Goal: Task Accomplishment & Management: Complete application form

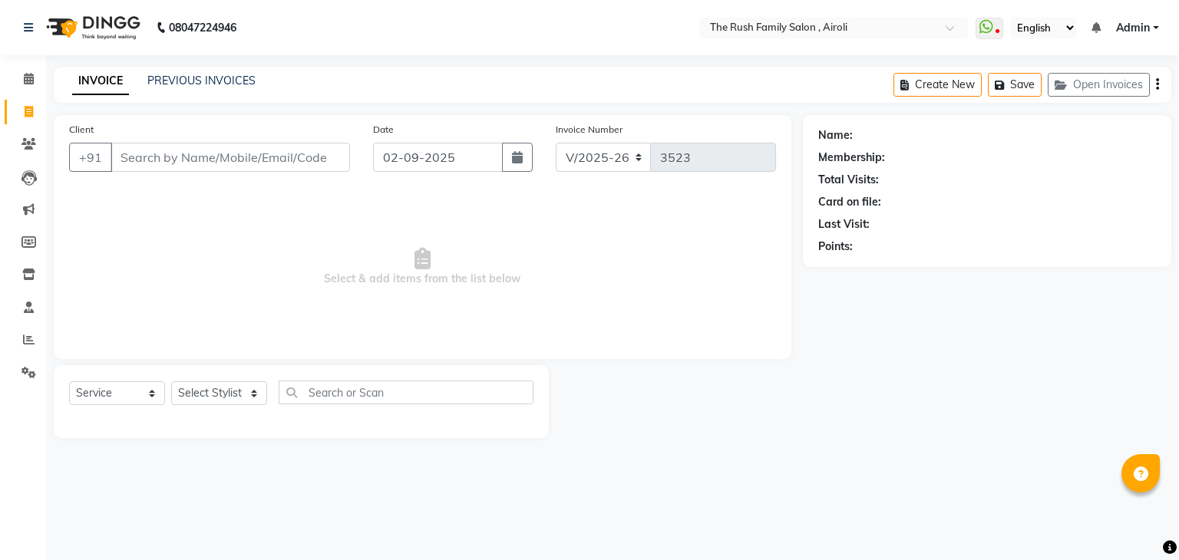
select select "5419"
select select "service"
click at [25, 340] on icon at bounding box center [29, 340] width 12 height 12
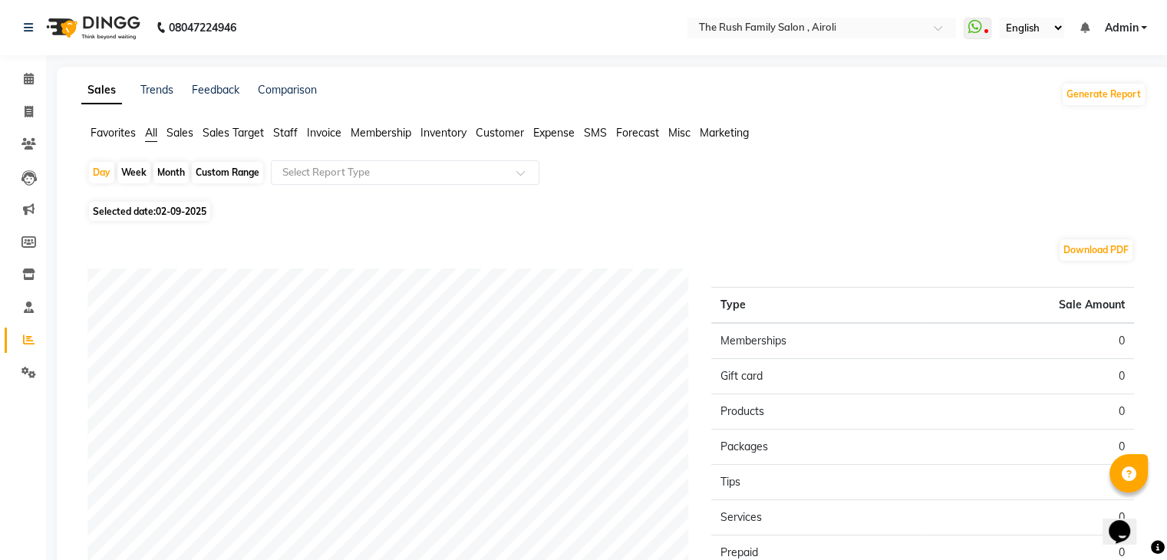
click at [280, 133] on span "Staff" at bounding box center [285, 133] width 25 height 14
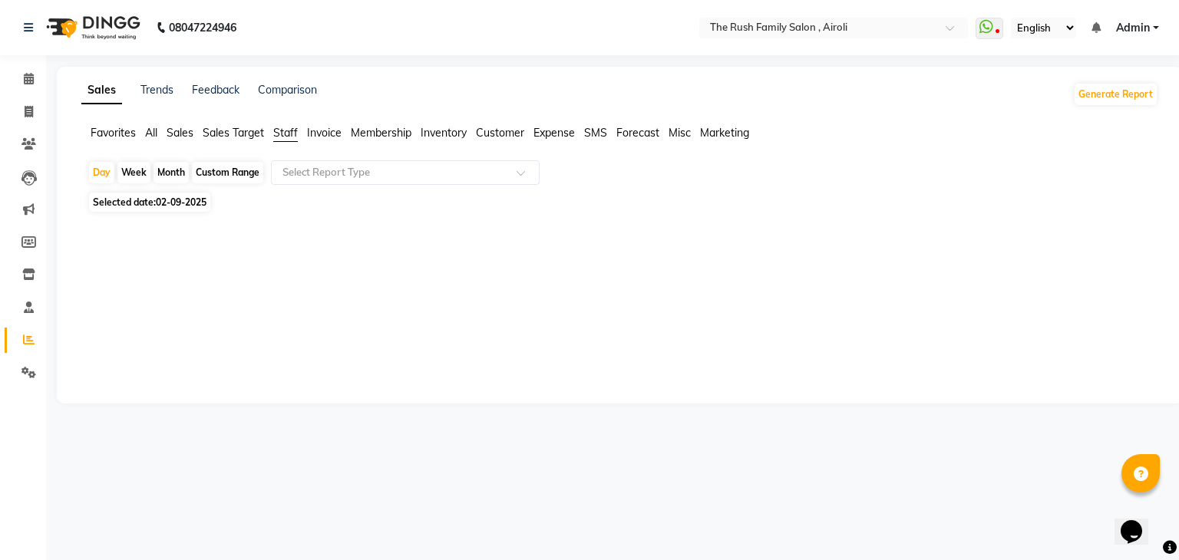
click at [279, 133] on span "Staff" at bounding box center [285, 133] width 25 height 14
click at [201, 204] on span "02-09-2025" at bounding box center [181, 202] width 51 height 12
select select "9"
select select "2025"
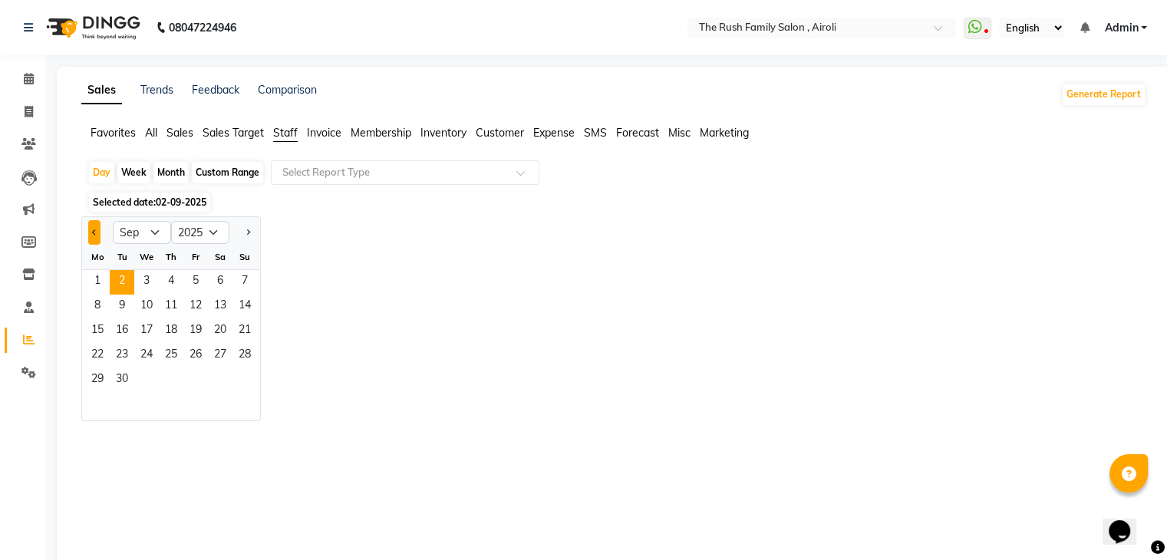
click at [96, 234] on button "Previous month" at bounding box center [94, 232] width 12 height 25
select select "8"
click at [177, 172] on div "Month" at bounding box center [170, 172] width 35 height 21
select select "9"
select select "2025"
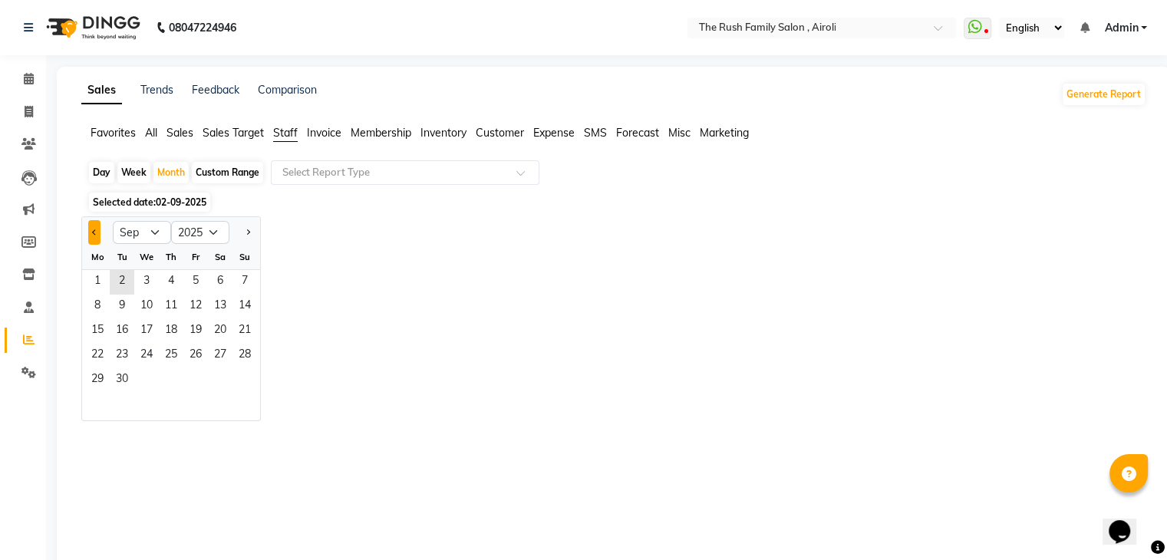
click at [93, 233] on span "Previous month" at bounding box center [94, 231] width 5 height 5
select select "8"
click at [249, 381] on span "31" at bounding box center [245, 380] width 25 height 25
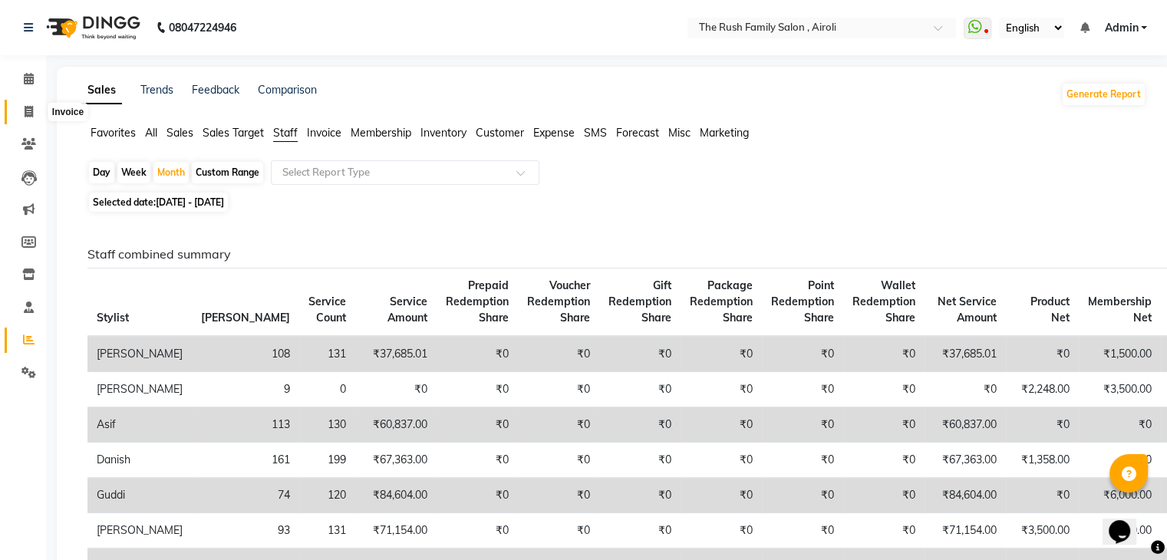
click at [28, 109] on icon at bounding box center [29, 112] width 8 height 12
select select "service"
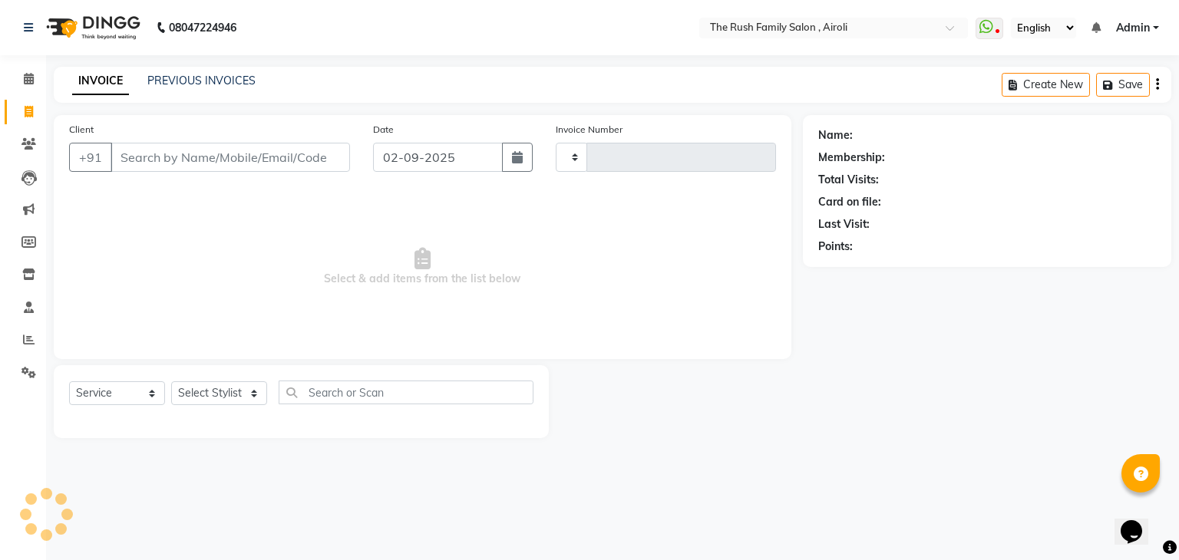
type input "3523"
select select "5419"
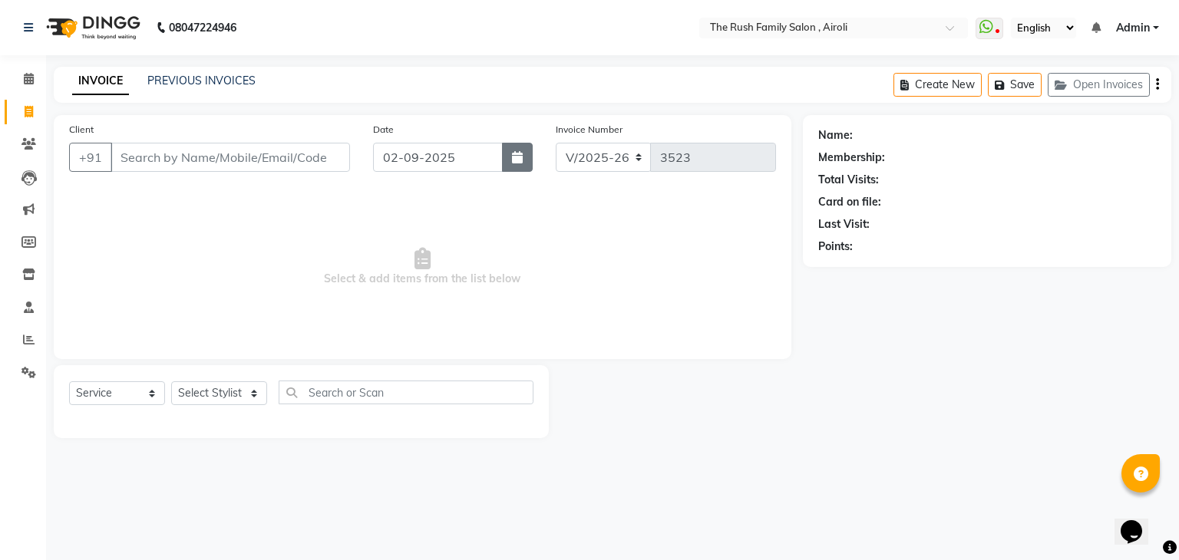
click at [520, 154] on icon "button" at bounding box center [517, 157] width 11 height 12
select select "9"
select select "2025"
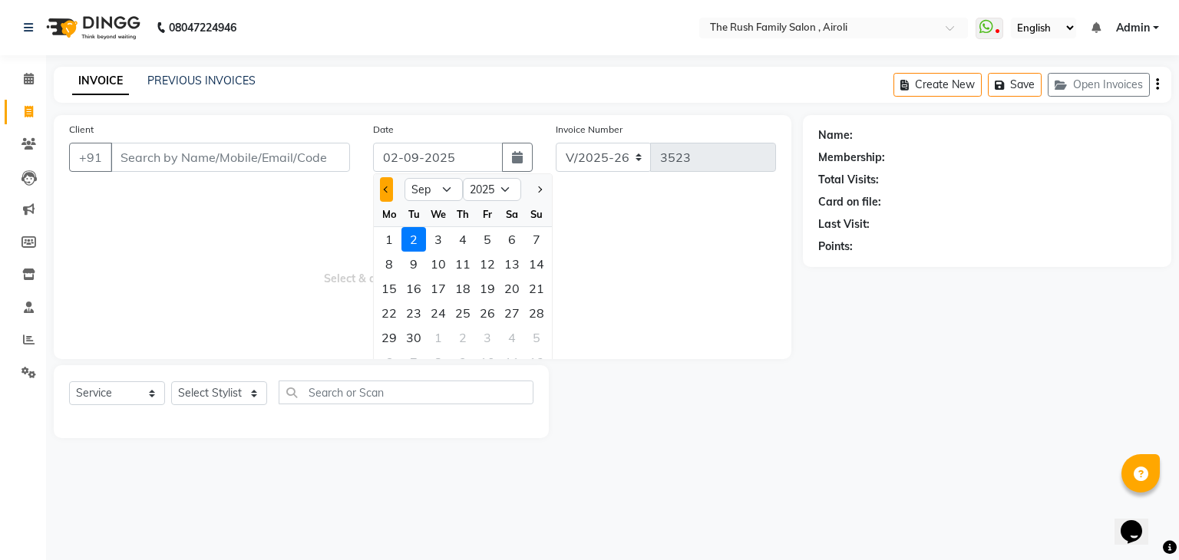
click at [387, 196] on button "Previous month" at bounding box center [386, 189] width 13 height 25
select select "8"
click at [469, 322] on div "21" at bounding box center [462, 313] width 25 height 25
type input "[DATE]"
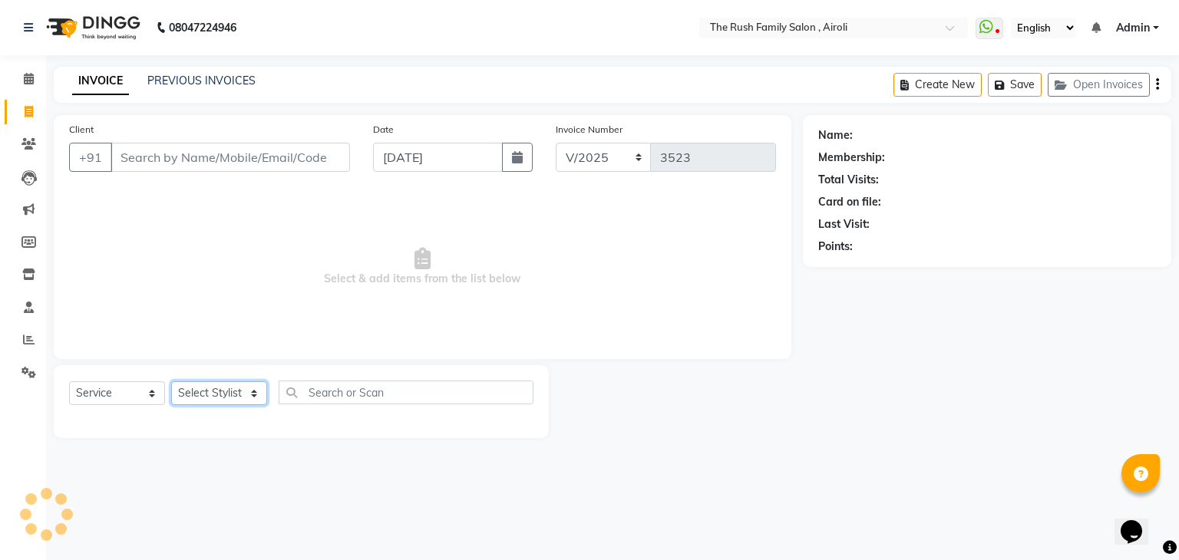
click at [219, 400] on select "Select Stylist [PERSON_NAME] [PERSON_NAME] Danish Guddi [PERSON_NAME] [PERSON_N…" at bounding box center [219, 393] width 96 height 24
select select "42200"
click at [171, 382] on select "Select Stylist [PERSON_NAME] [PERSON_NAME] Danish Guddi [PERSON_NAME] [PERSON_N…" at bounding box center [219, 393] width 96 height 24
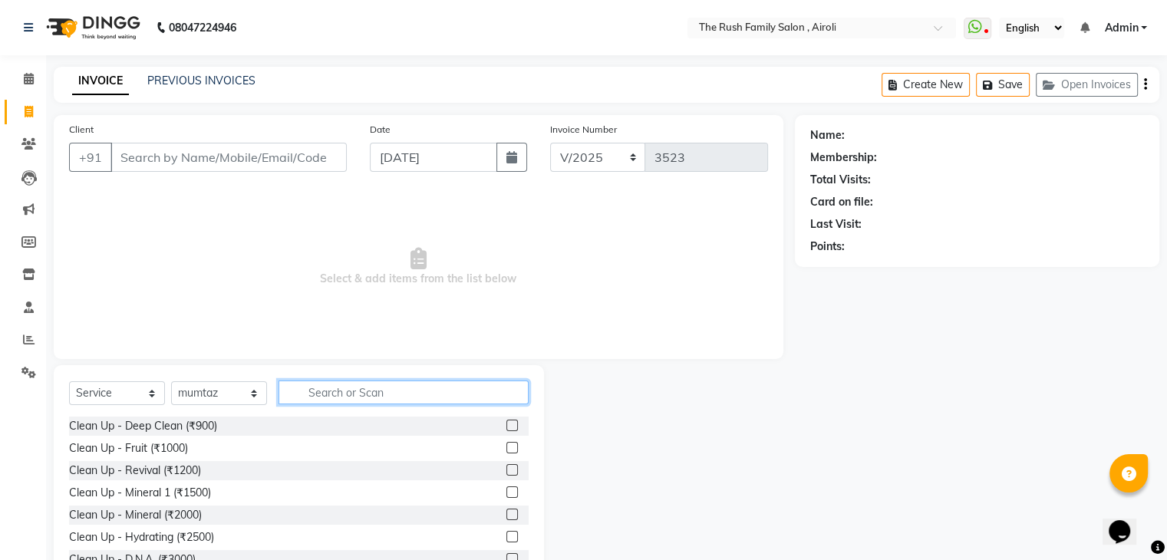
click at [319, 398] on input "text" at bounding box center [404, 393] width 250 height 24
type input "fac"
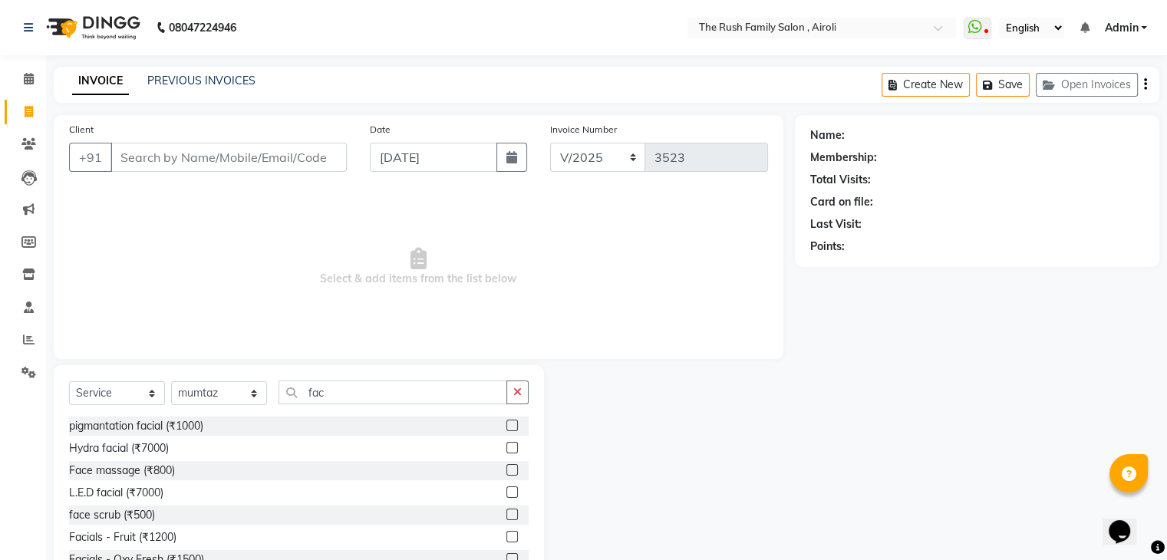
click at [507, 449] on label at bounding box center [513, 448] width 12 height 12
click at [507, 449] on input "checkbox" at bounding box center [512, 449] width 10 height 10
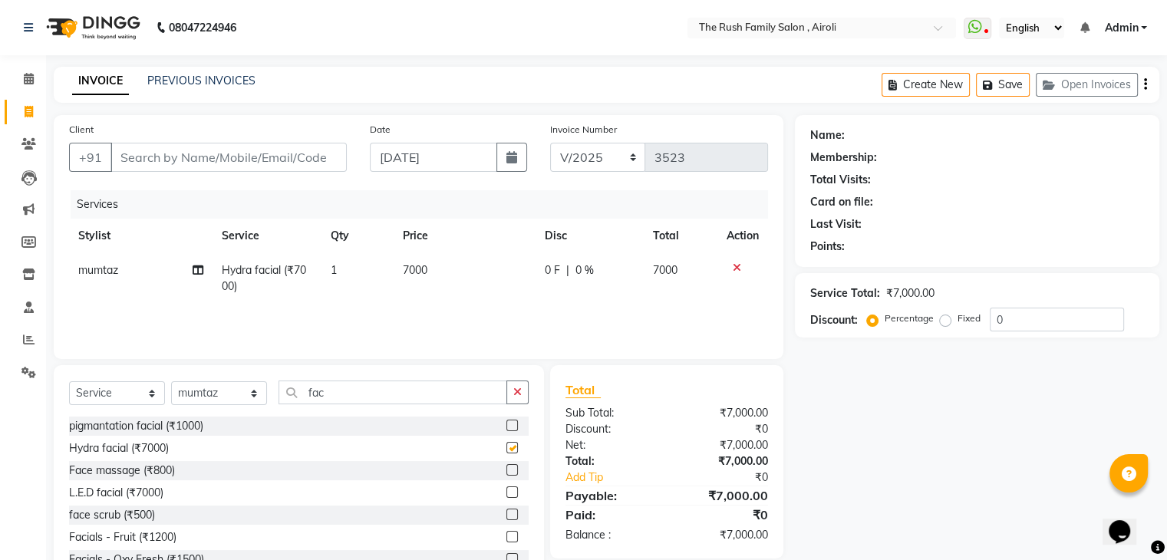
checkbox input "false"
click at [576, 272] on span "0 %" at bounding box center [585, 270] width 18 height 16
select select "42200"
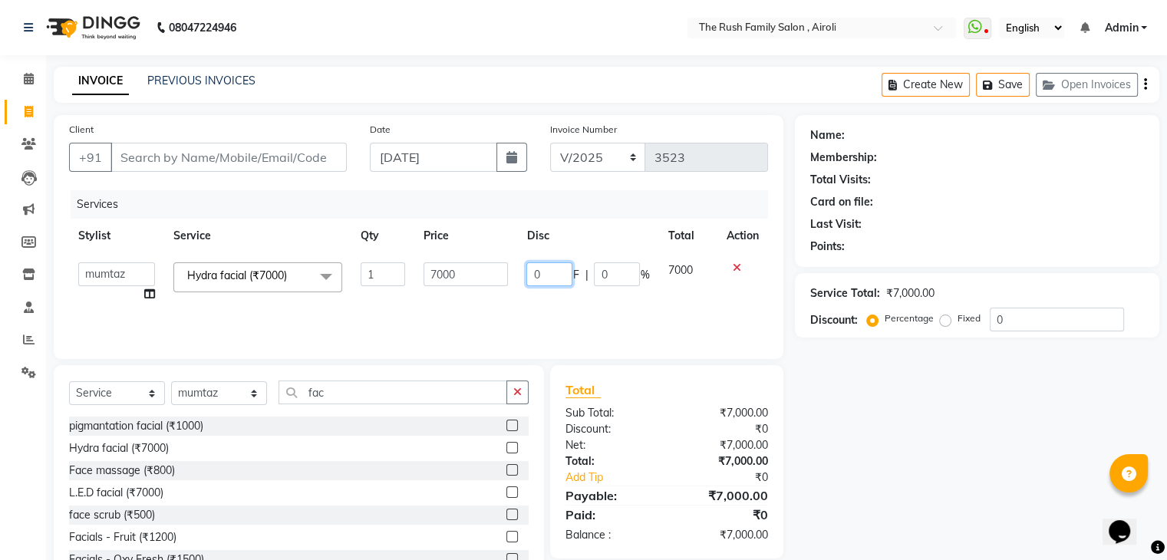
click at [550, 271] on input "0" at bounding box center [549, 274] width 46 height 24
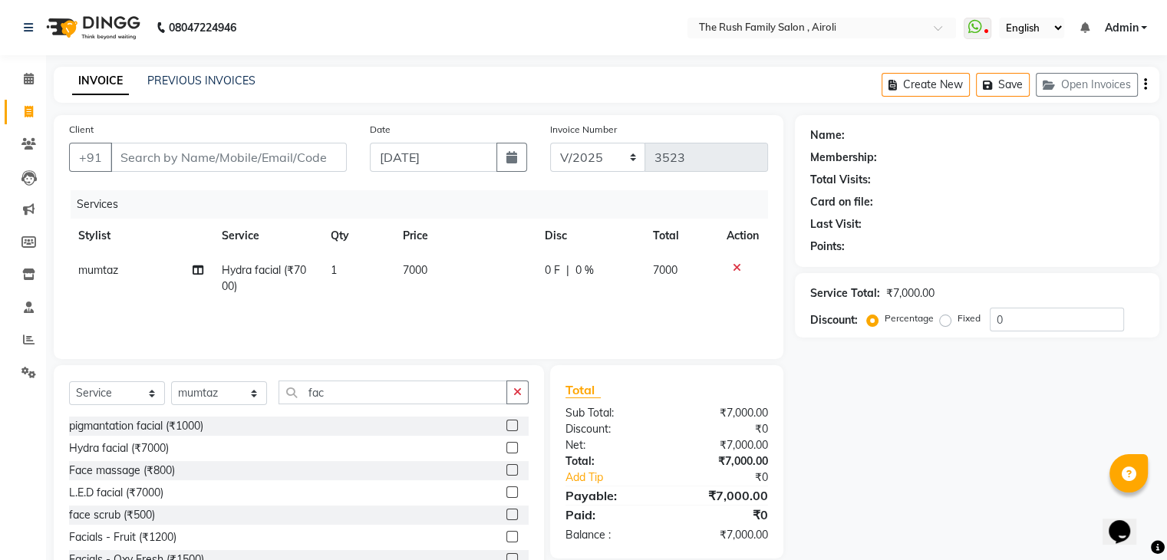
click at [661, 310] on div "Services Stylist Service Qty Price Disc Total Action mumtaz Hydra facial (₹7000…" at bounding box center [418, 266] width 699 height 153
click at [581, 290] on td "0 F | 0 %" at bounding box center [590, 278] width 108 height 51
select select "42200"
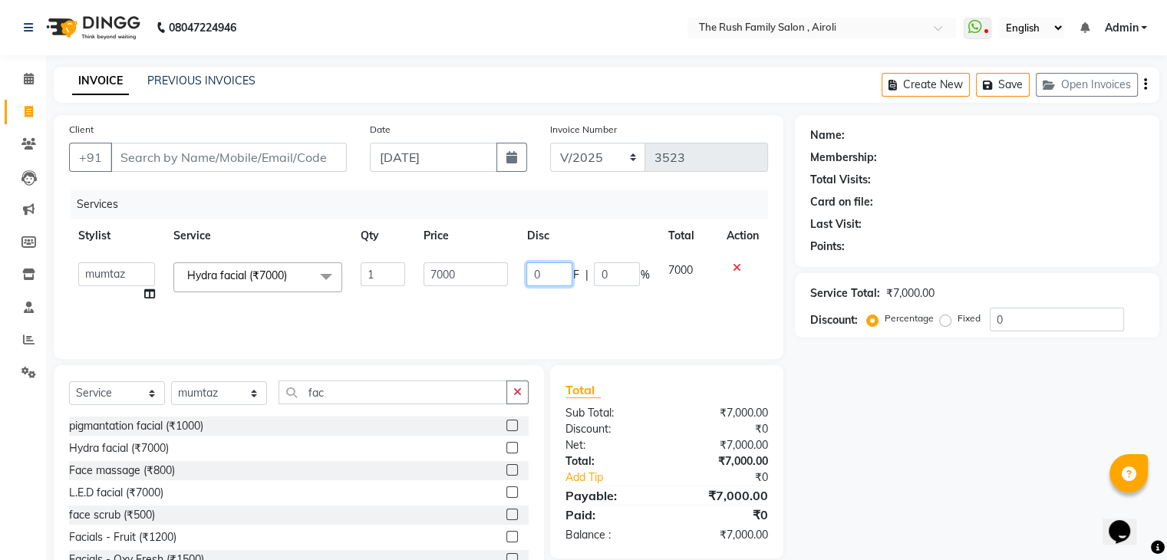
click at [549, 276] on input "0" at bounding box center [549, 274] width 46 height 24
type input "2674"
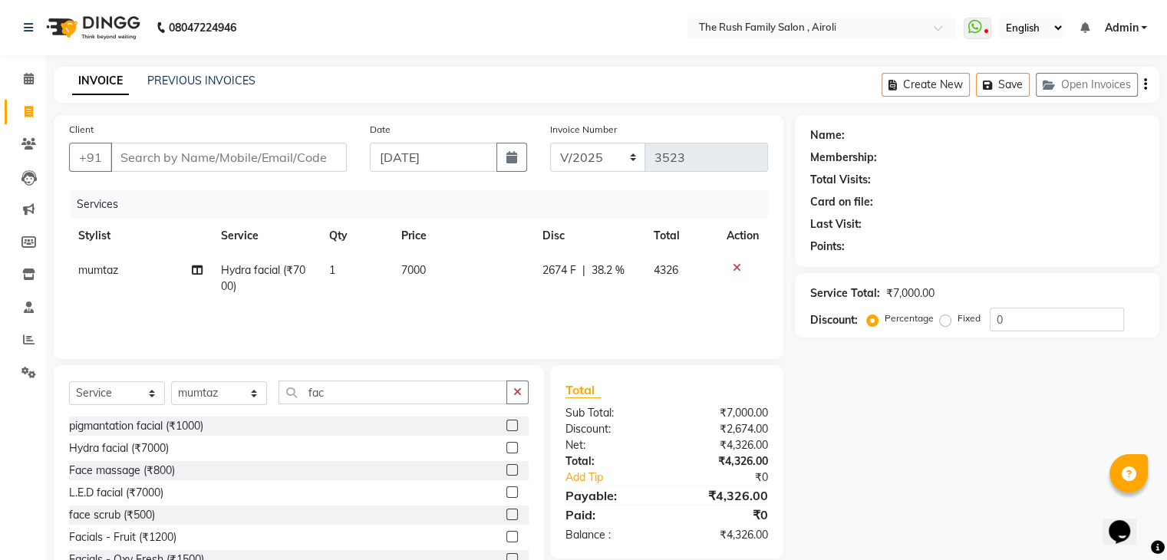
click at [681, 278] on td "4326" at bounding box center [680, 278] width 73 height 51
select select "42200"
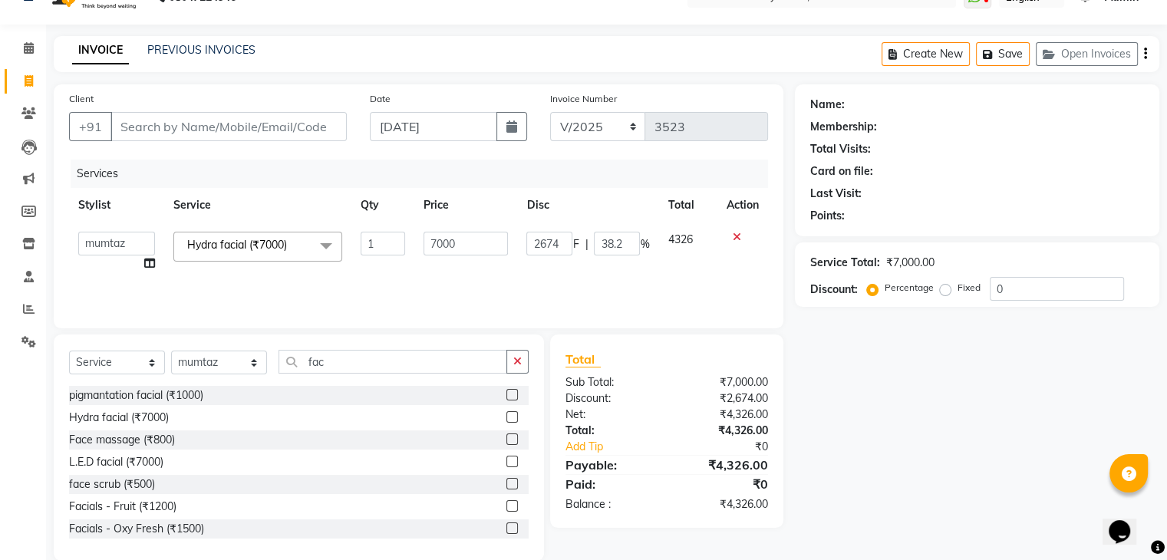
scroll to position [55, 0]
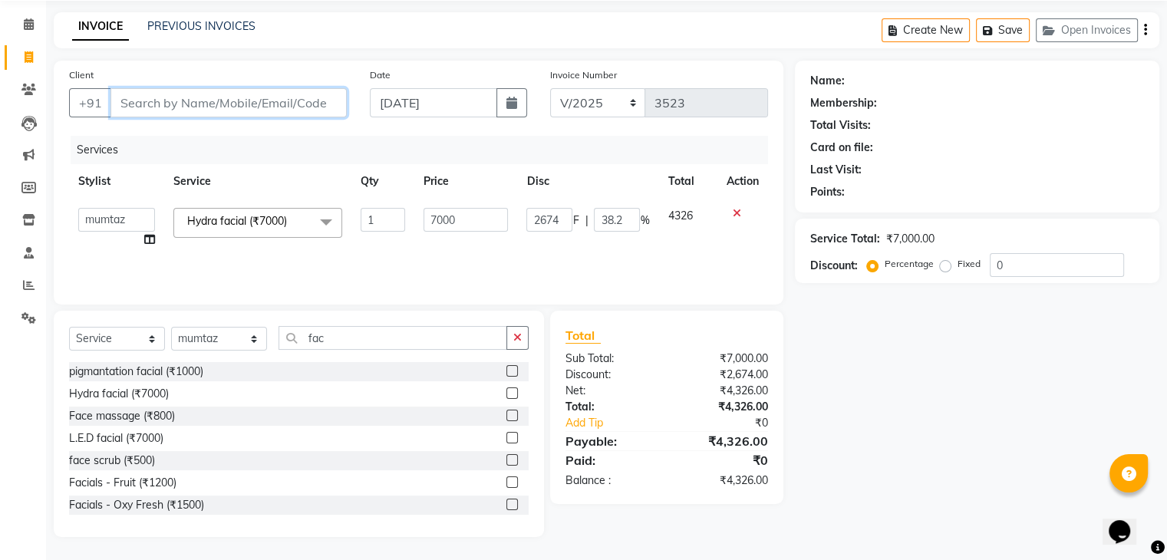
click at [130, 104] on input "Client" at bounding box center [229, 102] width 236 height 29
type input "9"
type input "0"
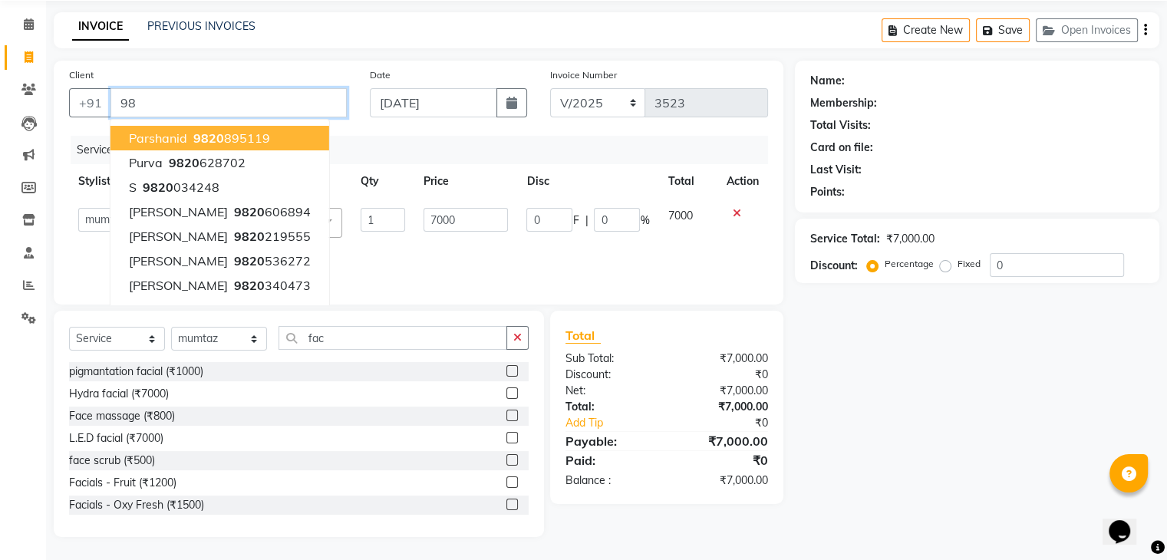
type input "9"
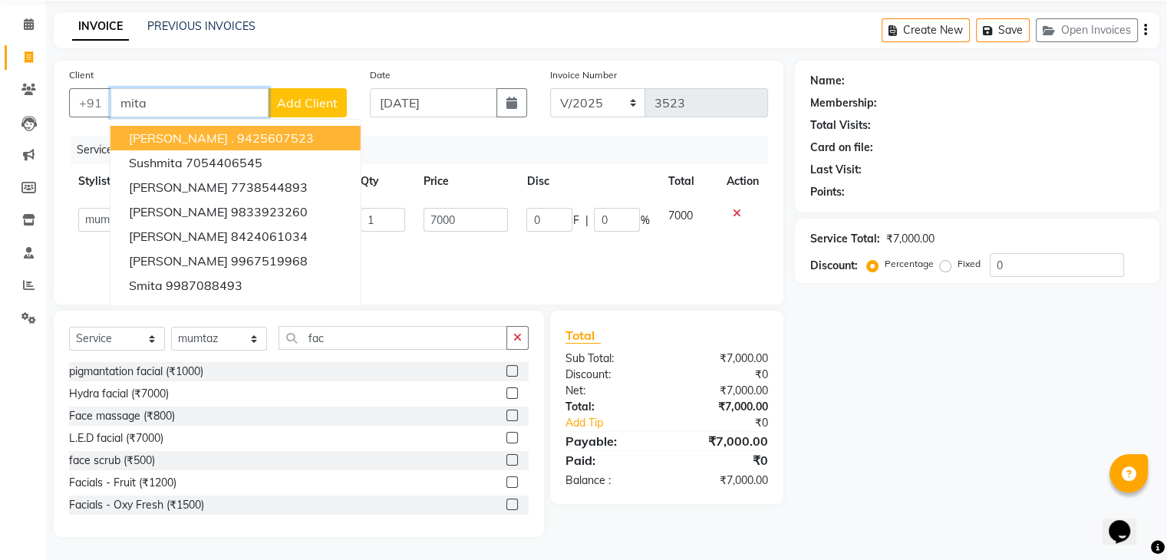
click at [169, 107] on input "mita" at bounding box center [190, 102] width 158 height 29
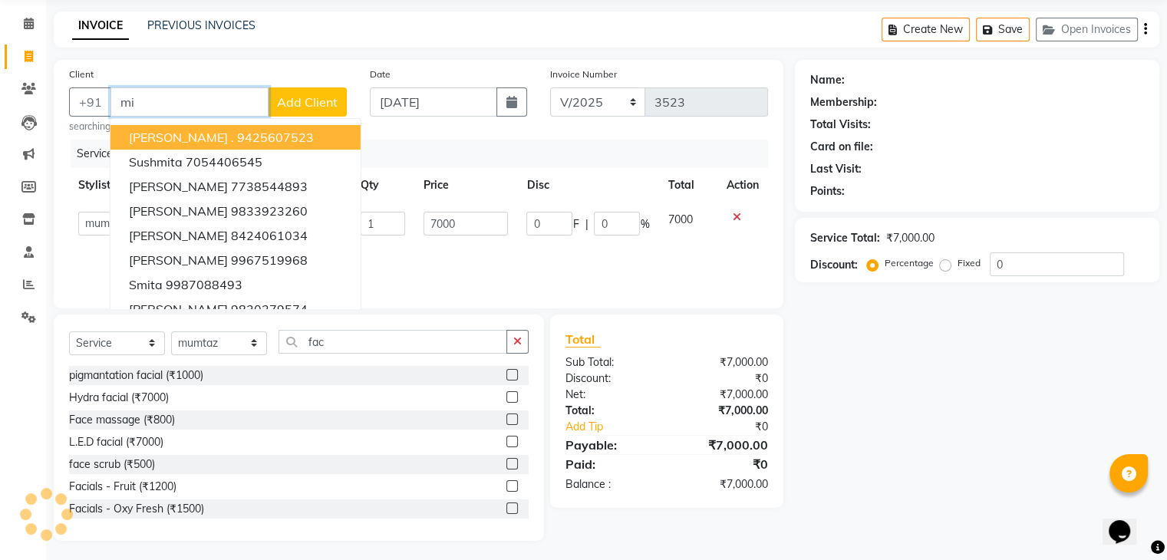
type input "m"
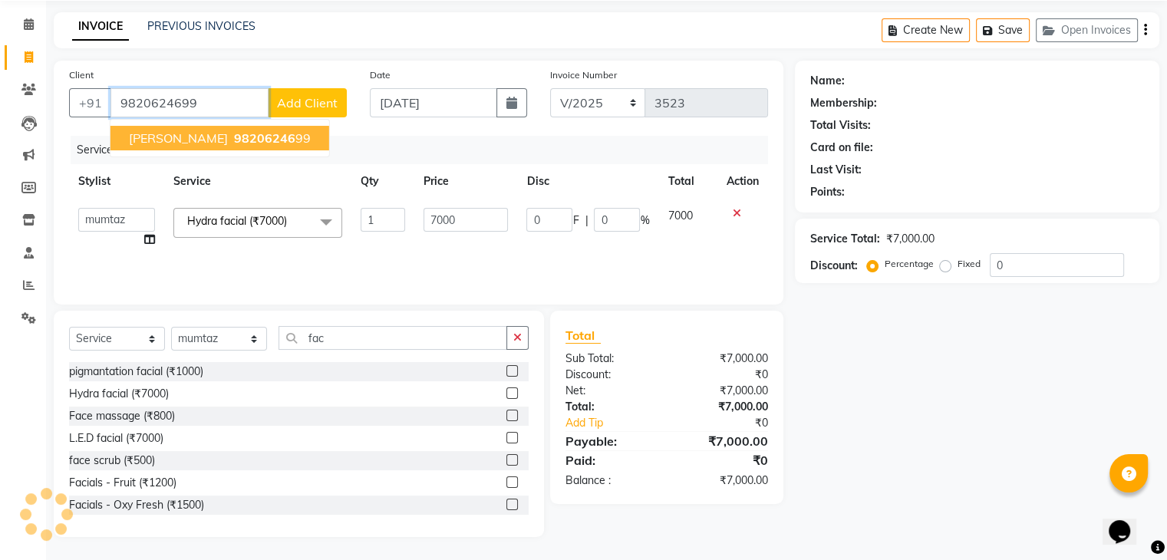
type input "9820624699"
type input "1400"
type input "20"
select select "1: Object"
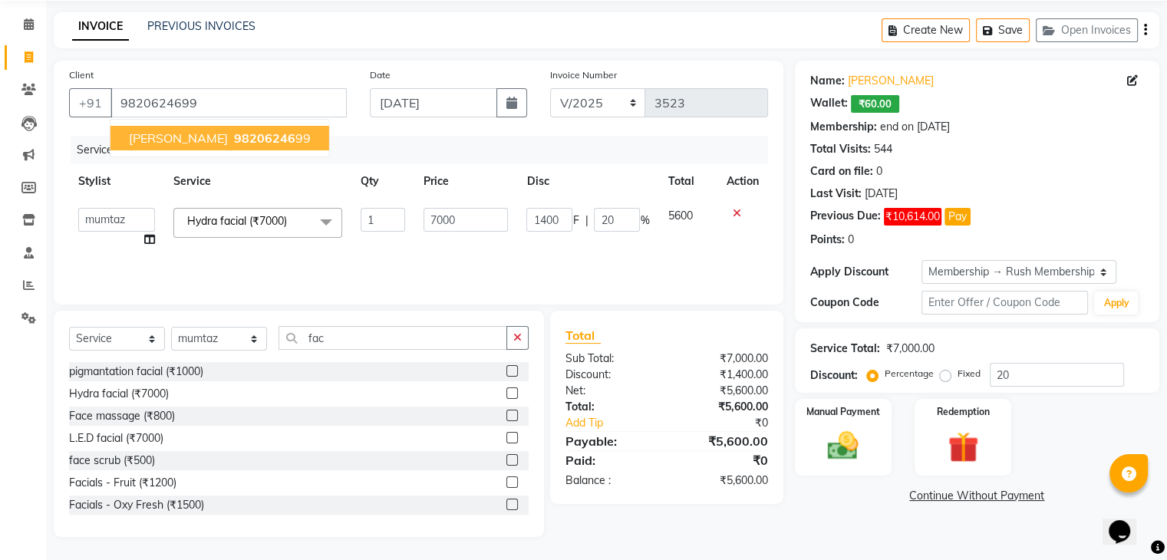
click at [234, 133] on span "98206246" at bounding box center [264, 137] width 61 height 15
type input "0"
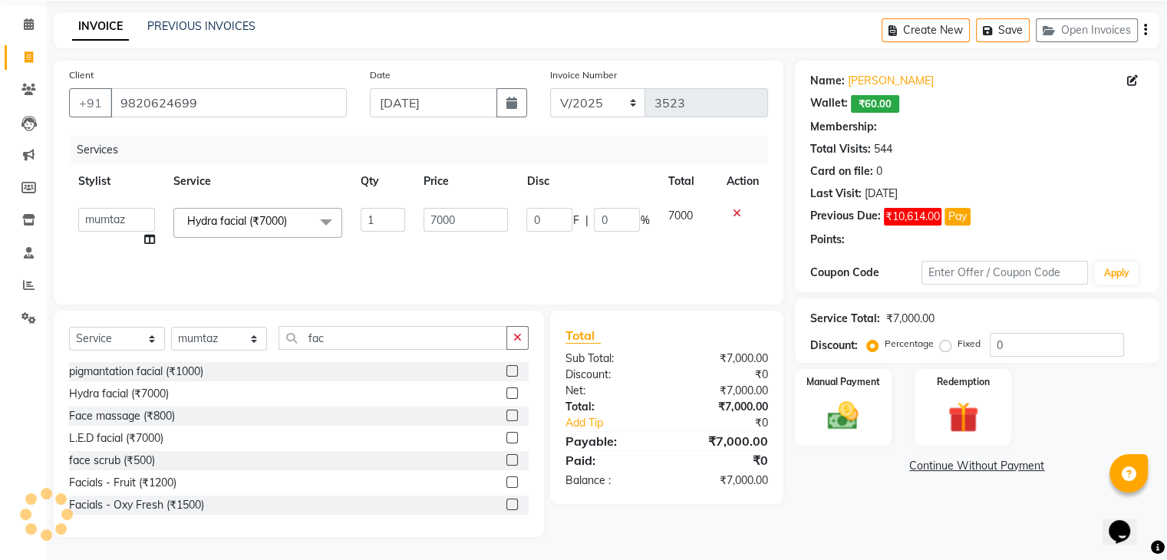
type input "1400"
type input "20"
select select "1: Object"
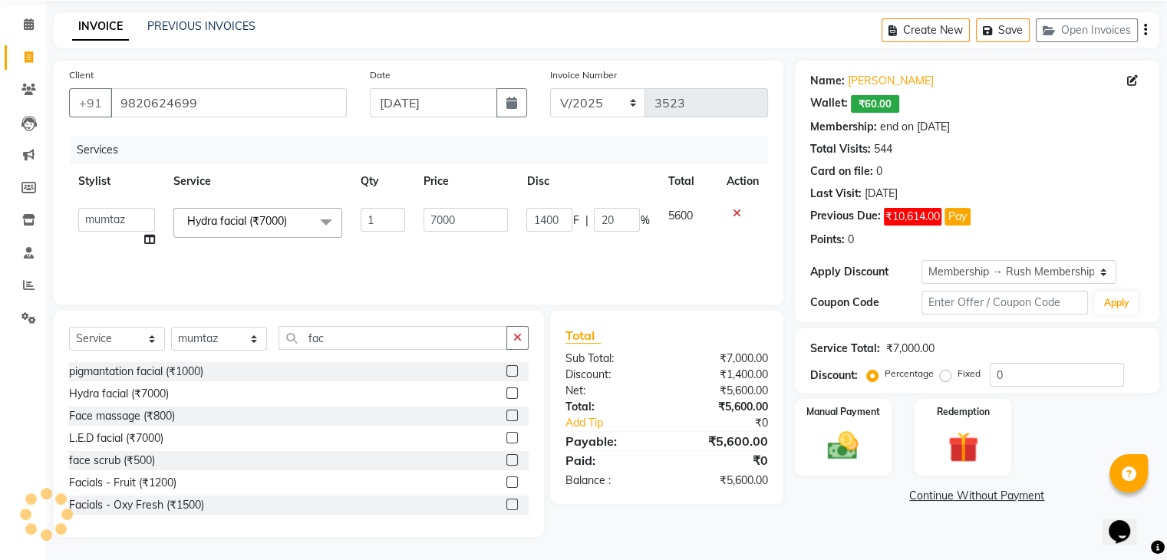
type input "20"
click at [841, 428] on img at bounding box center [842, 446] width 51 height 37
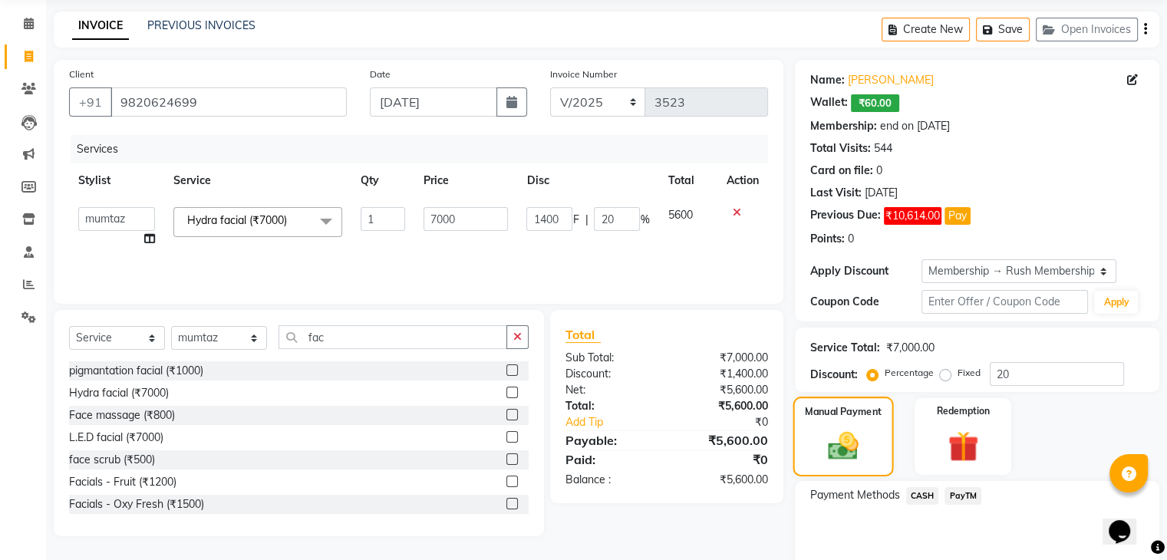
scroll to position [123, 0]
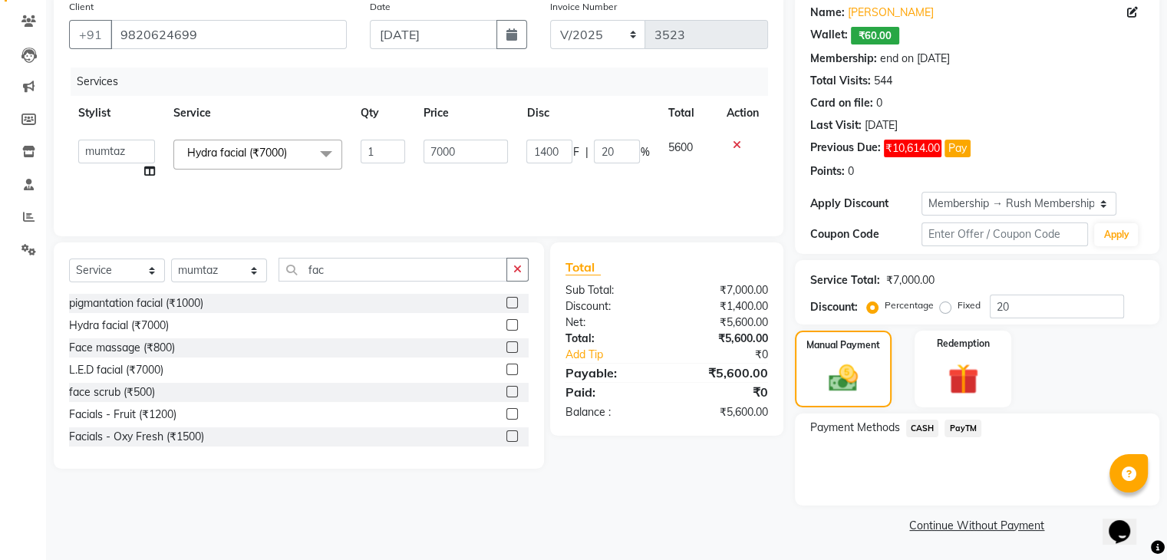
click at [961, 429] on span "PayTM" at bounding box center [963, 429] width 37 height 18
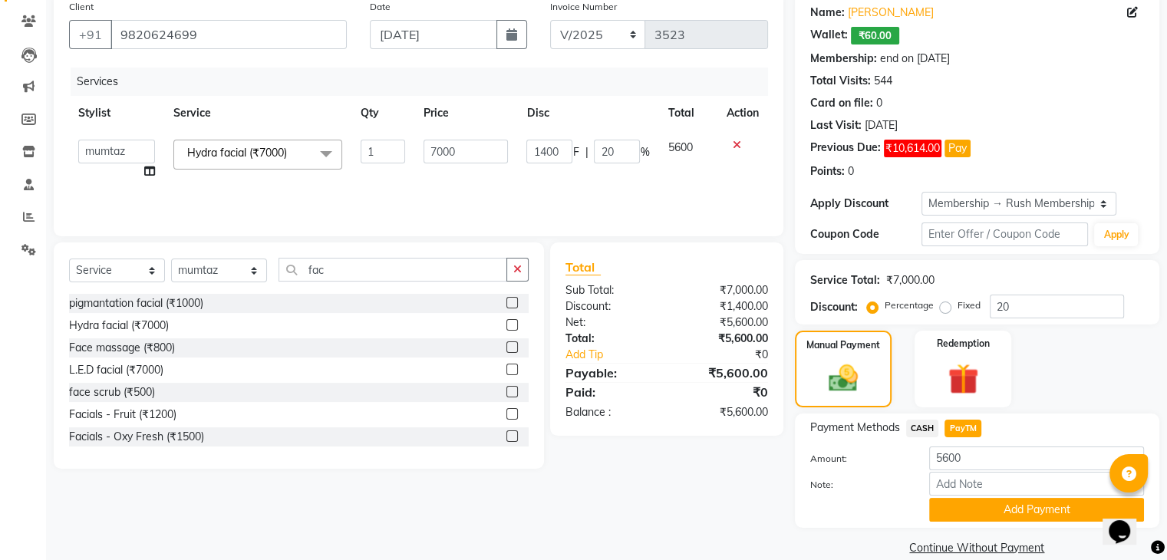
scroll to position [146, 0]
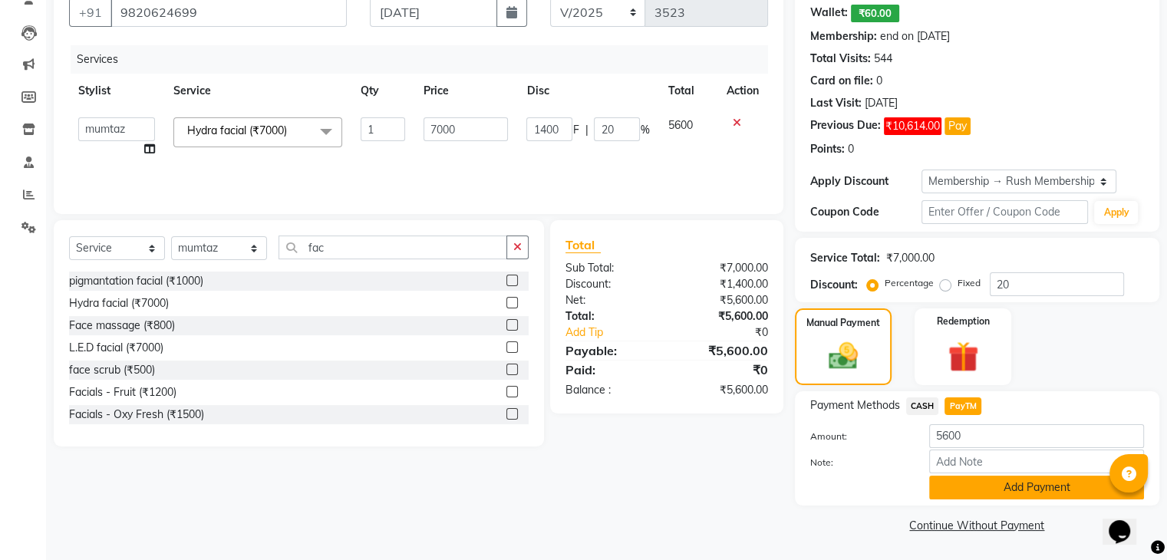
click at [960, 489] on button "Add Payment" at bounding box center [1036, 488] width 215 height 24
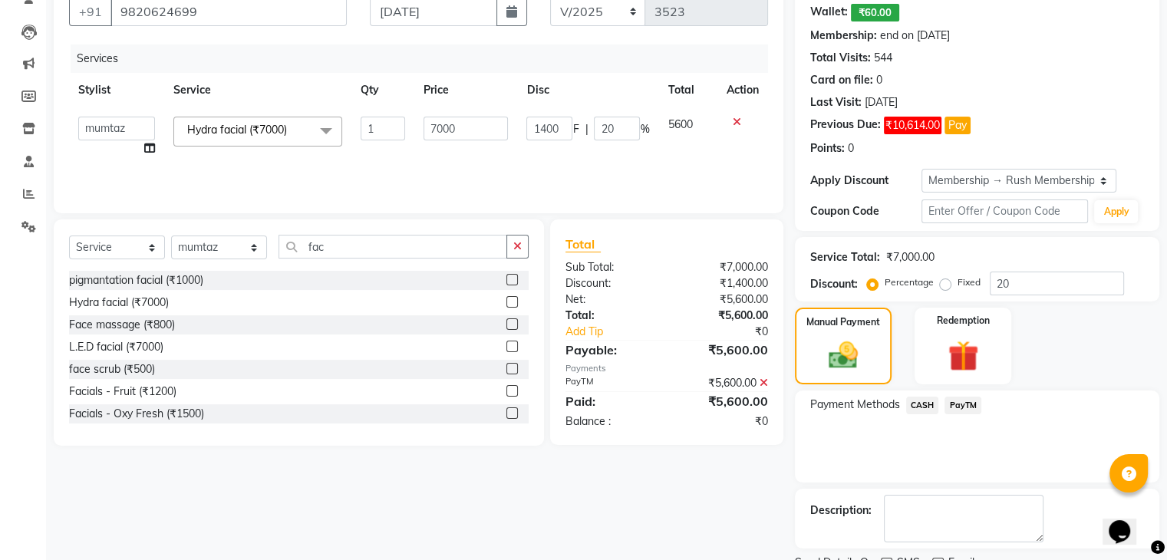
scroll to position [209, 0]
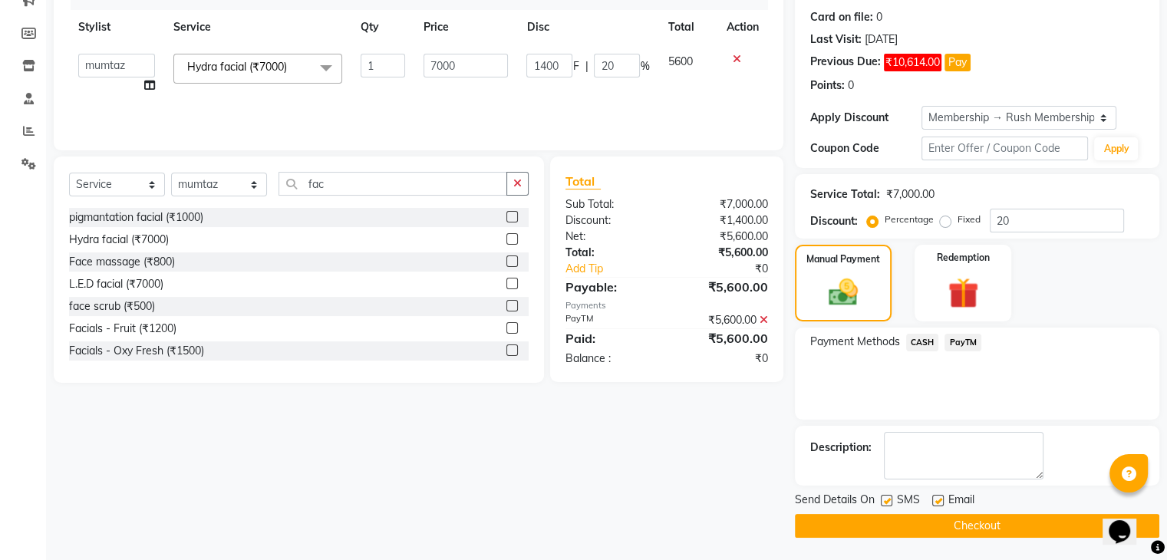
click at [883, 502] on label at bounding box center [887, 501] width 12 height 12
click at [883, 502] on input "checkbox" at bounding box center [886, 502] width 10 height 10
checkbox input "false"
click at [938, 500] on label at bounding box center [938, 501] width 12 height 12
click at [938, 500] on input "checkbox" at bounding box center [937, 502] width 10 height 10
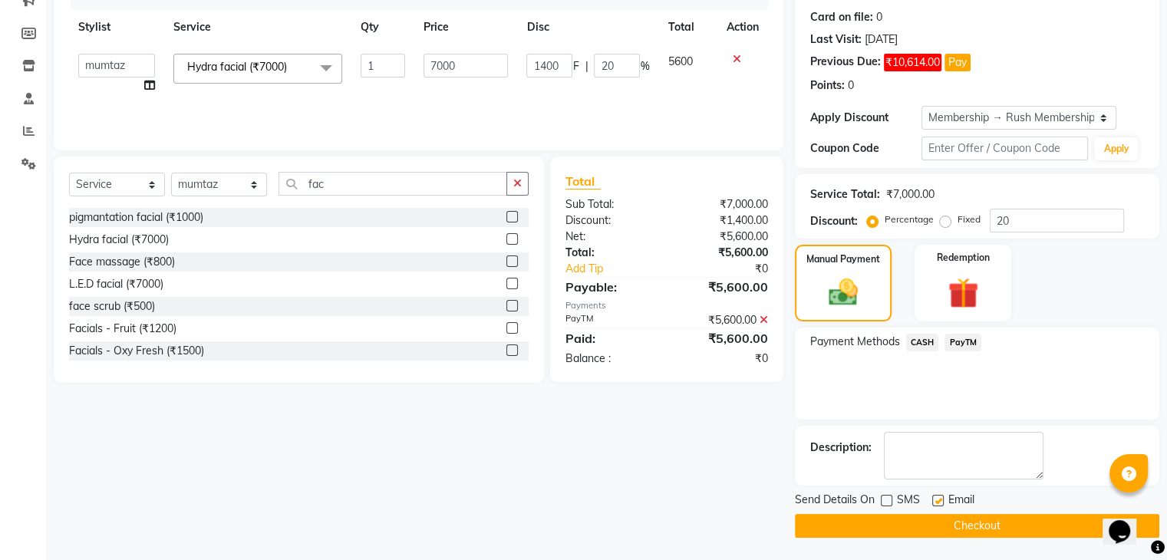
checkbox input "false"
click at [904, 518] on button "Checkout" at bounding box center [977, 526] width 365 height 24
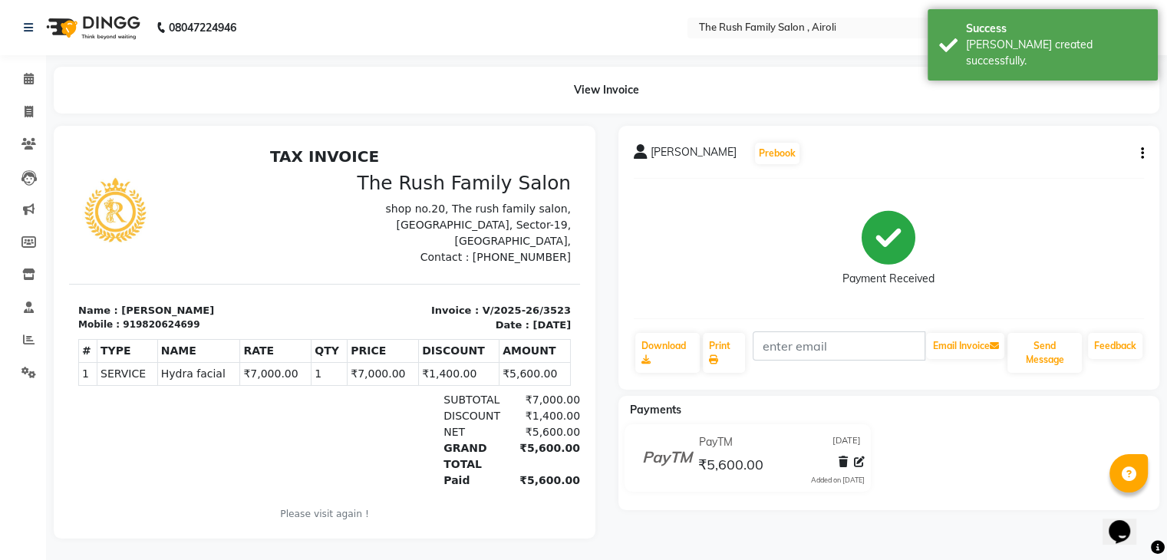
scroll to position [12, 0]
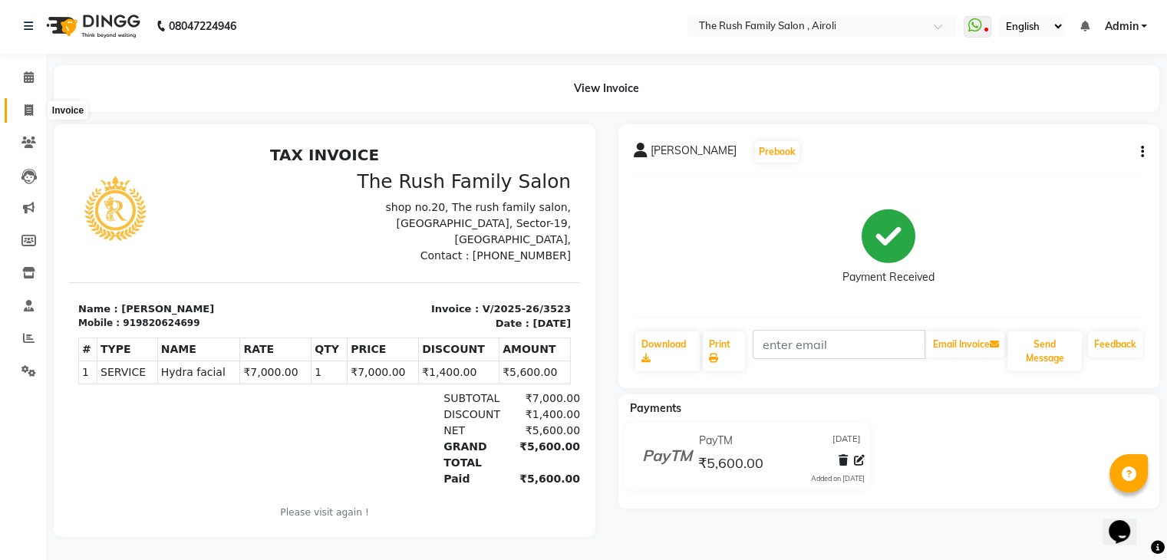
click at [28, 104] on icon at bounding box center [29, 110] width 8 height 12
select select "service"
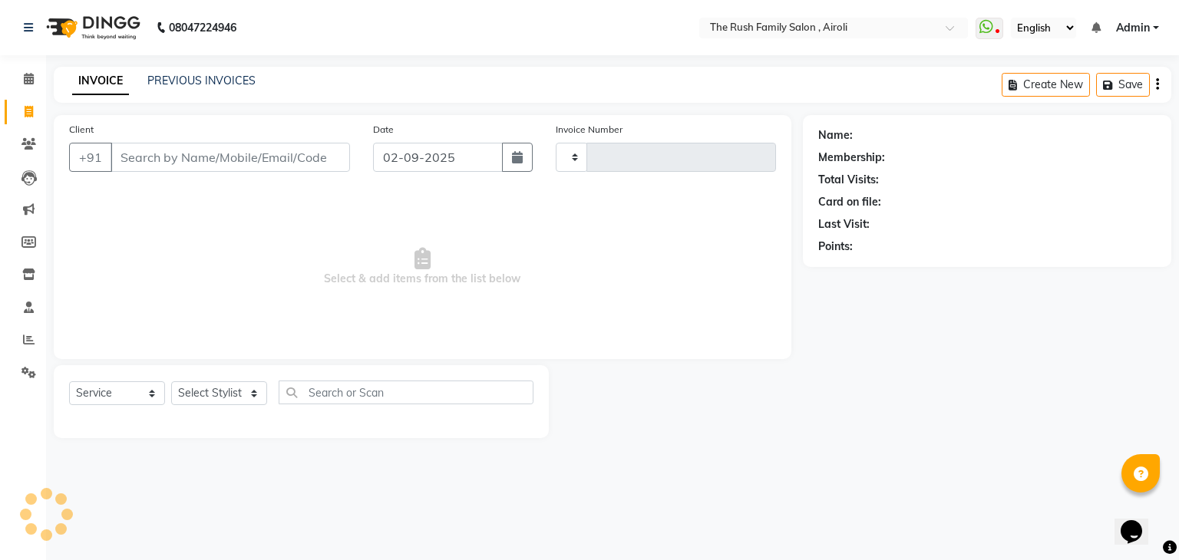
type input "3524"
select select "5419"
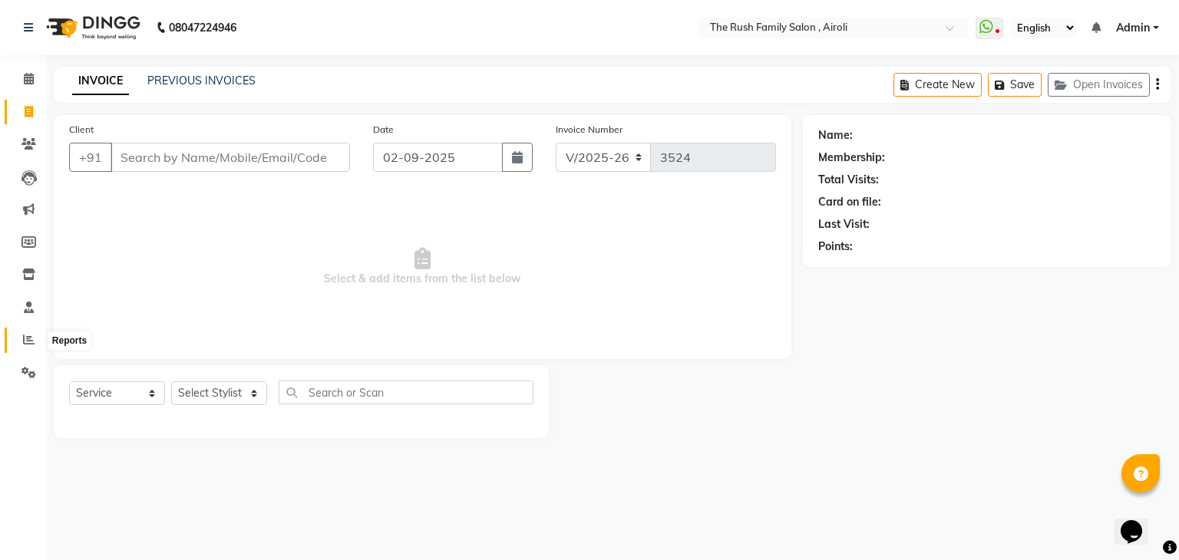
click at [26, 335] on icon at bounding box center [29, 340] width 12 height 12
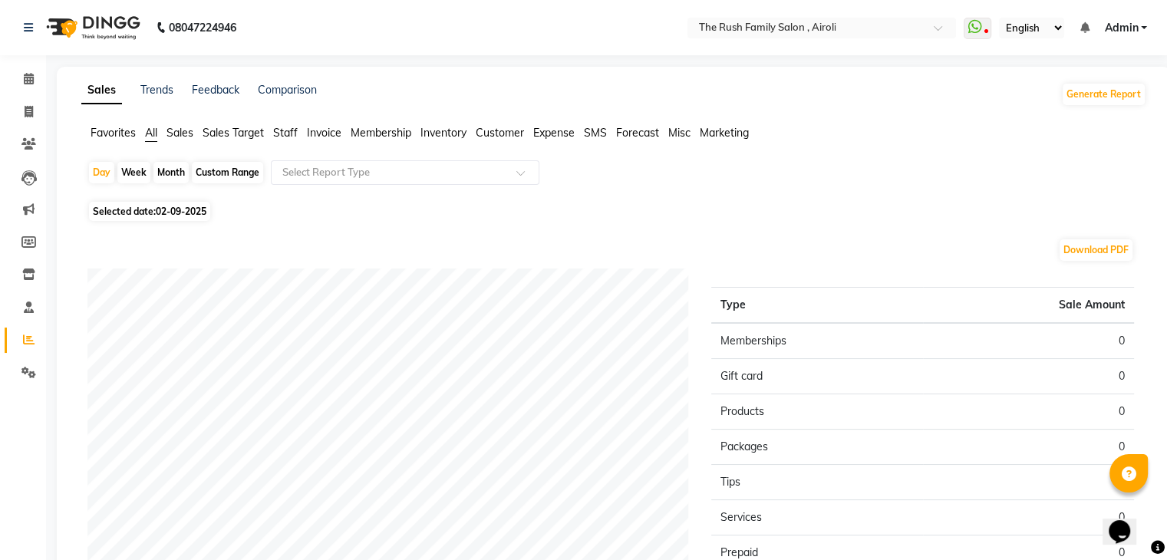
click at [284, 135] on span "Staff" at bounding box center [285, 133] width 25 height 14
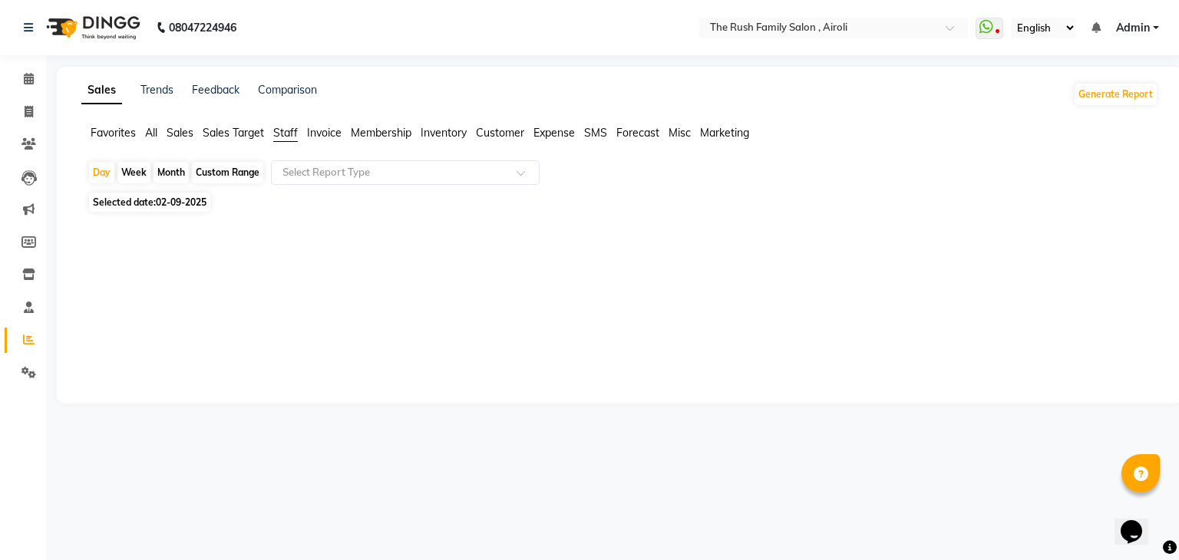
click at [170, 175] on div "Month" at bounding box center [170, 172] width 35 height 21
select select "9"
select select "2025"
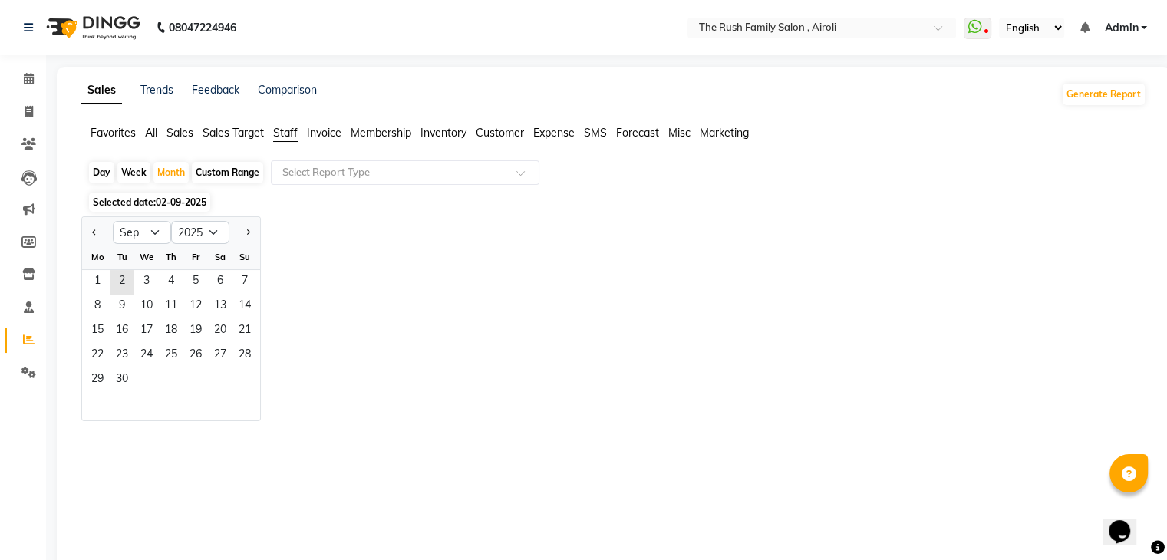
click at [87, 232] on div at bounding box center [97, 232] width 31 height 25
click at [96, 232] on span "Previous month" at bounding box center [94, 231] width 5 height 5
select select "8"
click at [166, 174] on div "Month" at bounding box center [170, 172] width 35 height 21
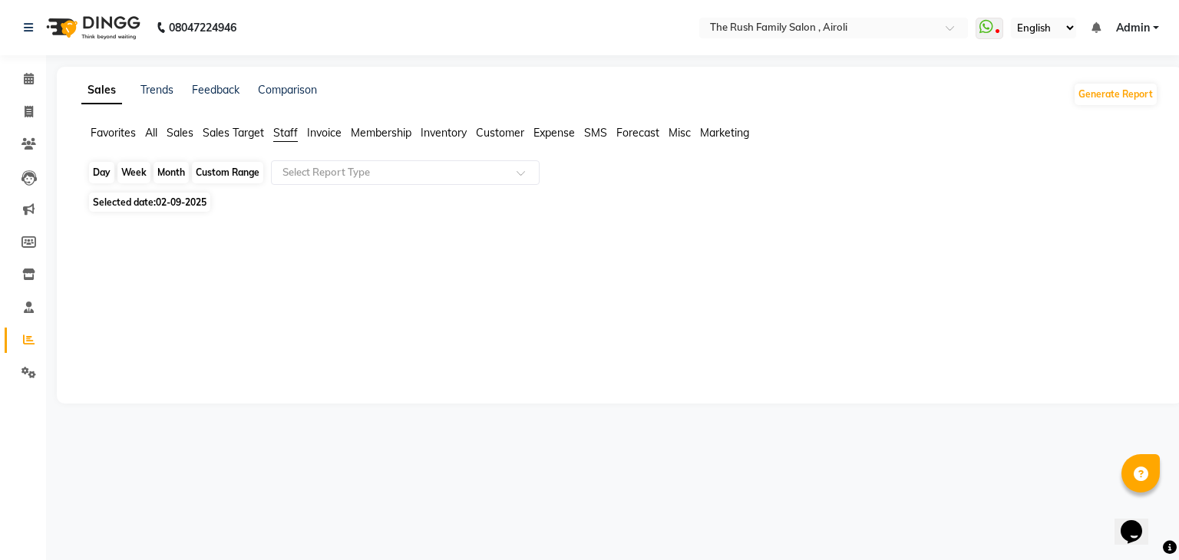
click at [166, 174] on div "Month" at bounding box center [170, 172] width 35 height 21
select select "9"
select select "2025"
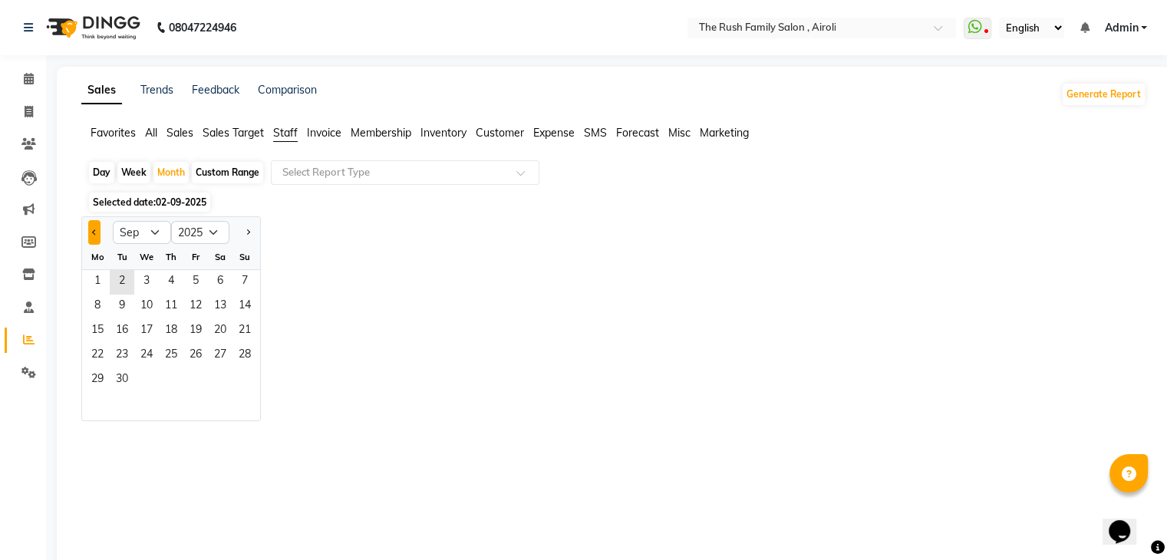
click at [96, 234] on button "Previous month" at bounding box center [94, 232] width 12 height 25
select select "8"
click at [194, 284] on span "1" at bounding box center [195, 282] width 25 height 25
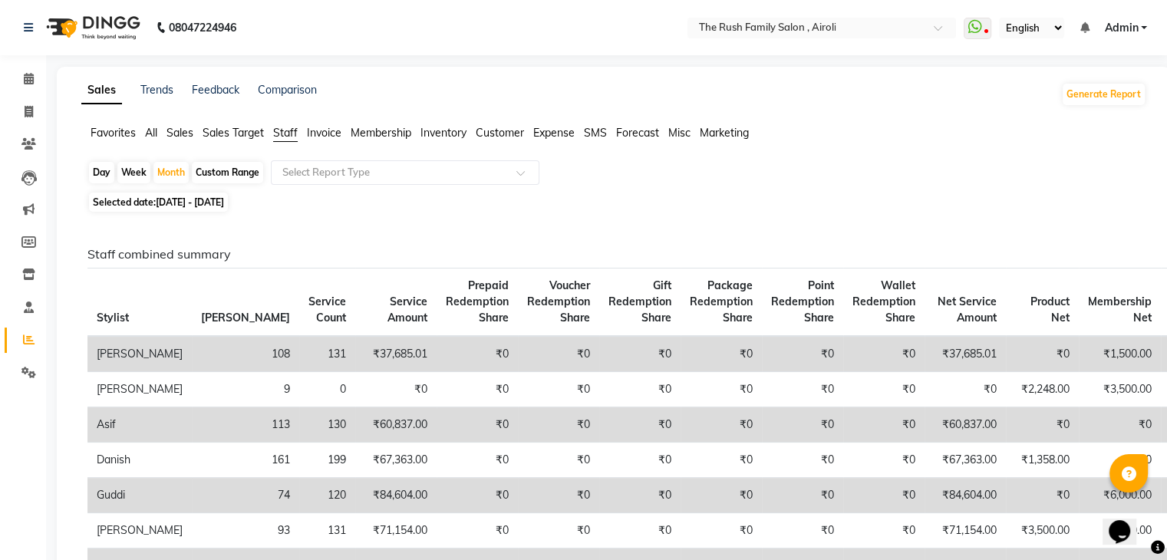
click at [299, 378] on td "0" at bounding box center [327, 389] width 56 height 35
click at [152, 129] on span "All" at bounding box center [151, 133] width 12 height 14
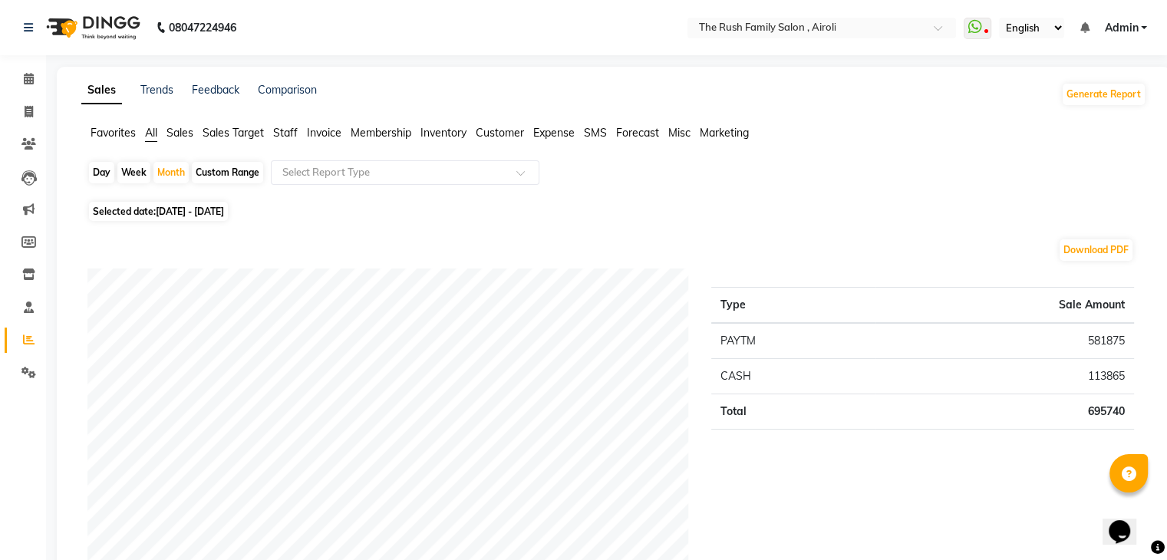
click at [289, 130] on span "Staff" at bounding box center [285, 133] width 25 height 14
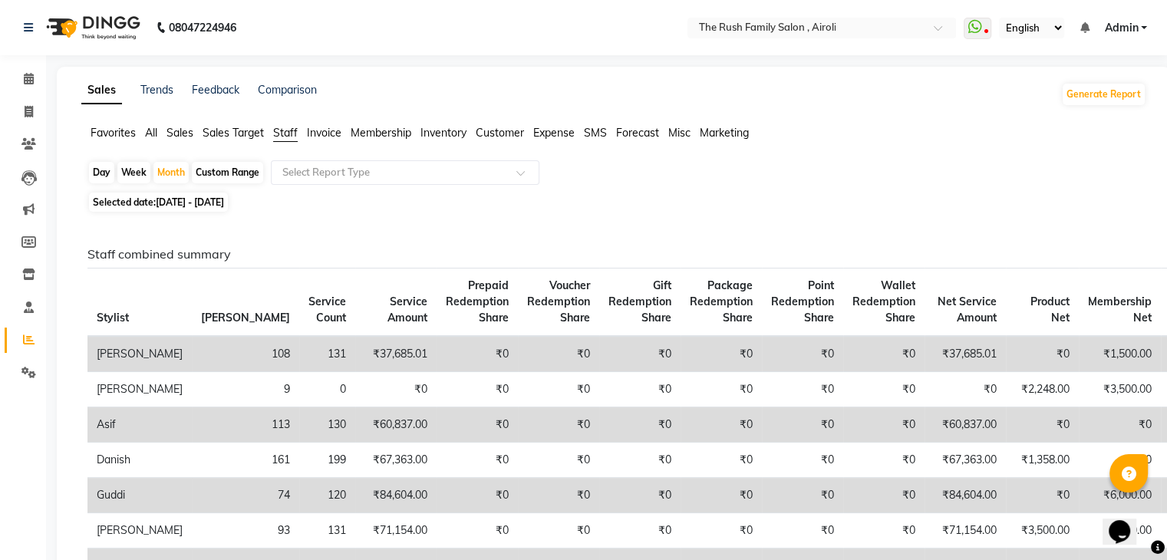
click at [322, 132] on span "Invoice" at bounding box center [324, 133] width 35 height 14
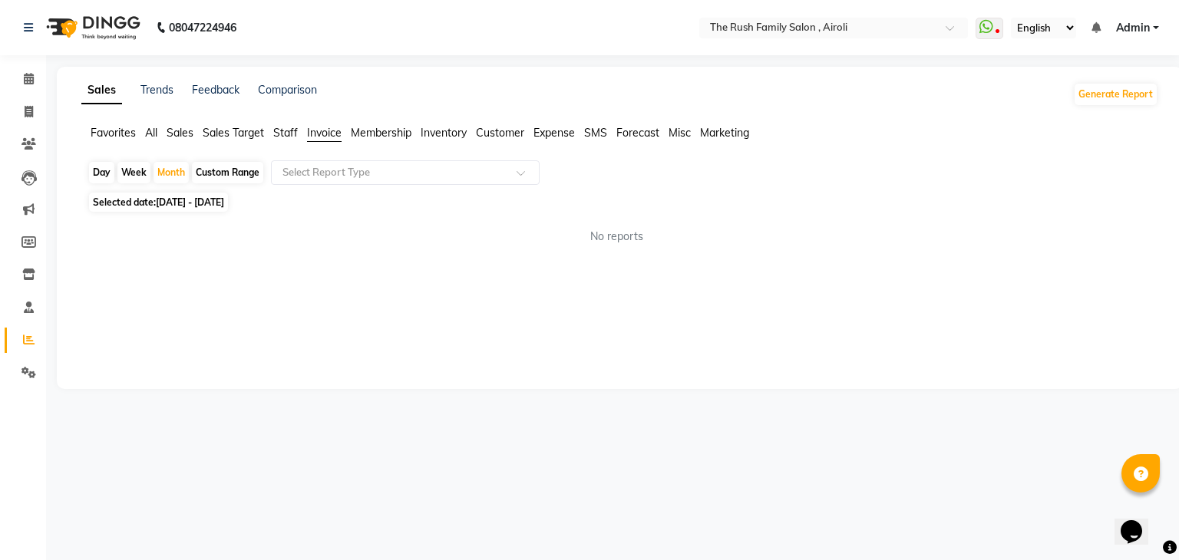
click at [144, 134] on ul "Favorites All Sales Sales Target Staff Invoice Membership Inventory Customer Ex…" at bounding box center [619, 133] width 1077 height 17
click at [154, 131] on span "All" at bounding box center [151, 133] width 12 height 14
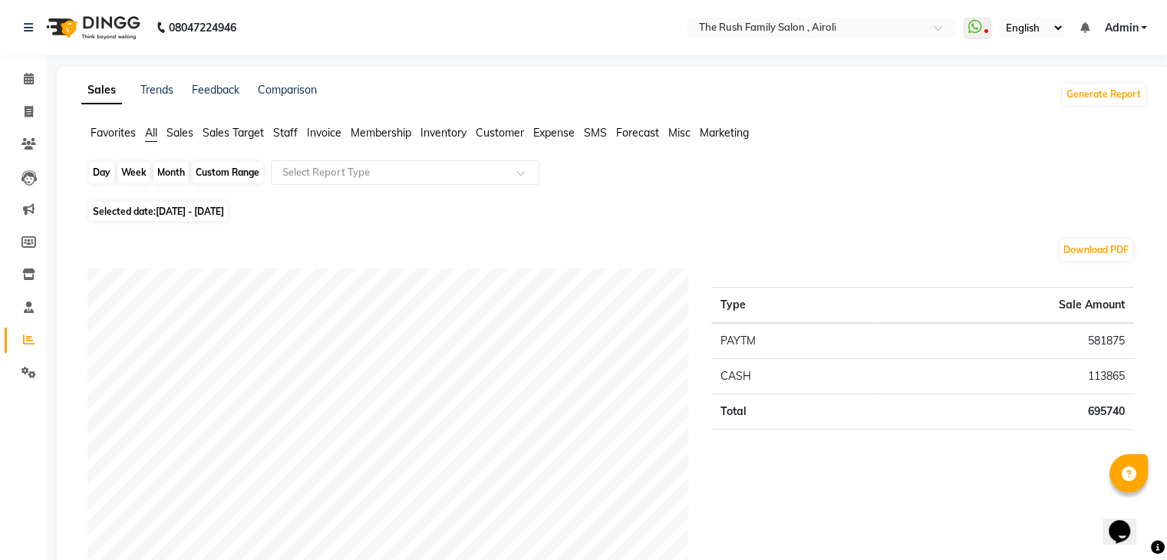
click at [163, 177] on div "Month" at bounding box center [170, 172] width 35 height 21
select select "8"
select select "2025"
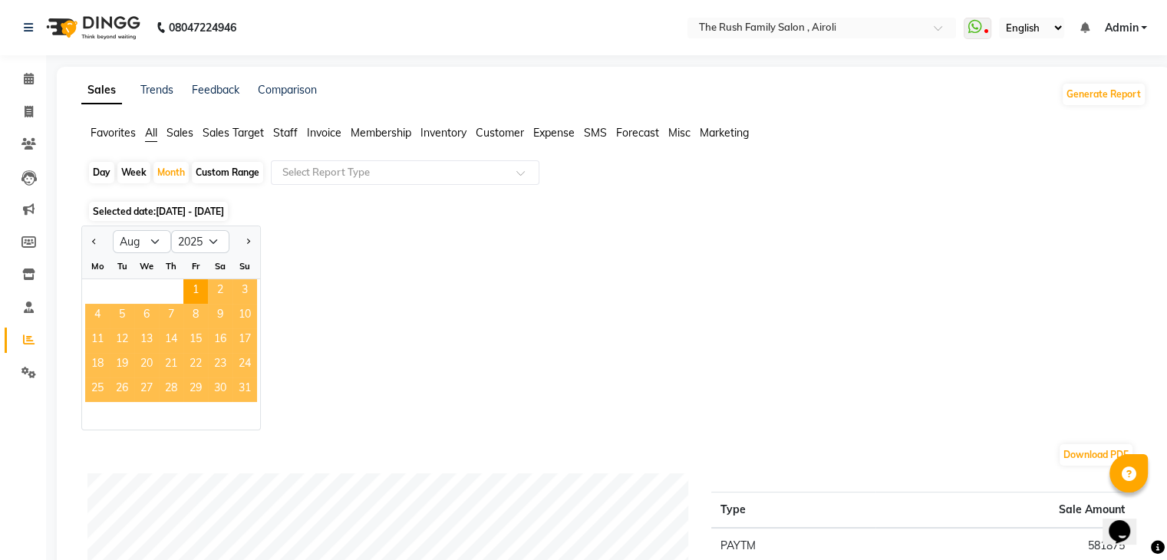
click at [243, 389] on span "31" at bounding box center [245, 390] width 25 height 25
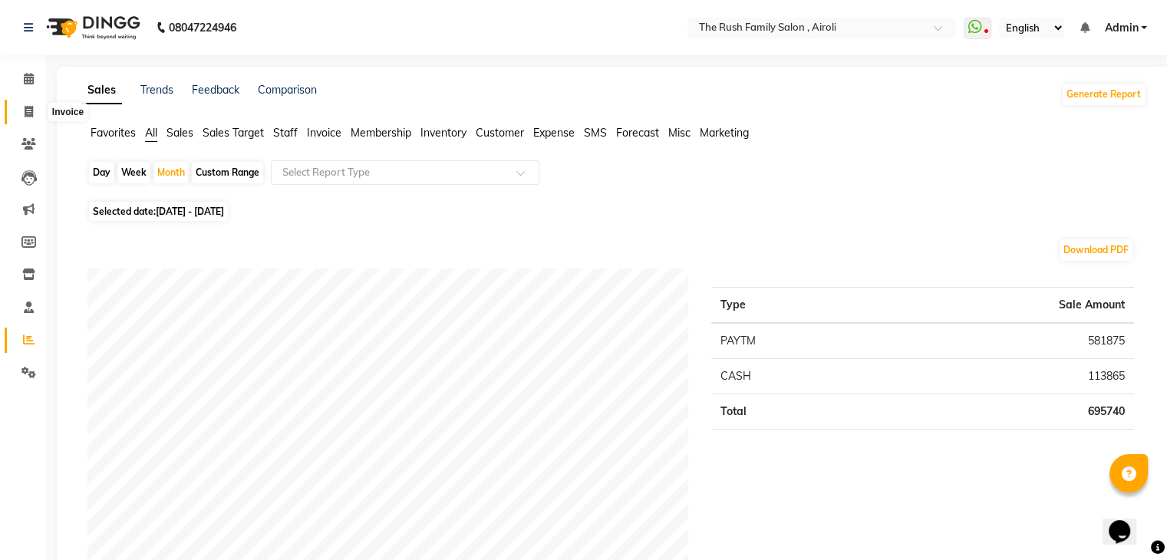
click at [25, 104] on span at bounding box center [28, 113] width 27 height 18
select select "5419"
select select "service"
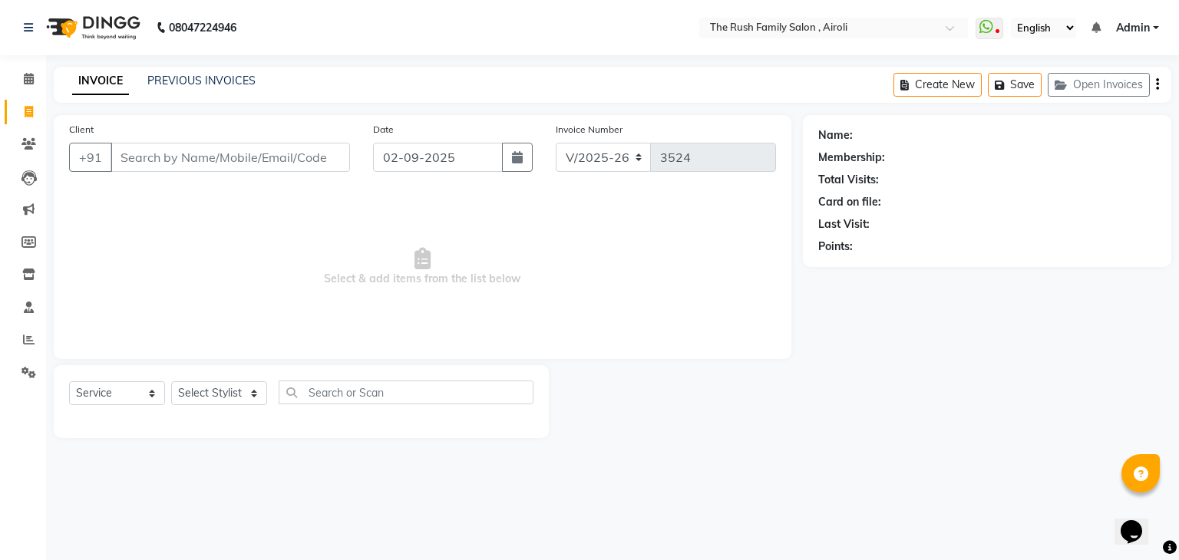
click at [133, 157] on input "Client" at bounding box center [230, 157] width 239 height 29
click at [140, 157] on input "Client" at bounding box center [230, 157] width 239 height 29
click at [139, 155] on input "Client" at bounding box center [230, 157] width 239 height 29
click at [157, 155] on input "mjhu" at bounding box center [191, 157] width 161 height 29
type input "m"
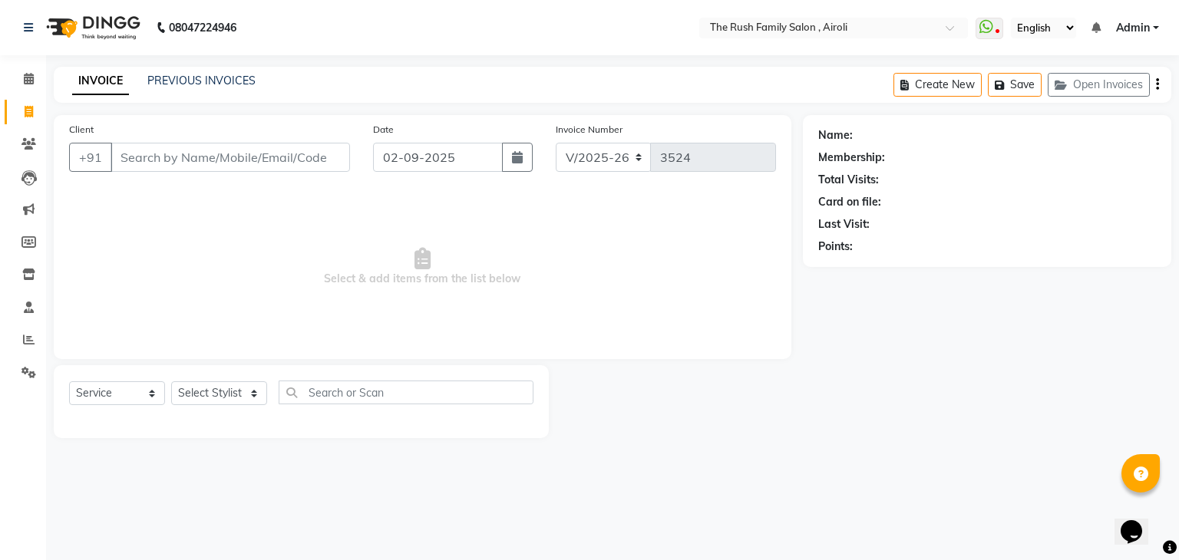
click at [134, 157] on input "Client" at bounding box center [230, 157] width 239 height 29
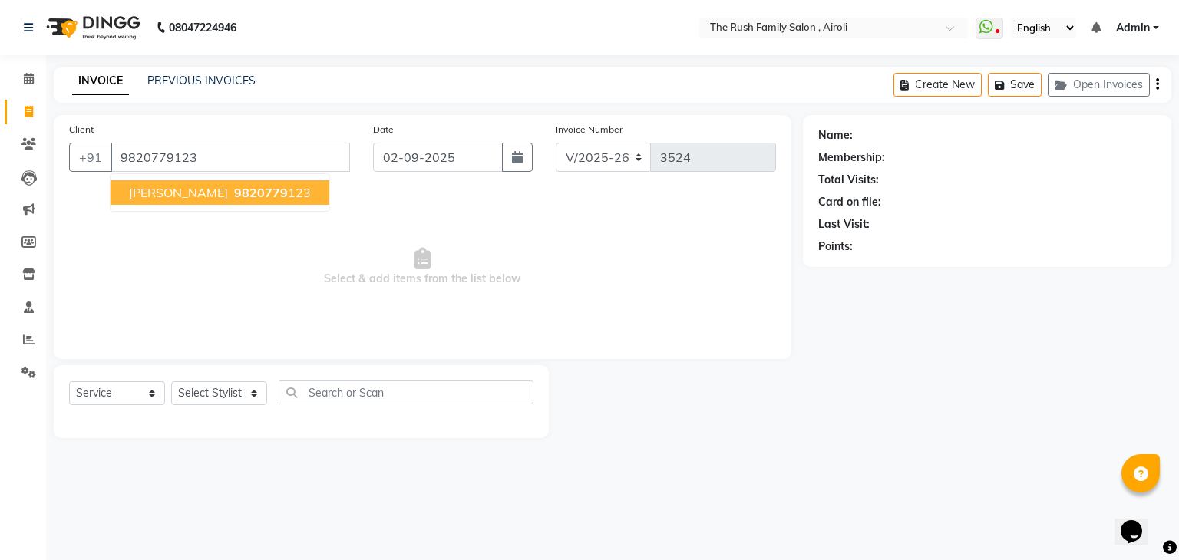
type input "9820779123"
click at [234, 191] on span "9820779" at bounding box center [261, 192] width 54 height 15
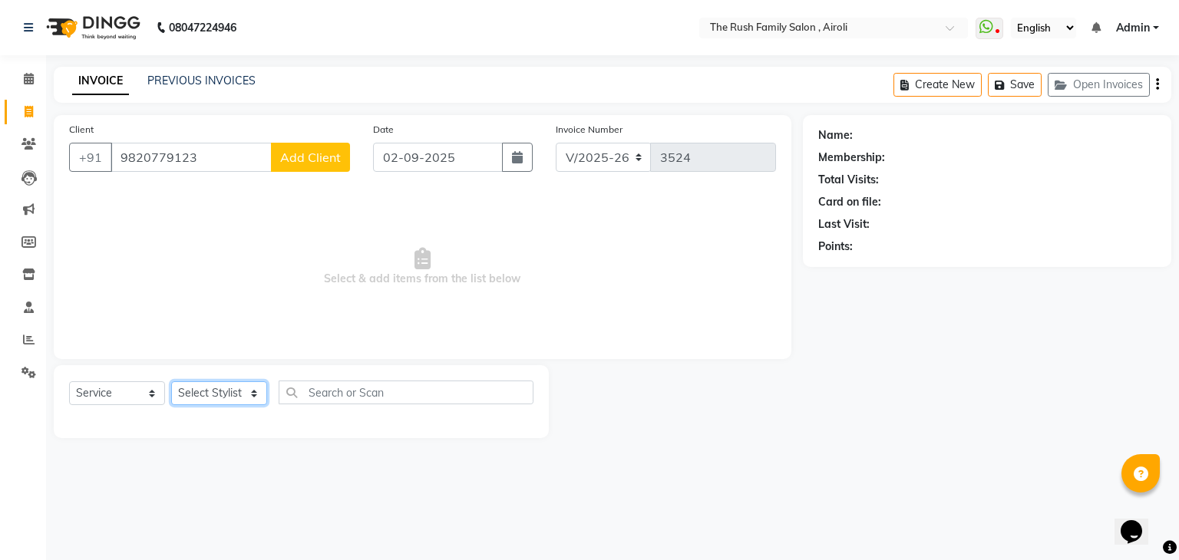
click at [237, 397] on select "Select Stylist [PERSON_NAME] [PERSON_NAME] Danish Guddi [PERSON_NAME] [PERSON_N…" at bounding box center [219, 393] width 96 height 24
select select "42200"
click at [171, 382] on select "Select Stylist [PERSON_NAME] [PERSON_NAME] Danish Guddi [PERSON_NAME] [PERSON_N…" at bounding box center [219, 393] width 96 height 24
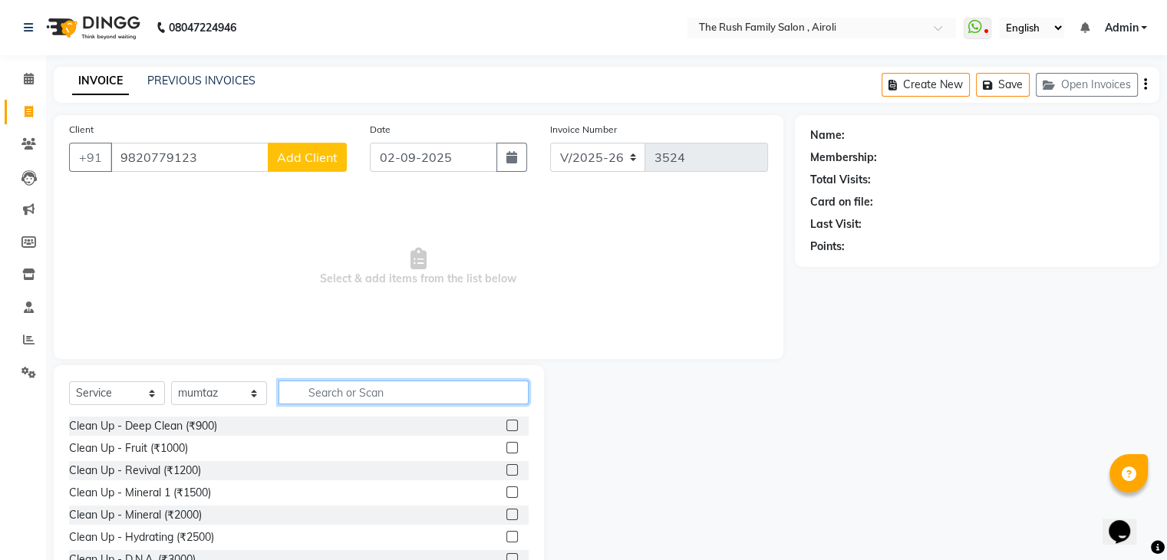
click at [316, 386] on input "text" at bounding box center [404, 393] width 250 height 24
type input "color"
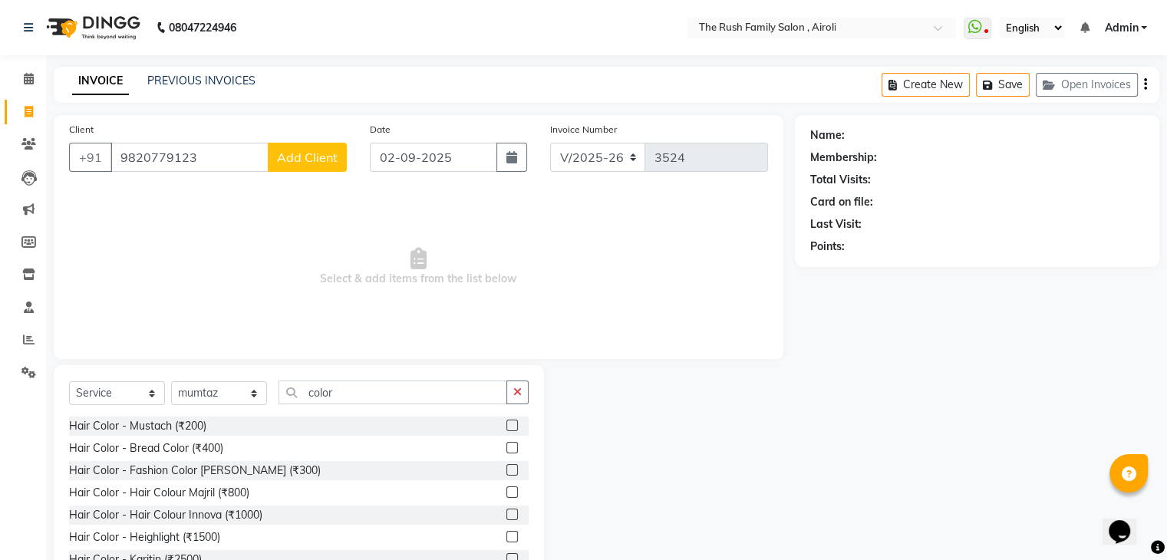
click at [507, 494] on label at bounding box center [513, 493] width 12 height 12
click at [507, 494] on input "checkbox" at bounding box center [512, 493] width 10 height 10
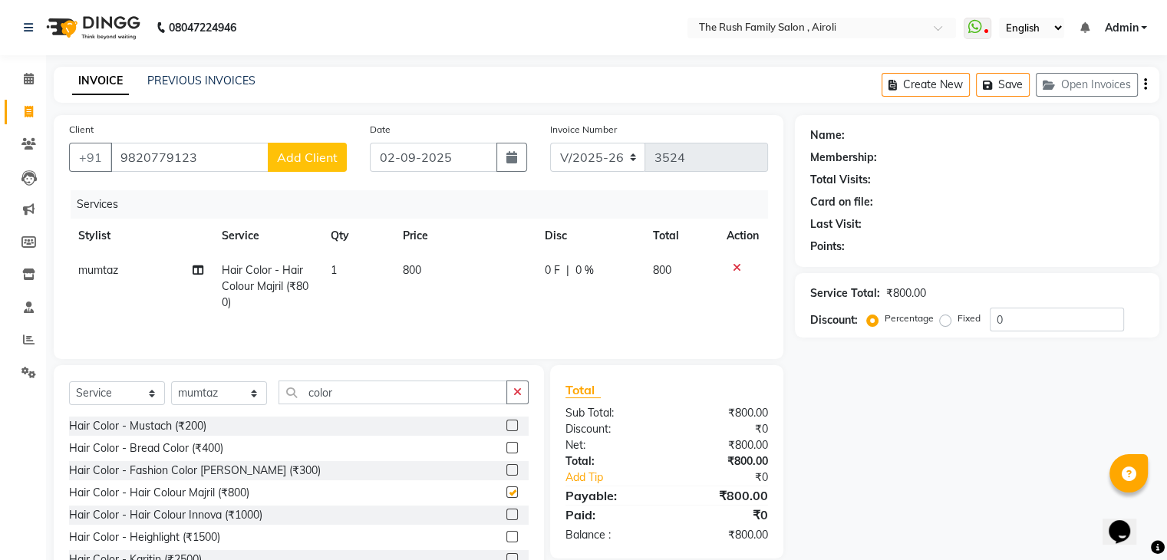
checkbox input "false"
click at [358, 399] on input "color" at bounding box center [393, 393] width 229 height 24
type input "c"
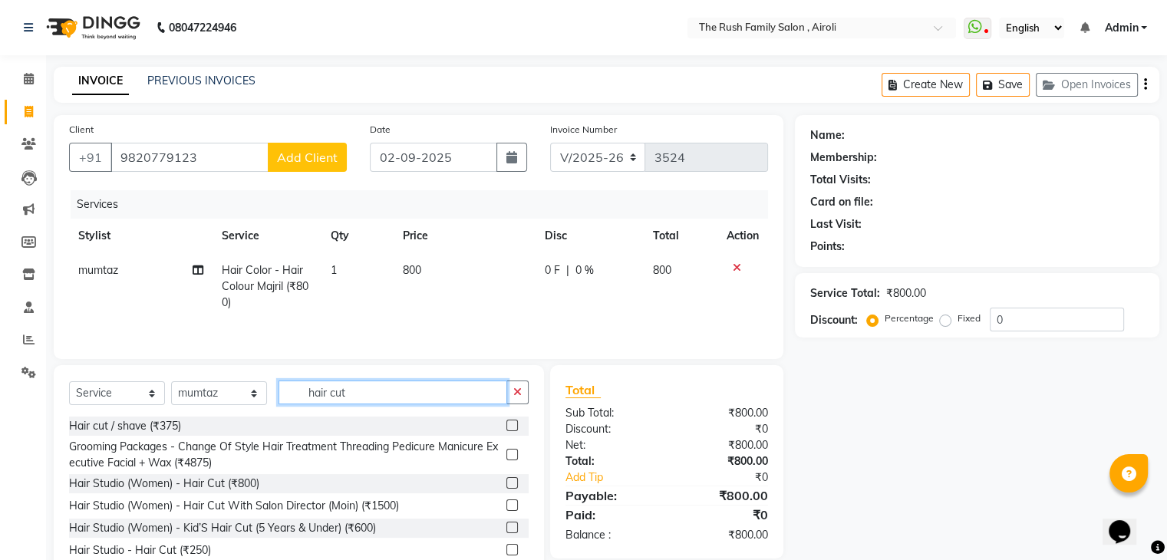
type input "hair cut"
click at [507, 486] on label at bounding box center [513, 483] width 12 height 12
click at [507, 486] on input "checkbox" at bounding box center [512, 484] width 10 height 10
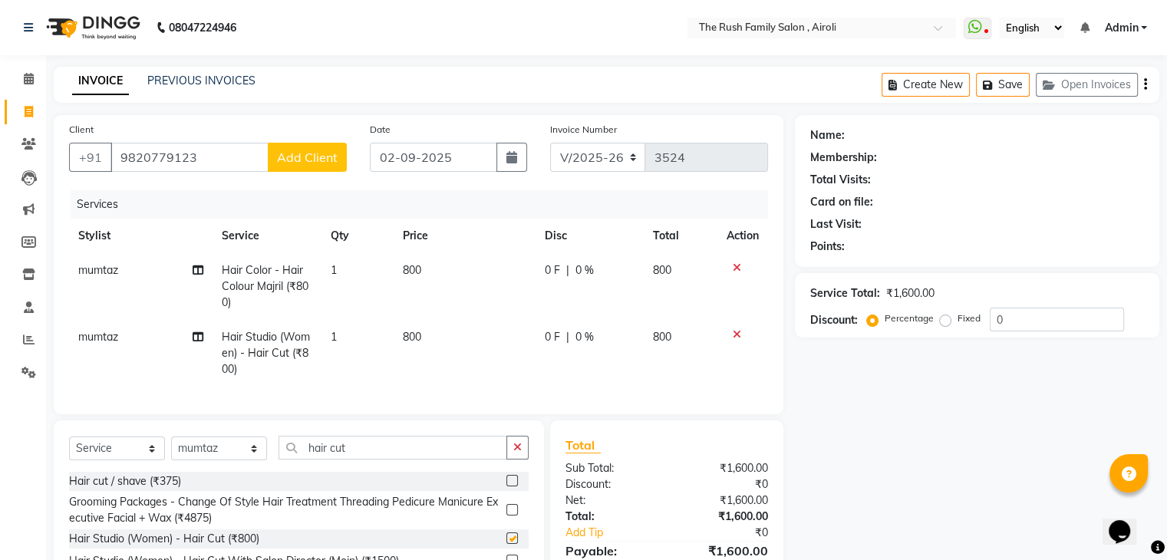
checkbox input "false"
click at [606, 315] on td "0 F | 0 %" at bounding box center [590, 286] width 108 height 67
select select "42200"
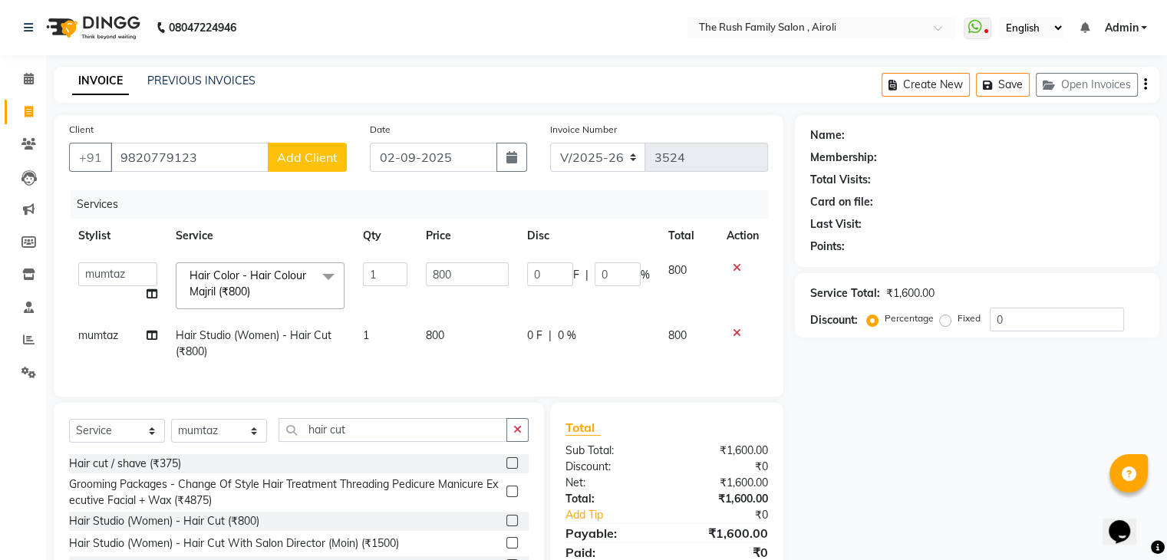
click at [587, 326] on td "0 F | 0 %" at bounding box center [588, 343] width 141 height 51
select select "42200"
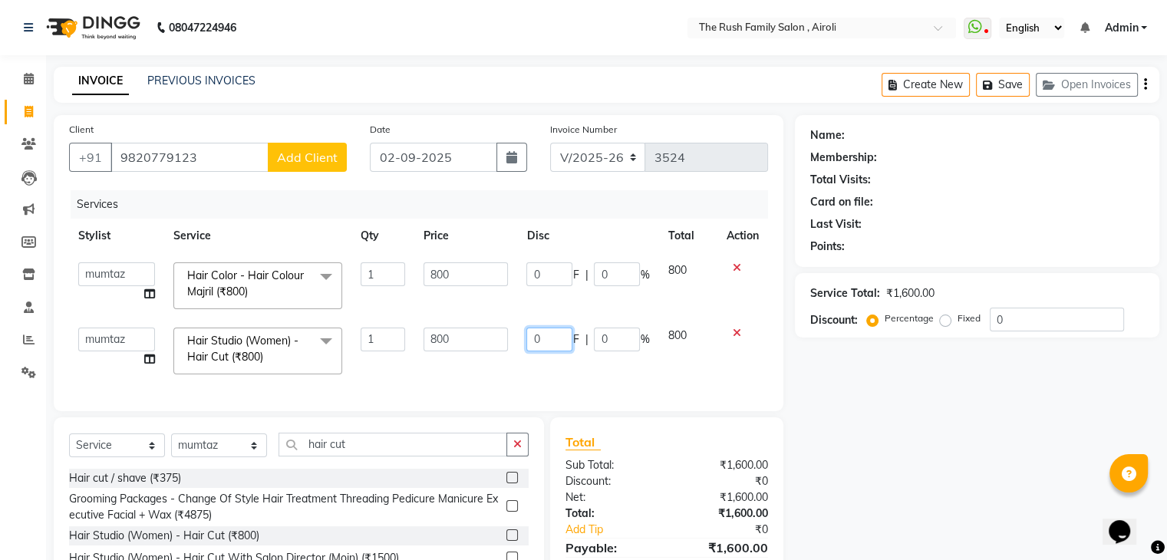
click at [563, 338] on input "0" at bounding box center [549, 340] width 46 height 24
type input "300"
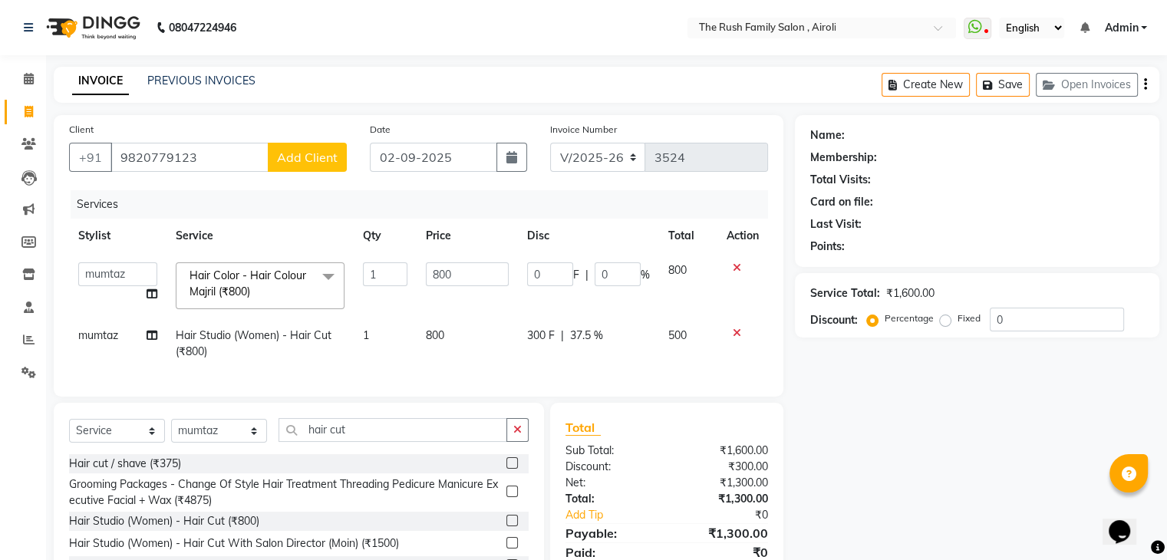
click at [704, 345] on td "500" at bounding box center [688, 343] width 58 height 51
select select "42200"
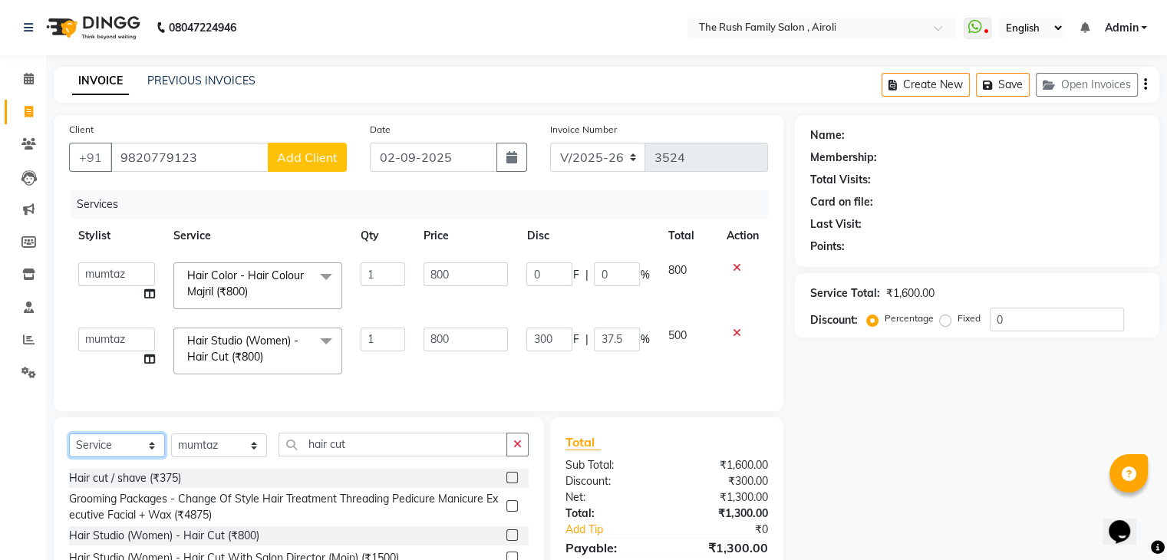
click at [145, 457] on select "Select Service Product Membership Package Voucher Prepaid Gift Card" at bounding box center [117, 446] width 96 height 24
select select "product"
click at [69, 445] on select "Select Service Product Membership Package Voucher Prepaid Gift Card" at bounding box center [117, 446] width 96 height 24
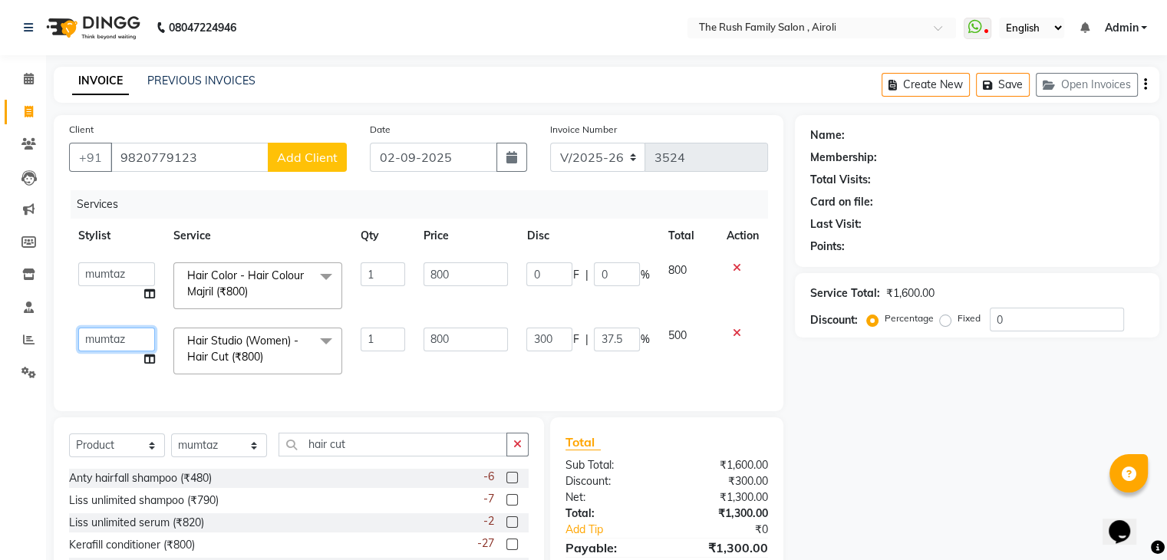
click at [135, 338] on select "[PERSON_NAME] [PERSON_NAME] [DEMOGRAPHIC_DATA] Guddi [PERSON_NAME] [PERSON_NAME…" at bounding box center [116, 340] width 77 height 24
click at [78, 328] on select "[PERSON_NAME] [PERSON_NAME] [DEMOGRAPHIC_DATA] Guddi [PERSON_NAME] [PERSON_NAME…" at bounding box center [116, 340] width 77 height 24
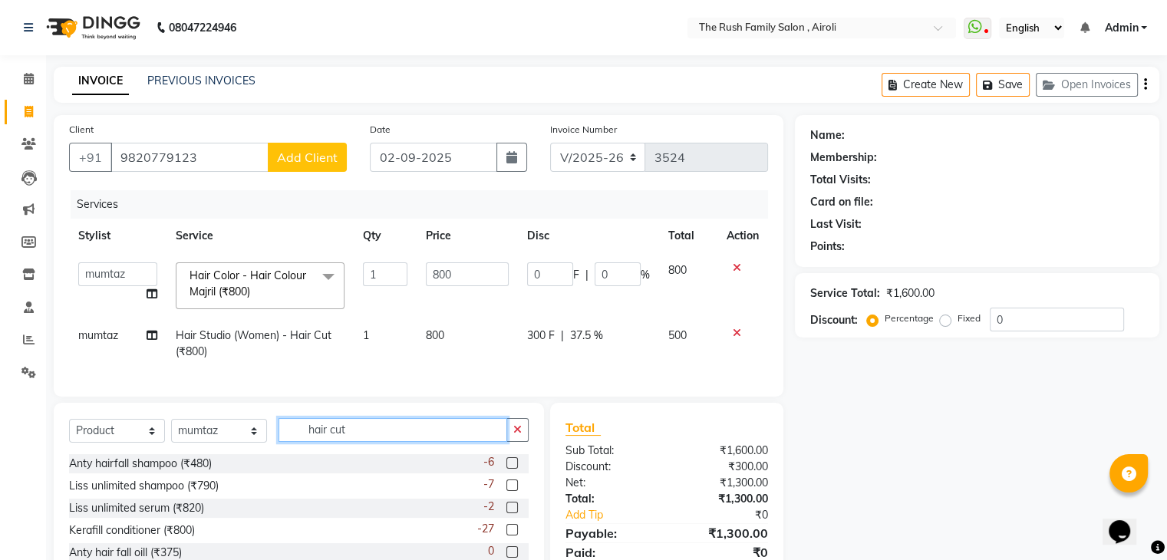
click at [357, 454] on div "Select Service Product Membership Package Voucher Prepaid Gift Card Select Styl…" at bounding box center [299, 436] width 460 height 36
type input "h"
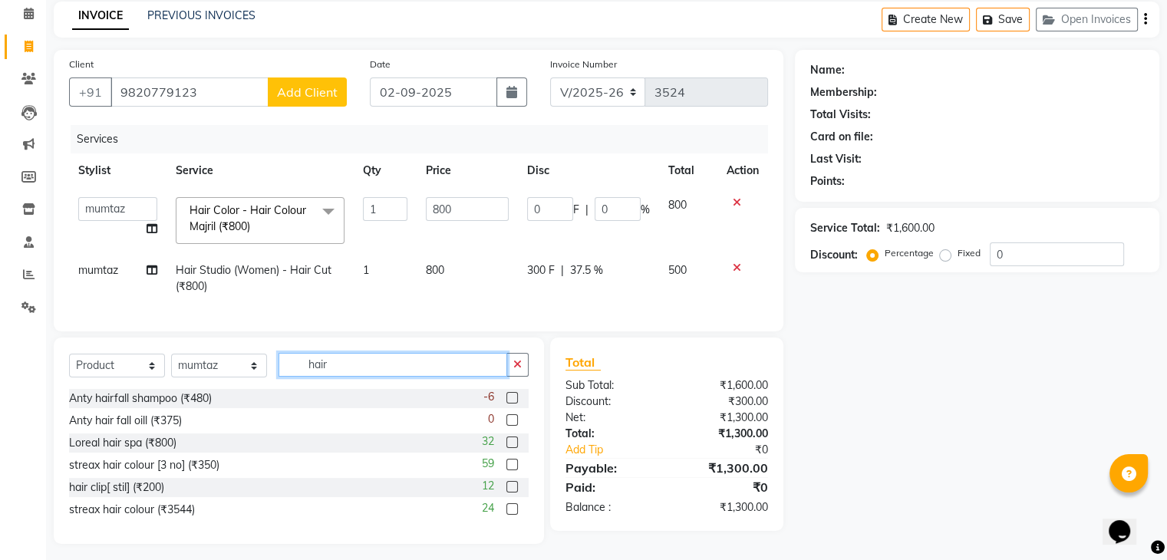
scroll to position [64, 0]
type input "hair"
click at [510, 404] on label at bounding box center [513, 399] width 12 height 12
click at [510, 404] on input "checkbox" at bounding box center [512, 399] width 10 height 10
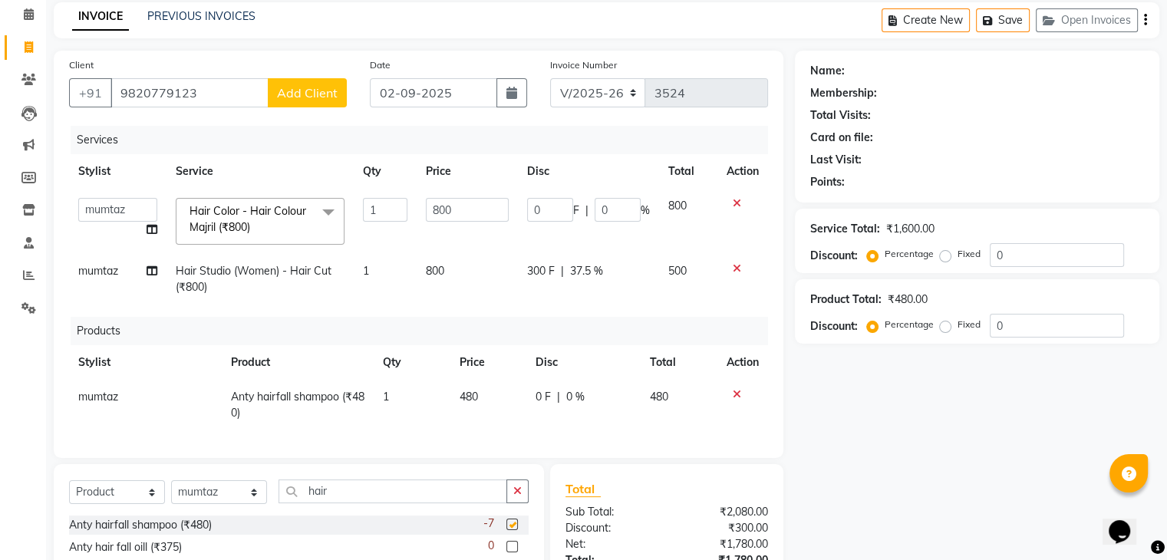
checkbox input "false"
click at [571, 394] on span "0 %" at bounding box center [575, 397] width 18 height 16
select select "42200"
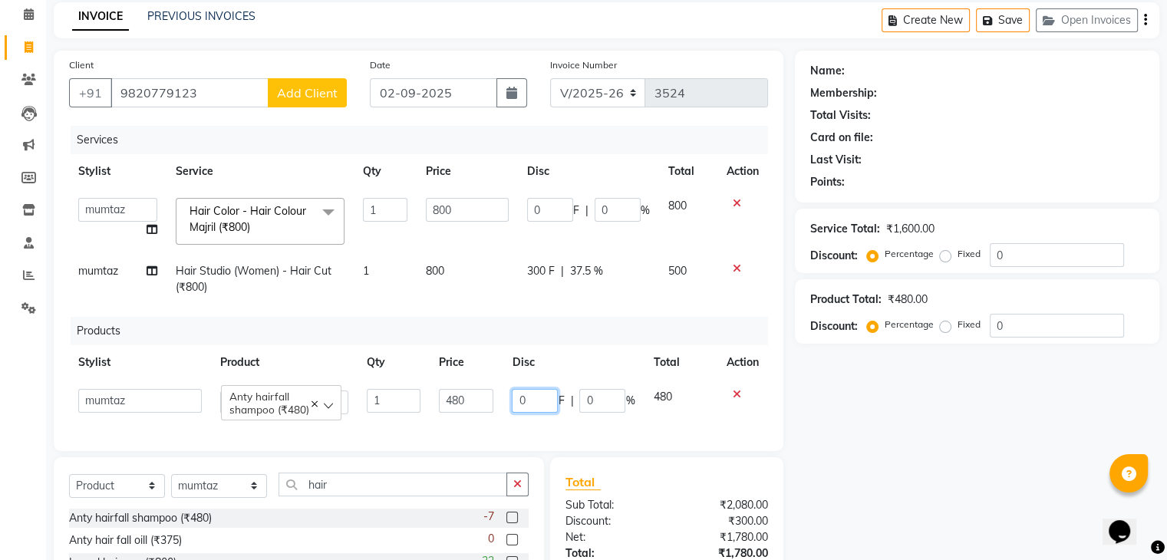
click at [541, 403] on input "0" at bounding box center [535, 401] width 46 height 24
type input "40"
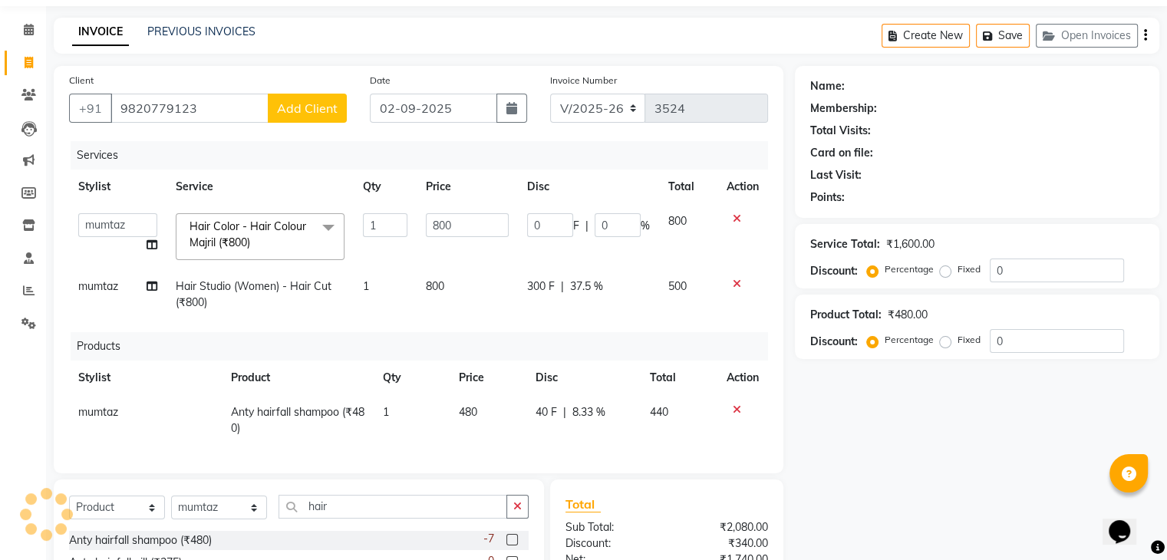
scroll to position [50, 0]
click at [194, 107] on input "9820779123" at bounding box center [190, 107] width 158 height 29
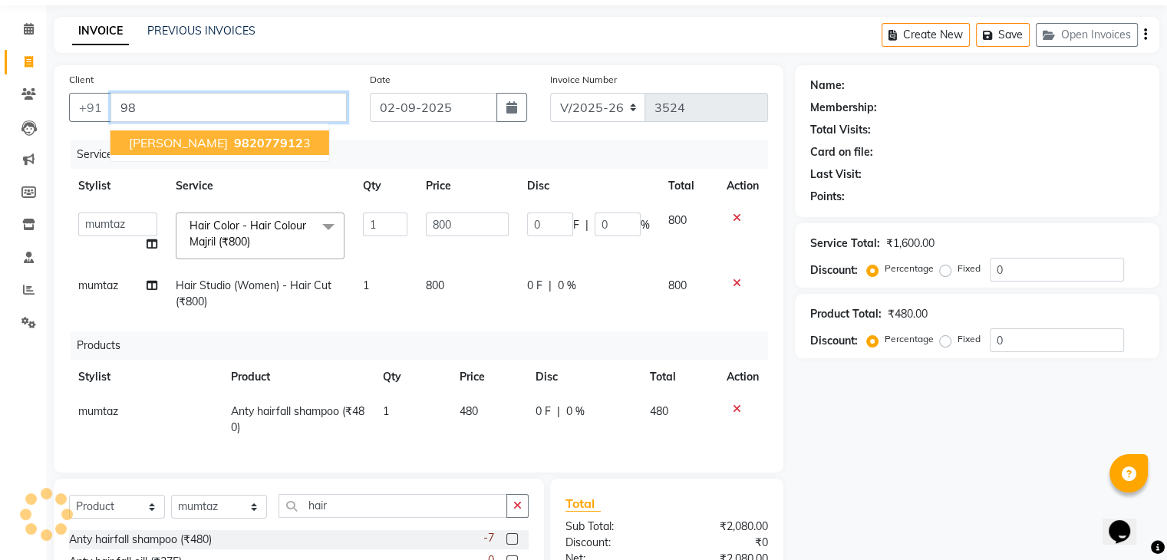
type input "9"
click at [234, 140] on span "98207791" at bounding box center [264, 142] width 61 height 15
type input "9820779123"
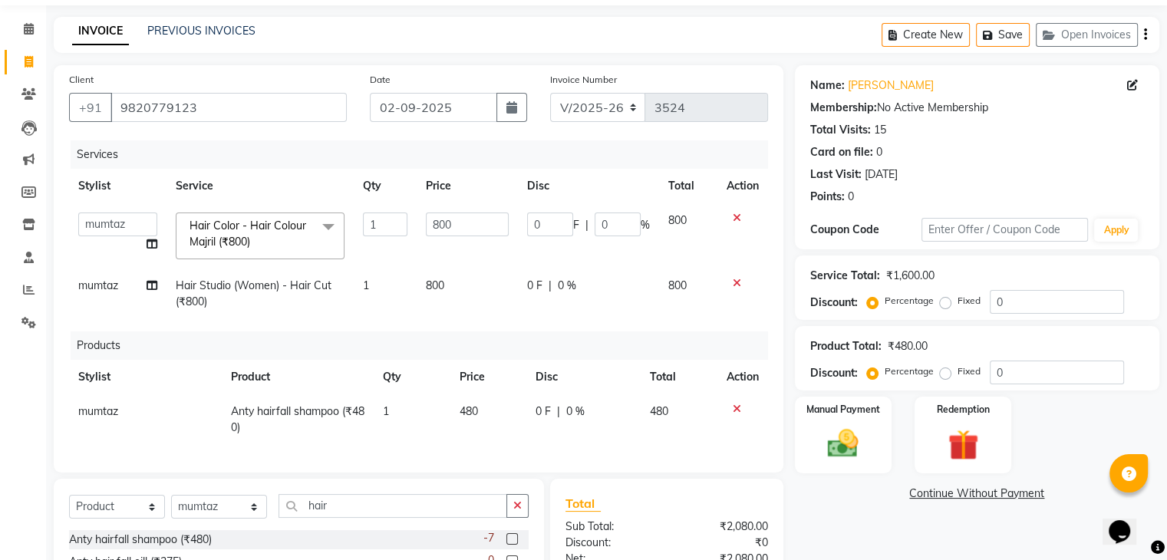
scroll to position [210, 0]
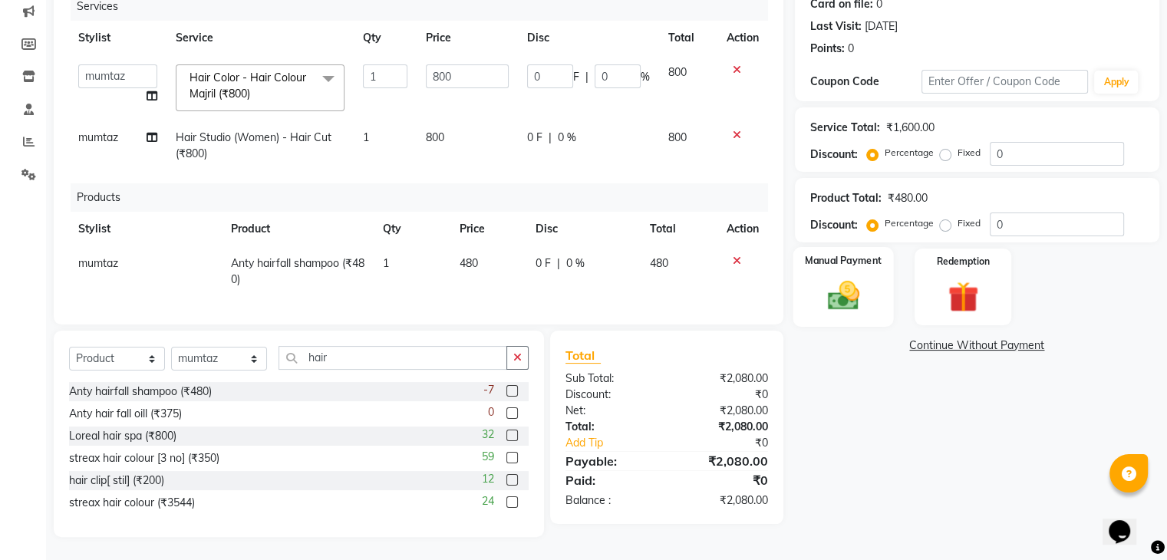
click at [847, 279] on img at bounding box center [842, 296] width 51 height 37
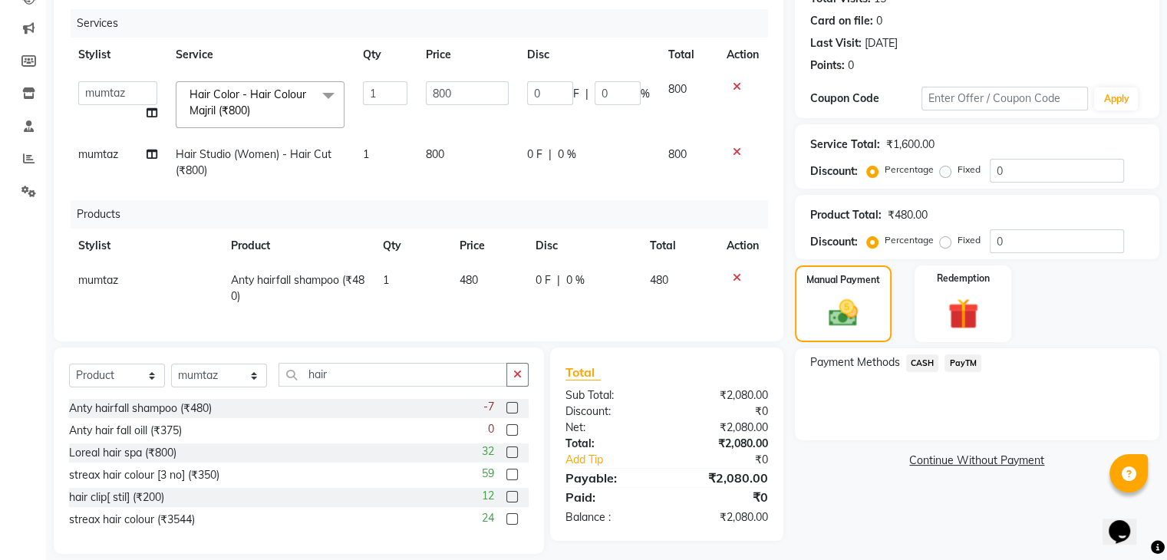
scroll to position [182, 0]
click at [654, 170] on td "0 F | 0 %" at bounding box center [588, 162] width 141 height 51
select select "42200"
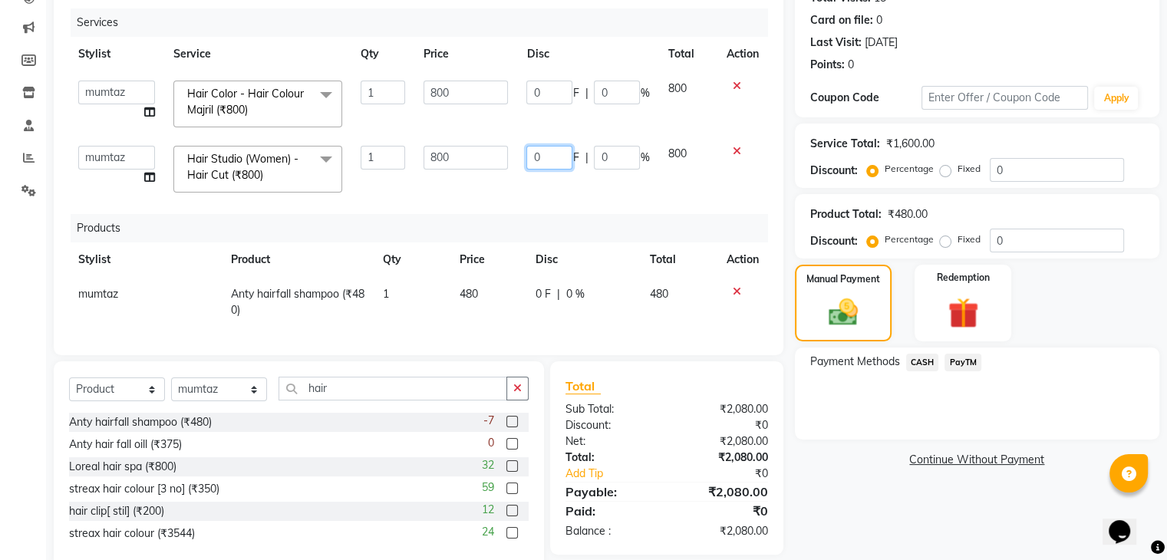
click at [549, 152] on input "0" at bounding box center [549, 158] width 46 height 24
type input "300"
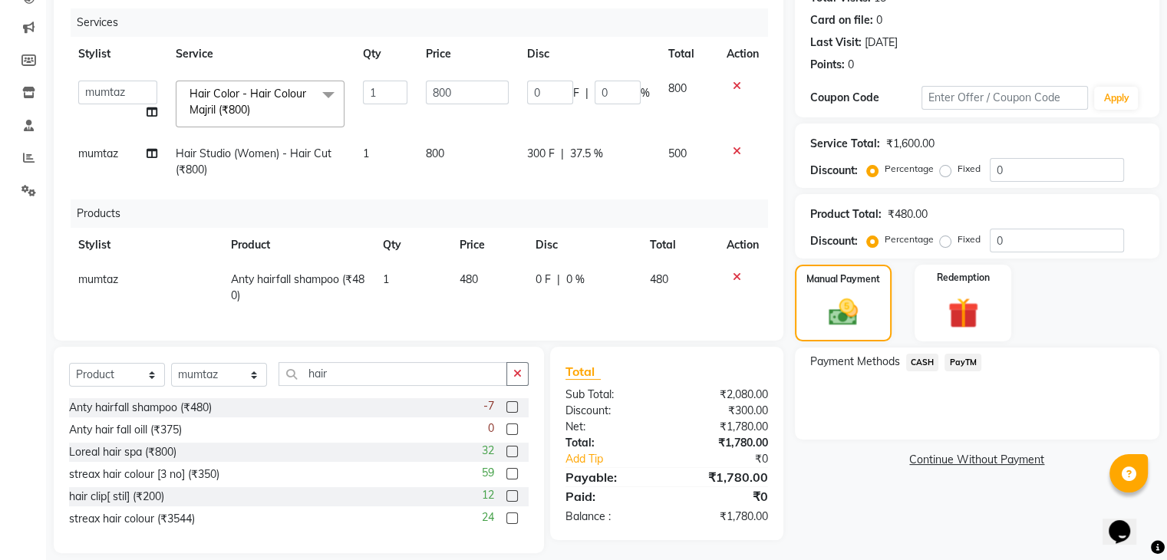
click at [676, 157] on span "500" at bounding box center [677, 154] width 18 height 14
select select "42200"
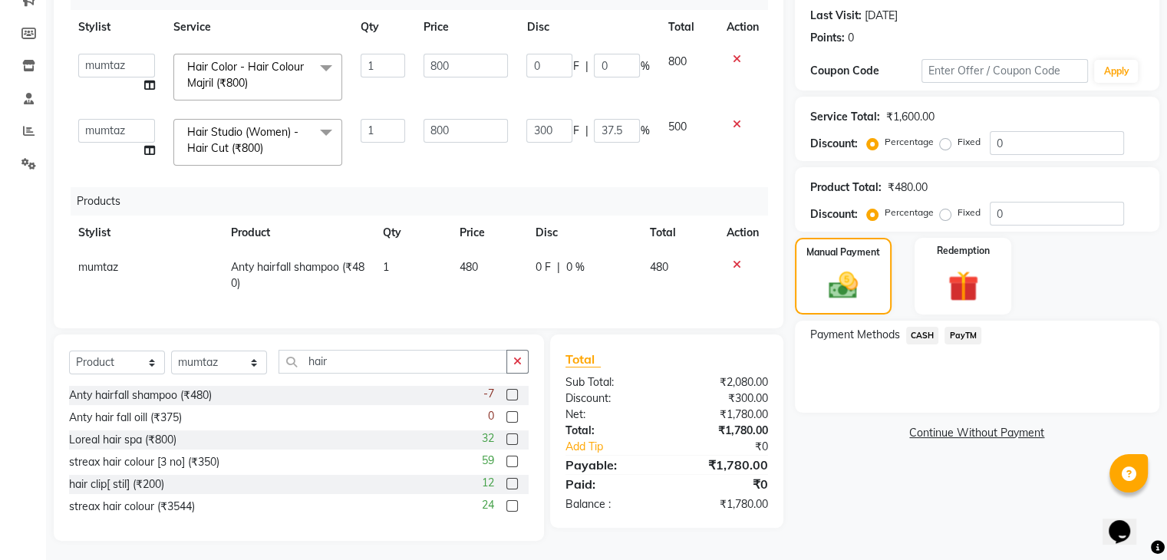
scroll to position [209, 0]
click at [852, 279] on img at bounding box center [843, 286] width 49 height 35
click at [959, 333] on span "PayTM" at bounding box center [963, 336] width 37 height 18
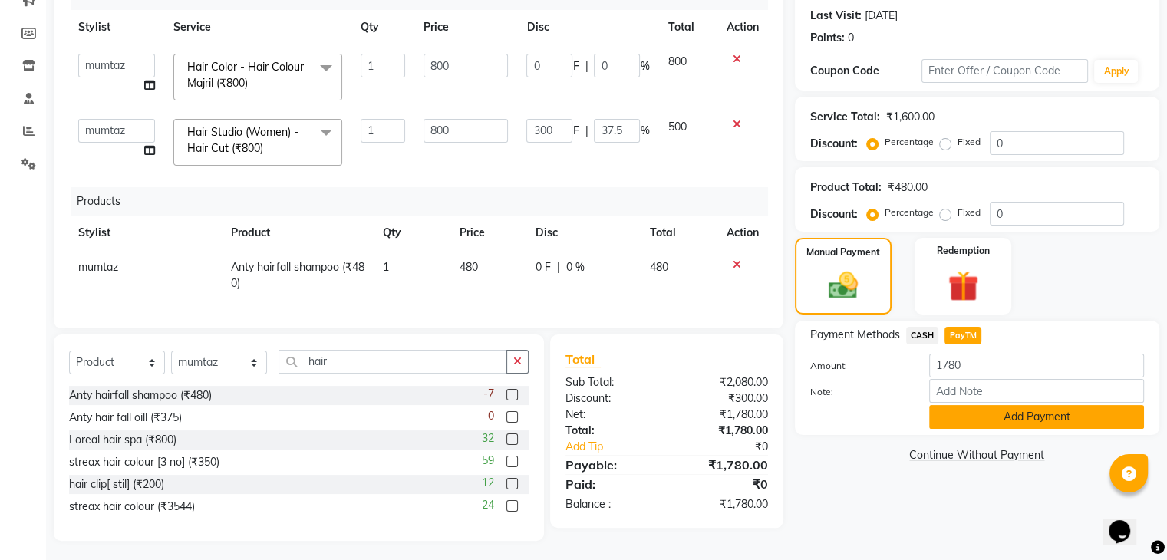
click at [949, 413] on button "Add Payment" at bounding box center [1036, 417] width 215 height 24
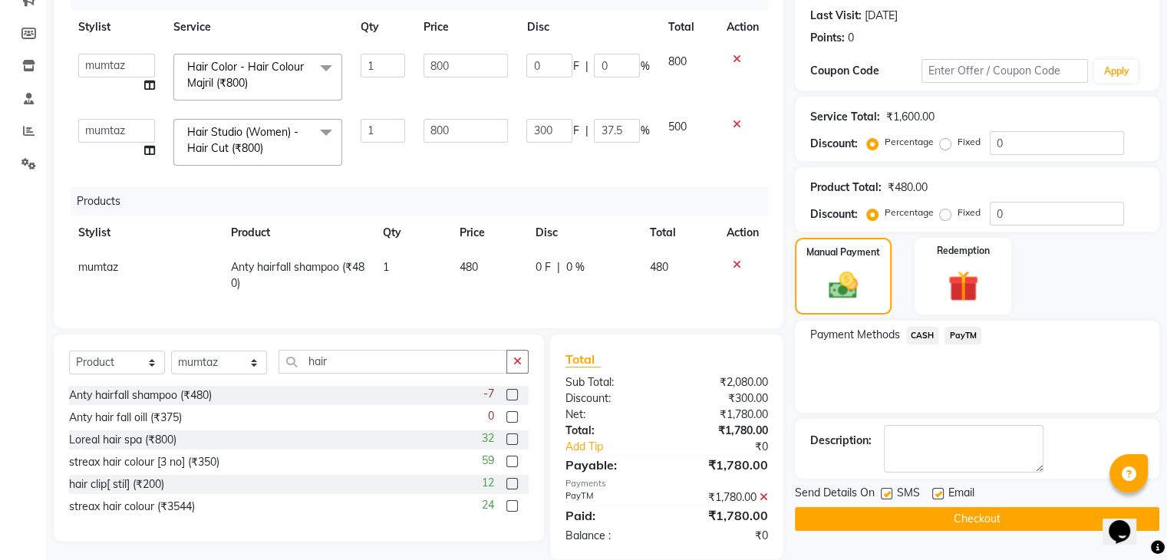
scroll to position [243, 0]
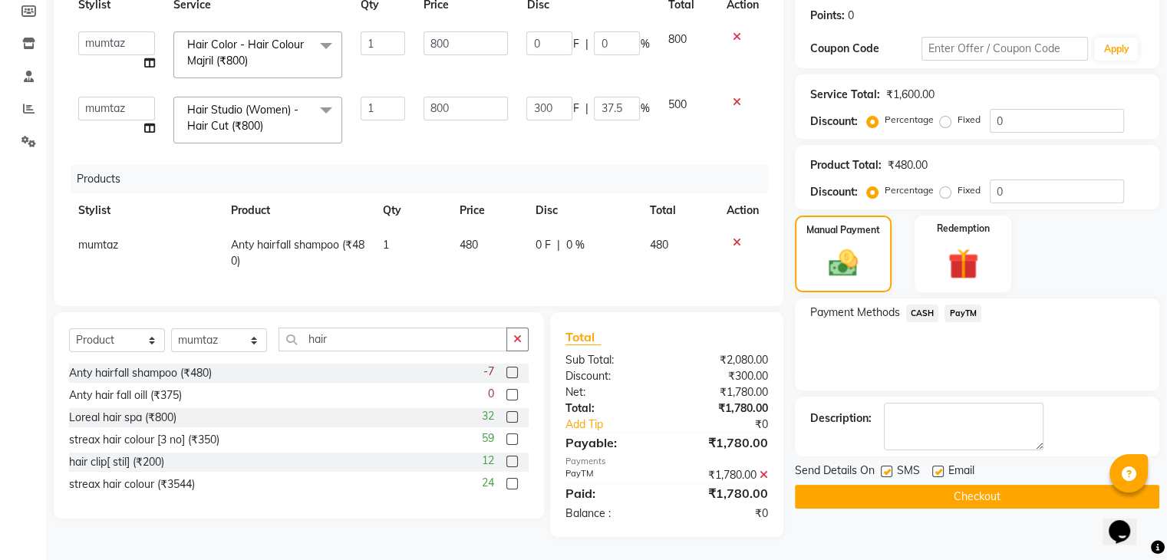
click at [887, 466] on label at bounding box center [887, 472] width 12 height 12
click at [887, 467] on input "checkbox" at bounding box center [886, 472] width 10 height 10
checkbox input "false"
click at [936, 466] on label at bounding box center [938, 472] width 12 height 12
click at [936, 467] on input "checkbox" at bounding box center [937, 472] width 10 height 10
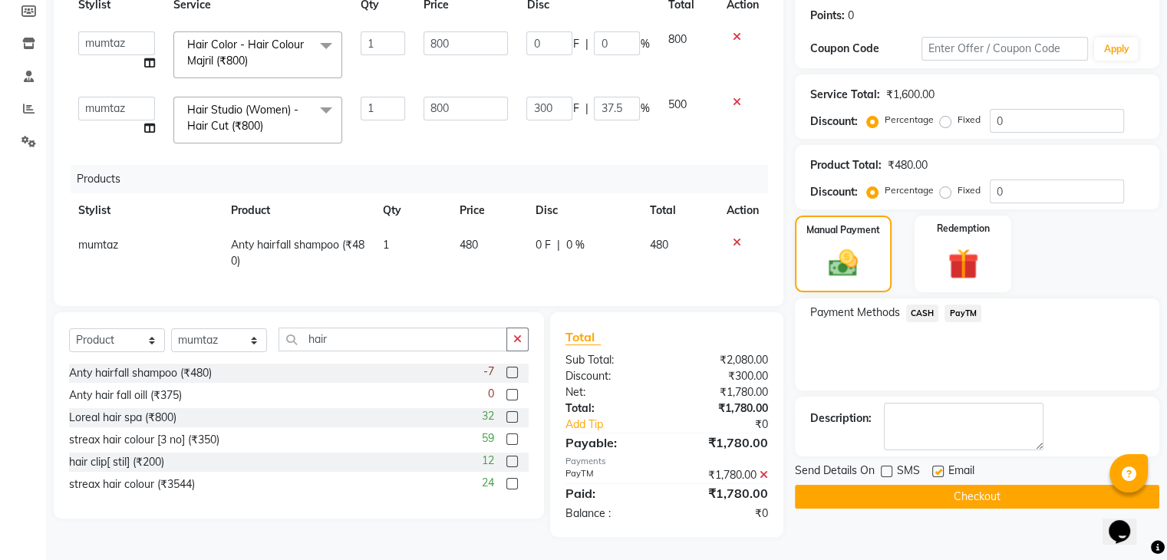
checkbox input "false"
click at [886, 486] on button "Checkout" at bounding box center [977, 497] width 365 height 24
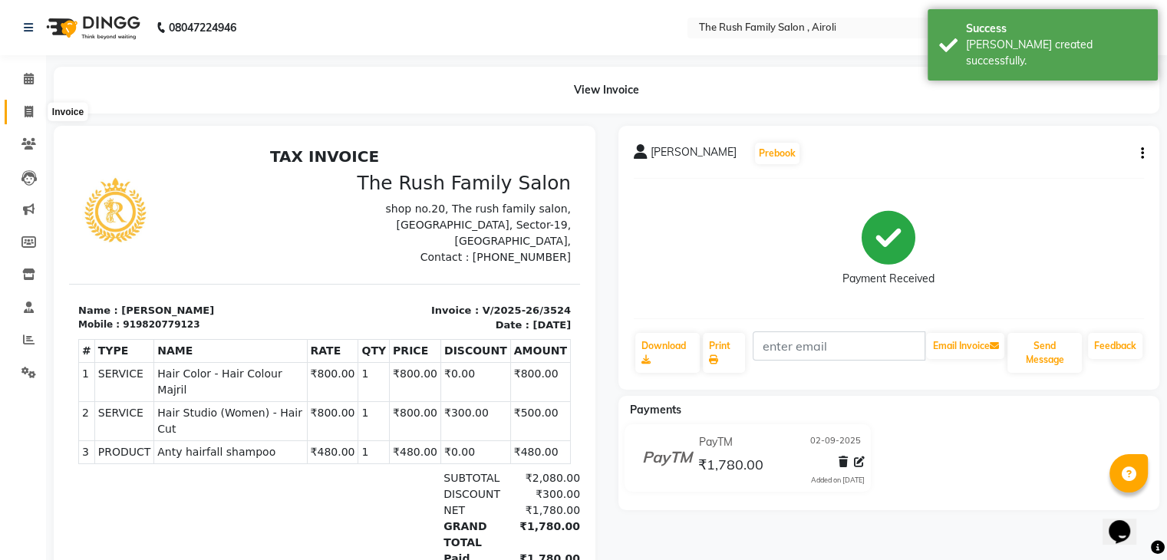
click at [29, 109] on icon at bounding box center [29, 112] width 8 height 12
select select "service"
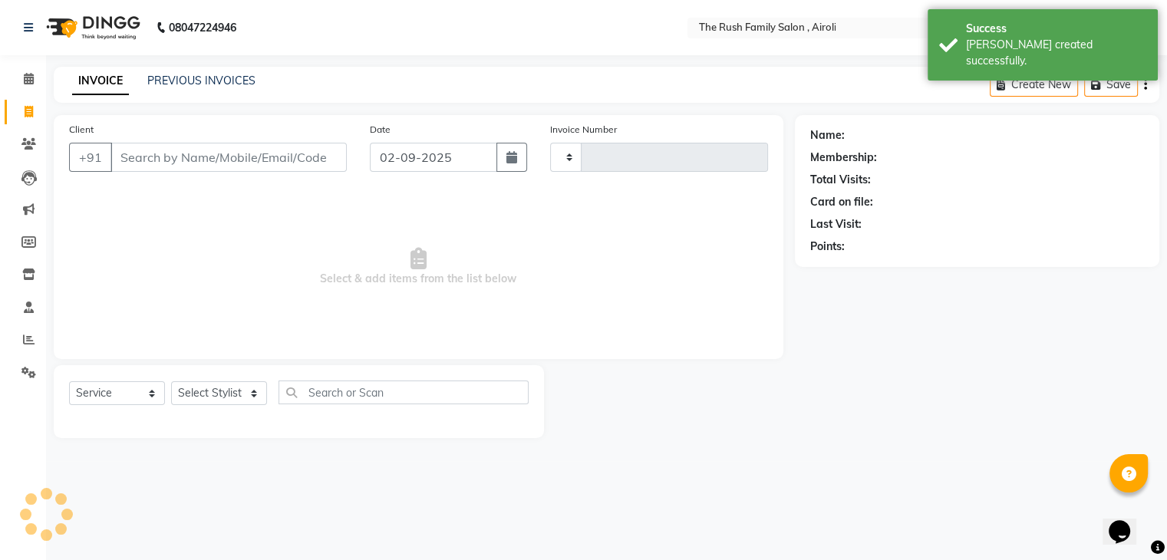
type input "3525"
select select "5419"
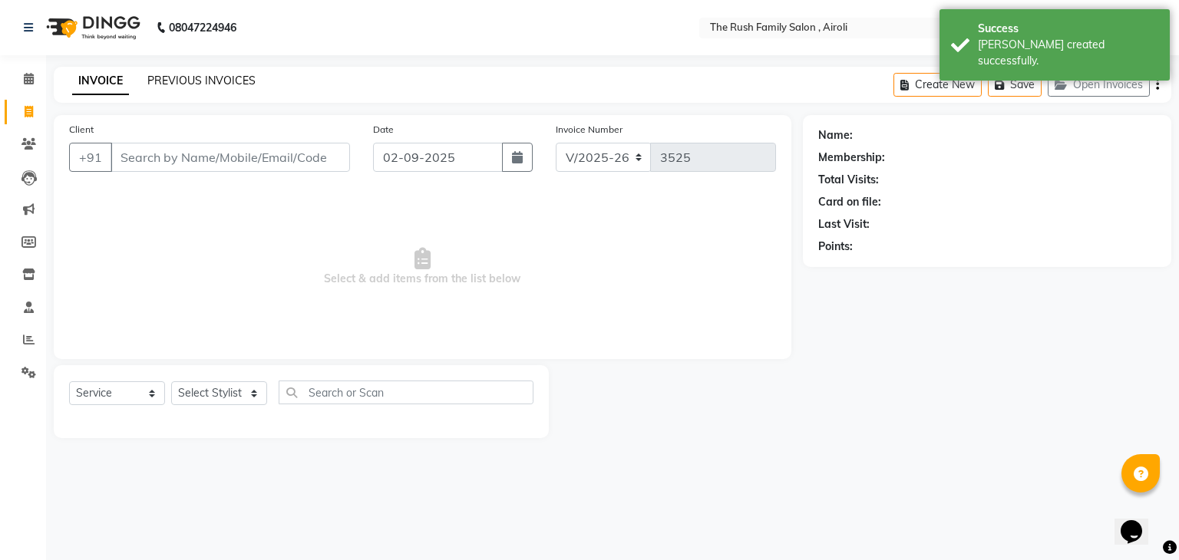
click at [193, 81] on link "PREVIOUS INVOICES" at bounding box center [201, 81] width 108 height 14
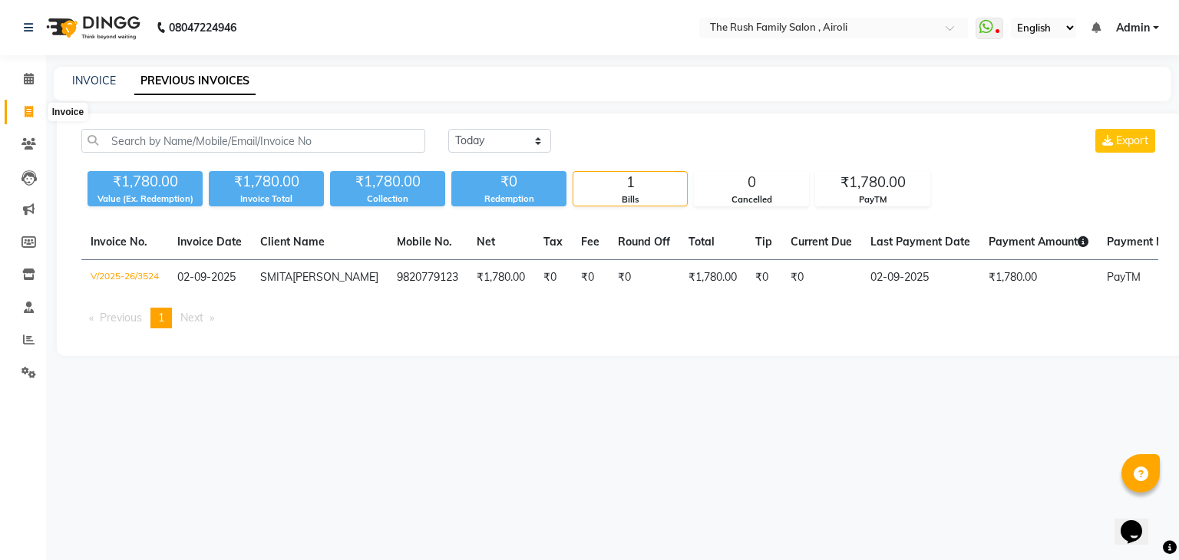
click at [29, 109] on icon at bounding box center [29, 112] width 8 height 12
select select "5419"
select select "service"
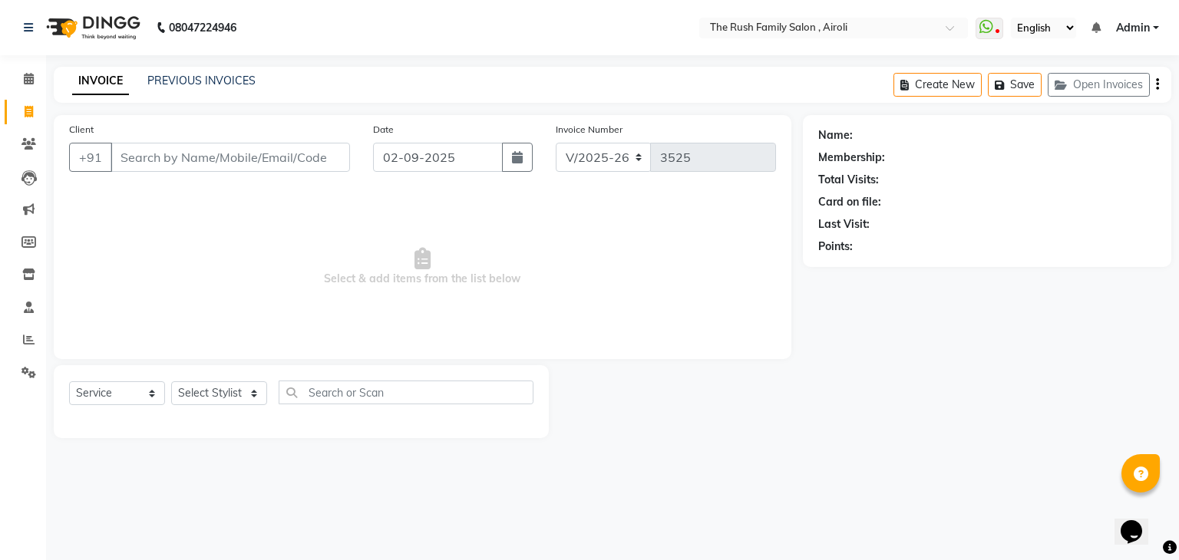
click at [150, 155] on input "Client" at bounding box center [230, 157] width 239 height 29
type input "'"
click at [147, 159] on input "'" at bounding box center [230, 157] width 239 height 29
click at [25, 108] on icon at bounding box center [29, 112] width 8 height 12
select select "5419"
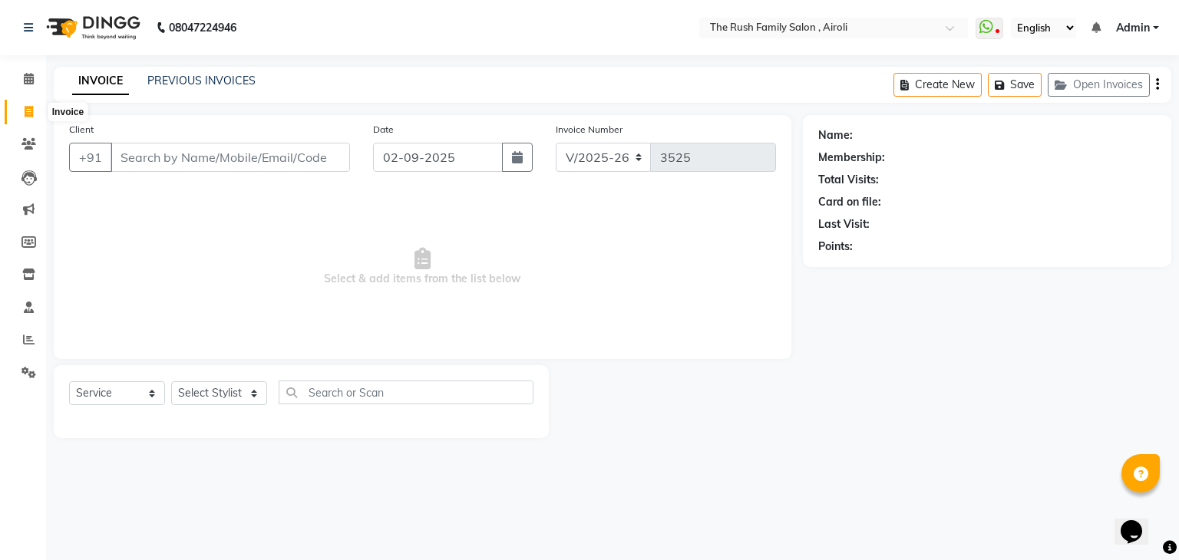
select select "service"
click at [179, 78] on link "PREVIOUS INVOICES" at bounding box center [201, 81] width 108 height 14
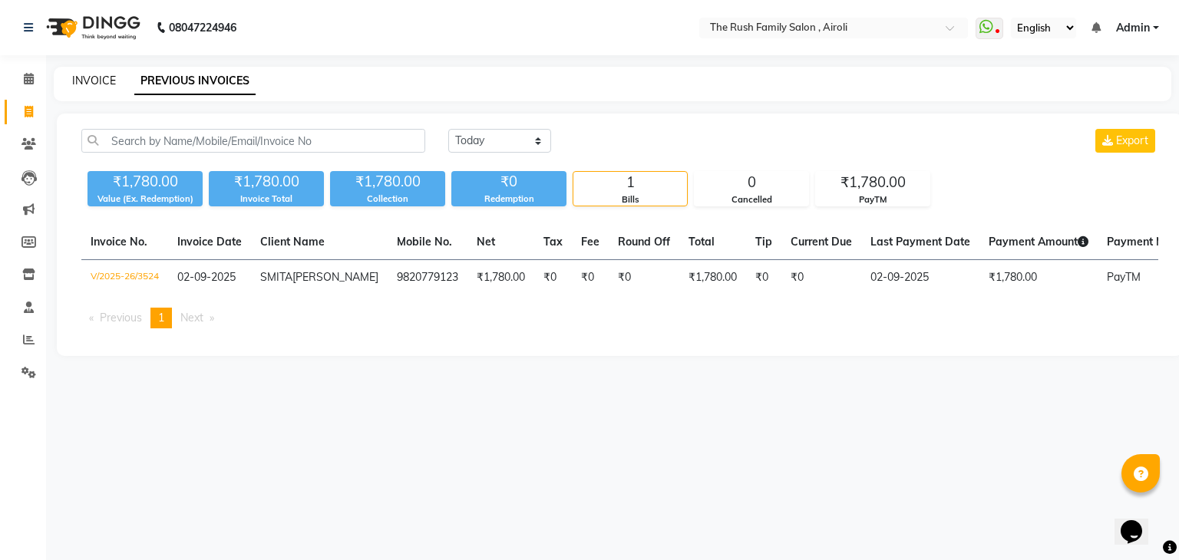
click at [97, 78] on link "INVOICE" at bounding box center [94, 81] width 44 height 14
select select "5419"
select select "service"
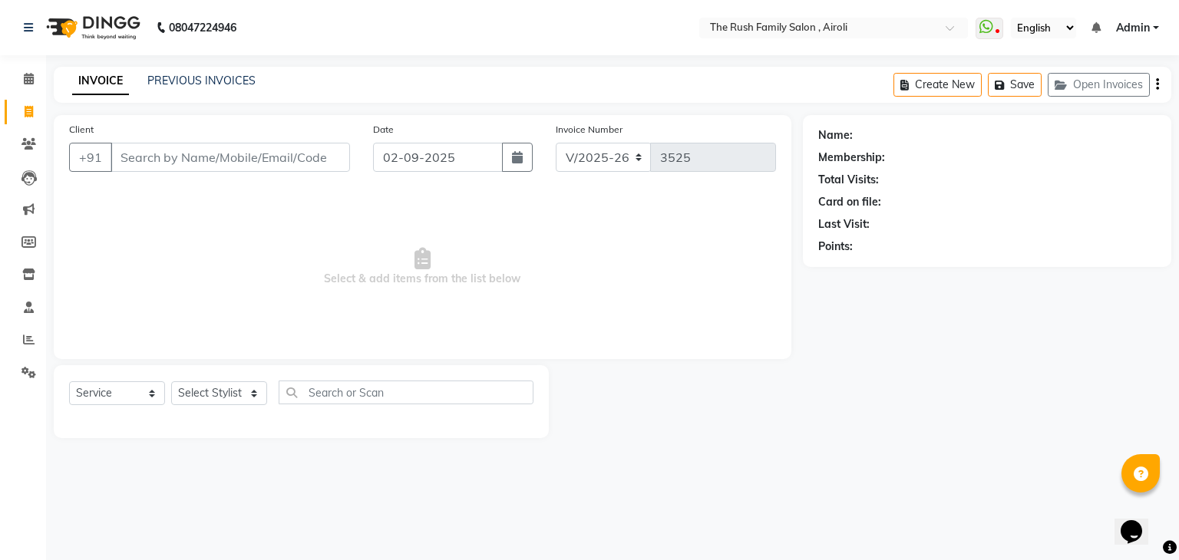
click at [97, 78] on link "INVOICE" at bounding box center [100, 82] width 57 height 28
click at [200, 79] on link "PREVIOUS INVOICES" at bounding box center [201, 81] width 108 height 14
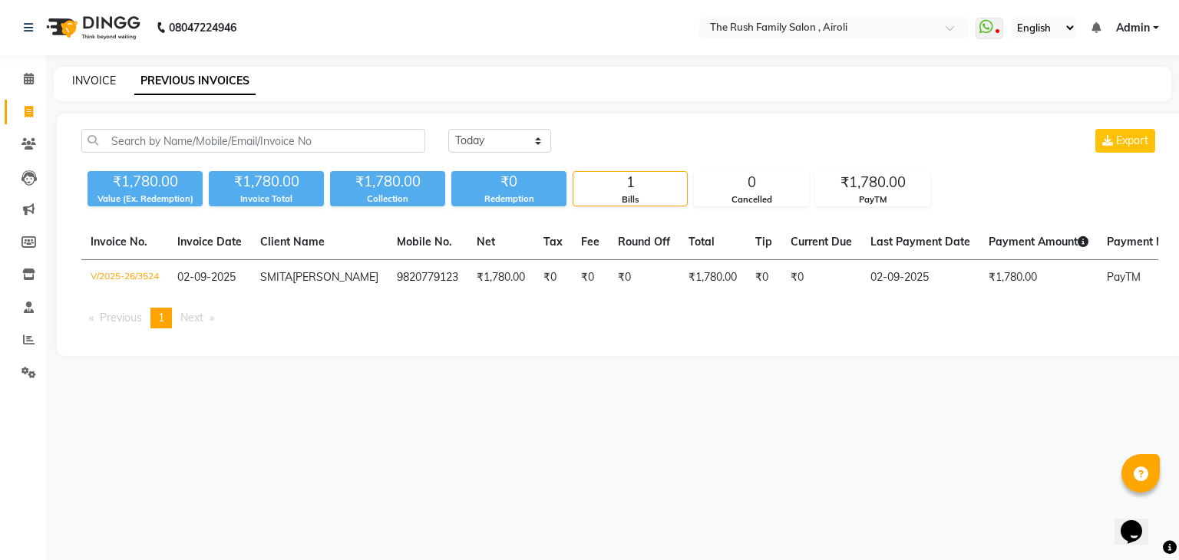
click at [87, 81] on link "INVOICE" at bounding box center [94, 81] width 44 height 14
select select "5419"
select select "service"
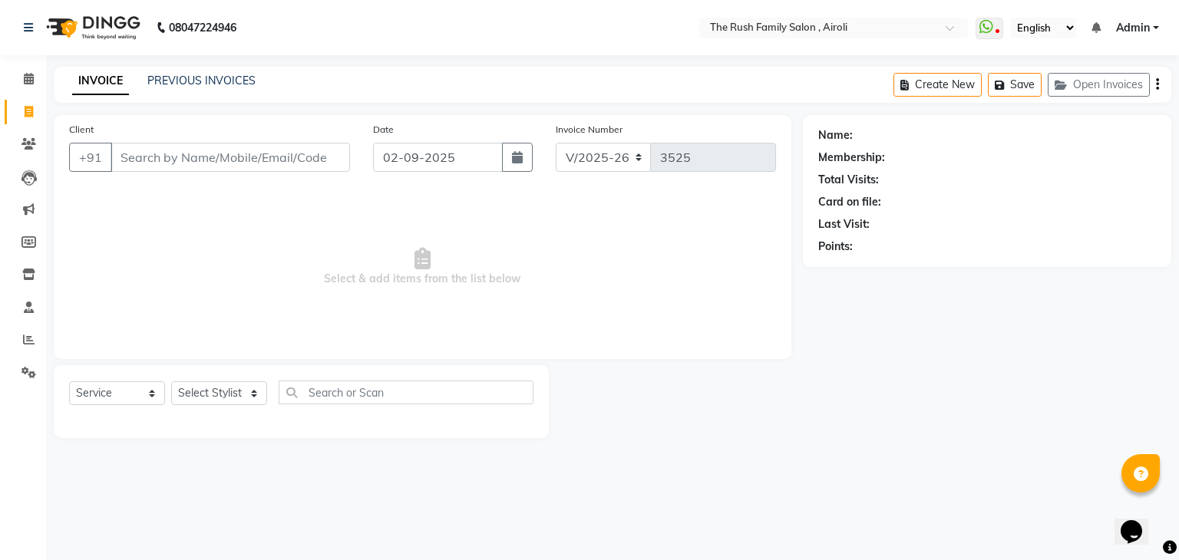
type input "+"
click at [131, 154] on input "+" at bounding box center [230, 157] width 239 height 29
click at [154, 157] on input "Client" at bounding box center [230, 157] width 239 height 29
click at [517, 165] on button "button" at bounding box center [517, 157] width 31 height 29
select select "9"
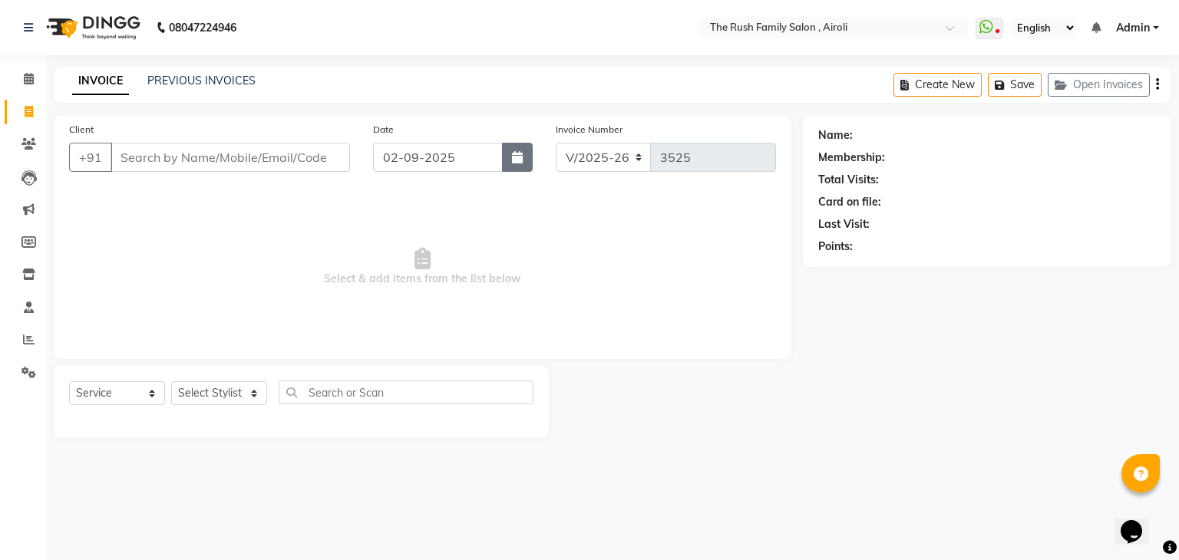
select select "2025"
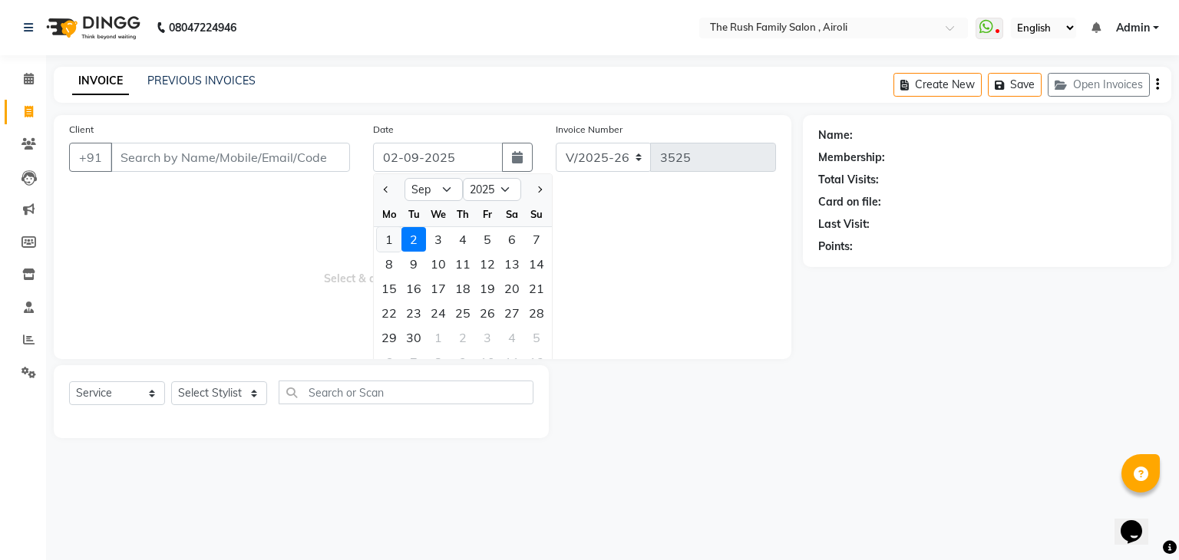
click at [389, 238] on div "1" at bounding box center [389, 239] width 25 height 25
type input "[DATE]"
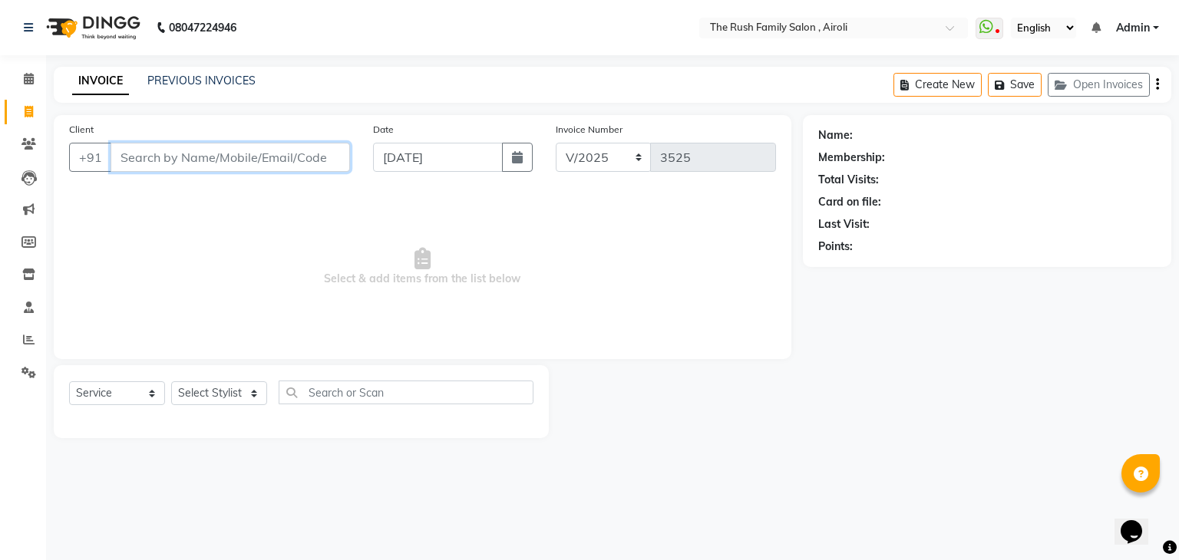
click at [153, 163] on input "Client" at bounding box center [230, 157] width 239 height 29
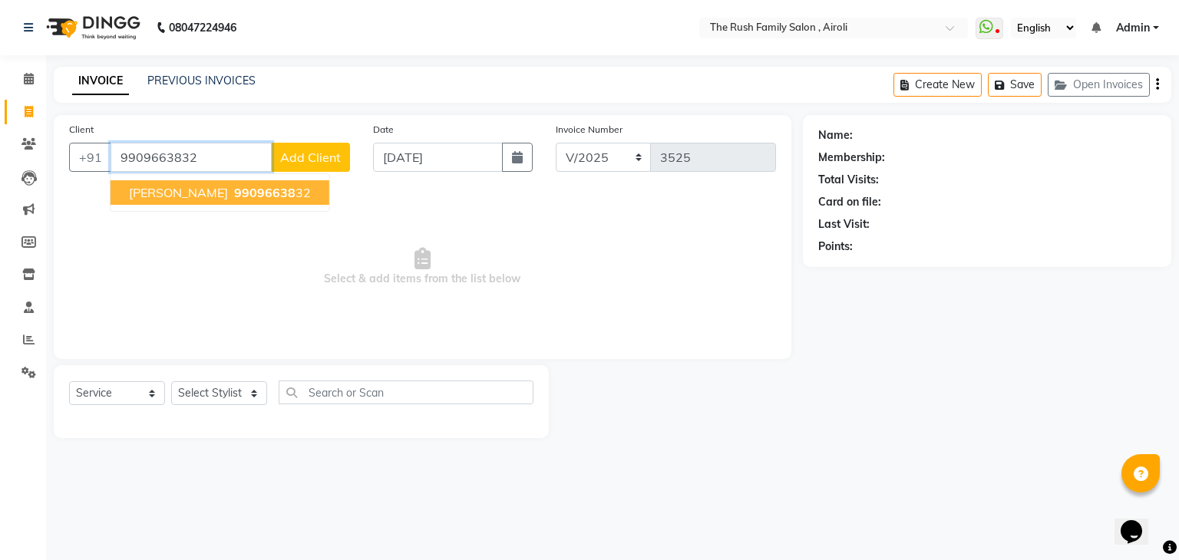
type input "9909663832"
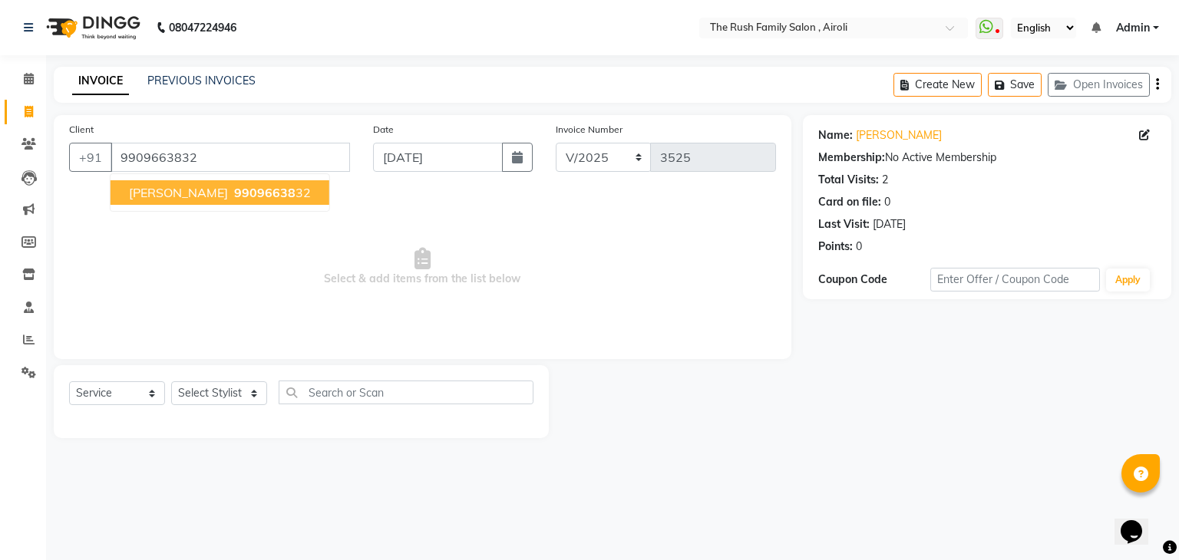
click at [169, 193] on span "[PERSON_NAME]" at bounding box center [178, 192] width 99 height 15
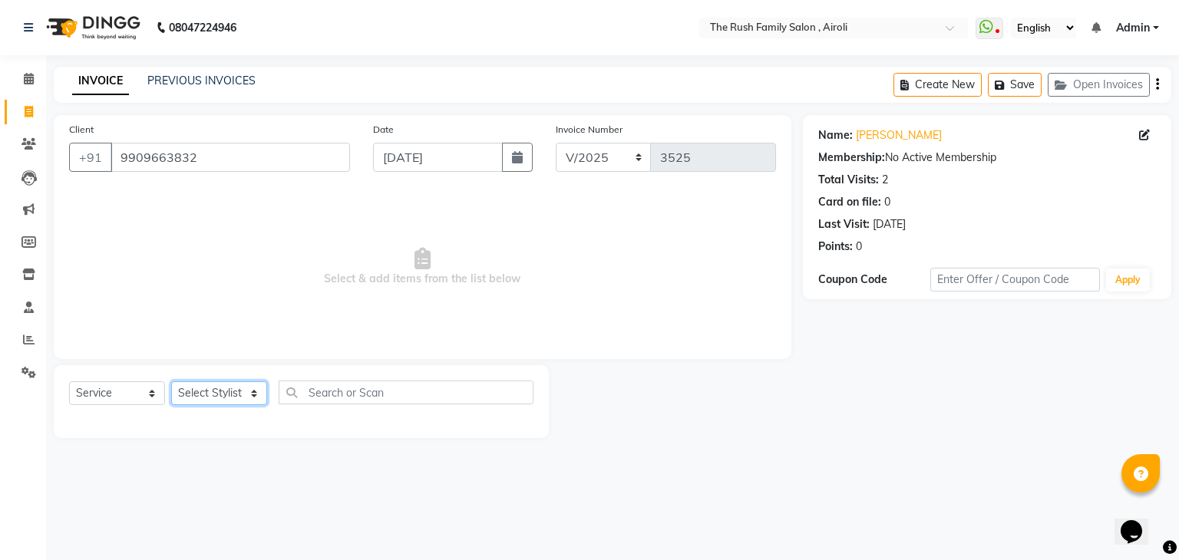
click at [243, 394] on select "Select Stylist [PERSON_NAME] [PERSON_NAME] Danish Guddi [PERSON_NAME] [PERSON_N…" at bounding box center [219, 393] width 96 height 24
select select "65380"
click at [171, 382] on select "Select Stylist [PERSON_NAME] [PERSON_NAME] Danish Guddi [PERSON_NAME] [PERSON_N…" at bounding box center [219, 393] width 96 height 24
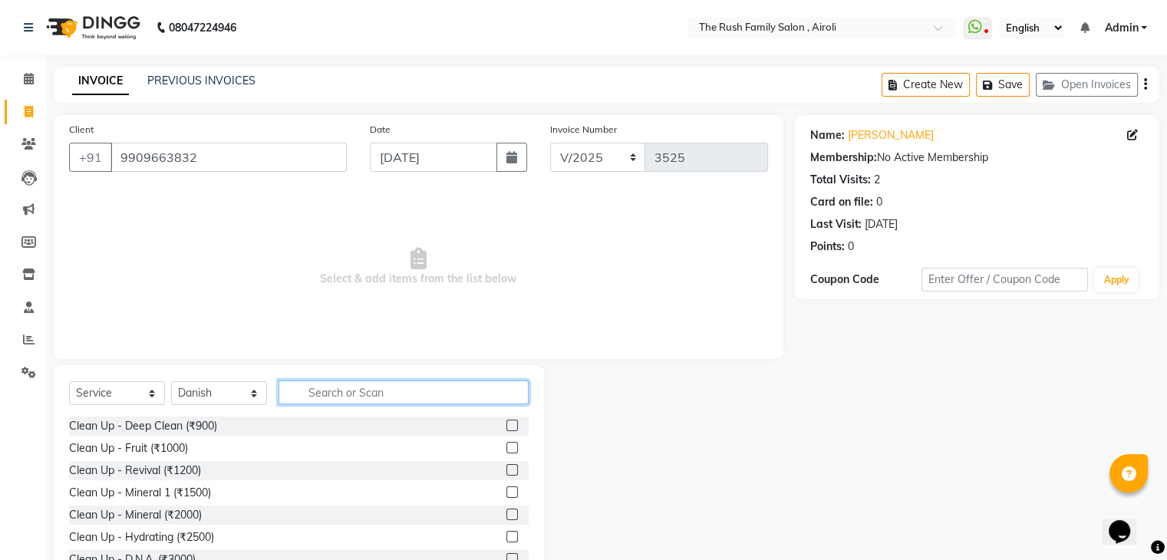
click at [306, 388] on input "text" at bounding box center [404, 393] width 250 height 24
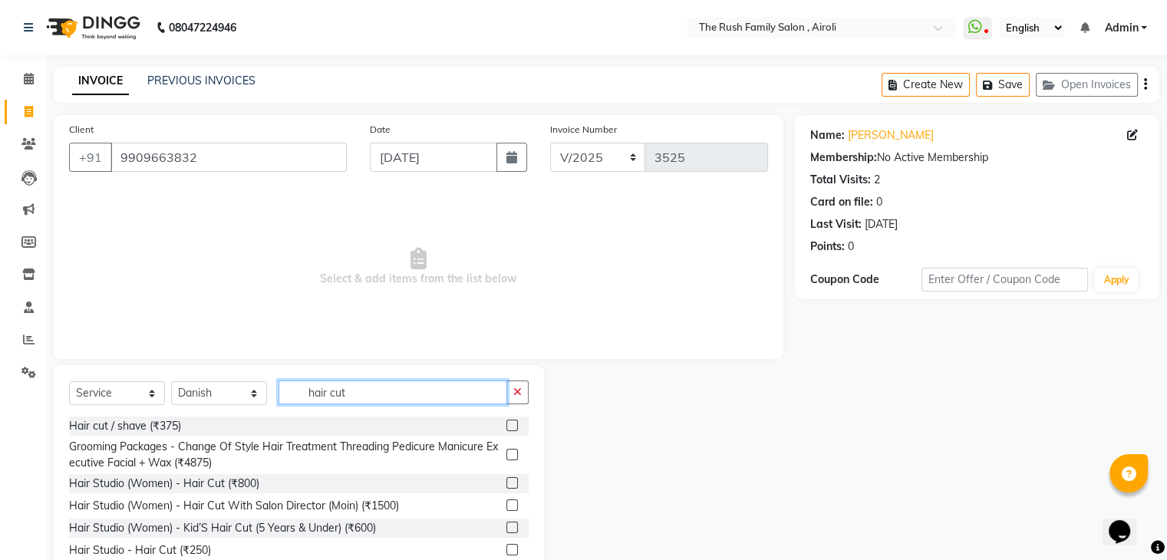
type input "hair cut"
click at [507, 427] on label at bounding box center [513, 426] width 12 height 12
click at [507, 427] on input "checkbox" at bounding box center [512, 426] width 10 height 10
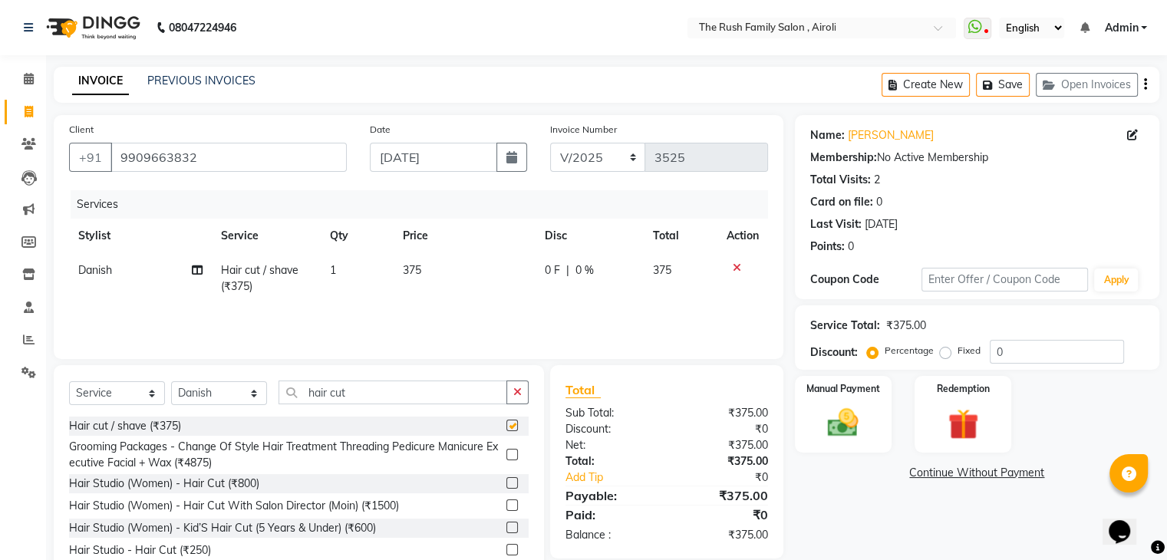
checkbox input "false"
click at [599, 289] on td "0 F | 0 %" at bounding box center [590, 278] width 108 height 51
select select "65380"
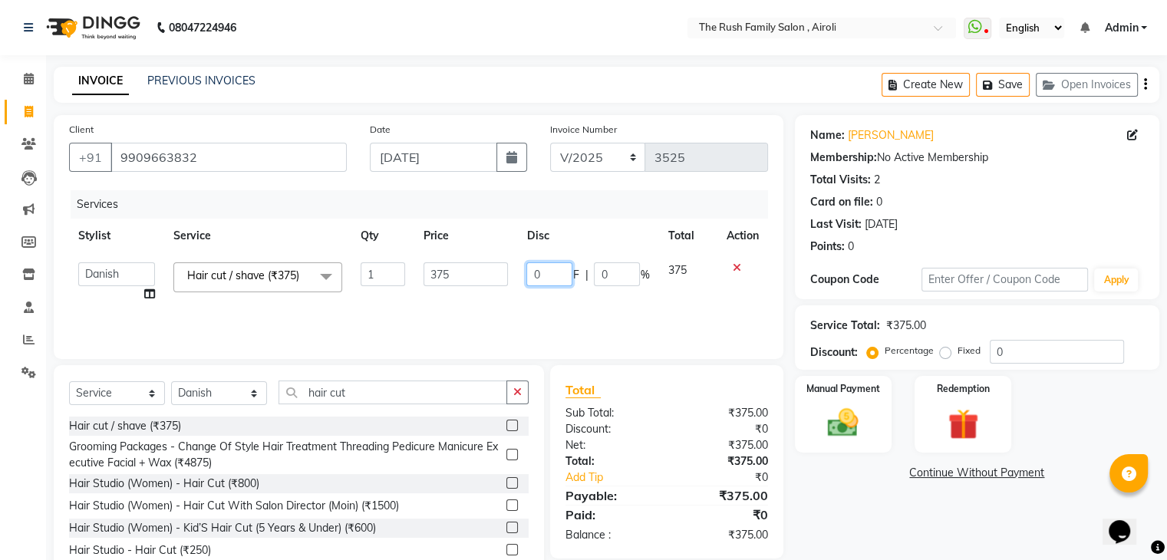
click at [554, 276] on input "0" at bounding box center [549, 274] width 46 height 24
type input "125"
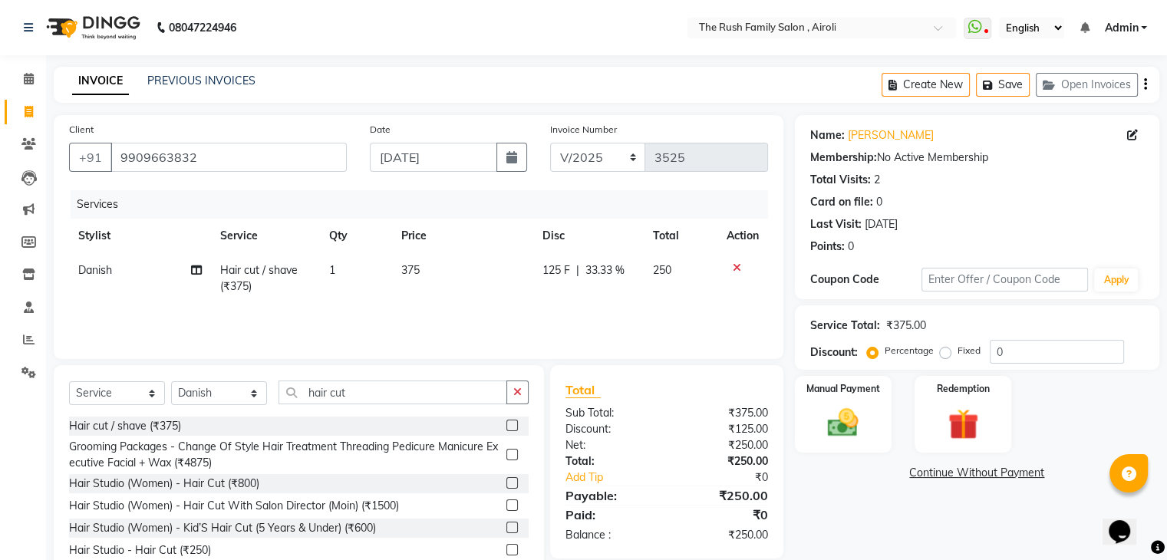
click at [688, 289] on td "250" at bounding box center [680, 278] width 73 height 51
select select "65380"
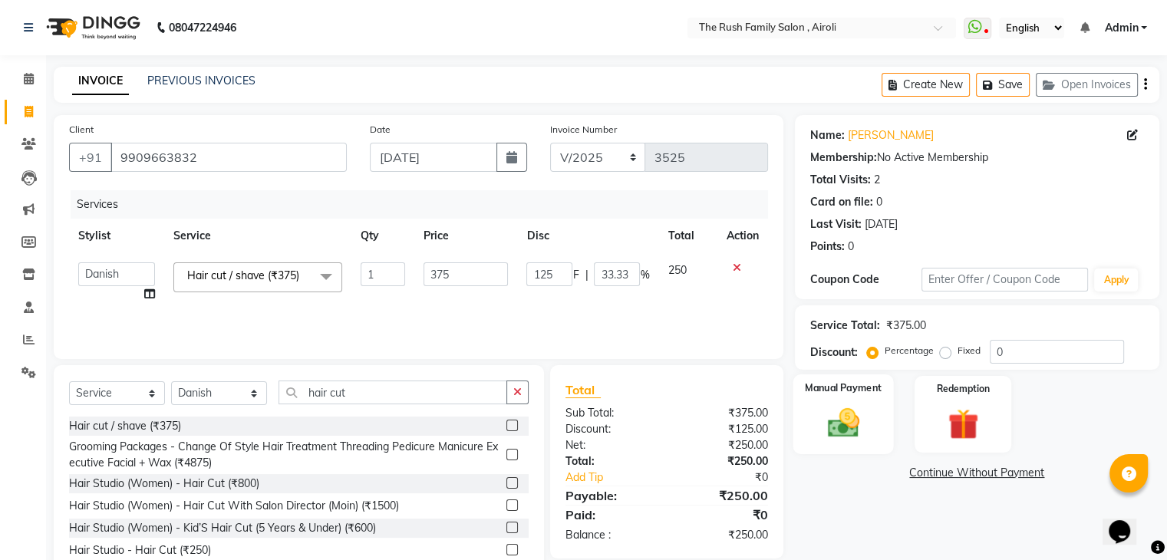
click at [844, 424] on img at bounding box center [842, 423] width 51 height 37
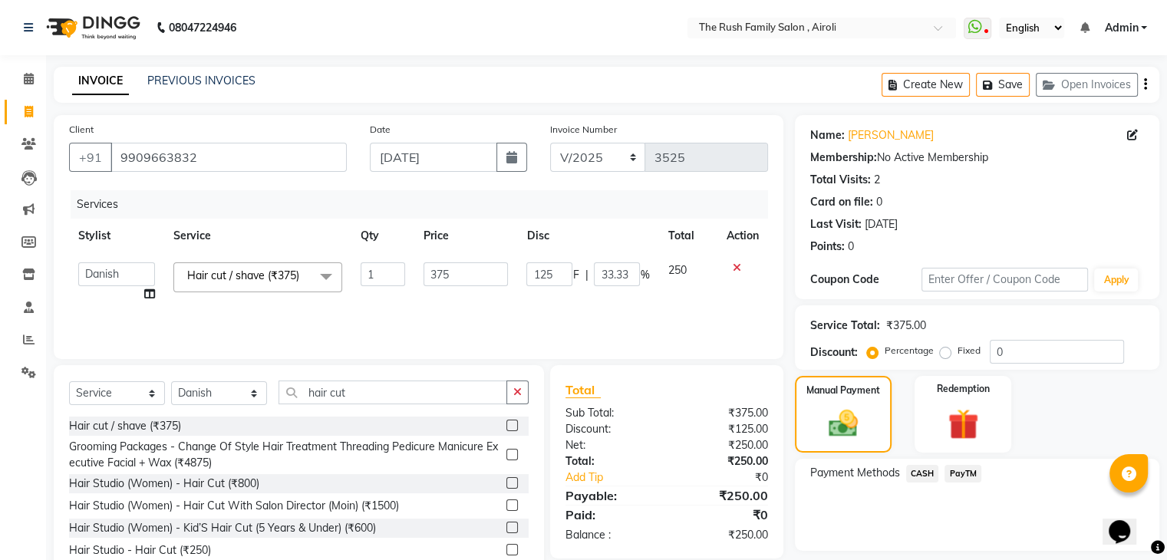
click at [966, 470] on span "PayTM" at bounding box center [963, 474] width 37 height 18
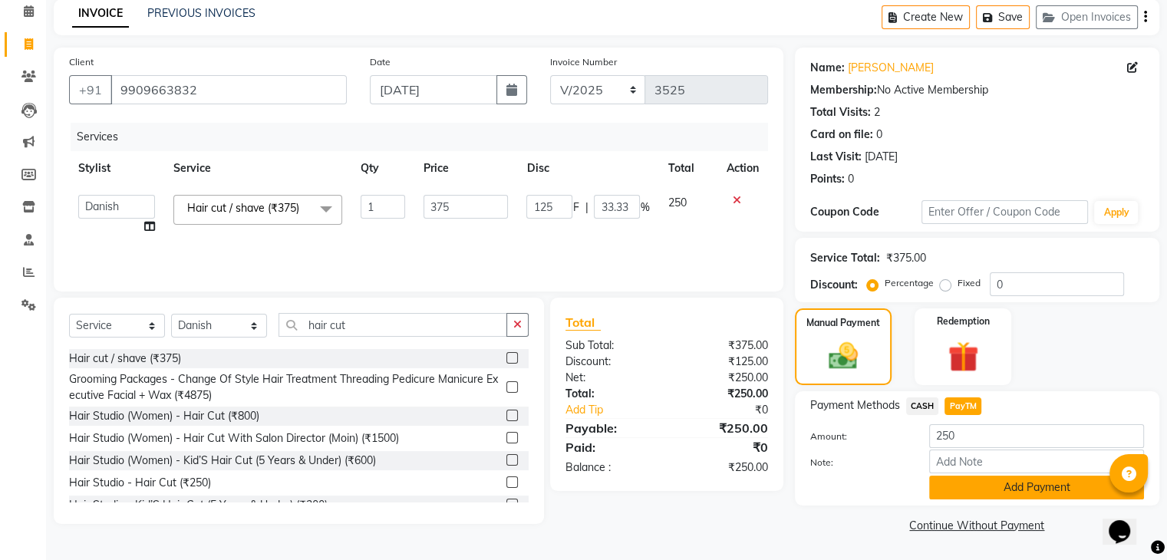
click at [978, 491] on button "Add Payment" at bounding box center [1036, 488] width 215 height 24
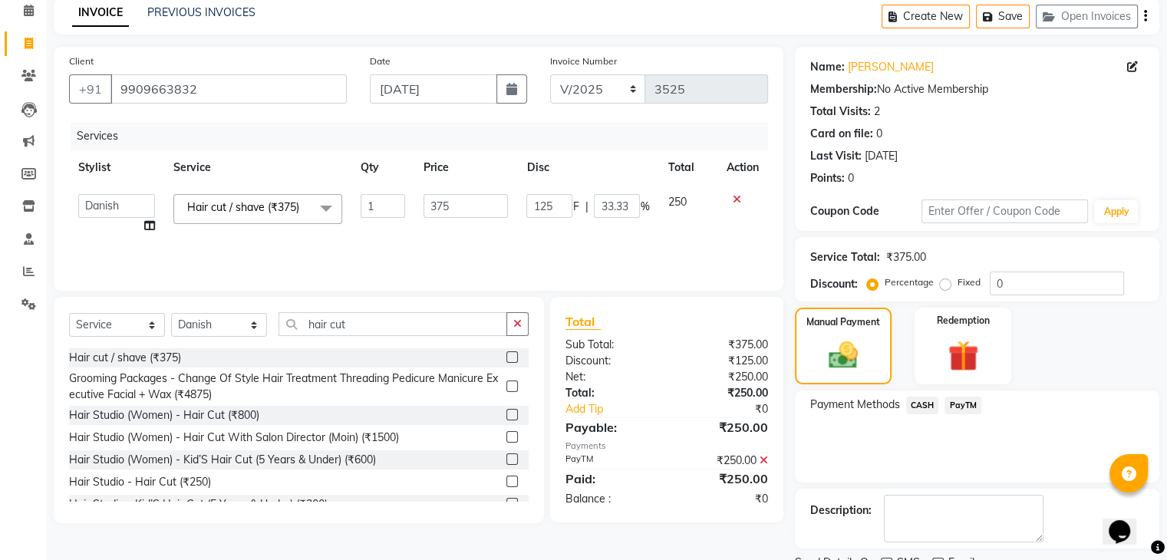
scroll to position [131, 0]
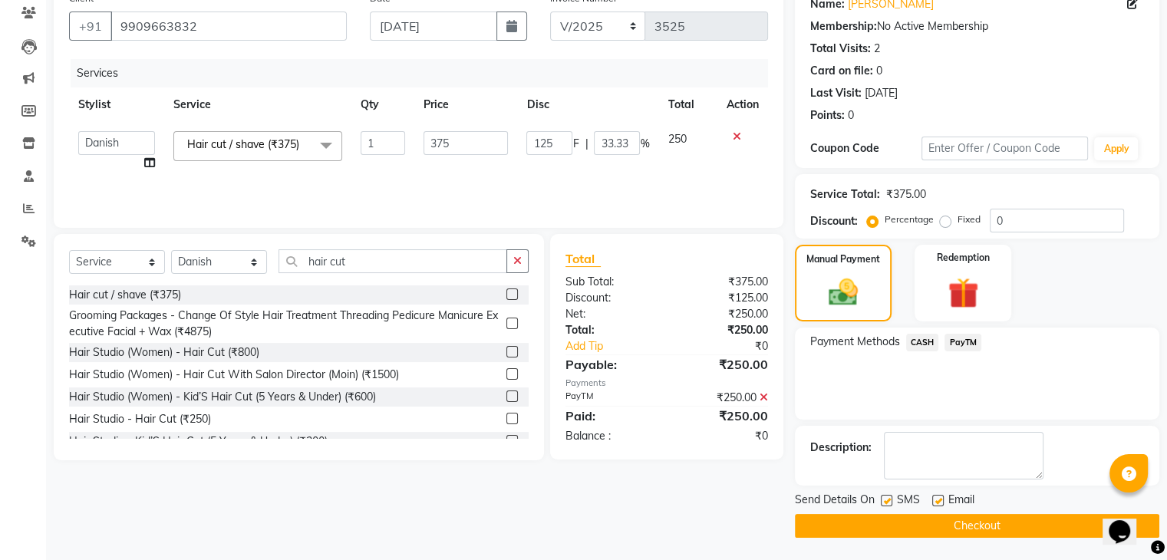
click at [887, 504] on label at bounding box center [887, 501] width 12 height 12
click at [887, 504] on input "checkbox" at bounding box center [886, 502] width 10 height 10
checkbox input "false"
click at [936, 500] on label at bounding box center [938, 501] width 12 height 12
click at [936, 500] on input "checkbox" at bounding box center [937, 502] width 10 height 10
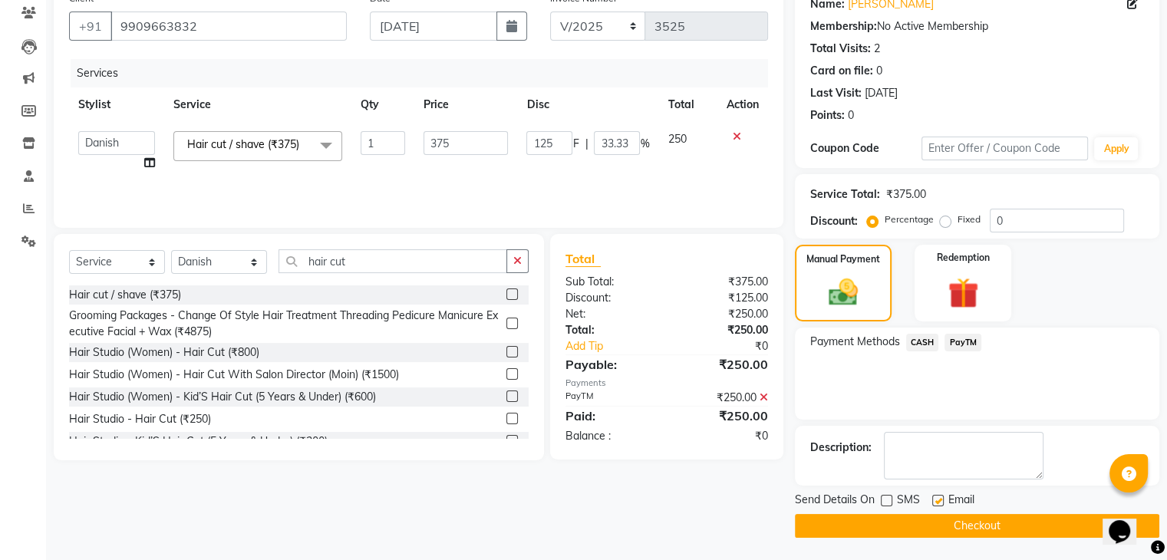
checkbox input "false"
click at [912, 516] on button "Checkout" at bounding box center [977, 526] width 365 height 24
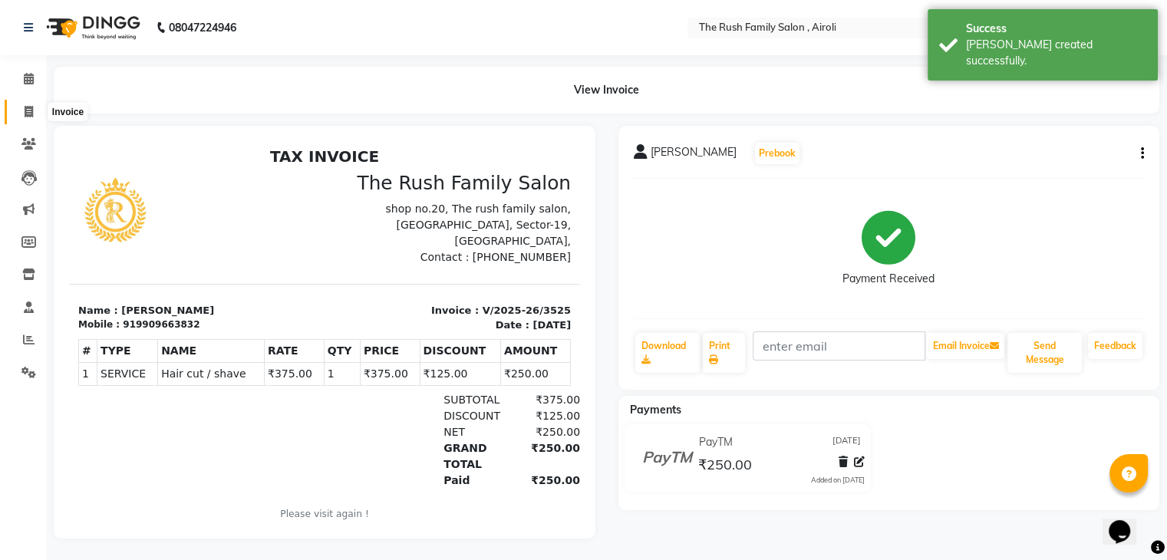
click at [25, 111] on icon at bounding box center [29, 112] width 8 height 12
select select "5419"
select select "service"
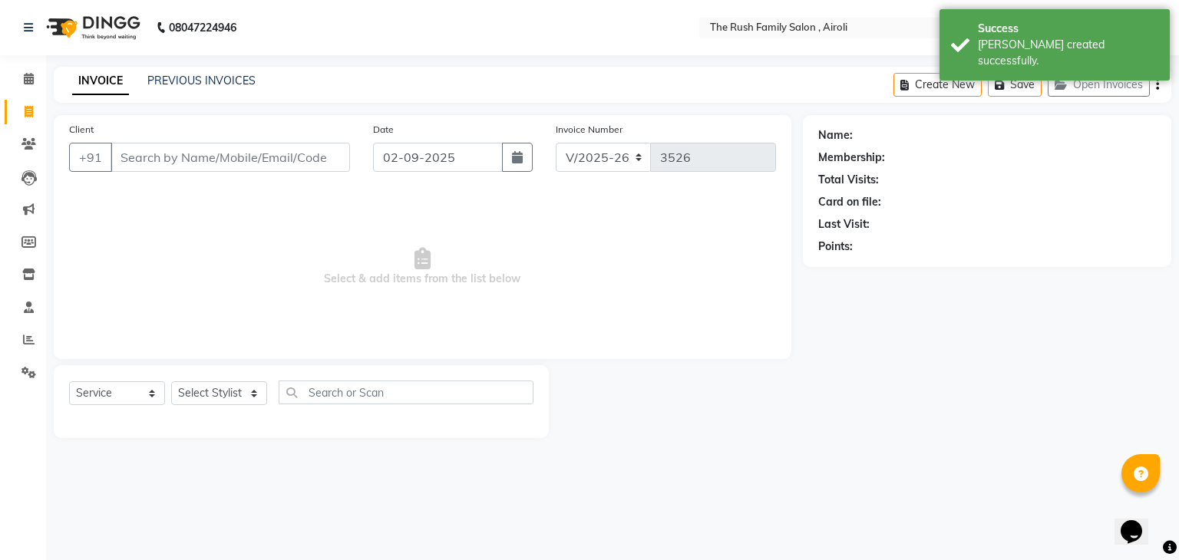
click at [163, 161] on input "Client" at bounding box center [230, 157] width 239 height 29
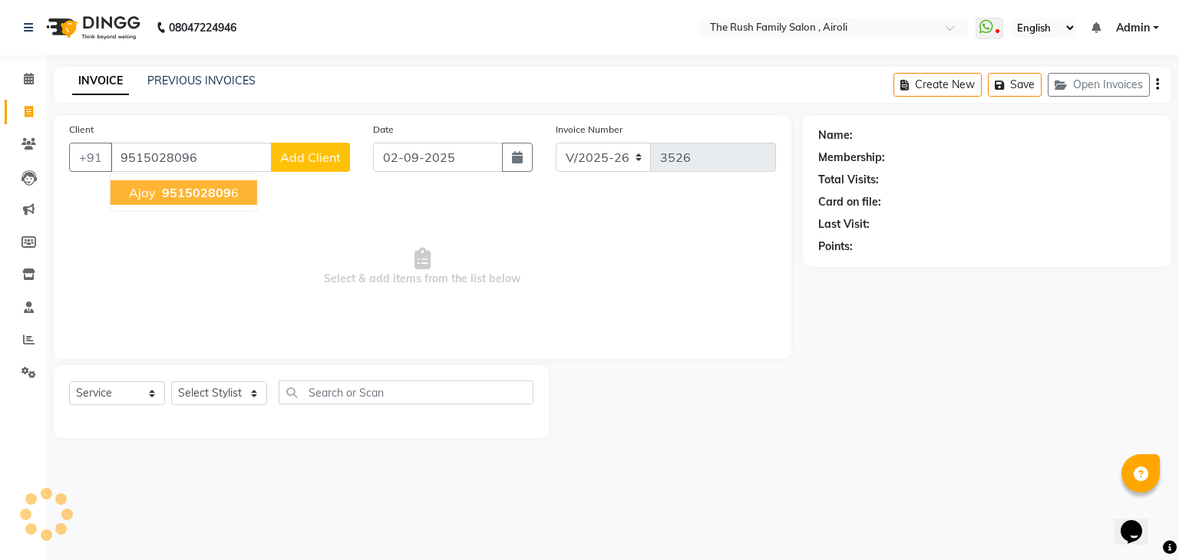
type input "9515028096"
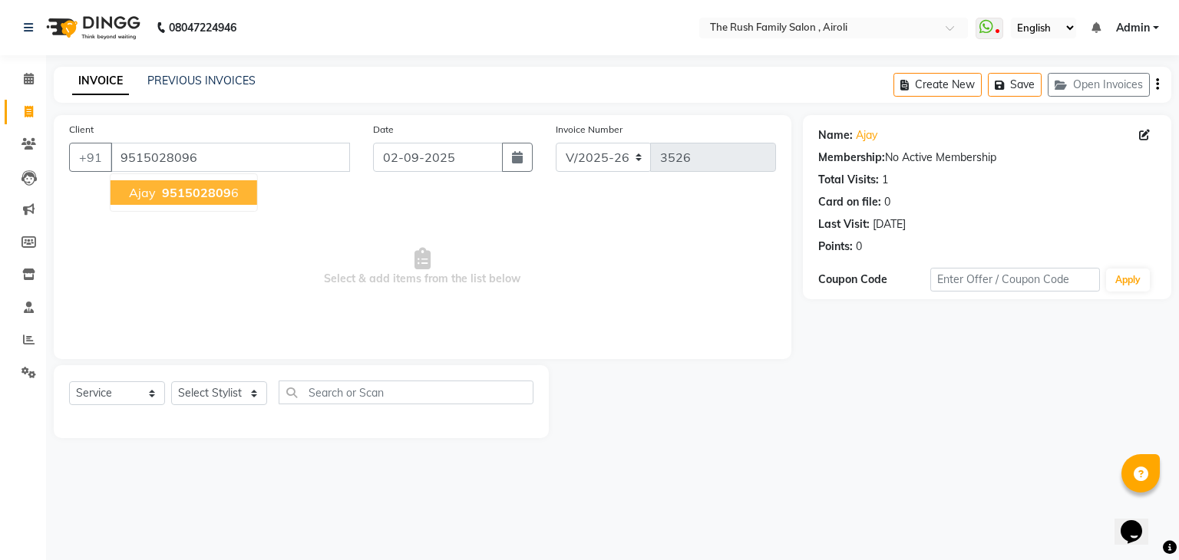
click at [201, 196] on span "951502809" at bounding box center [196, 192] width 69 height 15
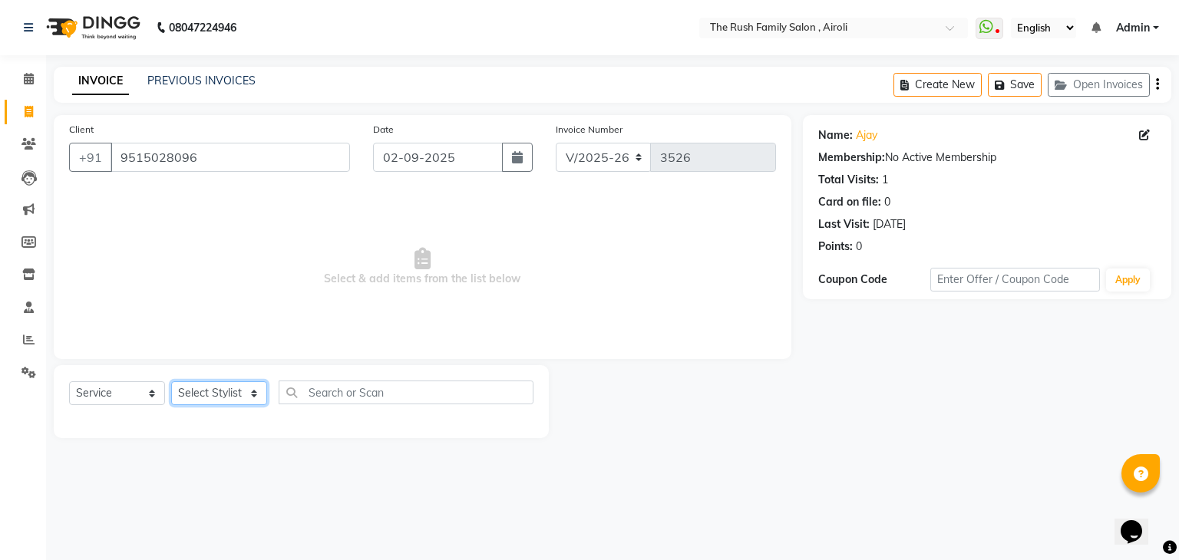
click at [239, 399] on select "Select Stylist [PERSON_NAME] [PERSON_NAME] Danish Guddi [PERSON_NAME] [PERSON_N…" at bounding box center [219, 393] width 96 height 24
select select "65380"
click at [171, 382] on select "Select Stylist [PERSON_NAME] [PERSON_NAME] Danish Guddi [PERSON_NAME] [PERSON_N…" at bounding box center [219, 393] width 96 height 24
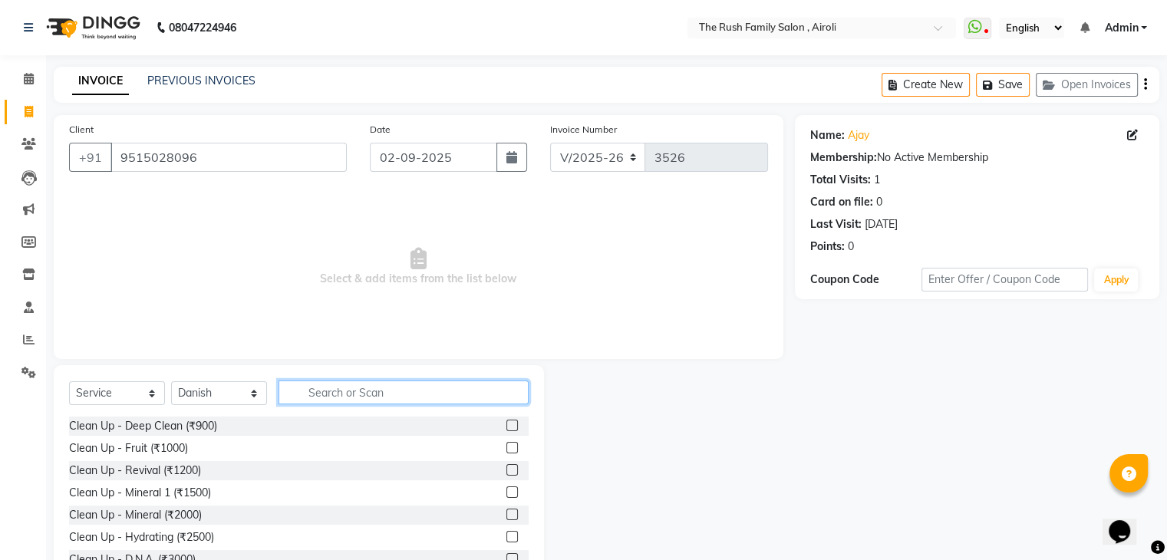
click at [319, 390] on input "text" at bounding box center [404, 393] width 250 height 24
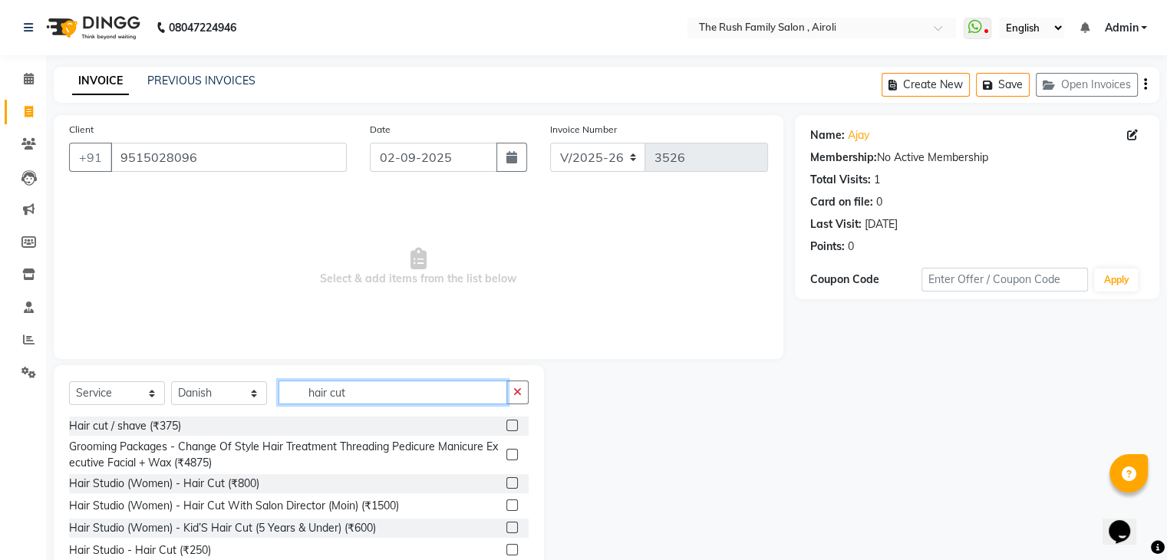
type input "hair cut"
click at [507, 549] on label at bounding box center [513, 550] width 12 height 12
click at [507, 549] on input "checkbox" at bounding box center [512, 551] width 10 height 10
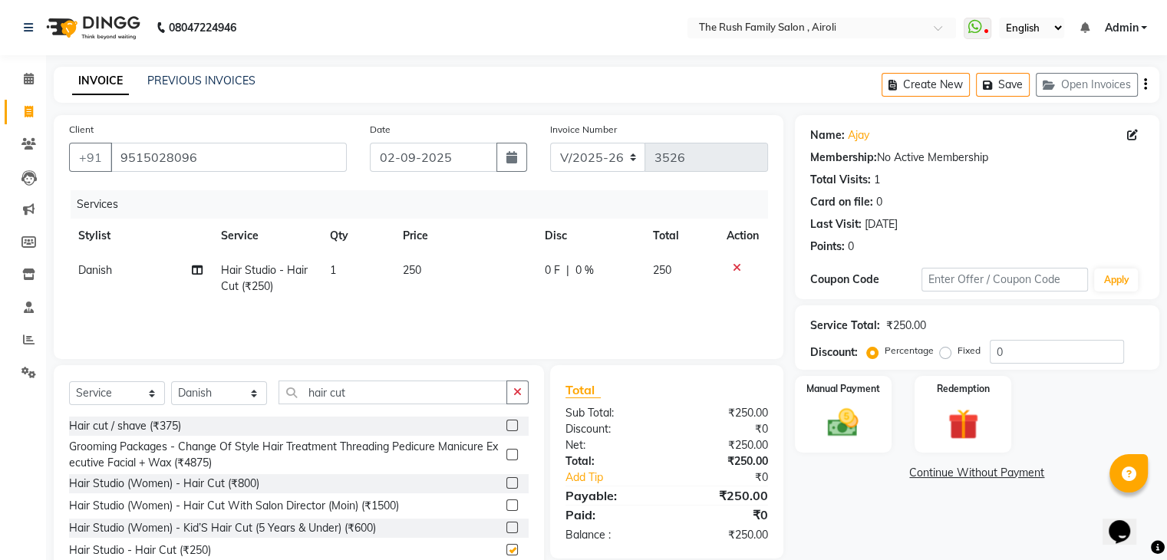
checkbox input "false"
click at [597, 289] on td "0 F | 0 %" at bounding box center [590, 278] width 108 height 51
select select "65380"
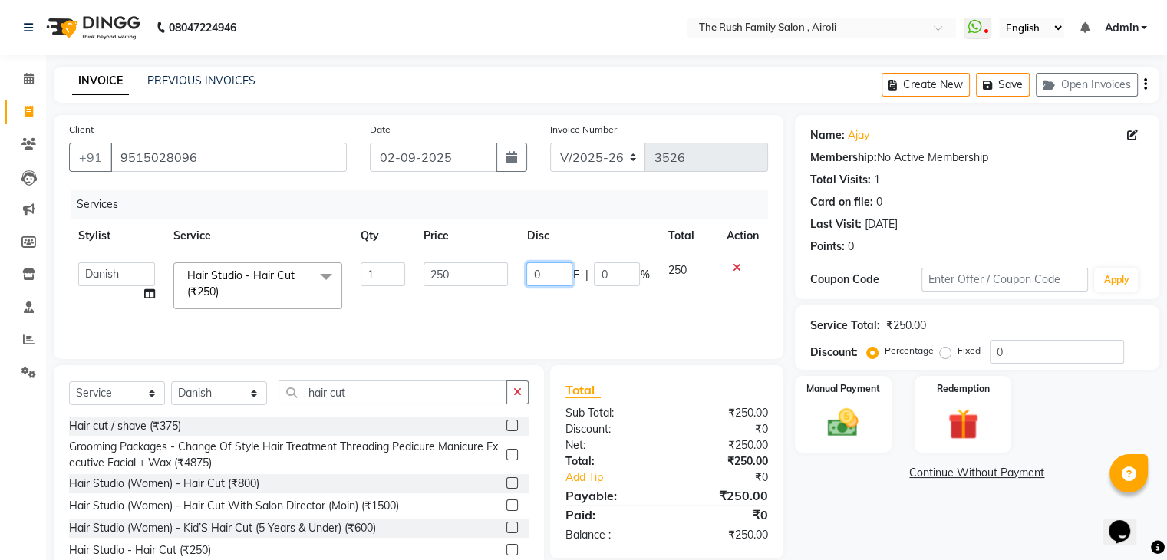
click at [563, 271] on input "0" at bounding box center [549, 274] width 46 height 24
type input "50"
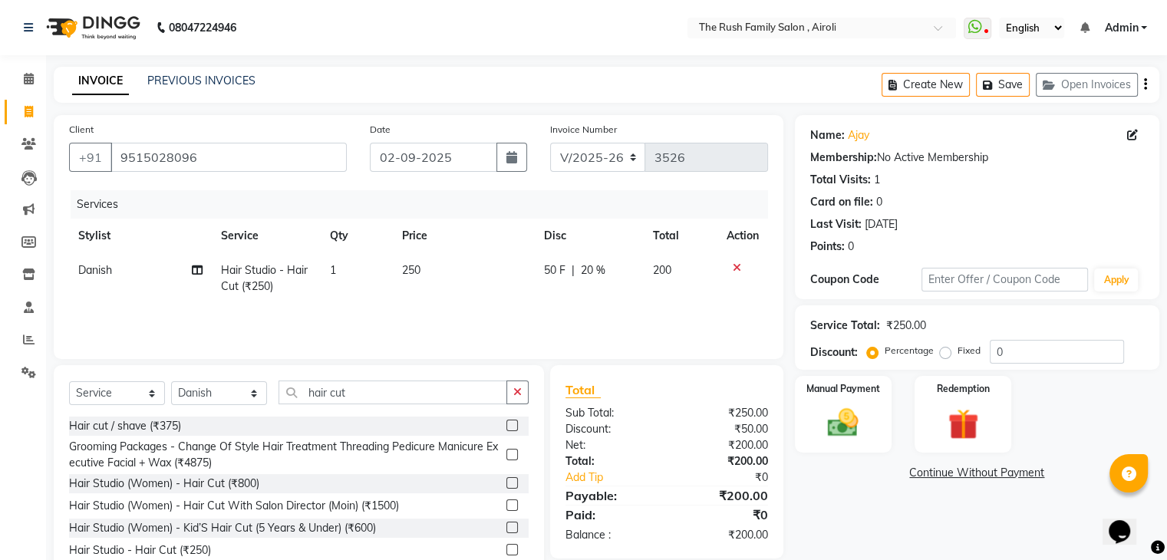
click at [675, 286] on td "200" at bounding box center [681, 278] width 74 height 51
select select "65380"
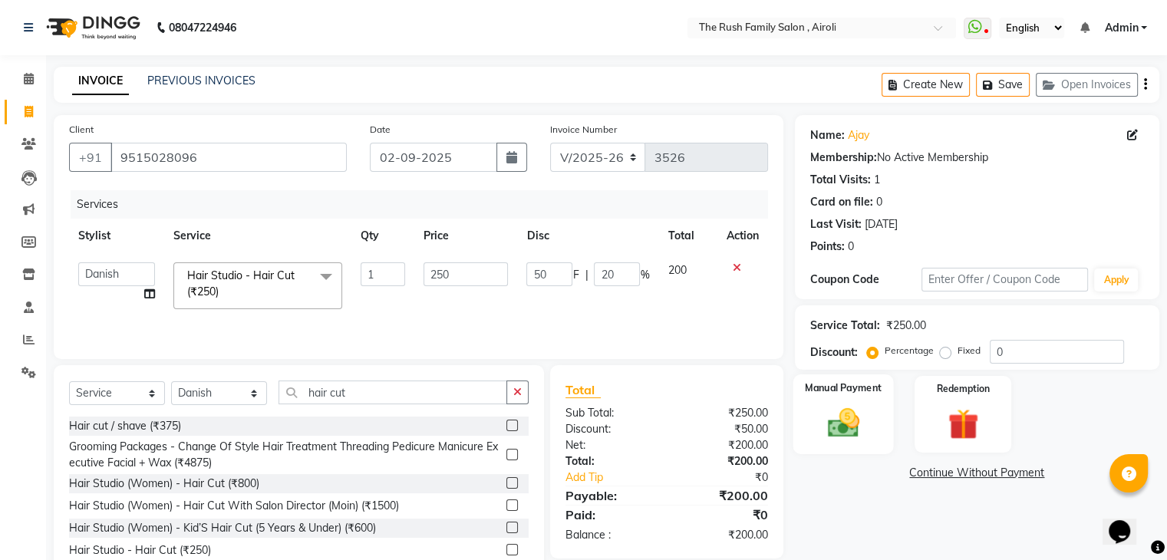
click at [855, 424] on img at bounding box center [842, 423] width 51 height 37
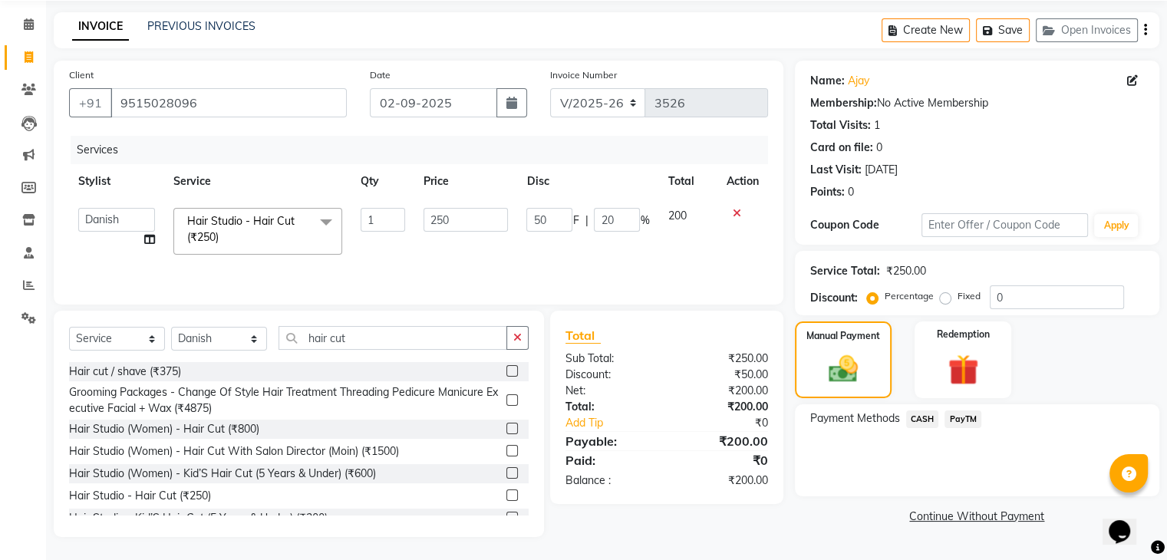
click at [965, 421] on span "PayTM" at bounding box center [963, 420] width 37 height 18
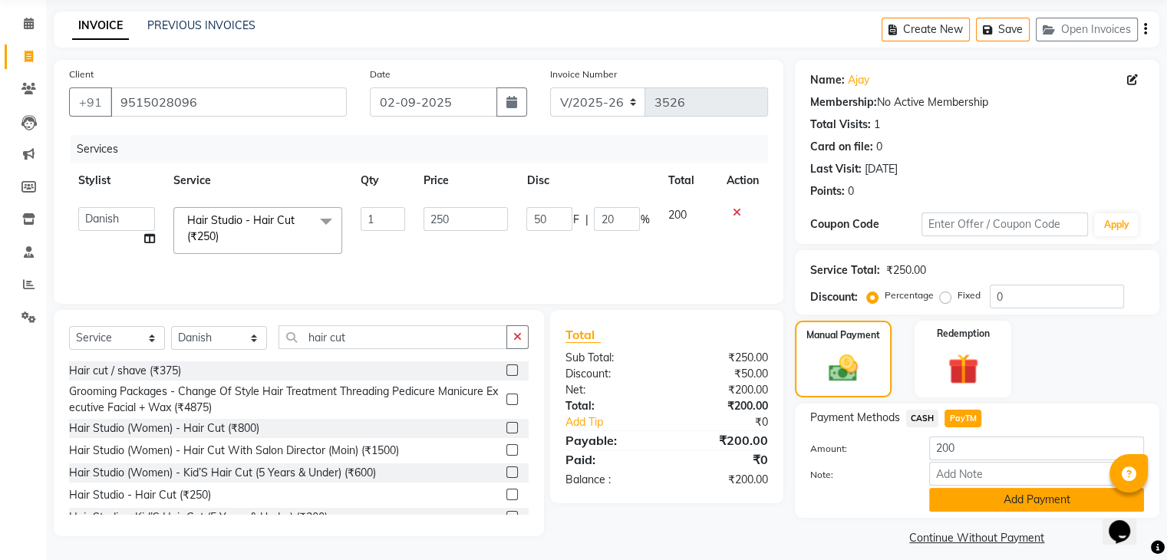
click at [970, 493] on button "Add Payment" at bounding box center [1036, 500] width 215 height 24
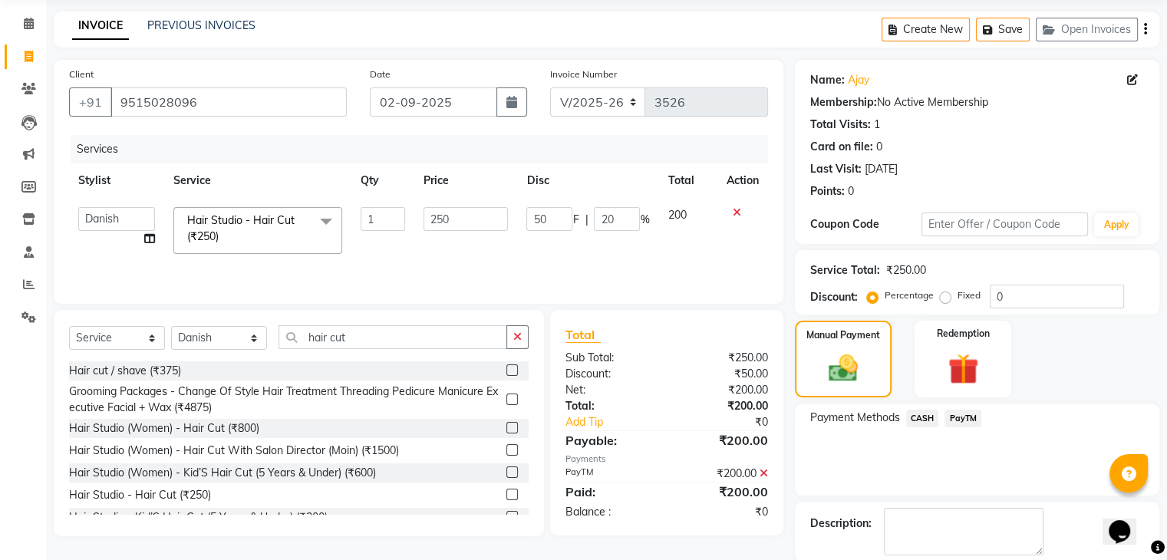
scroll to position [131, 0]
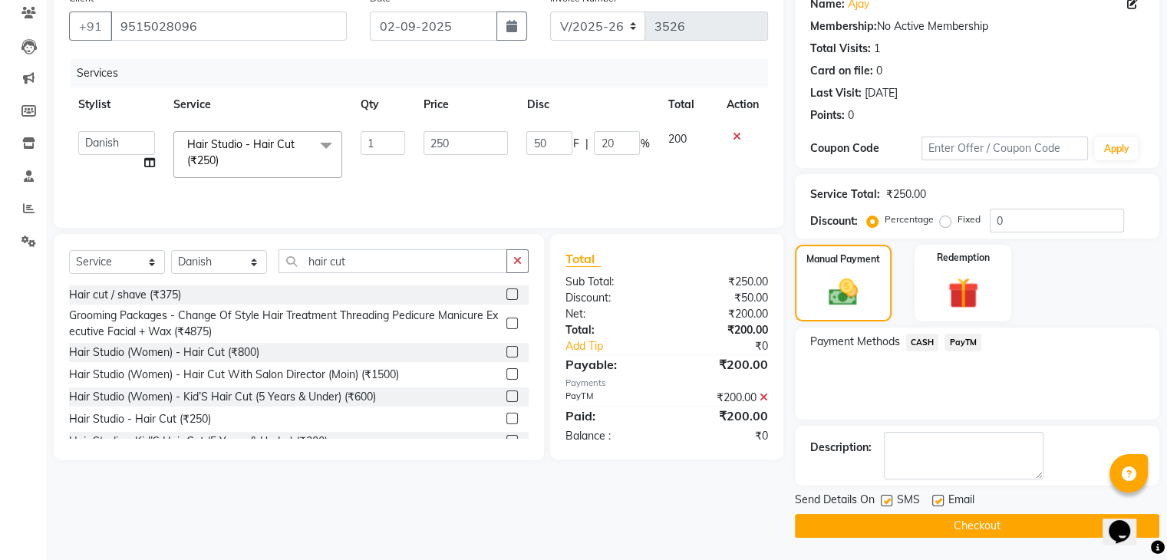
click at [891, 498] on label at bounding box center [887, 501] width 12 height 12
click at [891, 498] on input "checkbox" at bounding box center [886, 502] width 10 height 10
checkbox input "false"
click at [936, 496] on label at bounding box center [938, 501] width 12 height 12
click at [936, 497] on input "checkbox" at bounding box center [937, 502] width 10 height 10
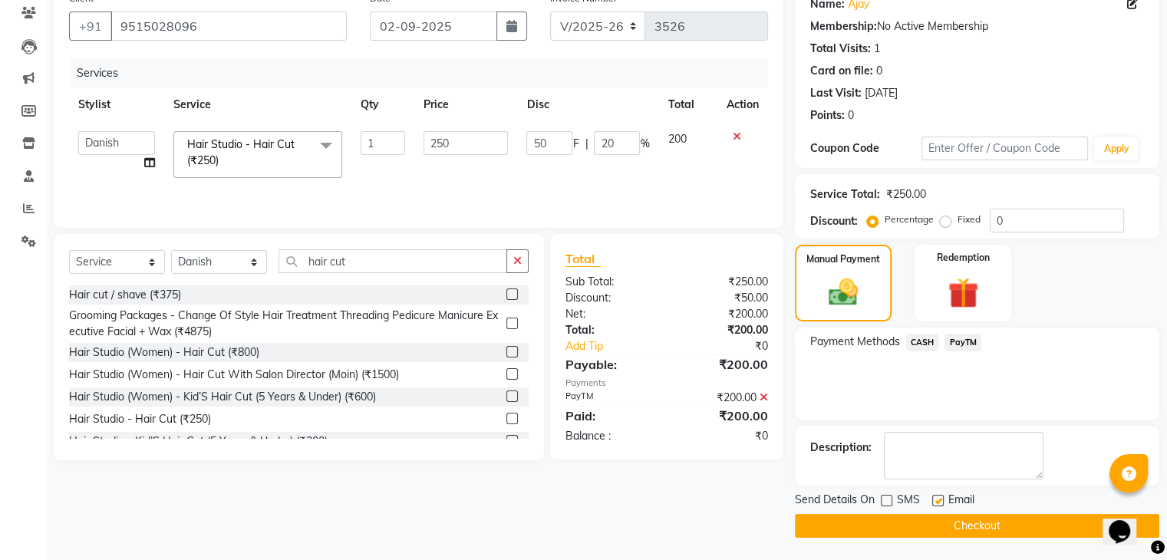
checkbox input "false"
click at [905, 518] on button "Checkout" at bounding box center [977, 526] width 365 height 24
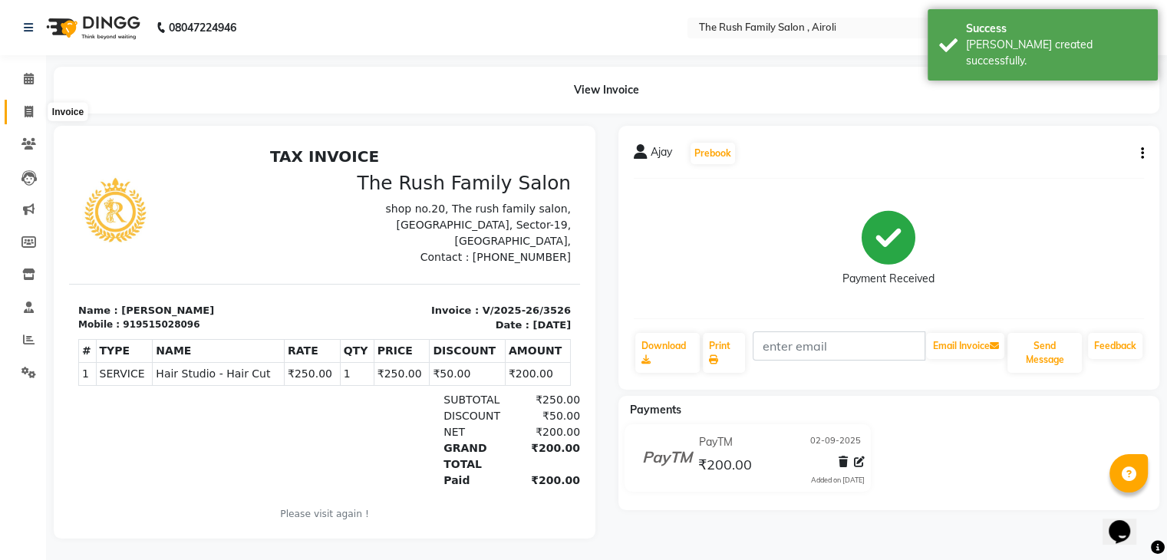
click at [28, 111] on icon at bounding box center [29, 112] width 8 height 12
select select "service"
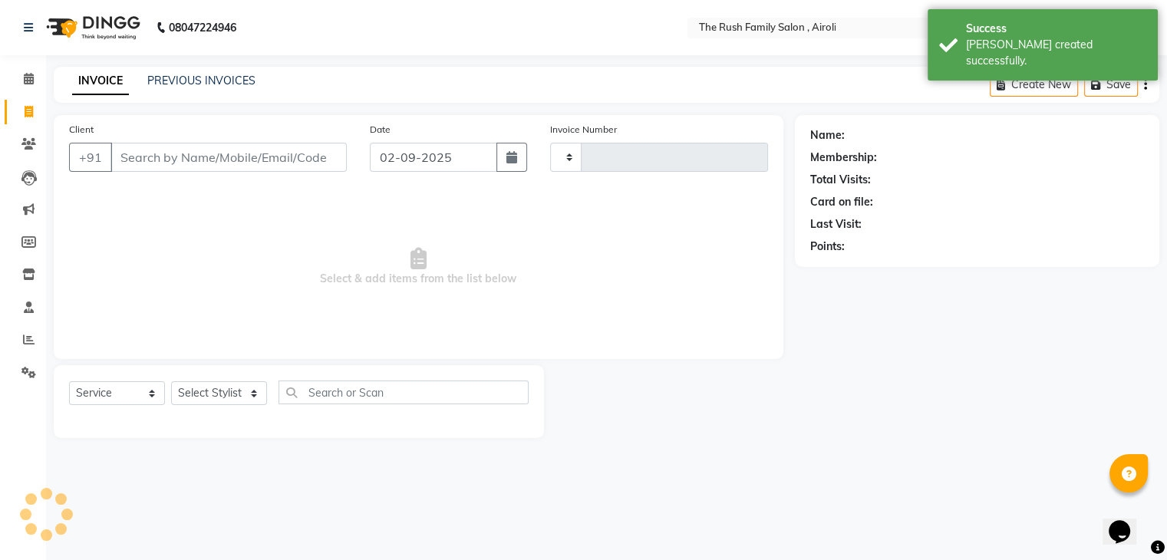
type input "3527"
select select "5419"
click at [517, 160] on icon "button" at bounding box center [517, 157] width 11 height 12
select select "9"
select select "2025"
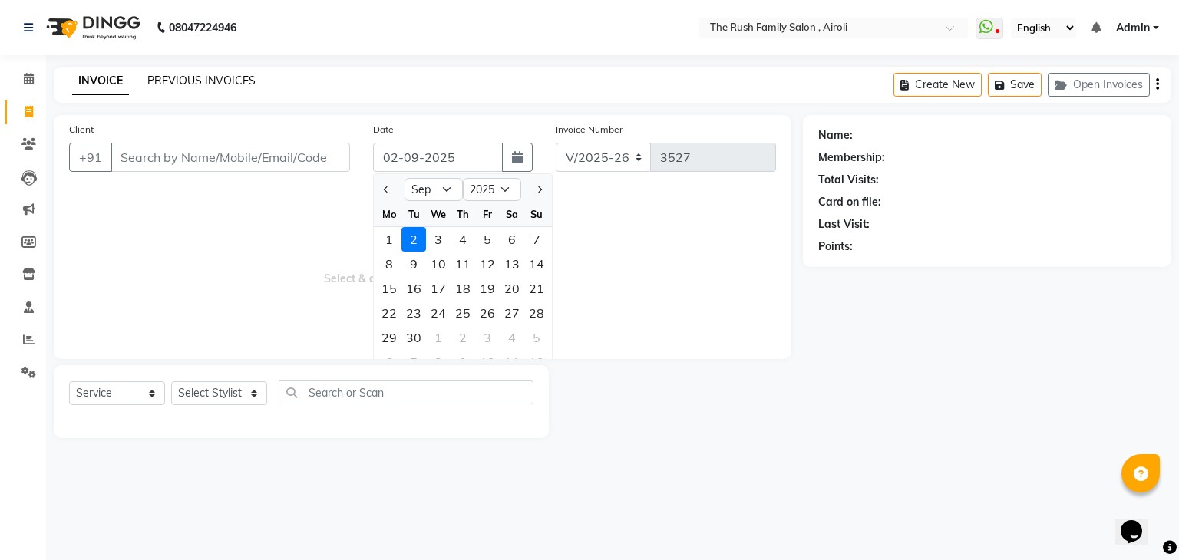
click at [209, 75] on link "PREVIOUS INVOICES" at bounding box center [201, 81] width 108 height 14
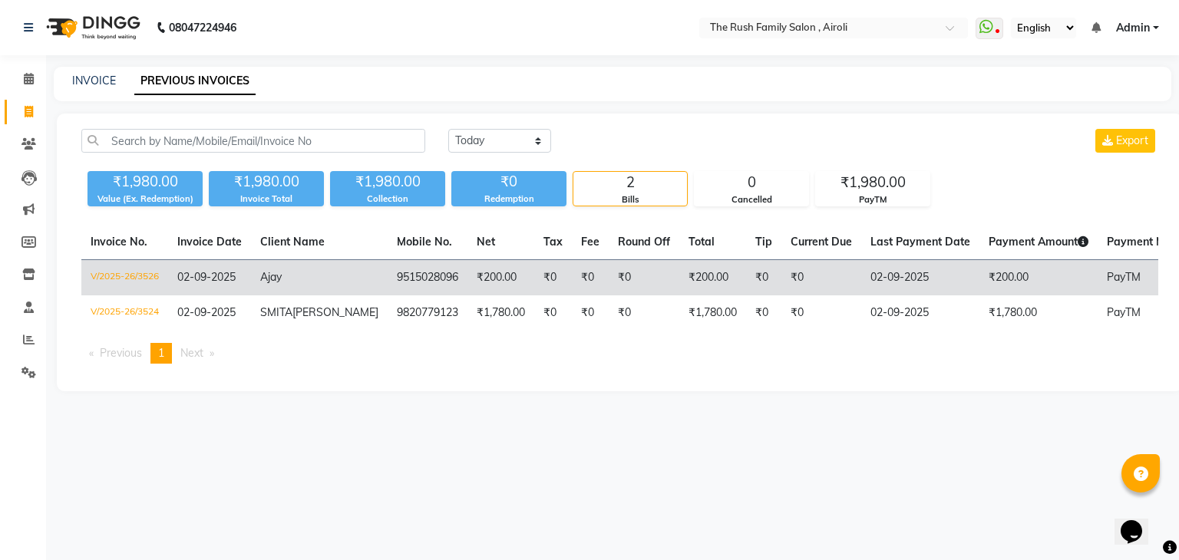
click at [1107, 278] on span "PayTM" at bounding box center [1124, 277] width 34 height 14
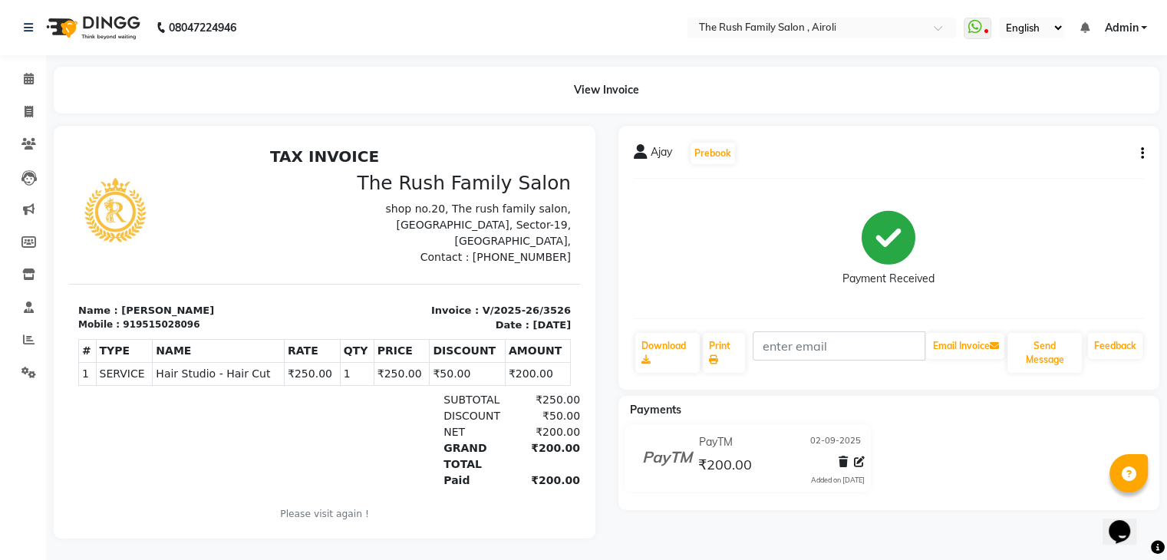
click at [1146, 160] on div "Ajay Prebook Payment Received Download Print Email Invoice Send Message Feedback" at bounding box center [890, 258] width 542 height 264
click at [863, 460] on icon at bounding box center [859, 462] width 11 height 11
select select "6"
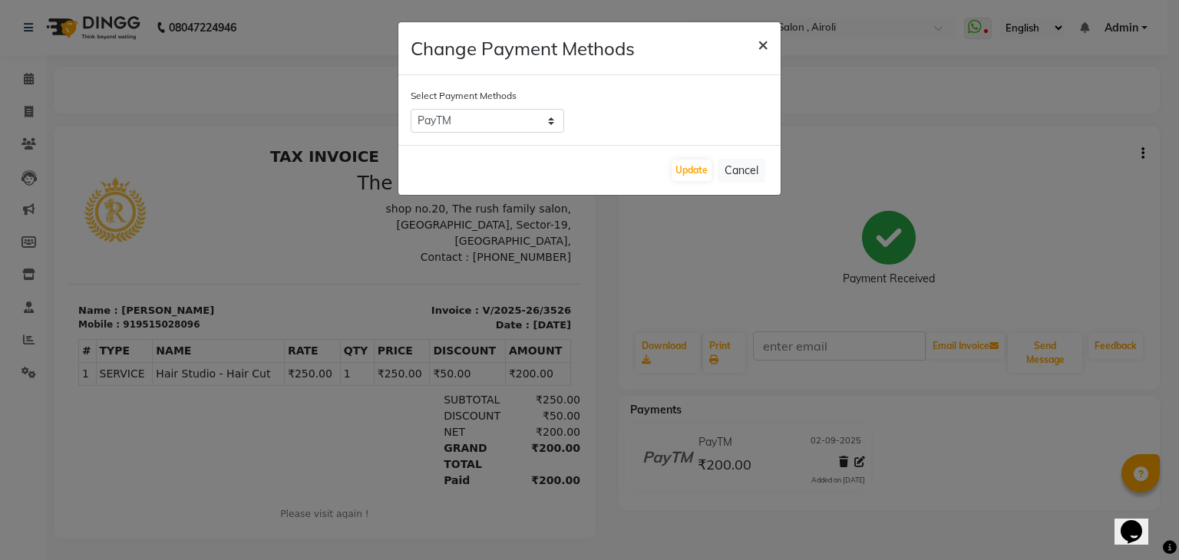
click at [760, 41] on span "×" at bounding box center [762, 43] width 11 height 23
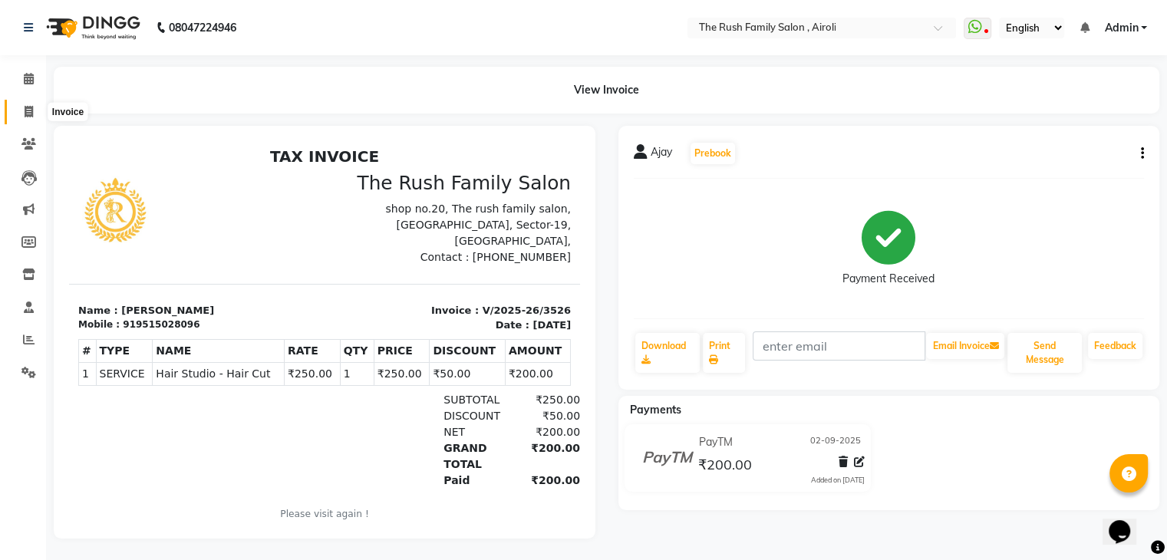
click at [28, 111] on icon at bounding box center [29, 112] width 8 height 12
select select "service"
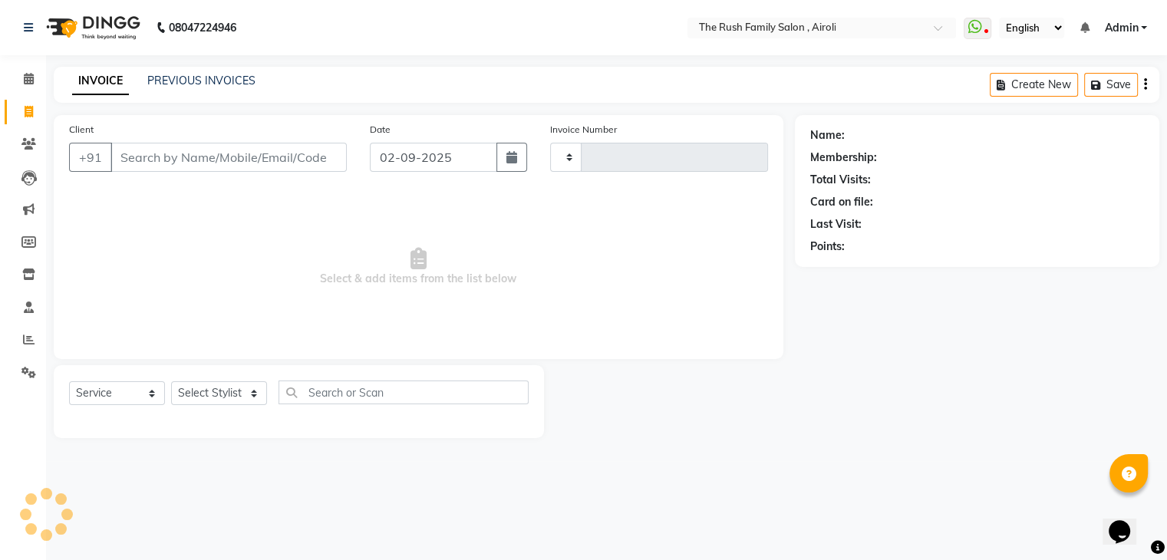
type input "3527"
select select "5419"
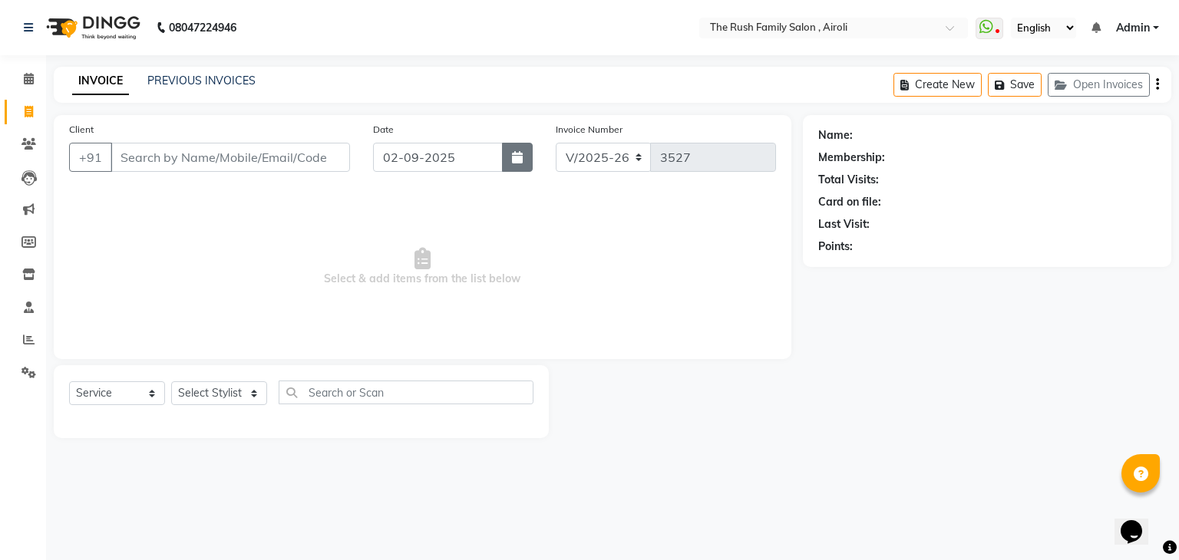
click at [507, 147] on button "button" at bounding box center [517, 157] width 31 height 29
select select "9"
select select "2025"
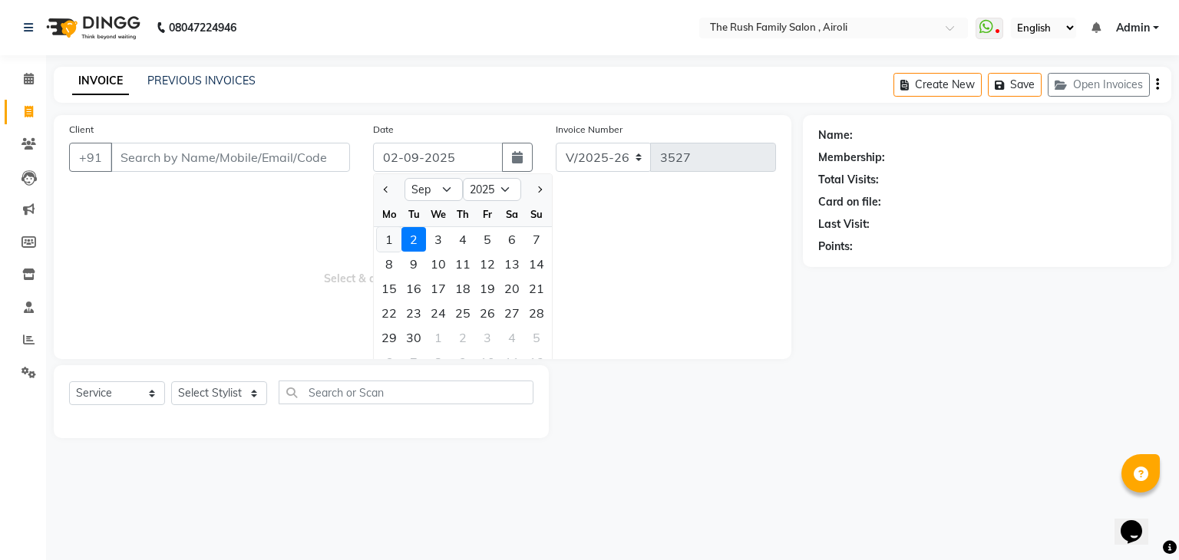
click at [391, 230] on div "1" at bounding box center [389, 239] width 25 height 25
type input "[DATE]"
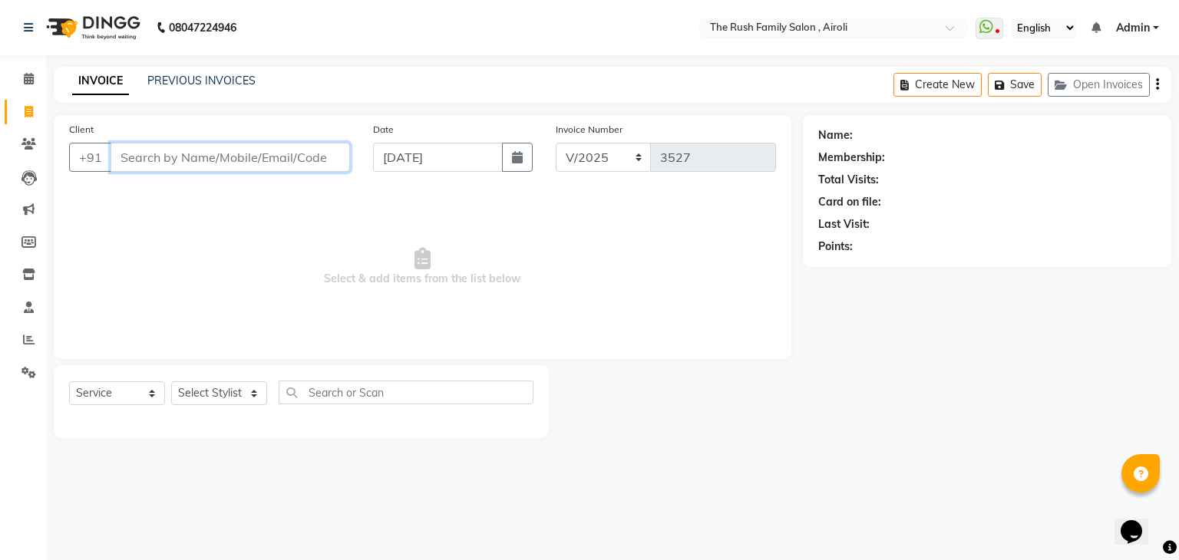
click at [140, 155] on input "Client" at bounding box center [230, 157] width 239 height 29
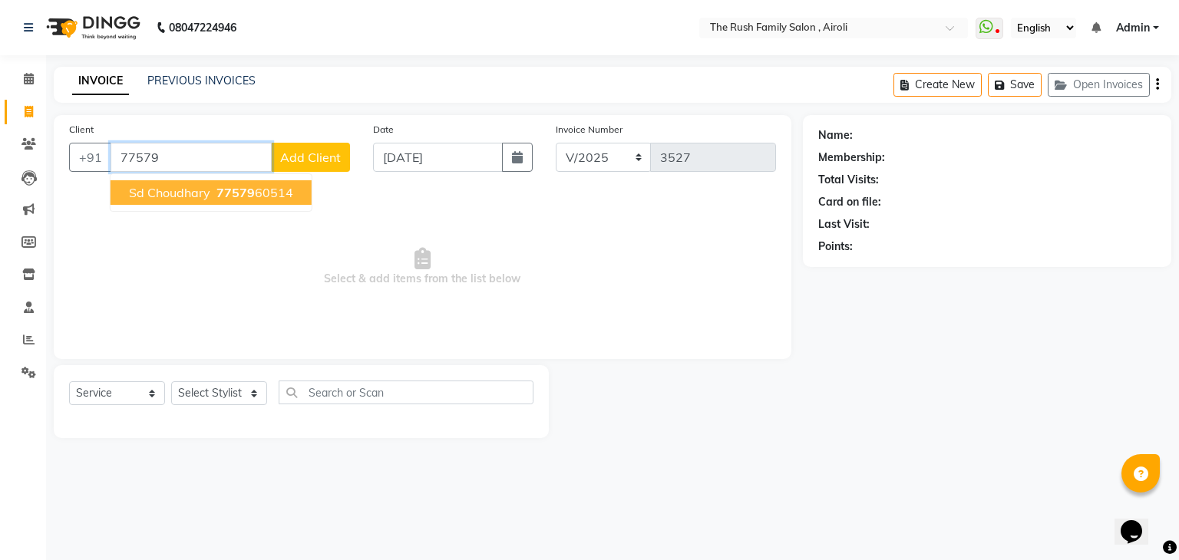
drag, startPoint x: 234, startPoint y: 197, endPoint x: 166, endPoint y: 155, distance: 80.3
click at [166, 155] on div "+91 77579 sd choudhary 77579 60514 Add Client" at bounding box center [209, 157] width 281 height 29
click at [166, 155] on input "77579" at bounding box center [191, 157] width 161 height 29
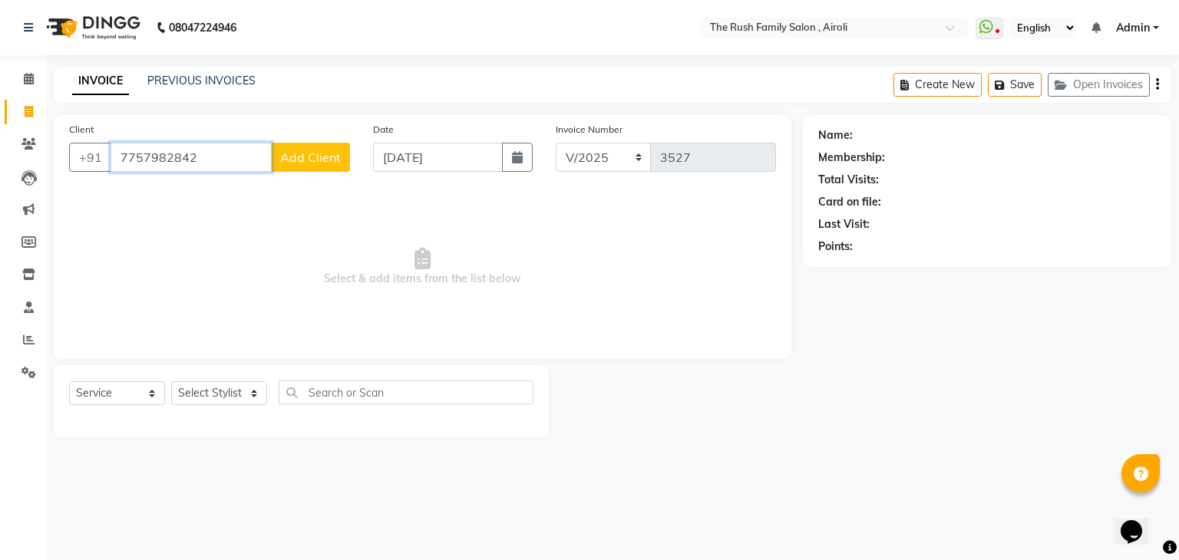
type input "7757982842"
click at [312, 160] on span "Add Client" at bounding box center [310, 157] width 61 height 15
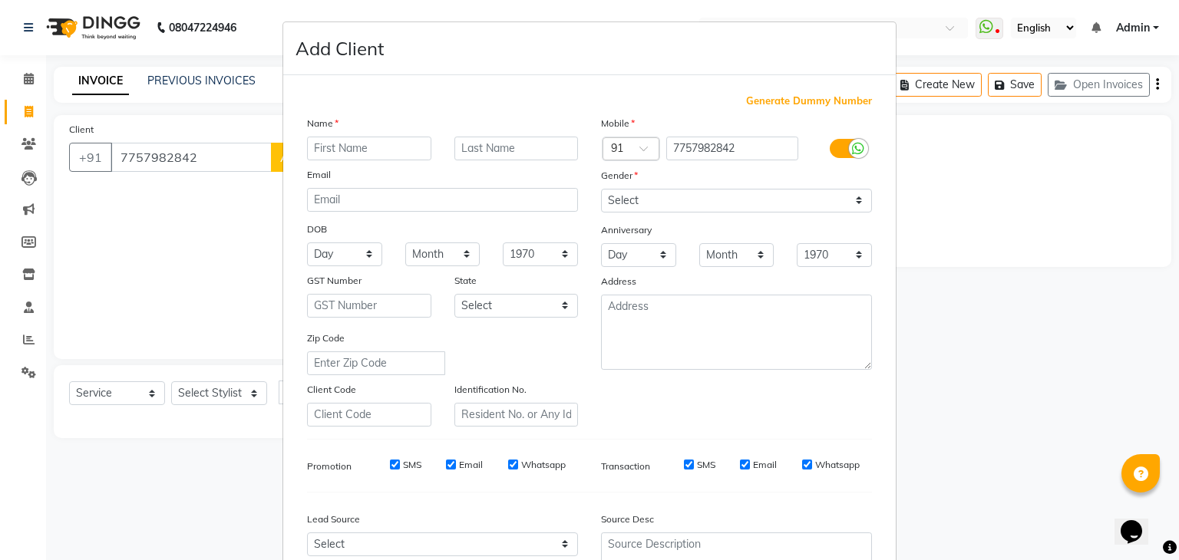
click at [330, 157] on input "text" at bounding box center [369, 149] width 124 height 24
type input "Ketan"
click at [623, 198] on select "Select Male Female Other Prefer Not To Say" at bounding box center [736, 201] width 271 height 24
select select "male"
click at [601, 190] on select "Select Male Female Other Prefer Not To Say" at bounding box center [736, 201] width 271 height 24
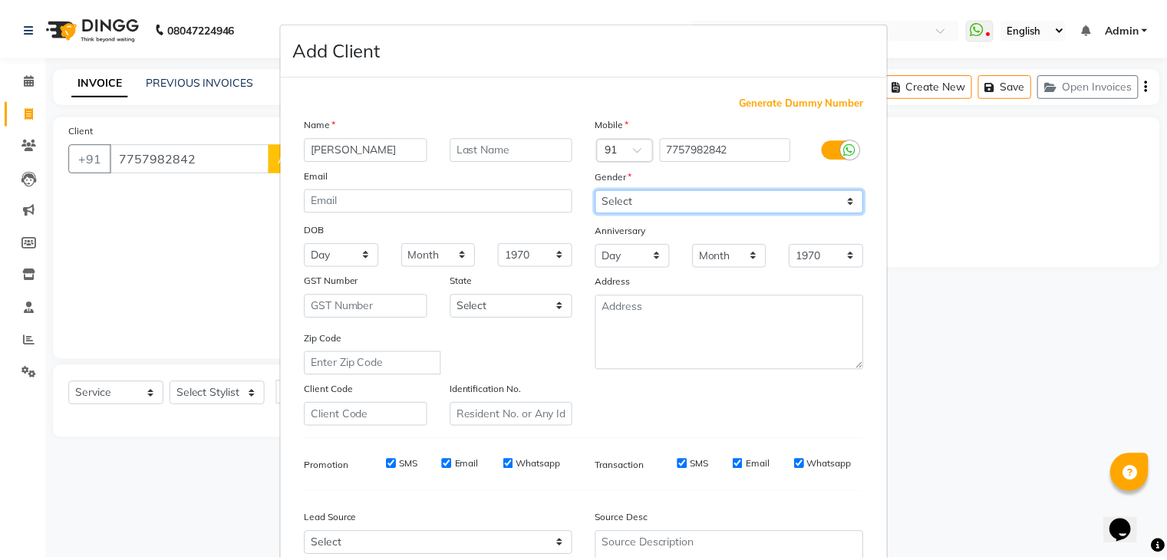
scroll to position [156, 0]
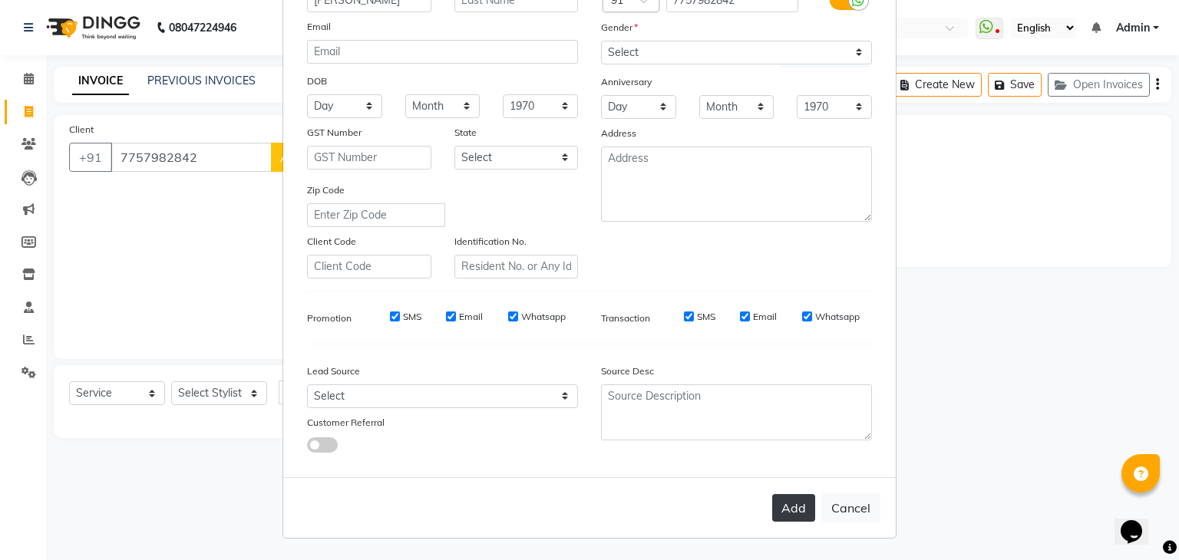
click at [794, 504] on button "Add" at bounding box center [793, 508] width 43 height 28
select select
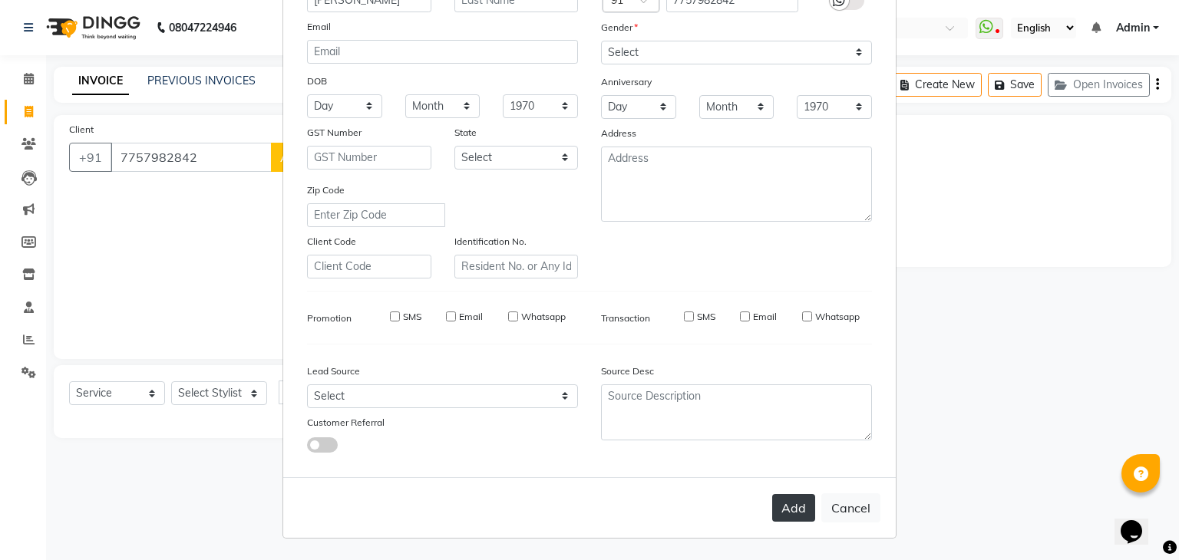
select select
checkbox input "false"
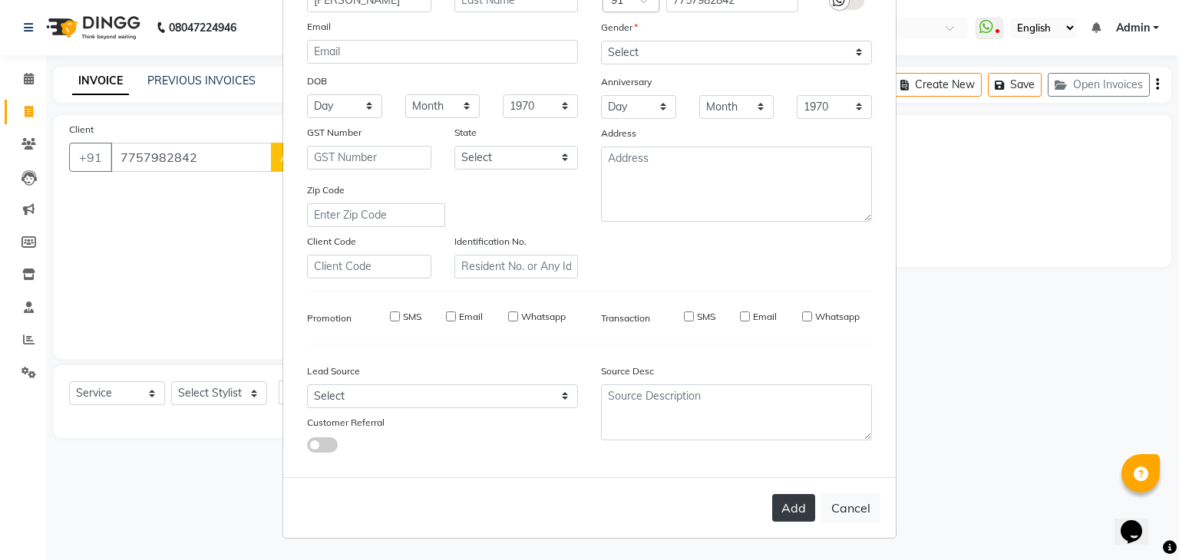
checkbox input "false"
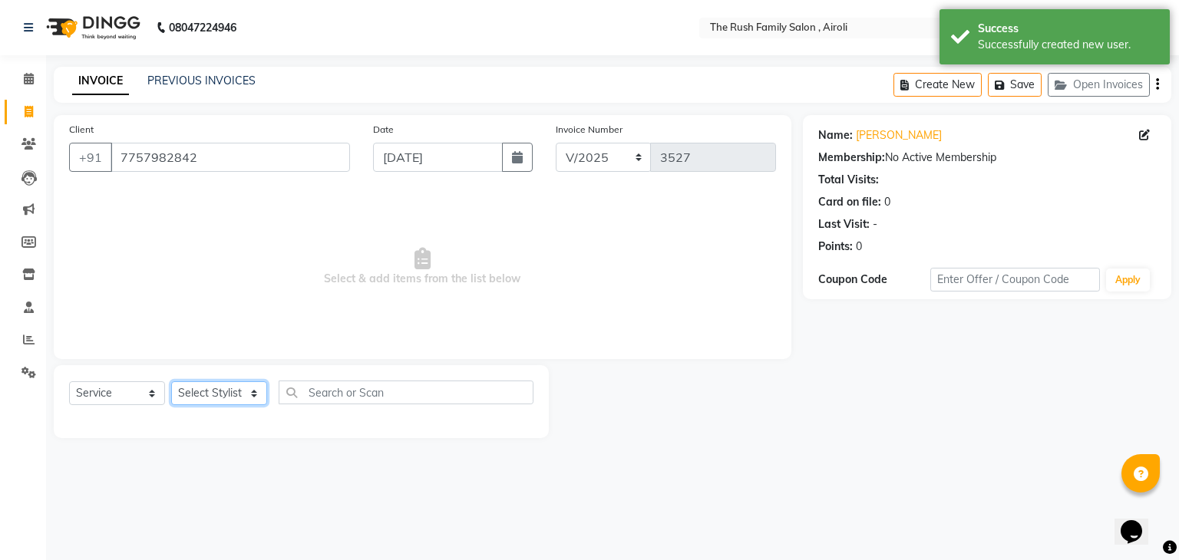
click at [232, 389] on select "Select Stylist [PERSON_NAME] [PERSON_NAME] Danish Guddi [PERSON_NAME] [PERSON_N…" at bounding box center [219, 393] width 96 height 24
select select "87642"
click at [171, 382] on select "Select Stylist [PERSON_NAME] [PERSON_NAME] Danish Guddi [PERSON_NAME] [PERSON_N…" at bounding box center [219, 393] width 96 height 24
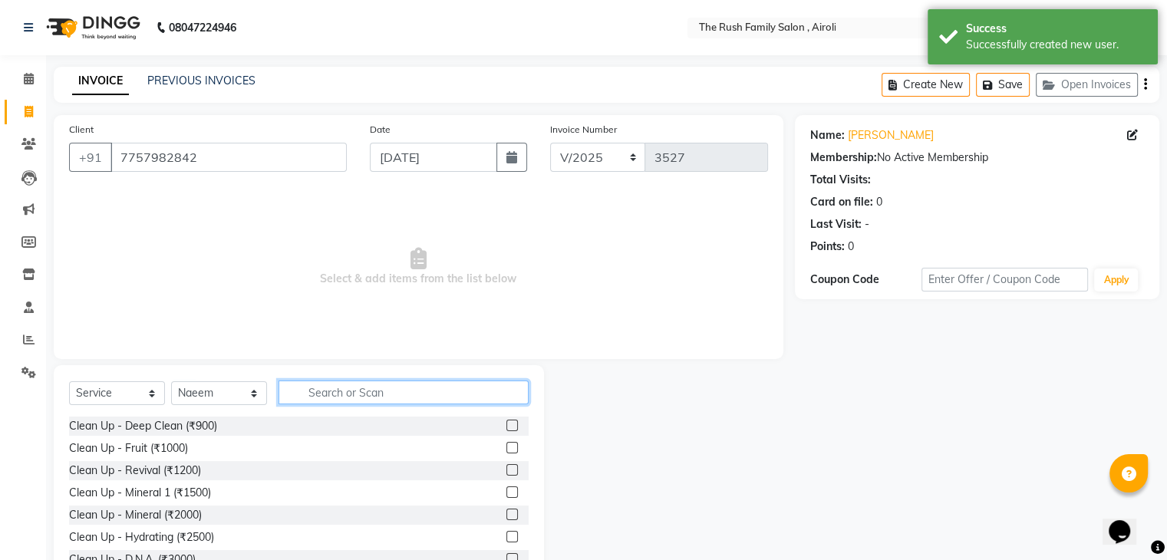
click at [303, 389] on input "text" at bounding box center [404, 393] width 250 height 24
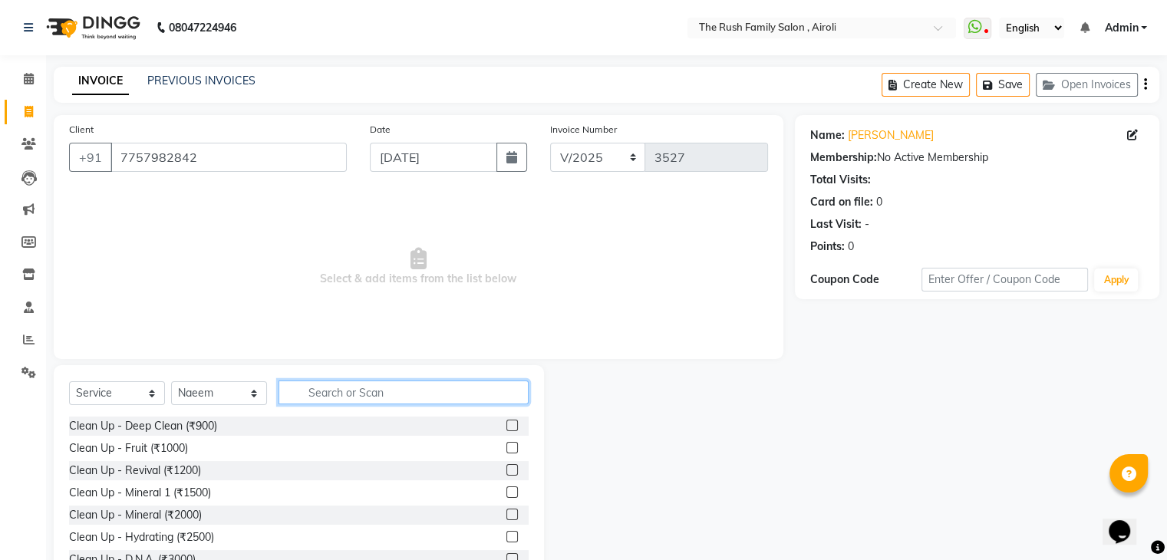
click at [325, 398] on input "text" at bounding box center [404, 393] width 250 height 24
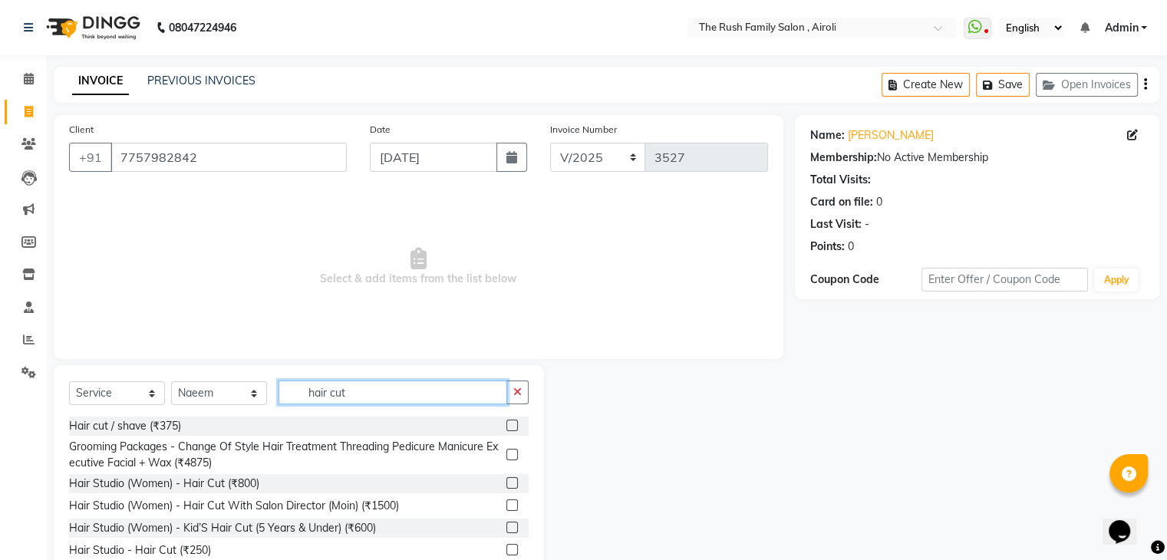
type input "hair cut"
click at [507, 431] on label at bounding box center [513, 426] width 12 height 12
click at [507, 431] on input "checkbox" at bounding box center [512, 426] width 10 height 10
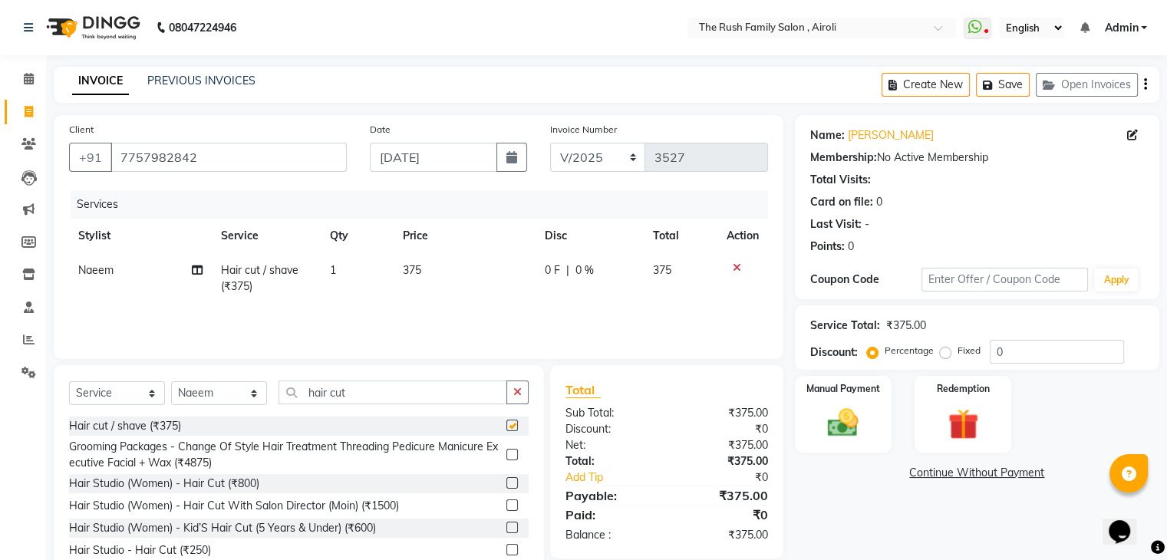
checkbox input "false"
click at [580, 276] on span "0 %" at bounding box center [585, 270] width 18 height 16
select select "87642"
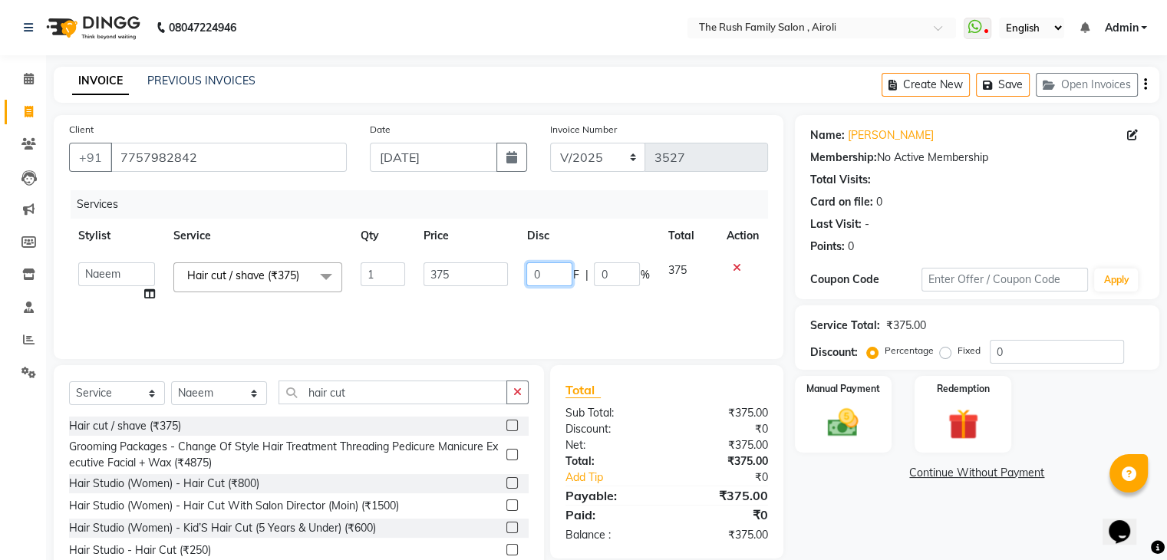
click at [557, 277] on input "0" at bounding box center [549, 274] width 46 height 24
type input "125"
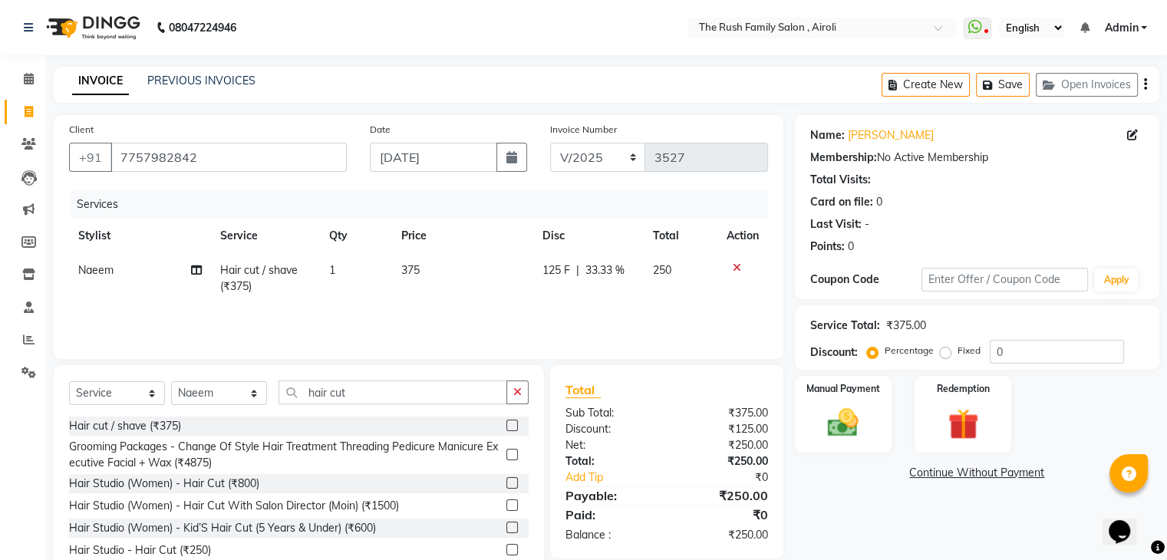
click at [718, 297] on td at bounding box center [743, 278] width 51 height 51
click at [835, 418] on img at bounding box center [842, 423] width 51 height 37
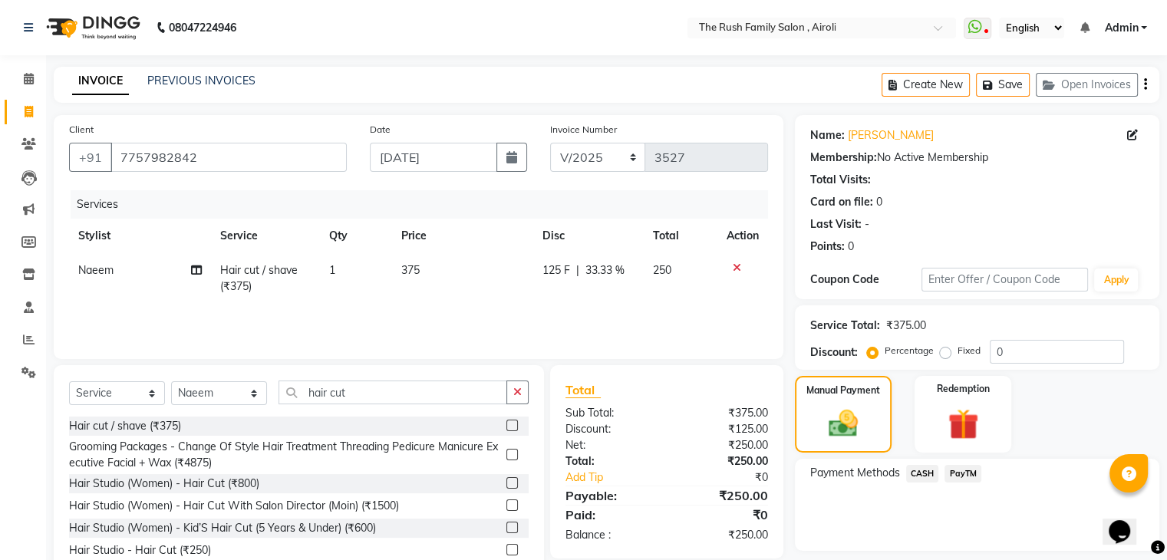
click at [962, 472] on span "PayTM" at bounding box center [963, 474] width 37 height 18
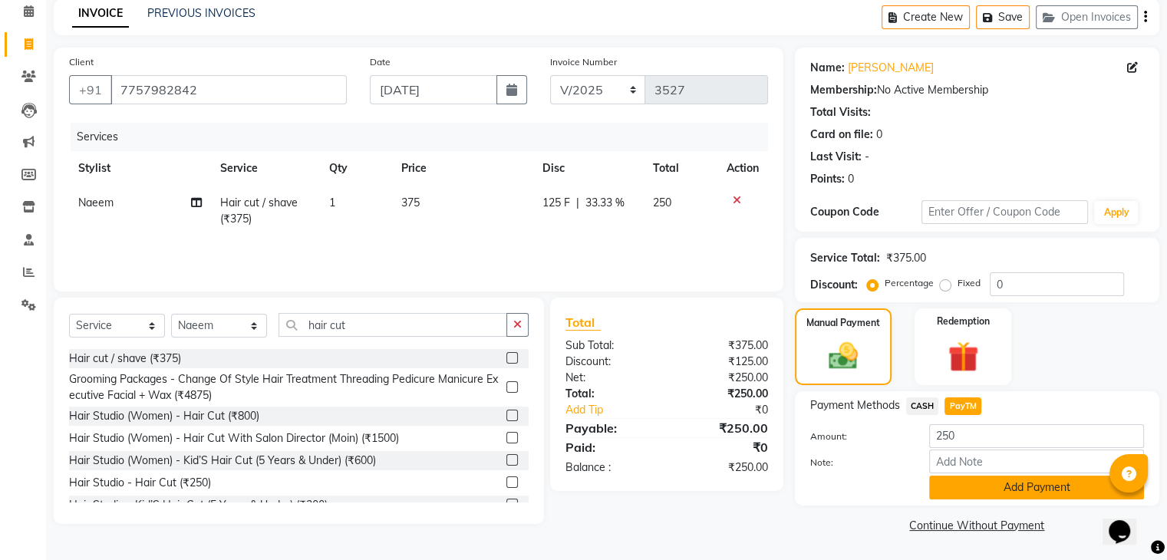
click at [962, 479] on button "Add Payment" at bounding box center [1036, 488] width 215 height 24
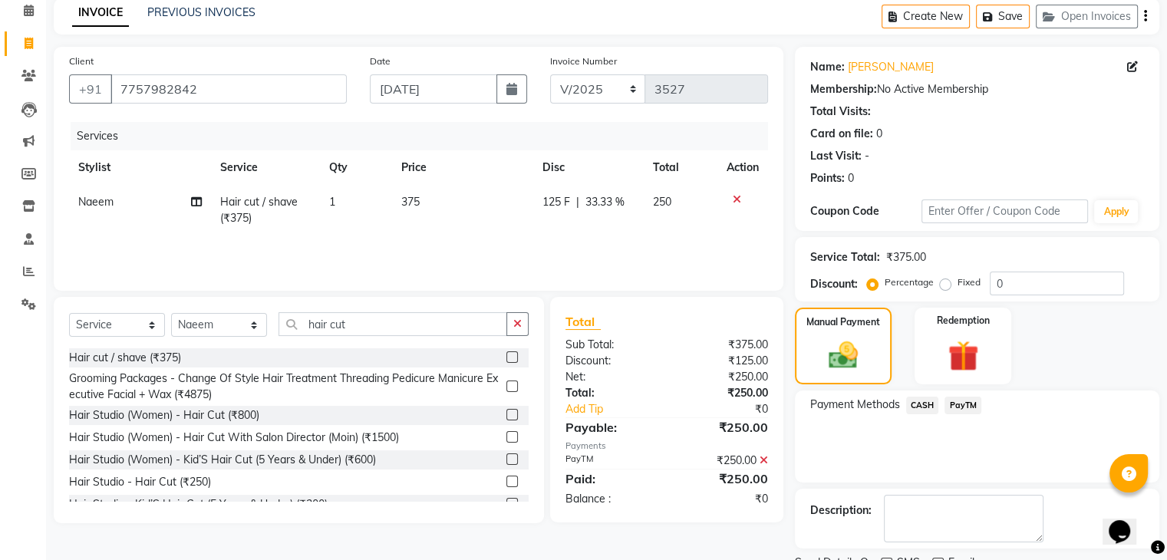
scroll to position [131, 0]
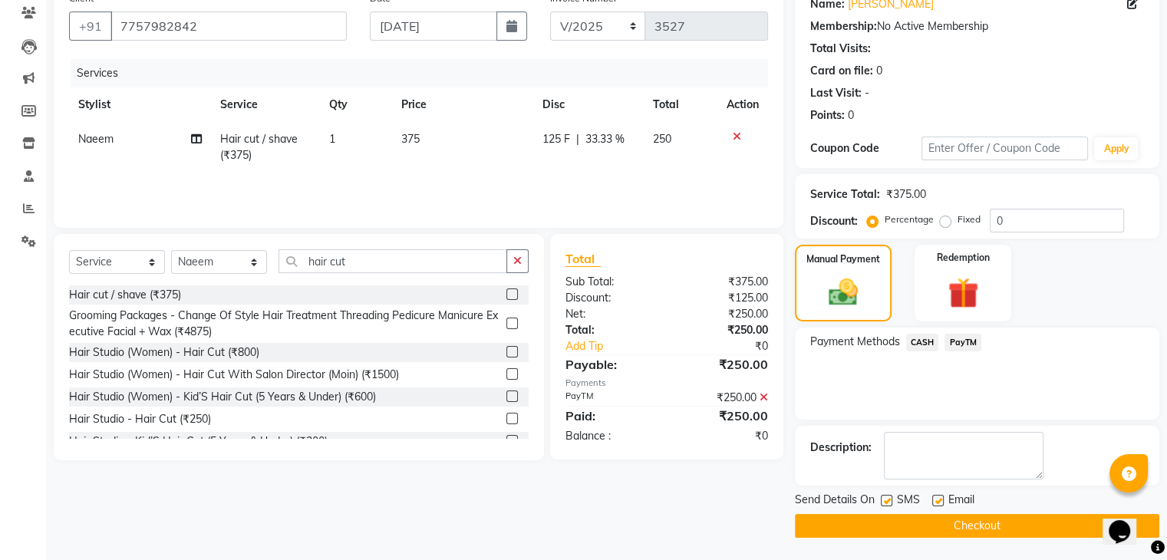
click at [884, 498] on label at bounding box center [887, 501] width 12 height 12
click at [884, 498] on input "checkbox" at bounding box center [886, 502] width 10 height 10
checkbox input "false"
click at [935, 500] on label at bounding box center [938, 501] width 12 height 12
click at [935, 500] on input "checkbox" at bounding box center [937, 502] width 10 height 10
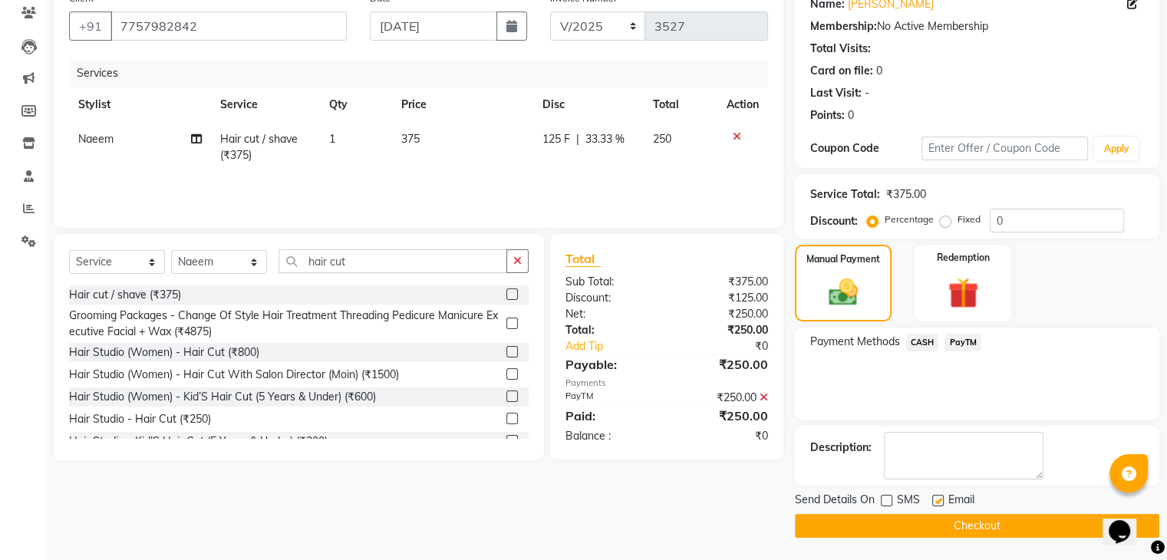
checkbox input "false"
click at [903, 532] on button "Checkout" at bounding box center [977, 526] width 365 height 24
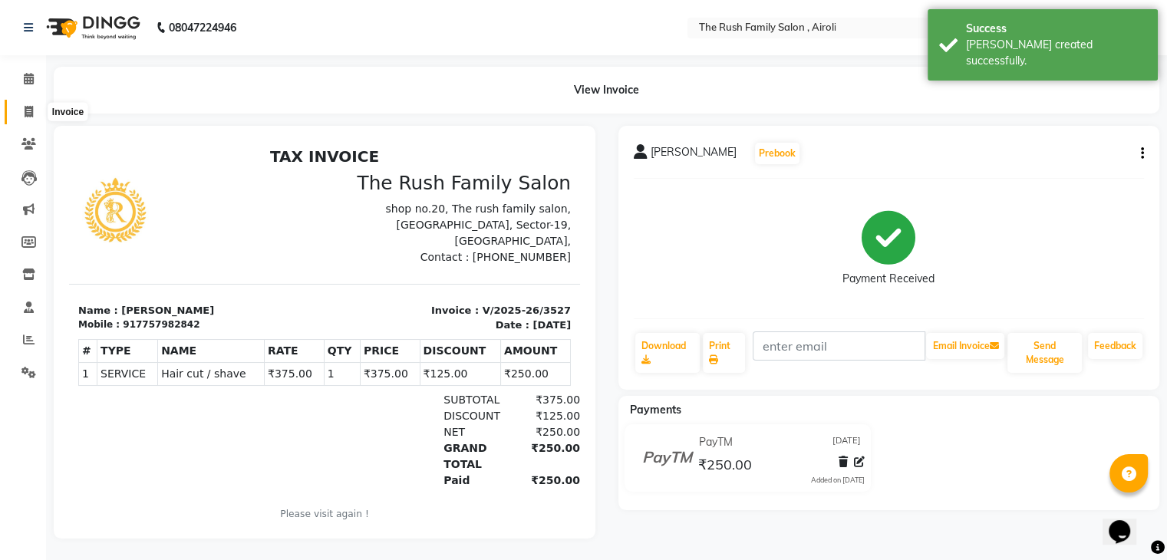
click at [25, 106] on icon at bounding box center [29, 112] width 8 height 12
select select "service"
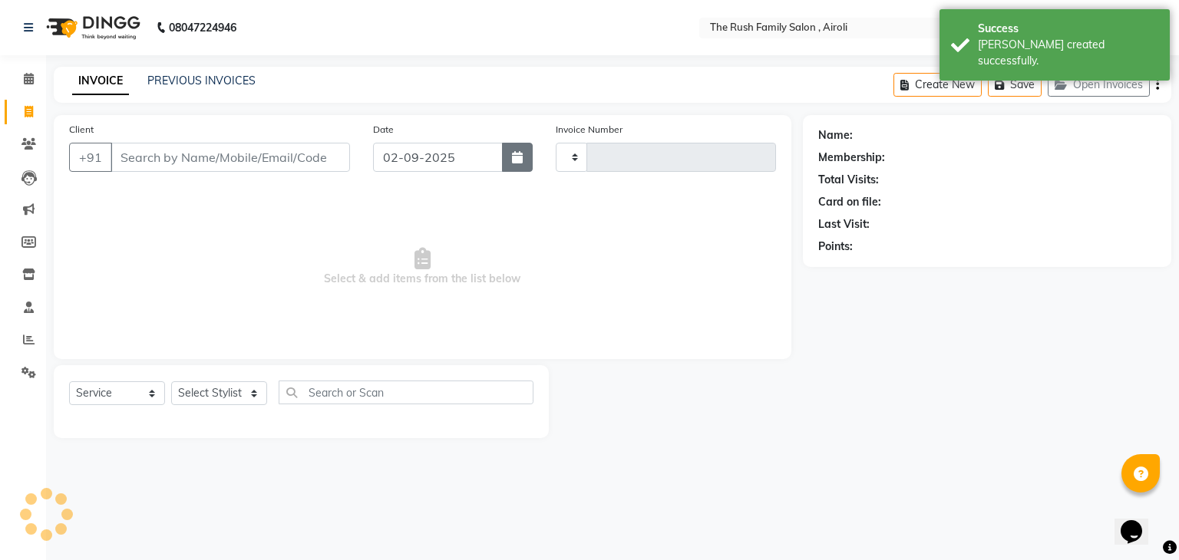
click at [506, 155] on button "button" at bounding box center [517, 157] width 31 height 29
select select "9"
select select "2025"
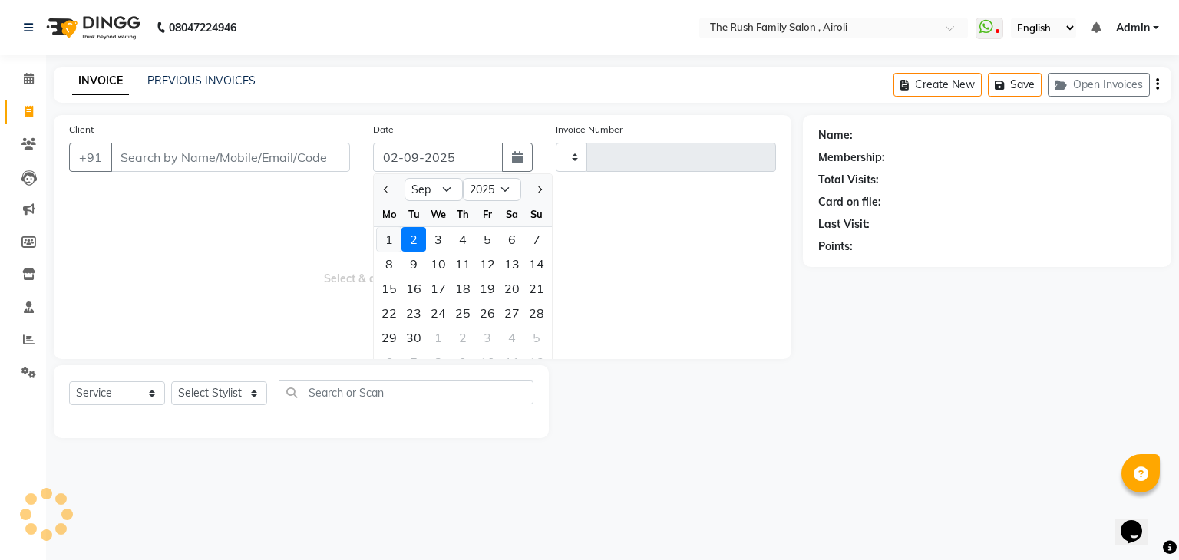
click at [384, 240] on div "1" at bounding box center [389, 239] width 25 height 25
type input "[DATE]"
type input "3528"
select select "5419"
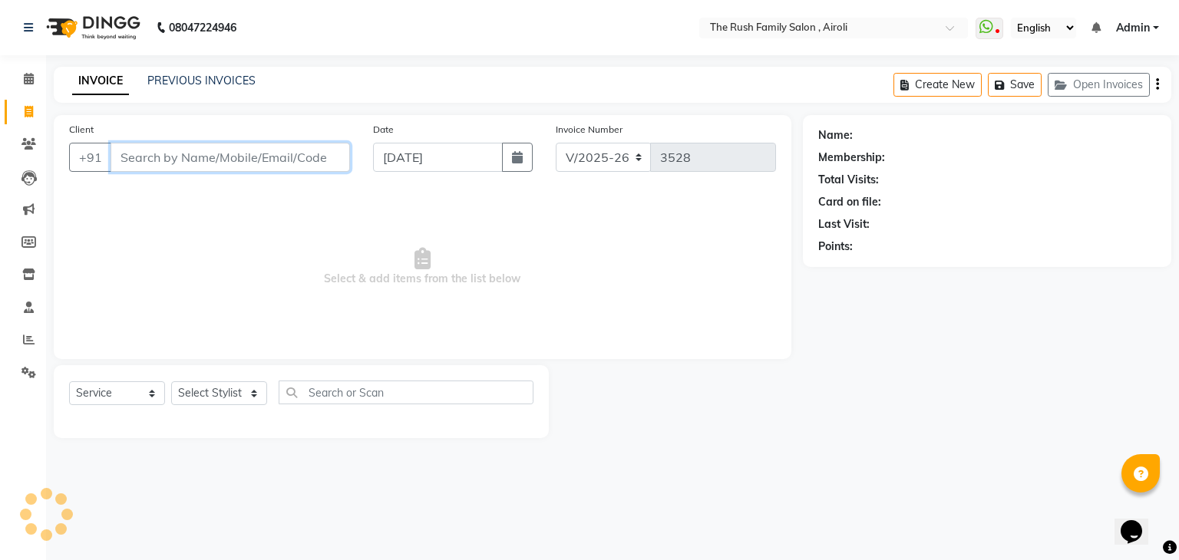
click at [166, 157] on input "Client" at bounding box center [230, 157] width 239 height 29
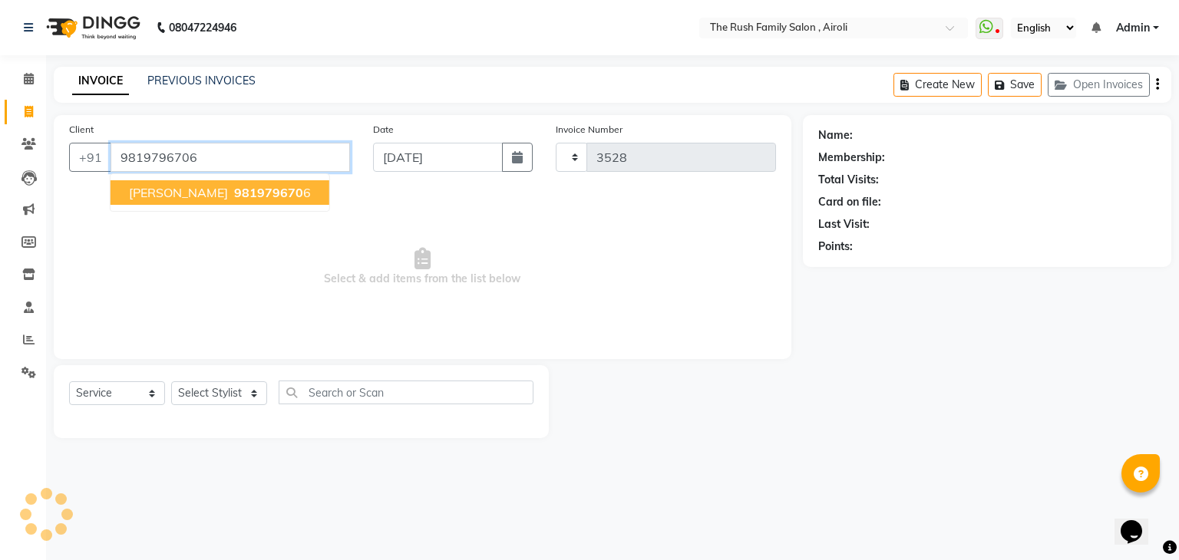
type input "9819796706"
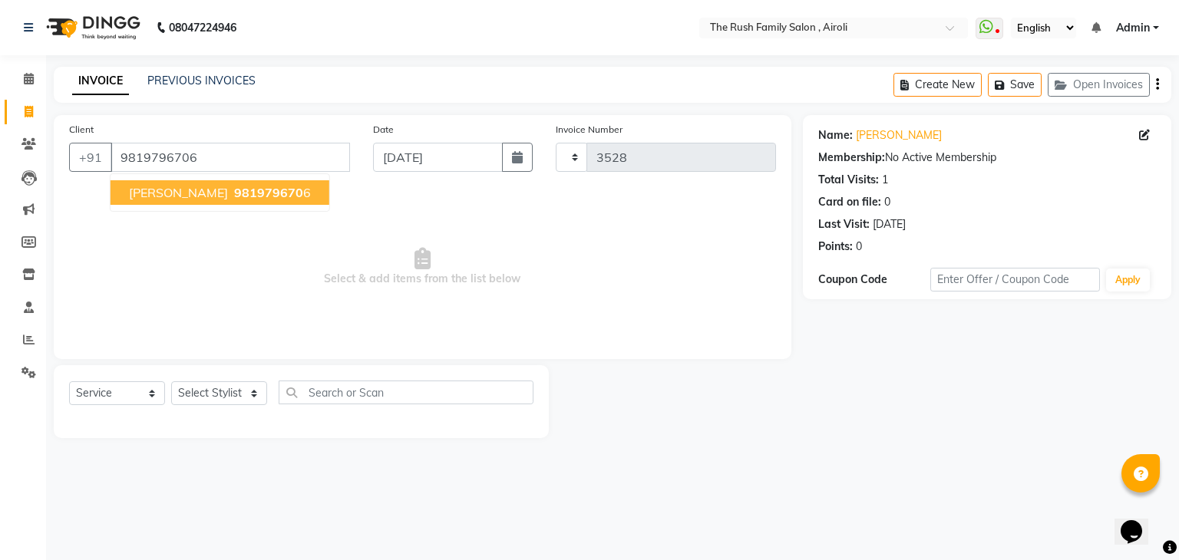
click at [165, 199] on span "Prashal" at bounding box center [178, 192] width 99 height 15
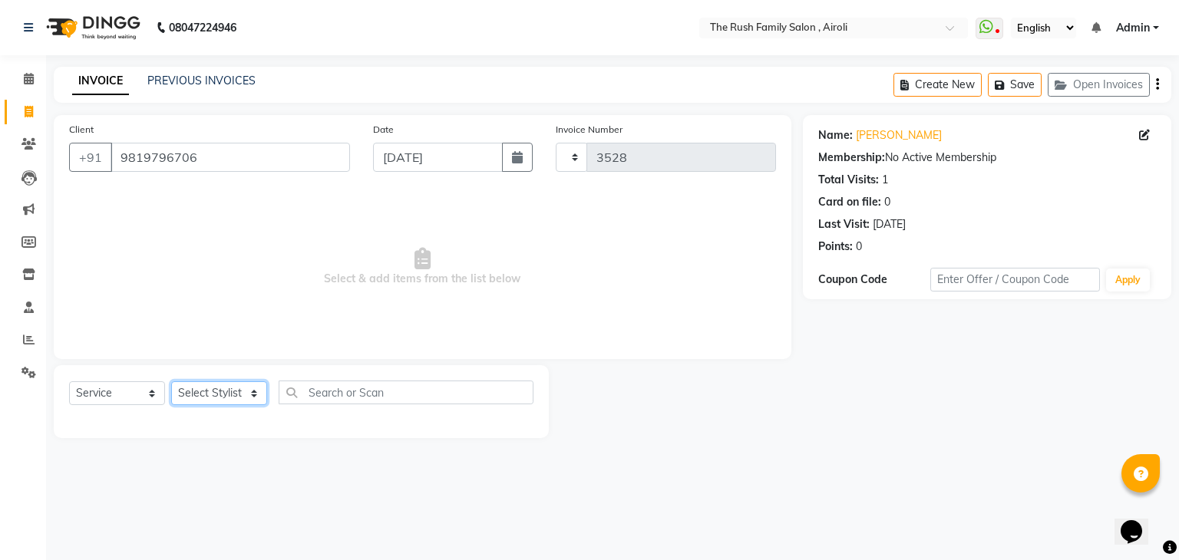
click at [225, 398] on select "Select Stylist" at bounding box center [219, 393] width 96 height 24
click at [246, 389] on select "Select Stylist" at bounding box center [219, 393] width 96 height 24
click at [128, 392] on select "Select Service Product Membership Package Voucher Prepaid Gift Card" at bounding box center [117, 393] width 96 height 24
click at [69, 382] on select "Select Service Product Membership Package Voucher Prepaid Gift Card" at bounding box center [117, 393] width 96 height 24
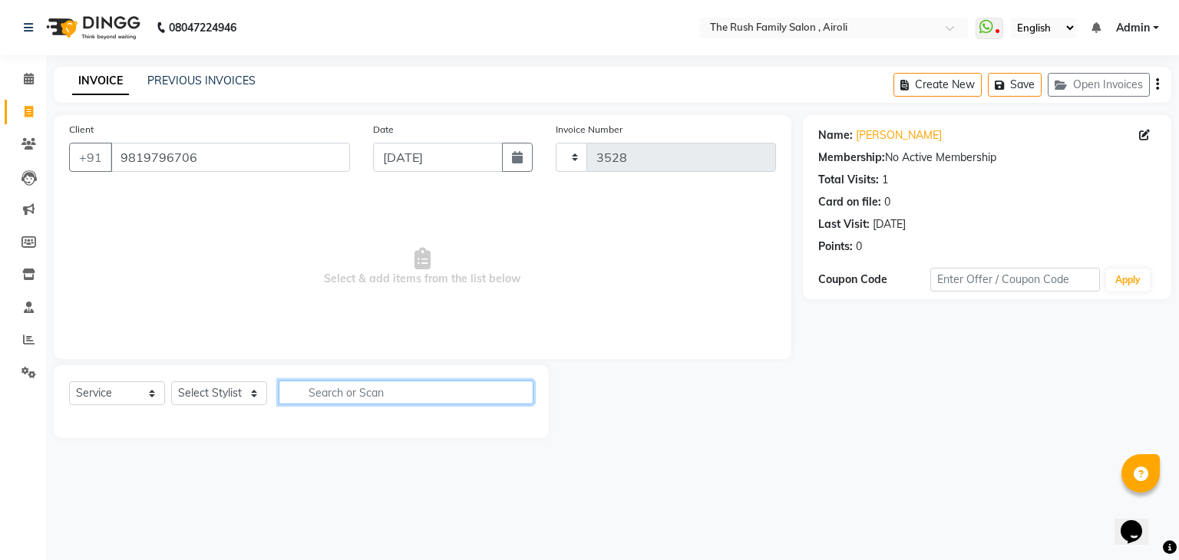
click at [335, 391] on input "text" at bounding box center [406, 393] width 255 height 24
click at [252, 398] on select "Select Stylist" at bounding box center [219, 393] width 96 height 24
click at [171, 382] on select "Select Stylist" at bounding box center [219, 393] width 96 height 24
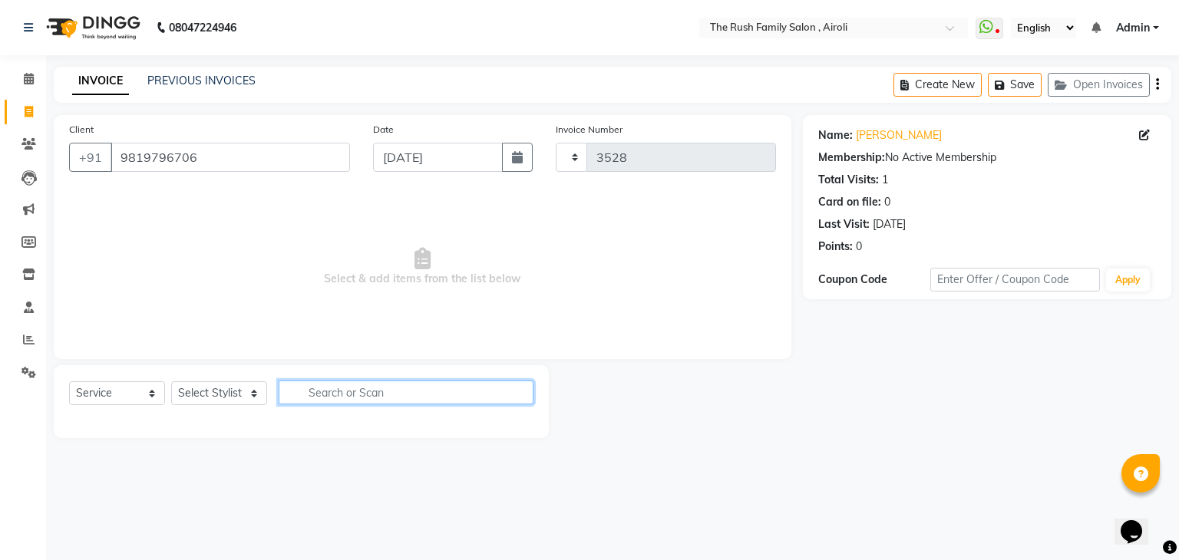
click at [322, 390] on input "text" at bounding box center [406, 393] width 255 height 24
click at [387, 391] on input "hair cut" at bounding box center [395, 393] width 233 height 24
type input "h"
type input "9"
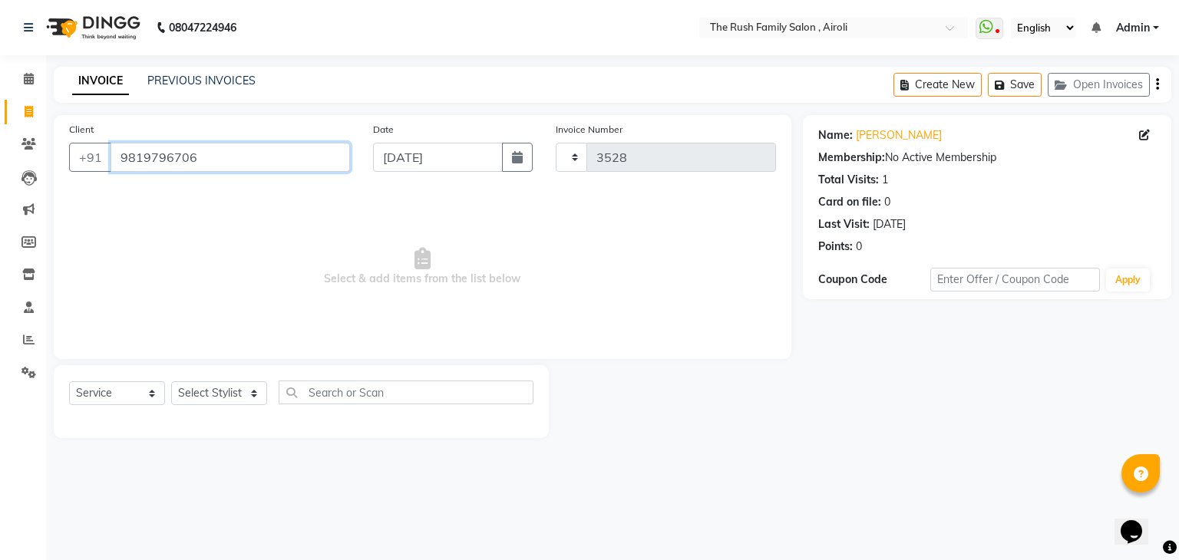
click at [206, 159] on input "9819796706" at bounding box center [230, 157] width 239 height 29
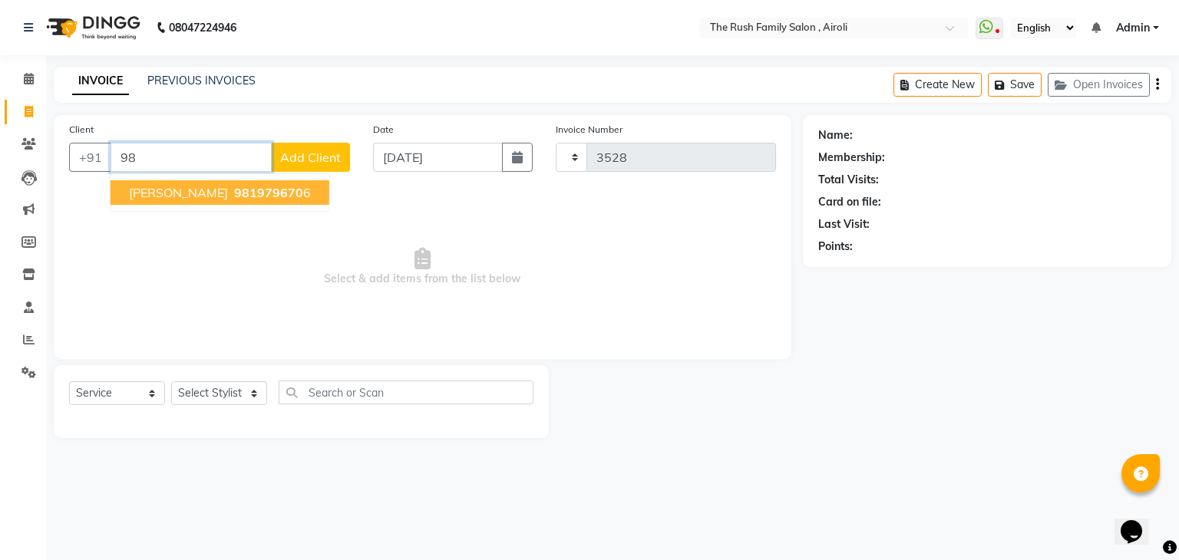
type input "9"
type input "9819796706"
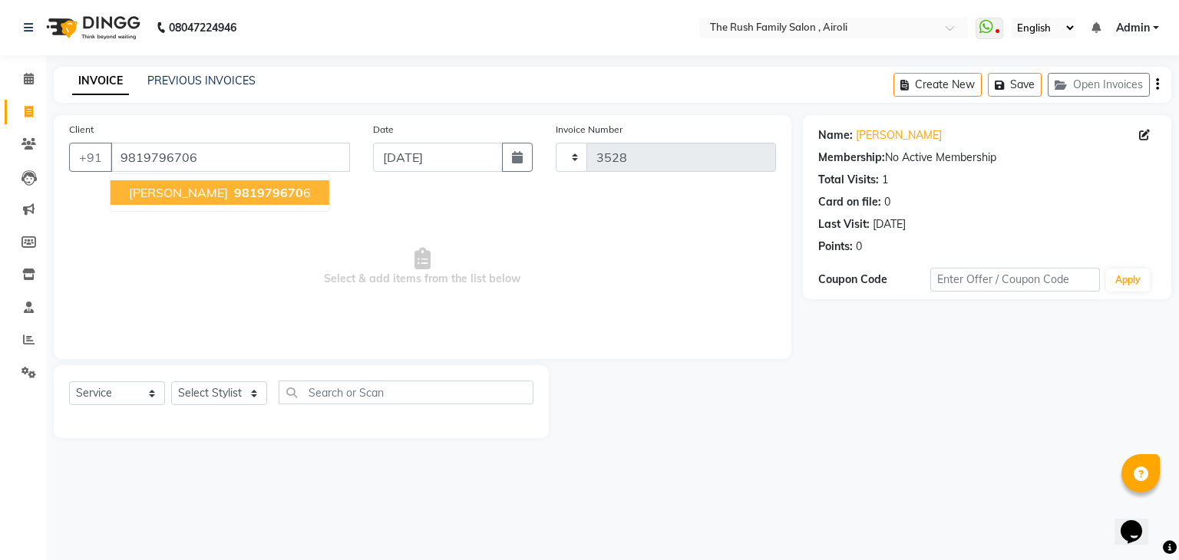
click at [234, 193] on span "981979670" at bounding box center [268, 192] width 69 height 15
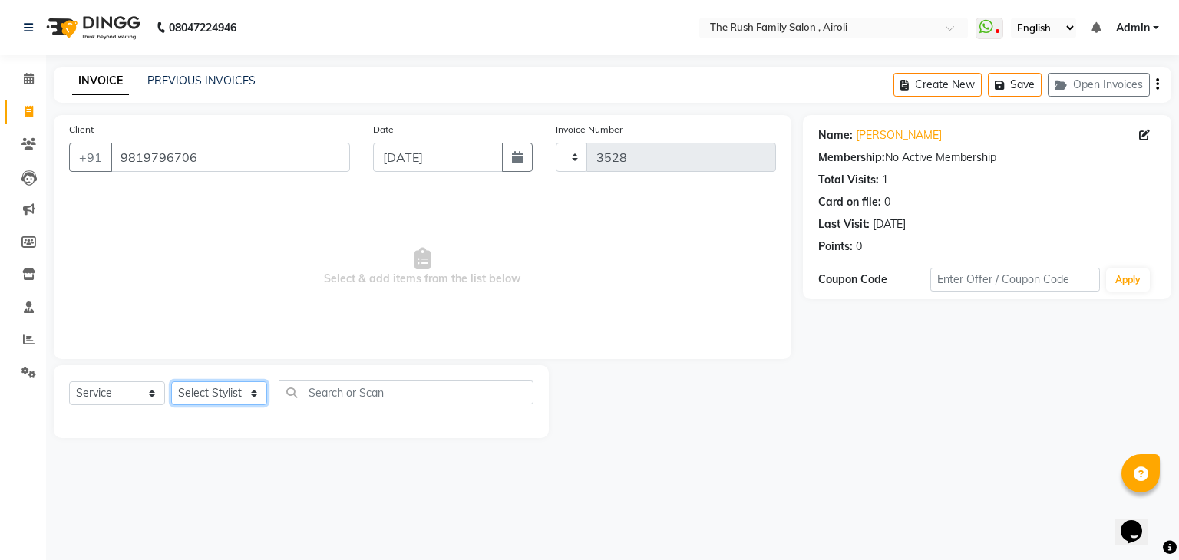
click at [231, 394] on select "Select Stylist" at bounding box center [219, 393] width 96 height 24
click at [309, 394] on input "text" at bounding box center [406, 393] width 255 height 24
click at [369, 399] on input "hair cut" at bounding box center [395, 393] width 233 height 24
type input "hair cut"
click at [213, 150] on input "9819796706" at bounding box center [230, 157] width 239 height 29
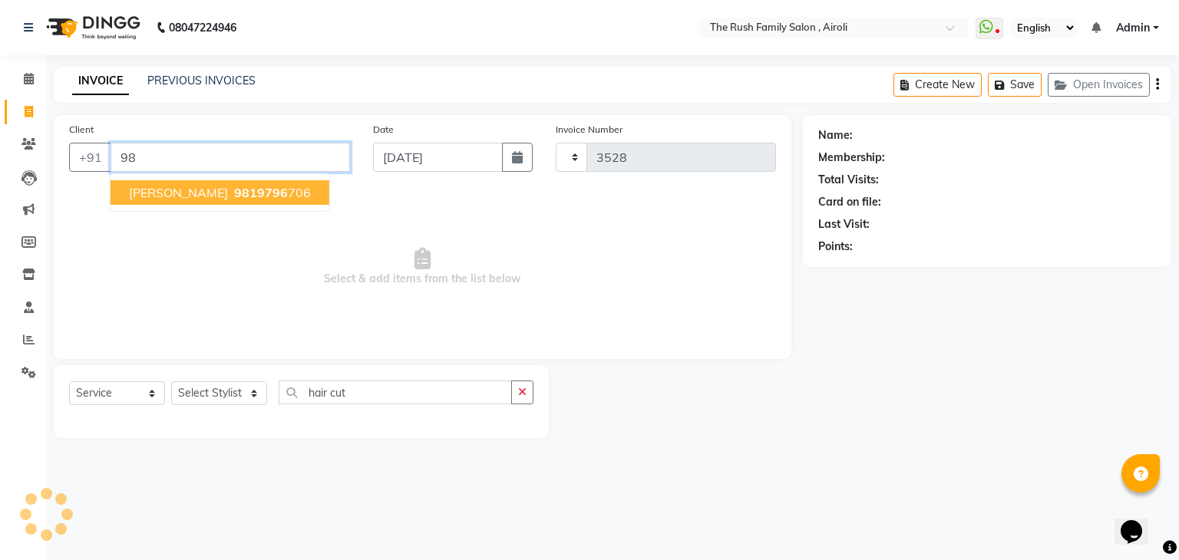
type input "9"
type input "9820624699"
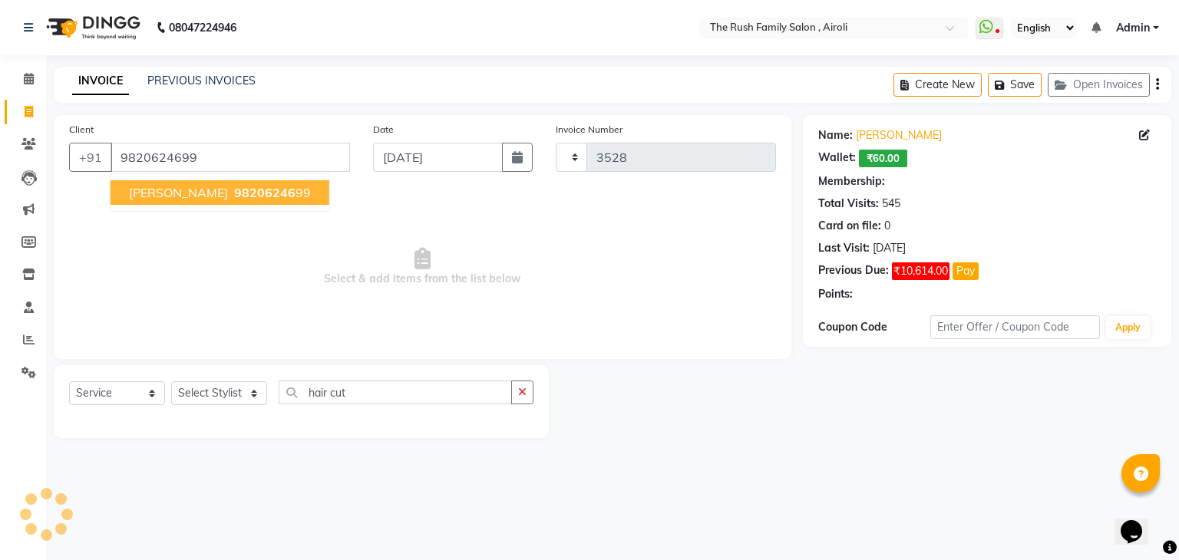
select select "1: Object"
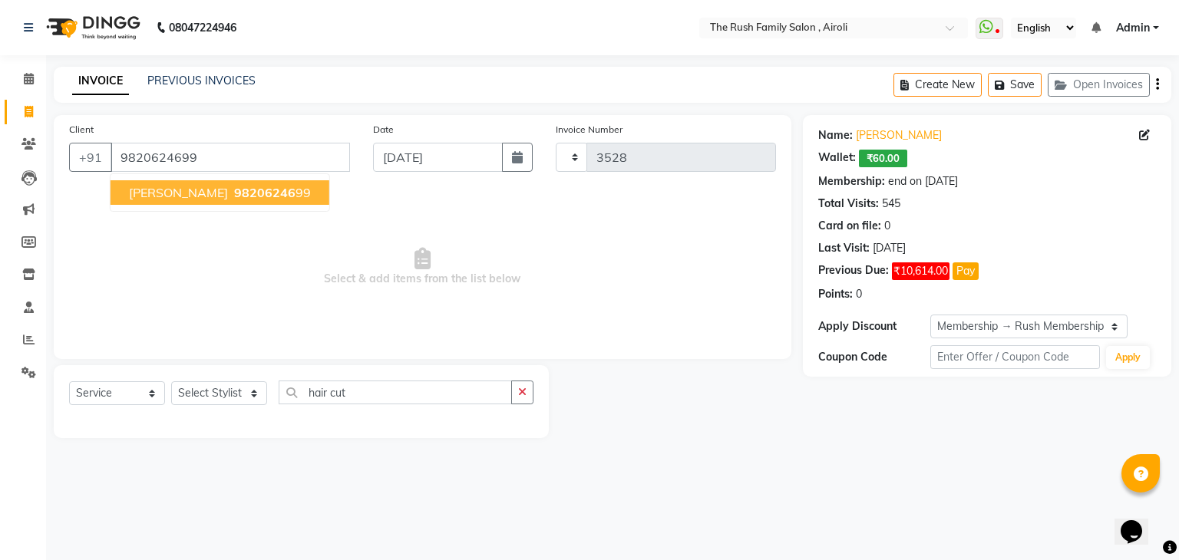
click at [242, 196] on span "98206246" at bounding box center [264, 192] width 61 height 15
select select "1: Object"
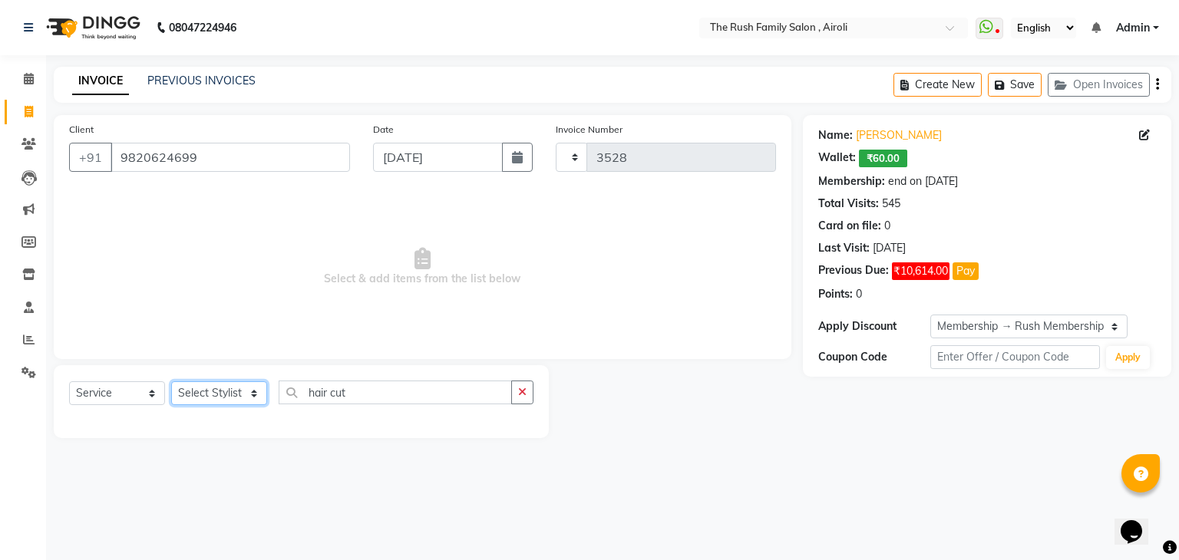
click at [230, 398] on select "Select Stylist" at bounding box center [219, 393] width 96 height 24
click at [171, 382] on select "Select Stylist" at bounding box center [219, 393] width 96 height 24
click at [206, 153] on input "9820624699" at bounding box center [230, 157] width 239 height 29
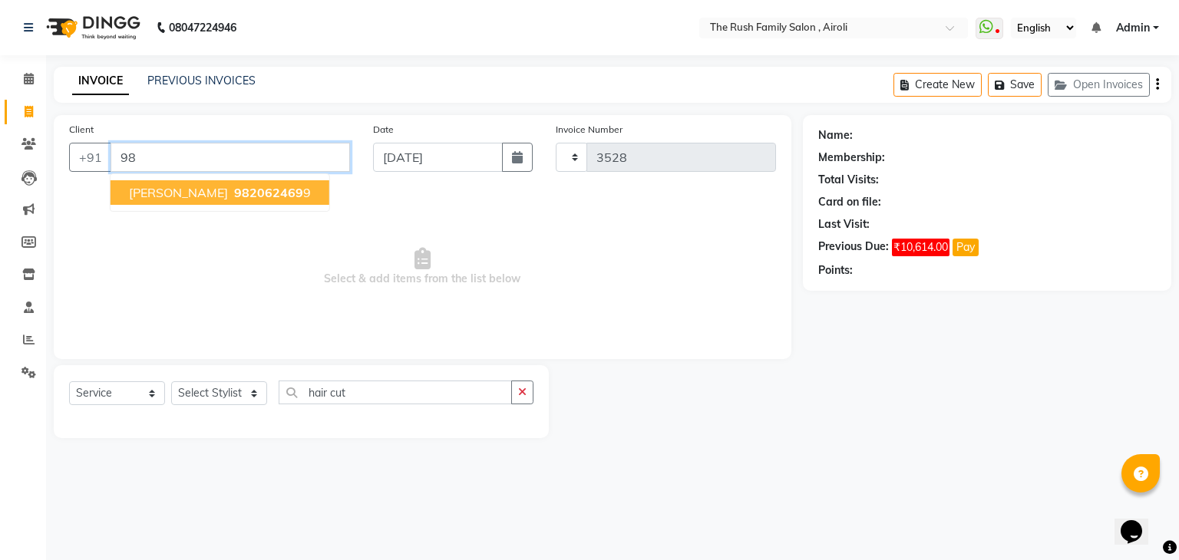
type input "9"
type input "9819796706"
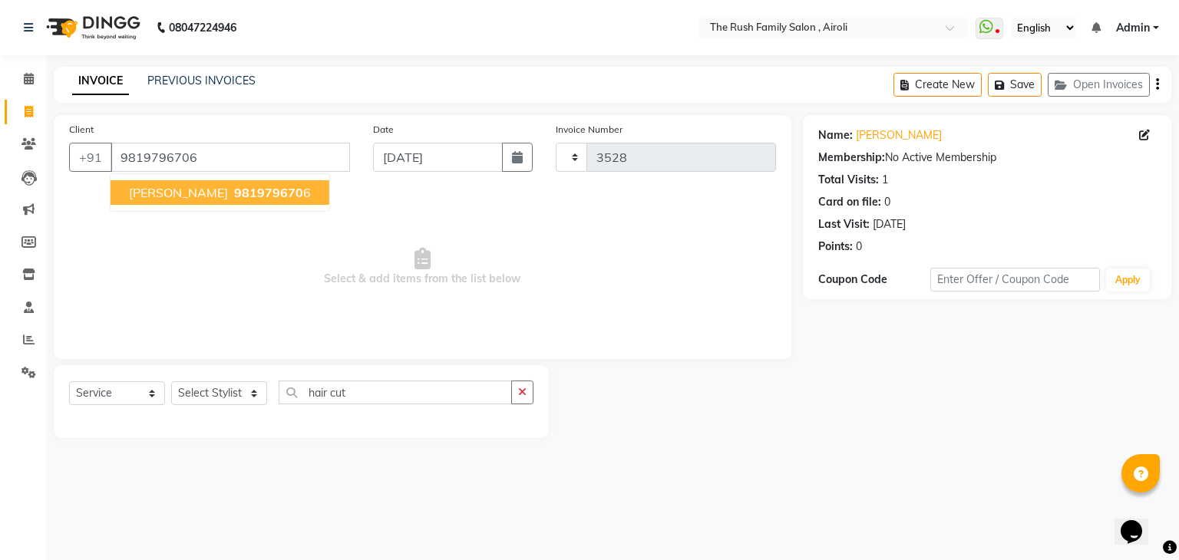
click at [245, 200] on ngb-highlight "981979670 6" at bounding box center [271, 192] width 80 height 15
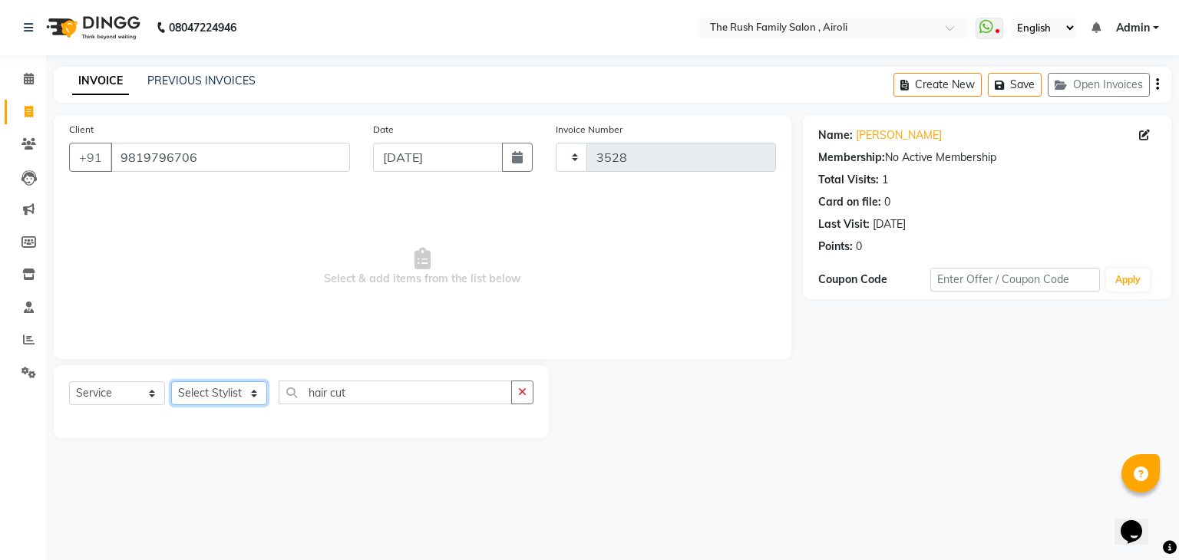
click at [236, 404] on select "Select Stylist" at bounding box center [219, 393] width 96 height 24
click at [391, 393] on input "hair cut" at bounding box center [395, 393] width 233 height 24
type input "h"
click at [227, 398] on select "Select Stylist" at bounding box center [219, 393] width 96 height 24
click at [211, 397] on select "Select Stylist" at bounding box center [219, 393] width 96 height 24
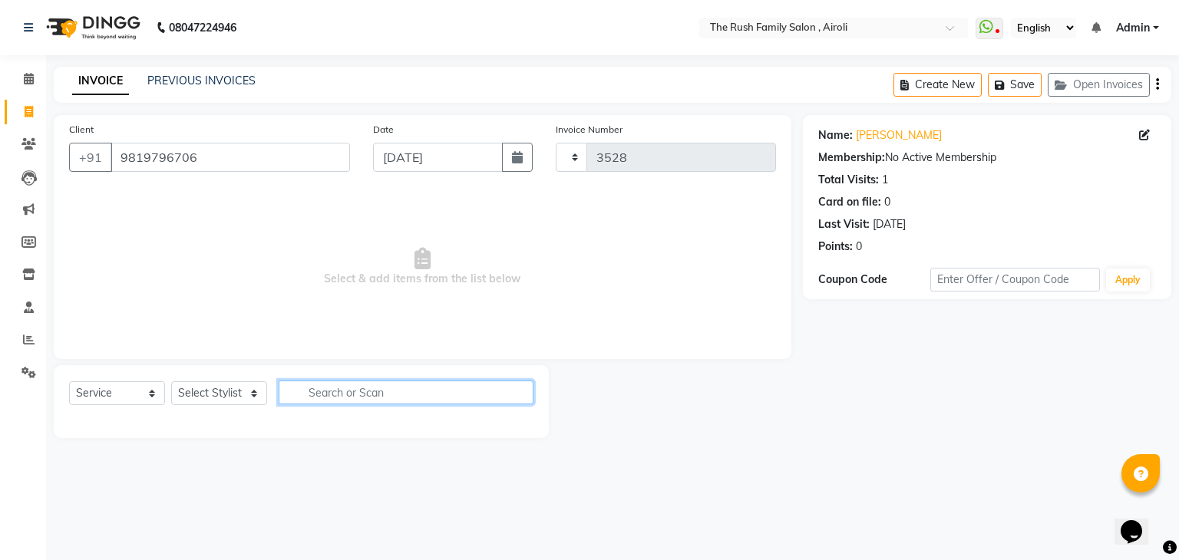
click at [315, 391] on input "text" at bounding box center [406, 393] width 255 height 24
click at [28, 113] on icon at bounding box center [29, 112] width 8 height 12
select select "5419"
select select "service"
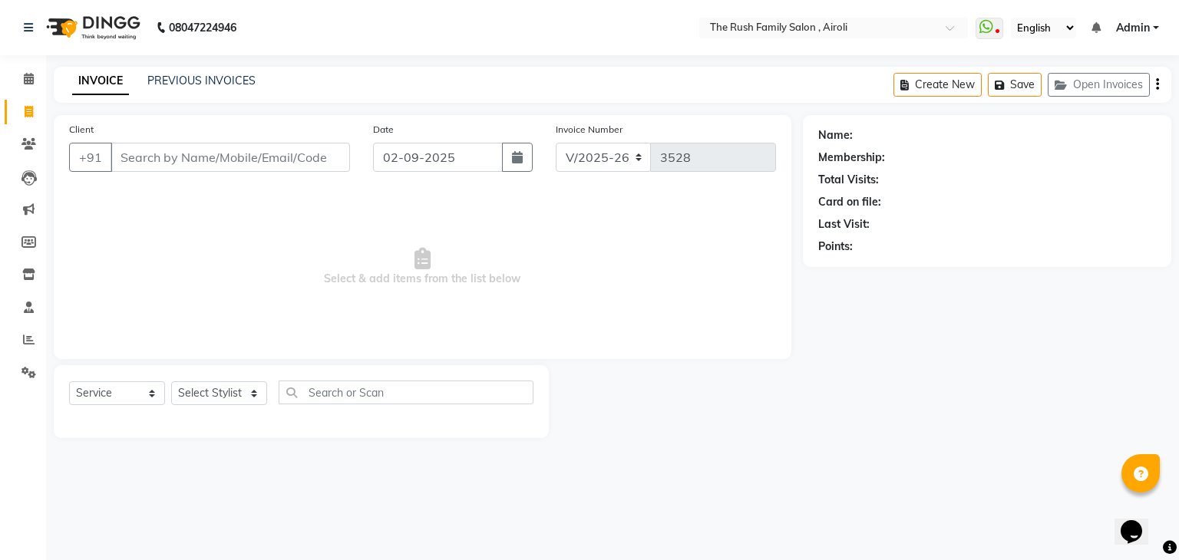
click at [144, 163] on input "Client" at bounding box center [230, 157] width 239 height 29
click at [510, 149] on button "button" at bounding box center [517, 157] width 31 height 29
select select "9"
select select "2025"
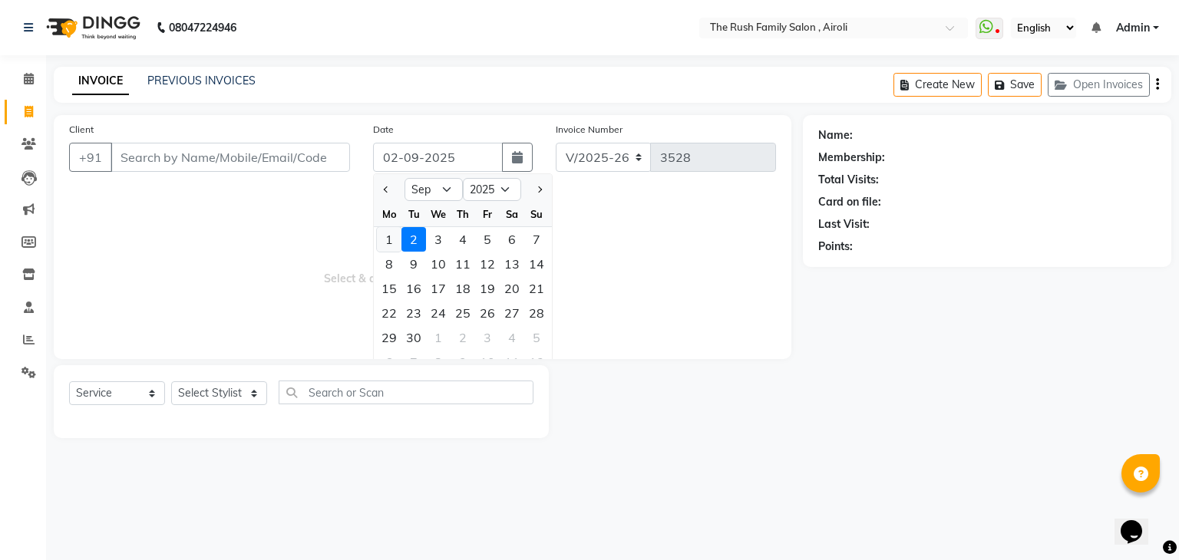
click at [387, 231] on div "1" at bounding box center [389, 239] width 25 height 25
type input "[DATE]"
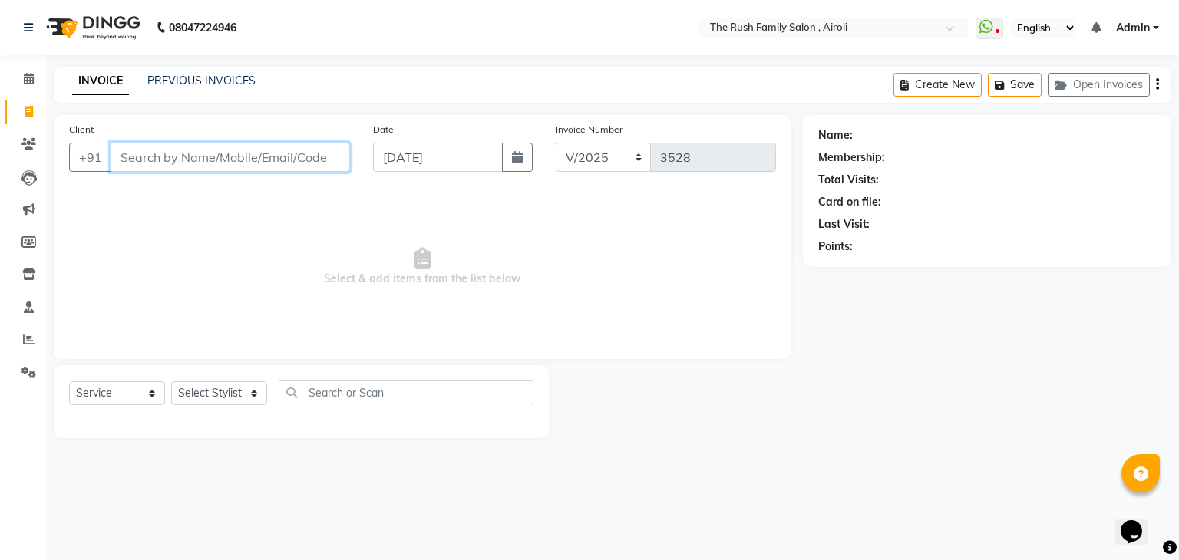
click at [144, 153] on input "Client" at bounding box center [230, 157] width 239 height 29
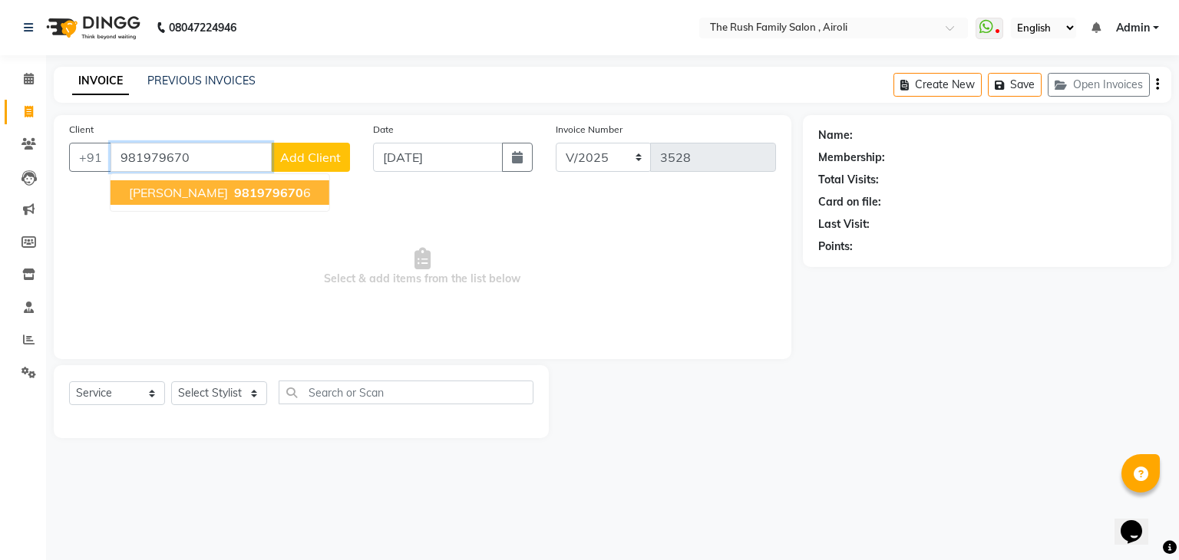
click at [179, 183] on button "Prashal 981979670 6" at bounding box center [220, 192] width 219 height 25
type input "9819796706"
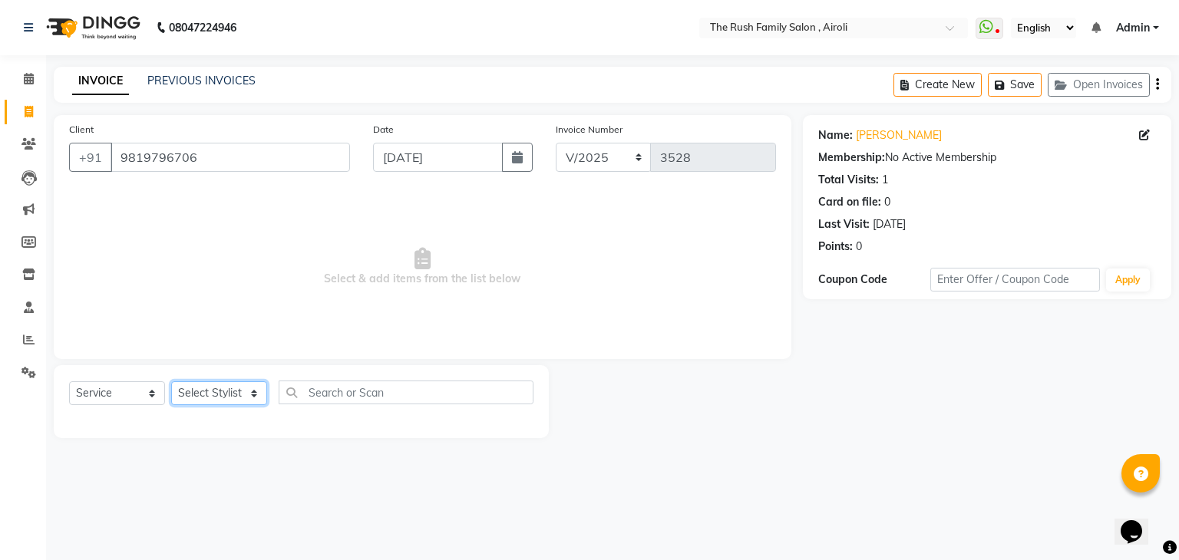
click at [222, 397] on select "Select Stylist [PERSON_NAME] [PERSON_NAME] Danish Guddi [PERSON_NAME] [PERSON_N…" at bounding box center [219, 393] width 96 height 24
select select "87642"
click at [171, 382] on select "Select Stylist [PERSON_NAME] [PERSON_NAME] Danish Guddi [PERSON_NAME] [PERSON_N…" at bounding box center [219, 393] width 96 height 24
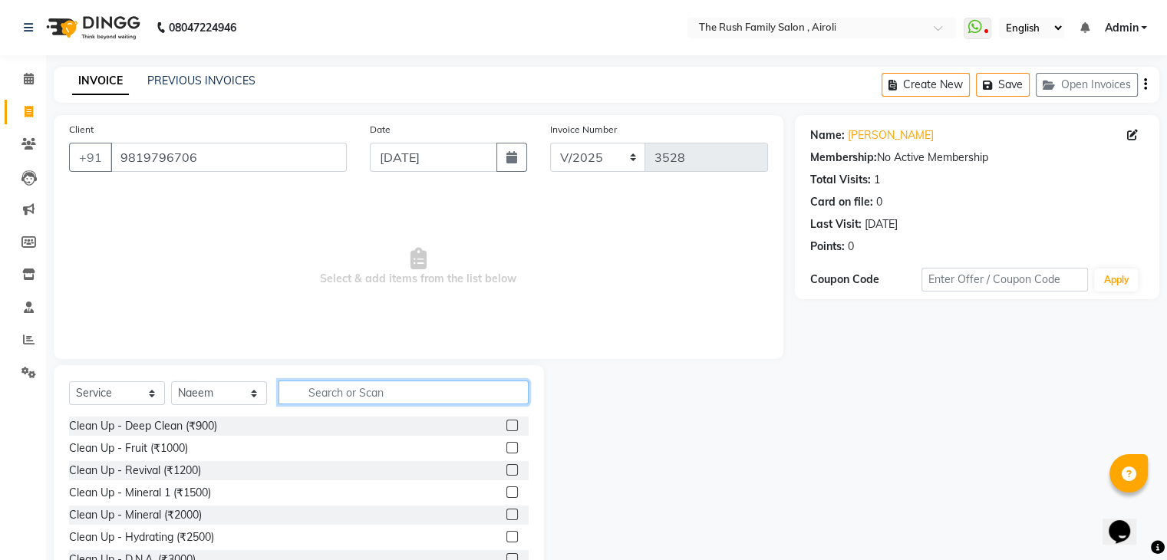
click at [317, 399] on input "text" at bounding box center [404, 393] width 250 height 24
click at [322, 401] on input "text" at bounding box center [404, 393] width 250 height 24
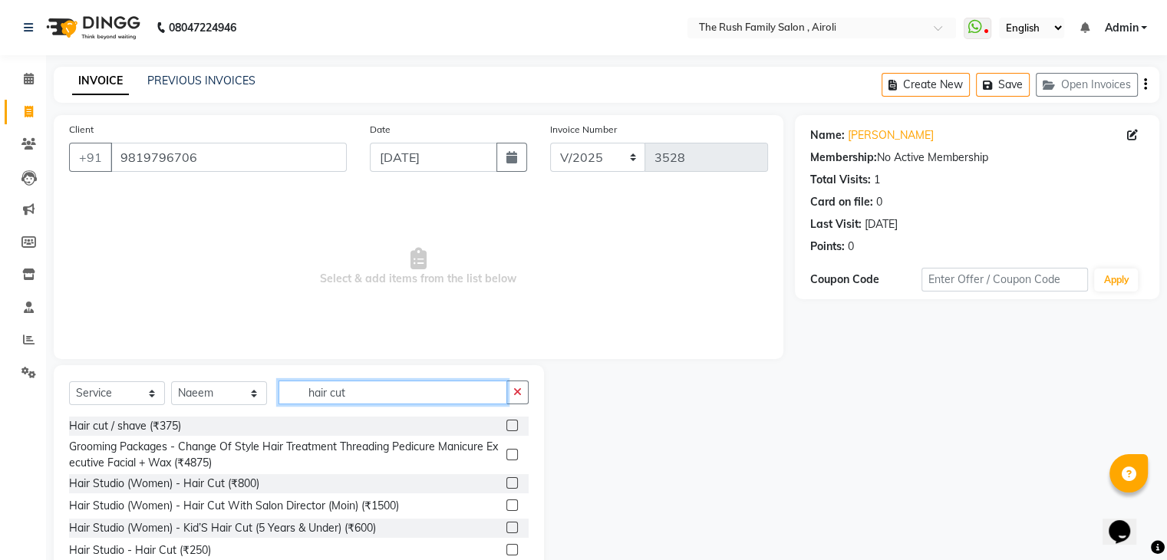
type input "hair cut"
click at [507, 547] on label at bounding box center [513, 550] width 12 height 12
click at [507, 547] on input "checkbox" at bounding box center [512, 551] width 10 height 10
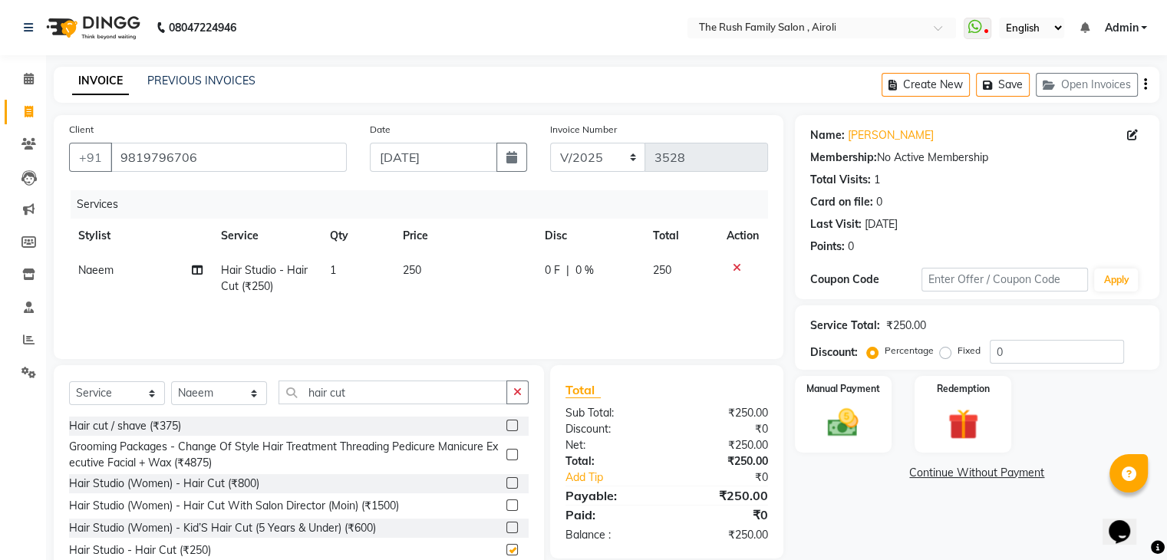
checkbox input "false"
click at [585, 299] on td "0 F | 0 %" at bounding box center [590, 278] width 108 height 51
select select "87642"
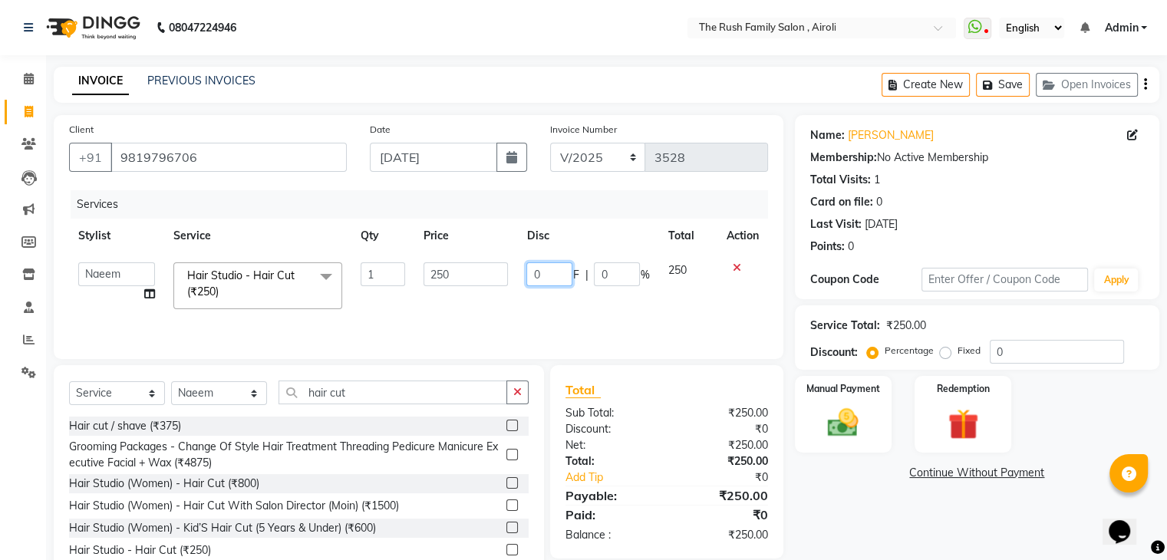
click at [562, 272] on input "0" at bounding box center [549, 274] width 46 height 24
type input "100"
click at [700, 283] on td "250" at bounding box center [687, 285] width 58 height 65
select select "87642"
click at [838, 394] on label "Manual Payment" at bounding box center [843, 388] width 77 height 15
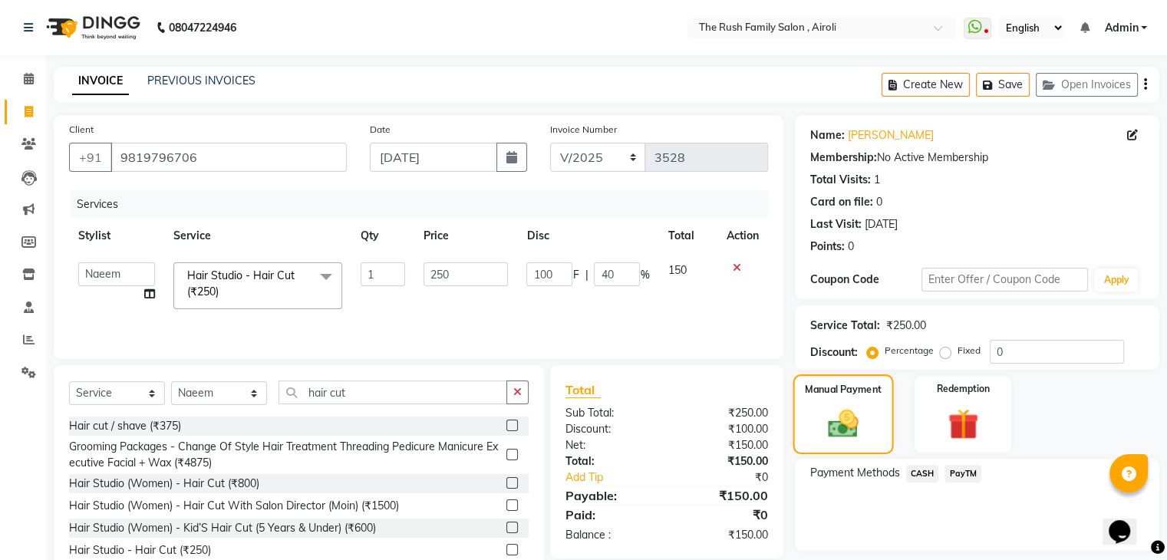
scroll to position [55, 0]
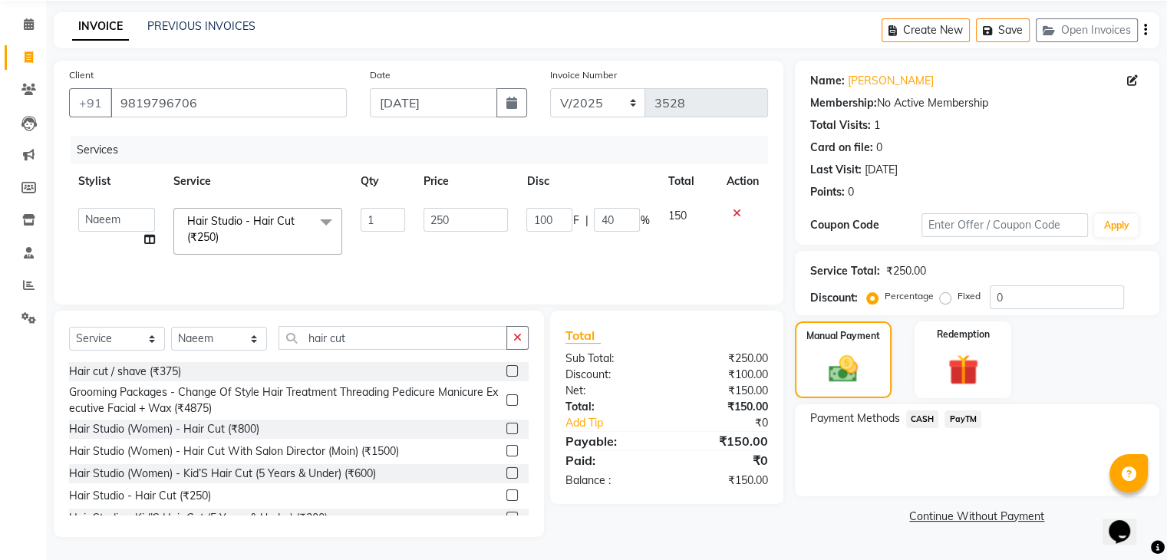
click at [952, 418] on span "PayTM" at bounding box center [963, 420] width 37 height 18
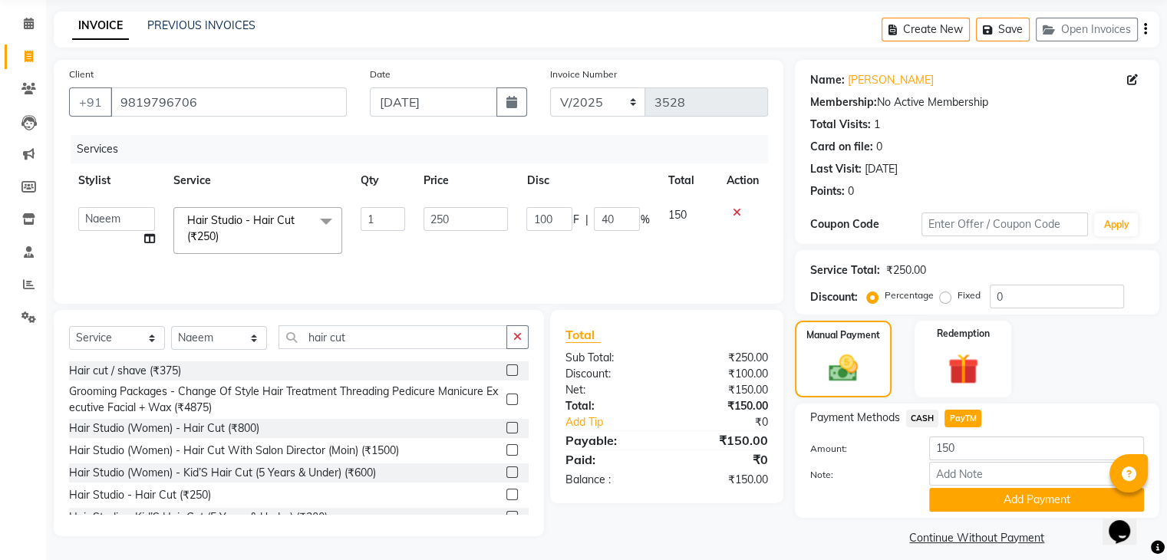
scroll to position [68, 0]
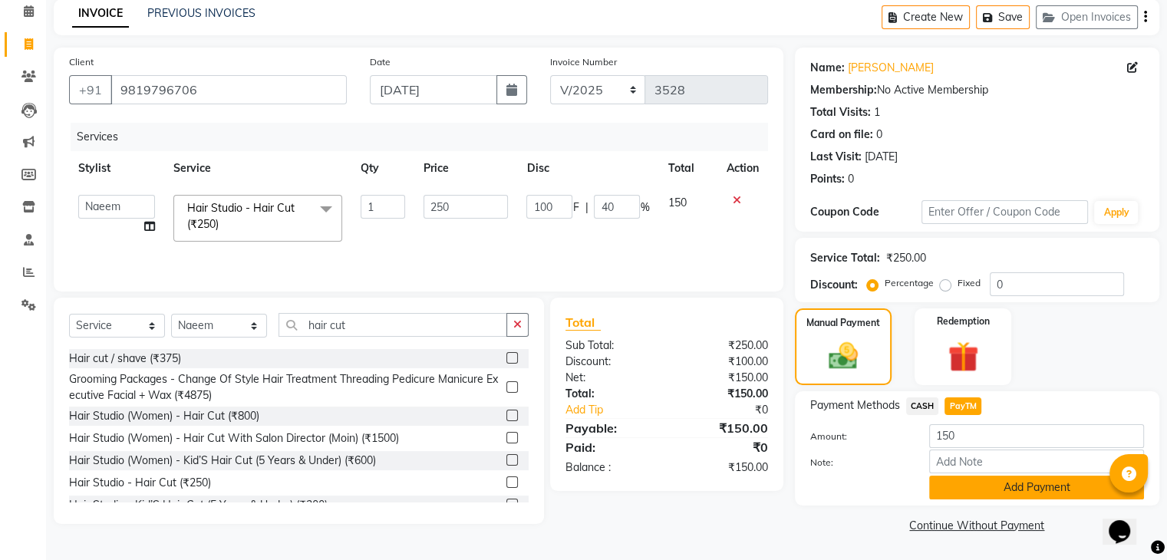
click at [962, 492] on button "Add Payment" at bounding box center [1036, 488] width 215 height 24
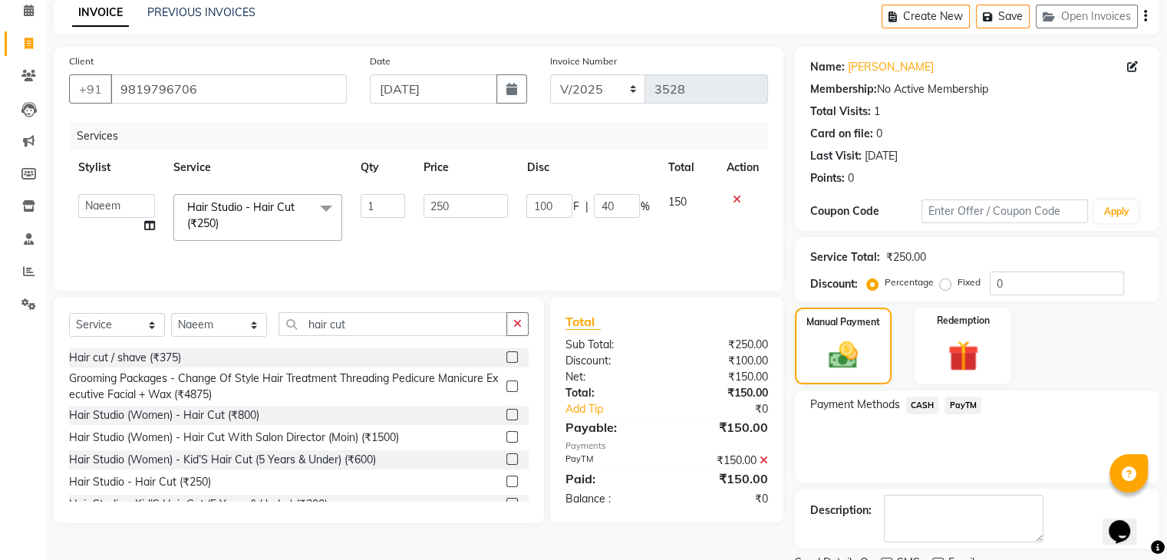
scroll to position [131, 0]
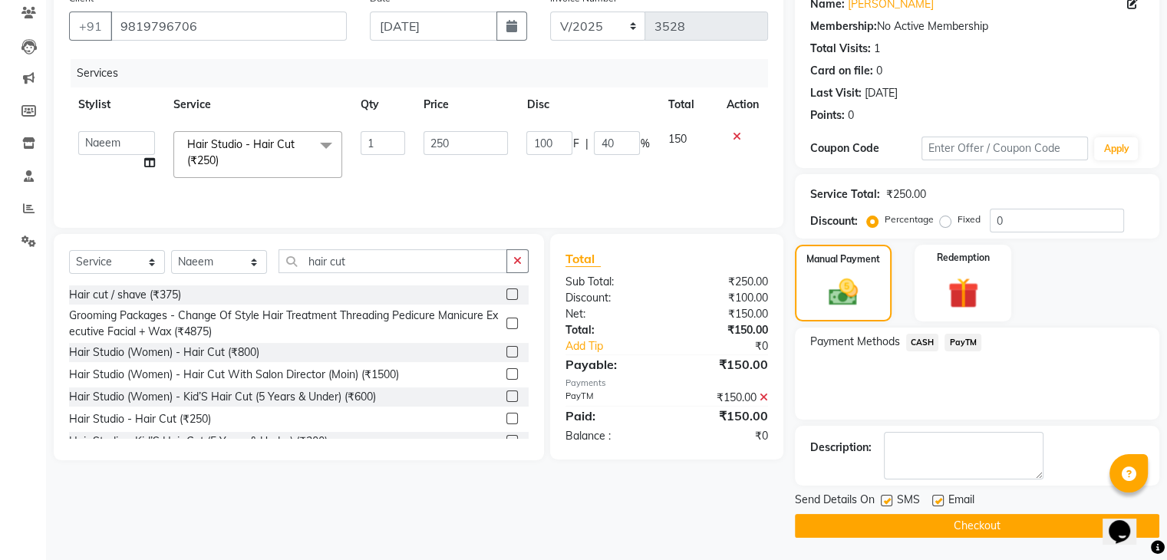
click at [885, 504] on label at bounding box center [887, 501] width 12 height 12
click at [885, 504] on input "checkbox" at bounding box center [886, 502] width 10 height 10
checkbox input "false"
click at [936, 500] on label at bounding box center [938, 501] width 12 height 12
click at [936, 500] on input "checkbox" at bounding box center [937, 502] width 10 height 10
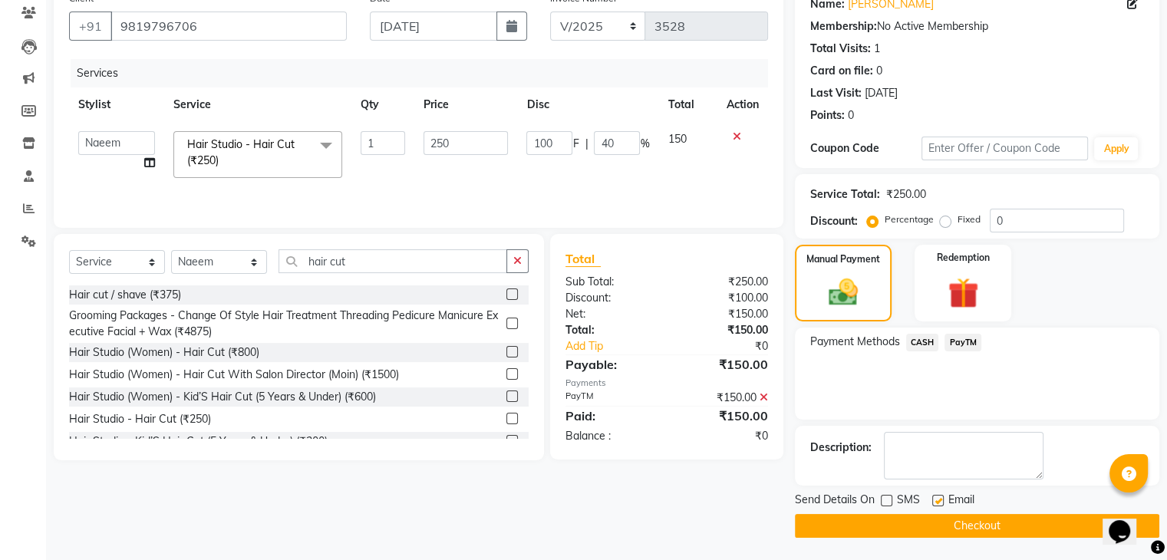
checkbox input "false"
click at [919, 520] on button "Checkout" at bounding box center [977, 526] width 365 height 24
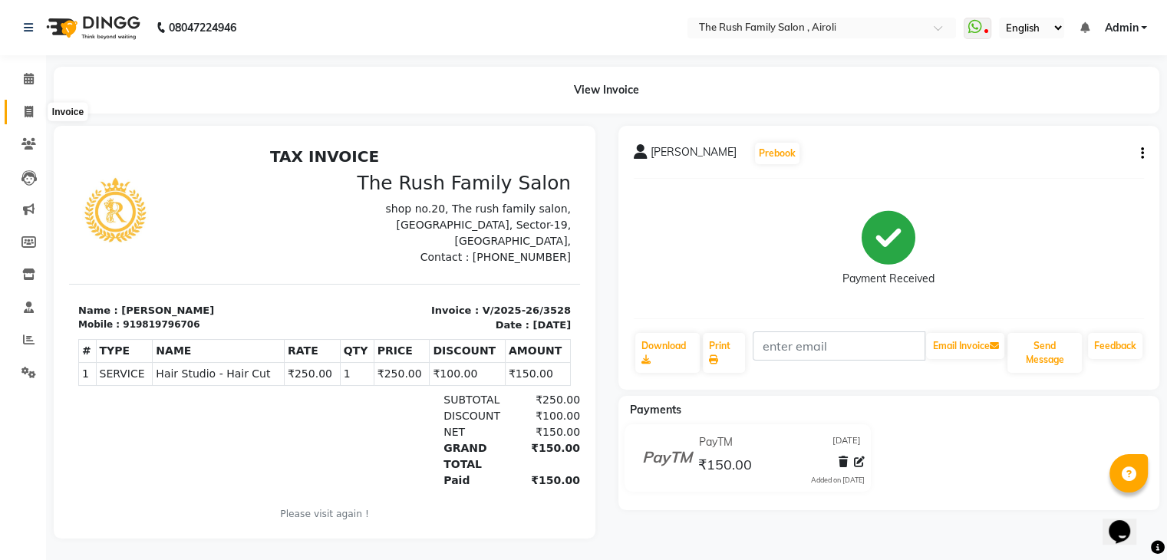
click at [21, 111] on span at bounding box center [28, 113] width 27 height 18
select select "5419"
select select "service"
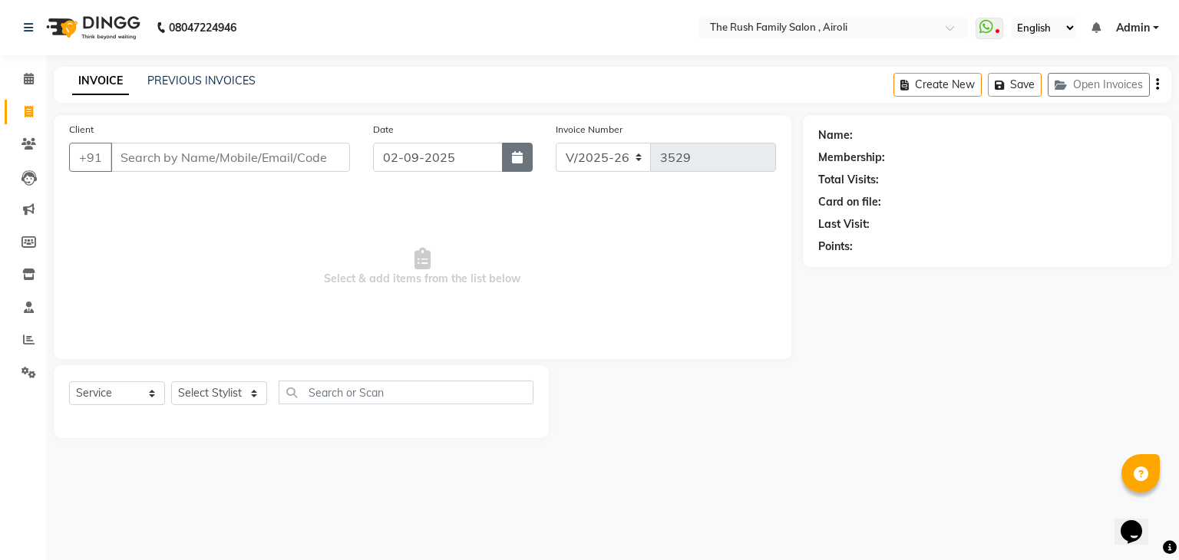
click at [518, 153] on icon "button" at bounding box center [517, 157] width 11 height 12
select select "9"
select select "2025"
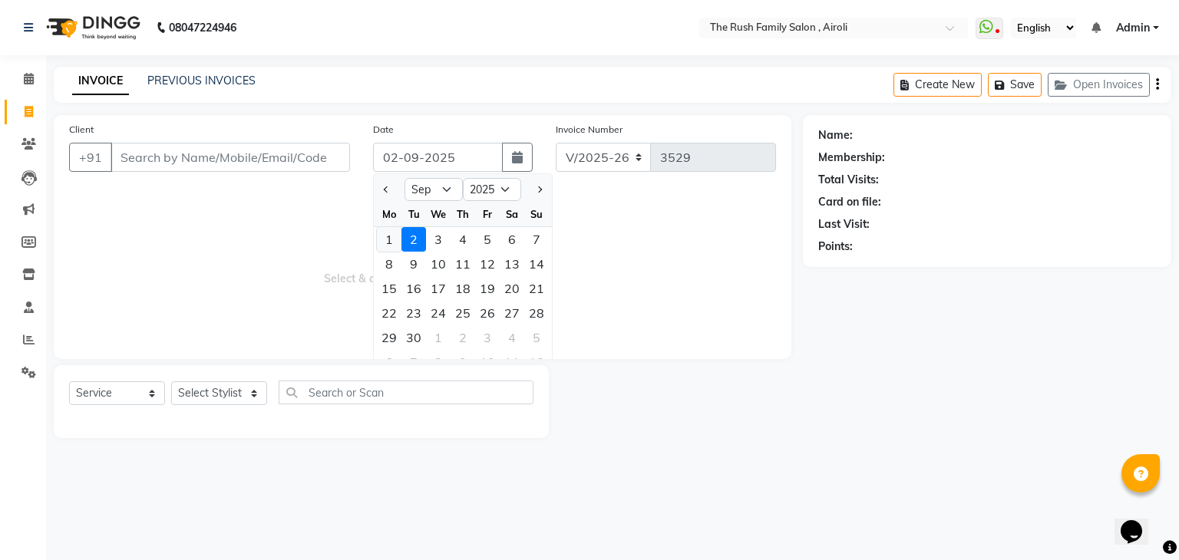
click at [396, 244] on div "1" at bounding box center [389, 239] width 25 height 25
type input "[DATE]"
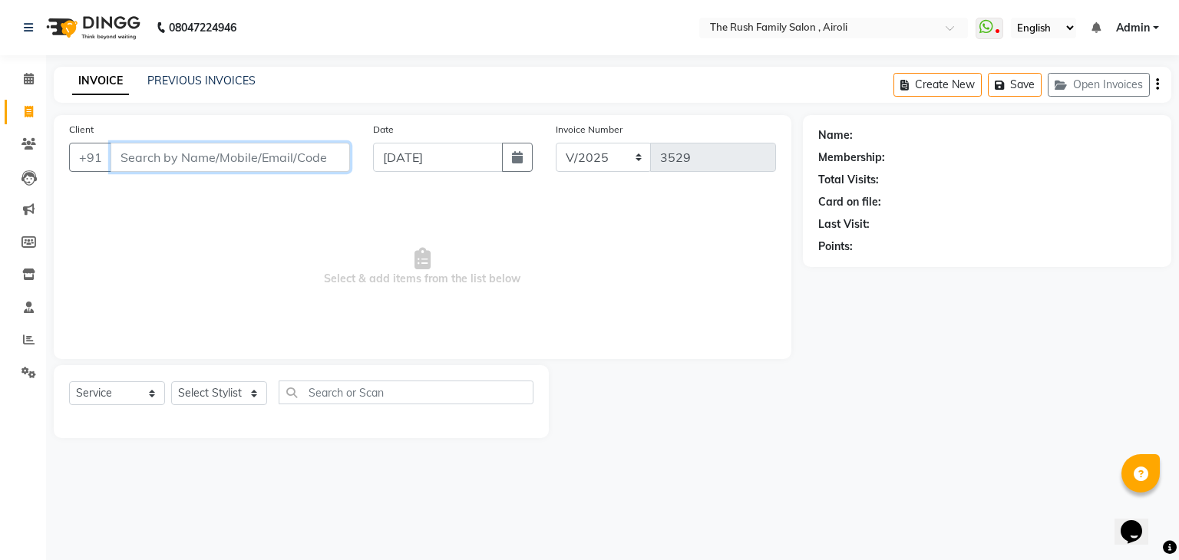
click at [181, 163] on input "Client" at bounding box center [230, 157] width 239 height 29
click at [516, 151] on icon "button" at bounding box center [517, 157] width 11 height 12
select select "9"
select select "2025"
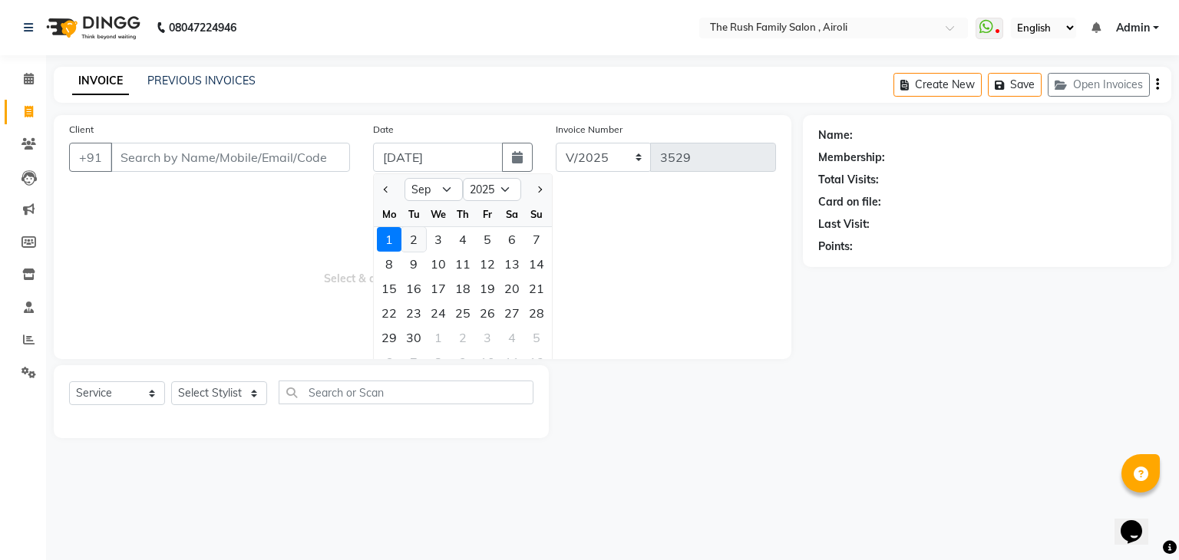
click at [419, 244] on div "2" at bounding box center [413, 239] width 25 height 25
type input "02-09-2025"
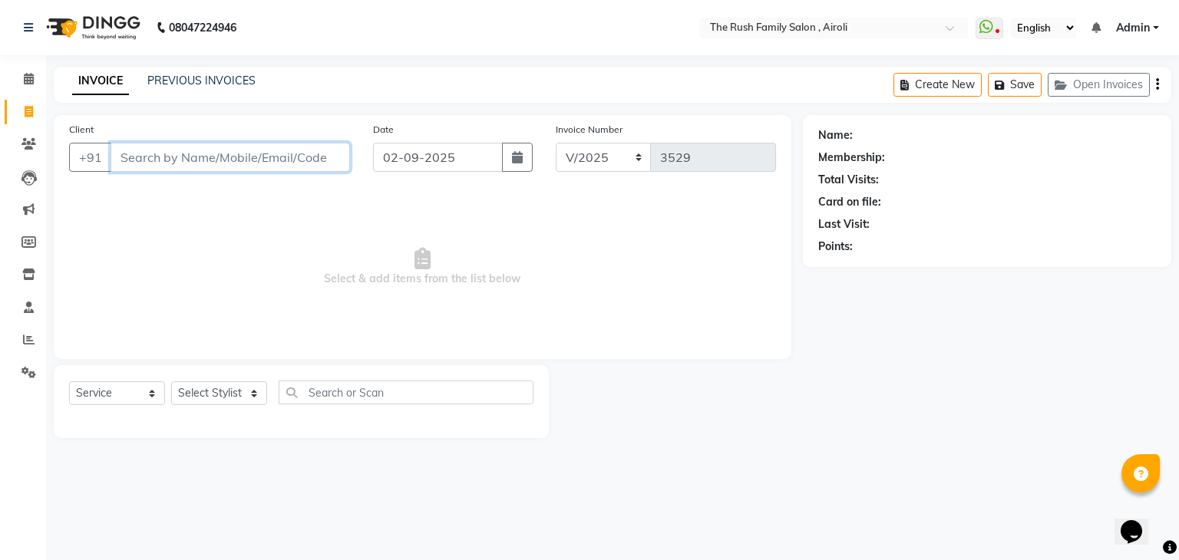
click at [143, 164] on input "Client" at bounding box center [230, 157] width 239 height 29
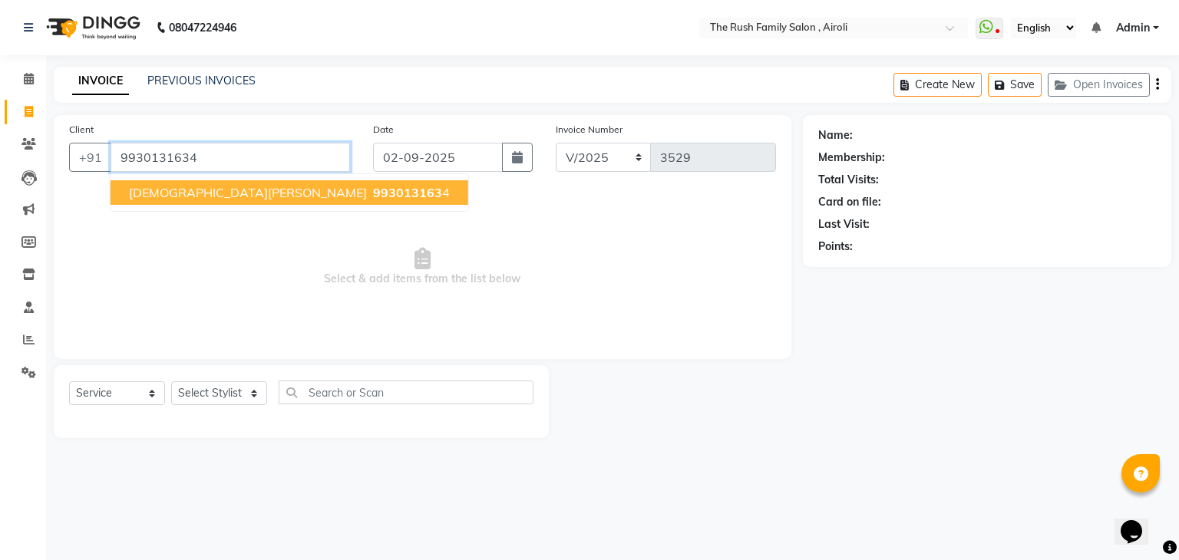
type input "9930131634"
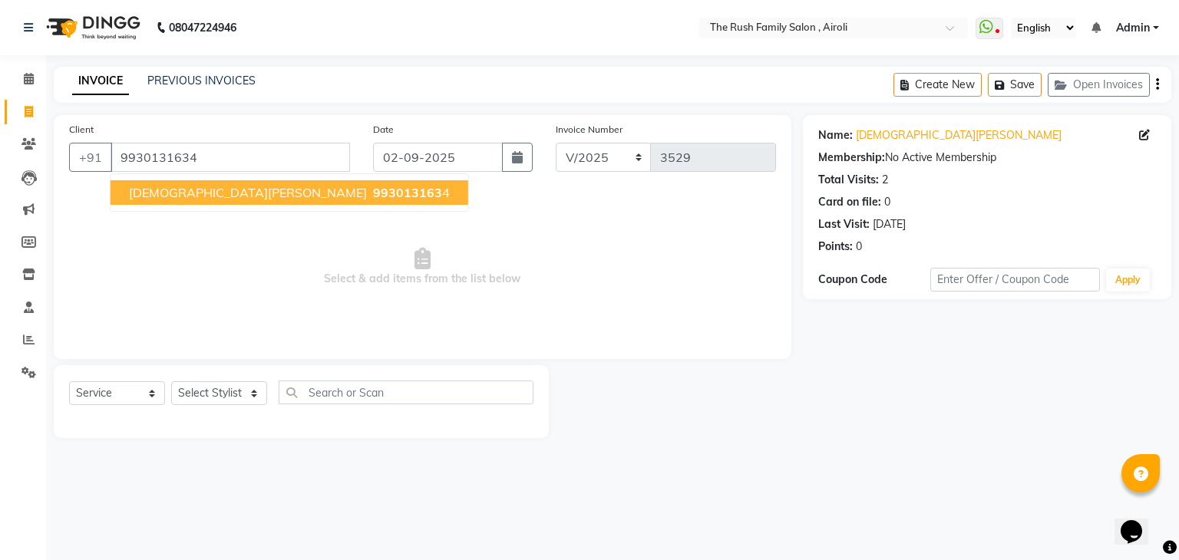
click at [183, 195] on span "hareshh patel" at bounding box center [248, 192] width 238 height 15
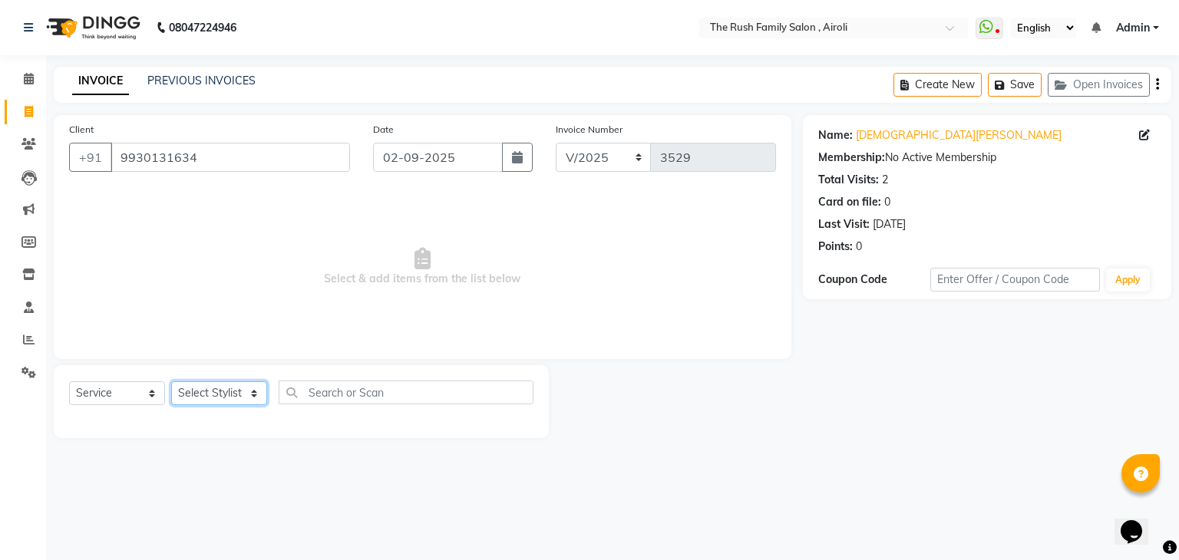
click at [200, 404] on select "Select Stylist [PERSON_NAME] [PERSON_NAME] Danish Guddi [PERSON_NAME] [PERSON_N…" at bounding box center [219, 393] width 96 height 24
select select "87642"
click at [171, 382] on select "Select Stylist [PERSON_NAME] [PERSON_NAME] Danish Guddi [PERSON_NAME] [PERSON_N…" at bounding box center [219, 393] width 96 height 24
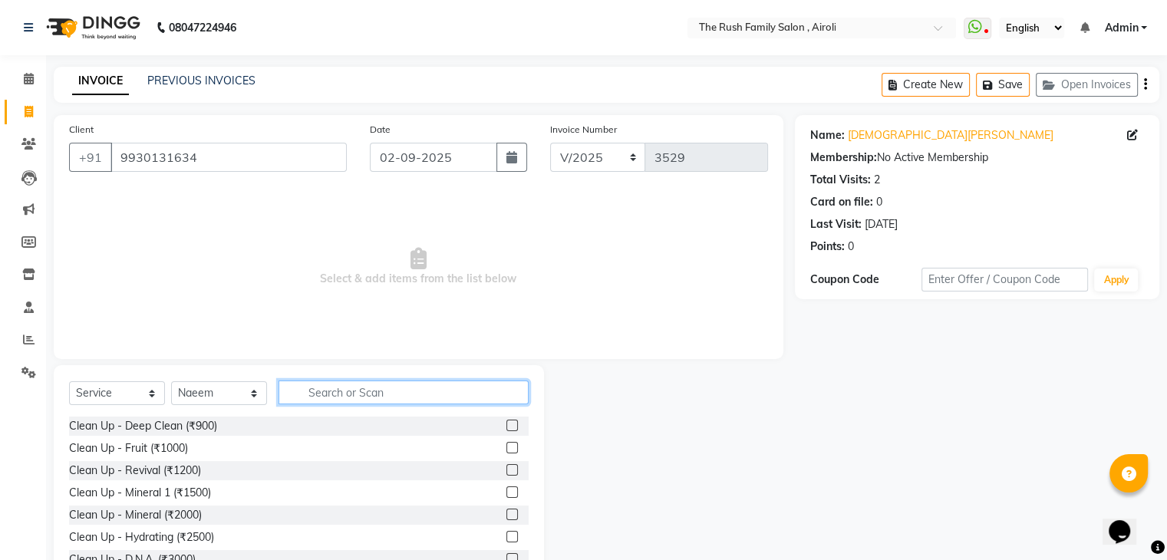
click at [295, 391] on input "text" at bounding box center [404, 393] width 250 height 24
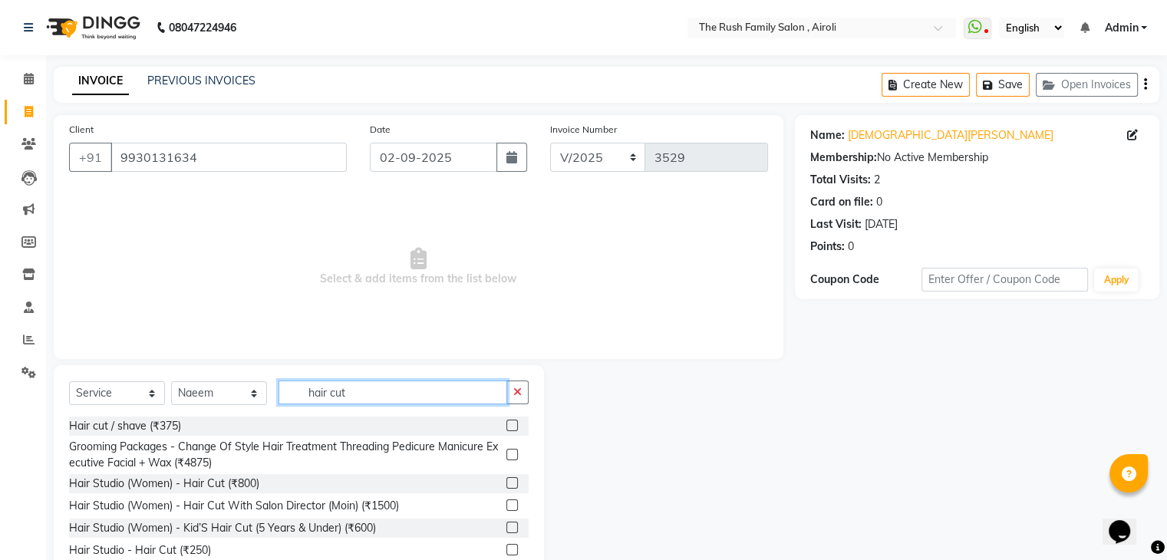
type input "hair cut"
click at [507, 549] on label at bounding box center [513, 550] width 12 height 12
click at [507, 549] on input "checkbox" at bounding box center [512, 551] width 10 height 10
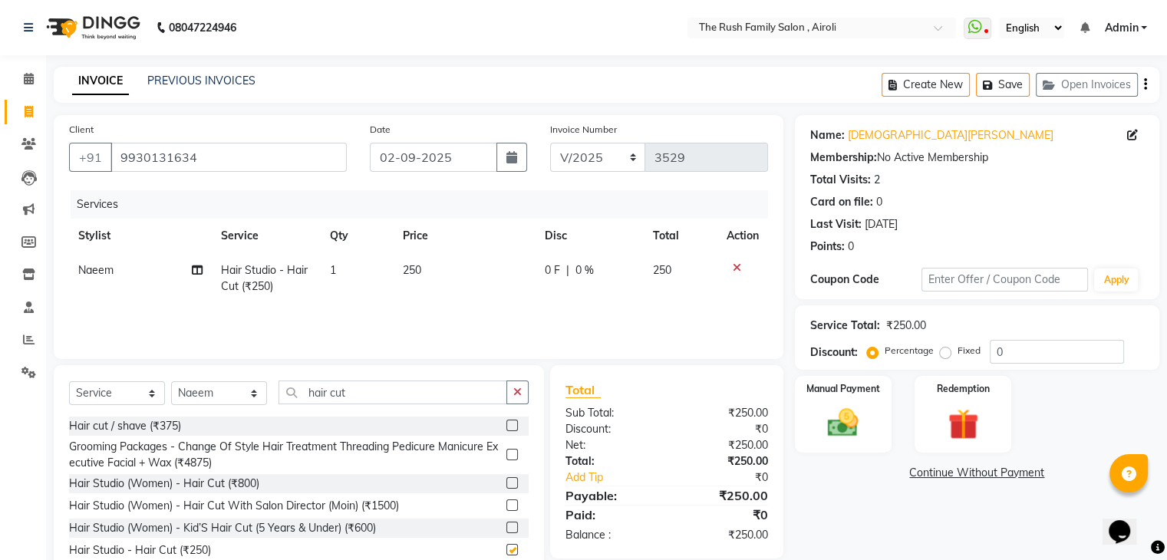
checkbox input "false"
click at [577, 305] on div "Services Stylist Service Qty Price Disc Total Action Naeem Hair Studio - Hair C…" at bounding box center [418, 266] width 699 height 153
click at [562, 266] on div "0 F | 0 %" at bounding box center [590, 270] width 90 height 16
select select "87642"
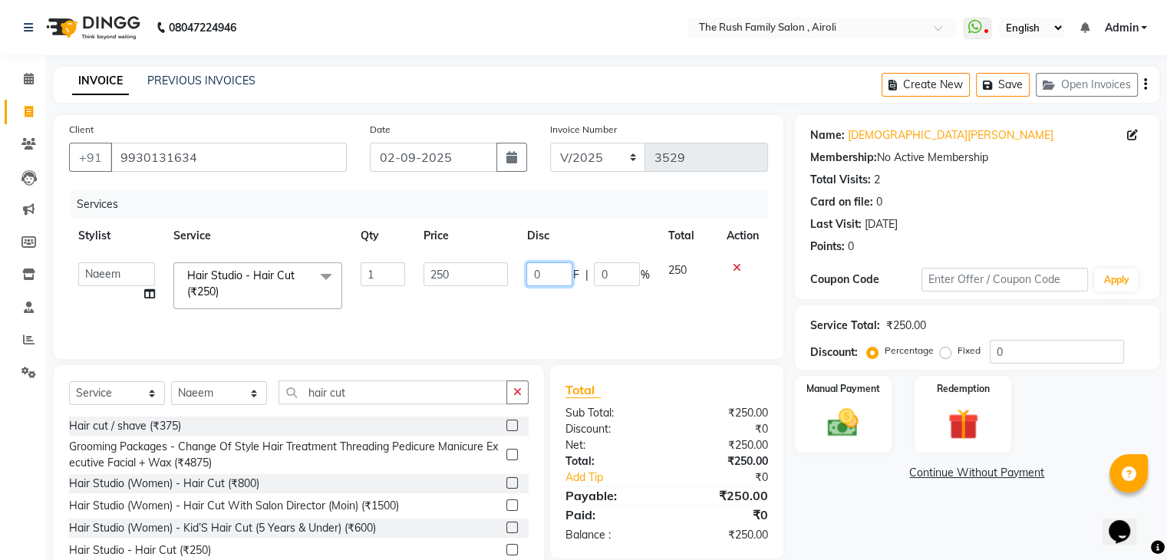
click at [556, 279] on input "0" at bounding box center [549, 274] width 46 height 24
type input "100"
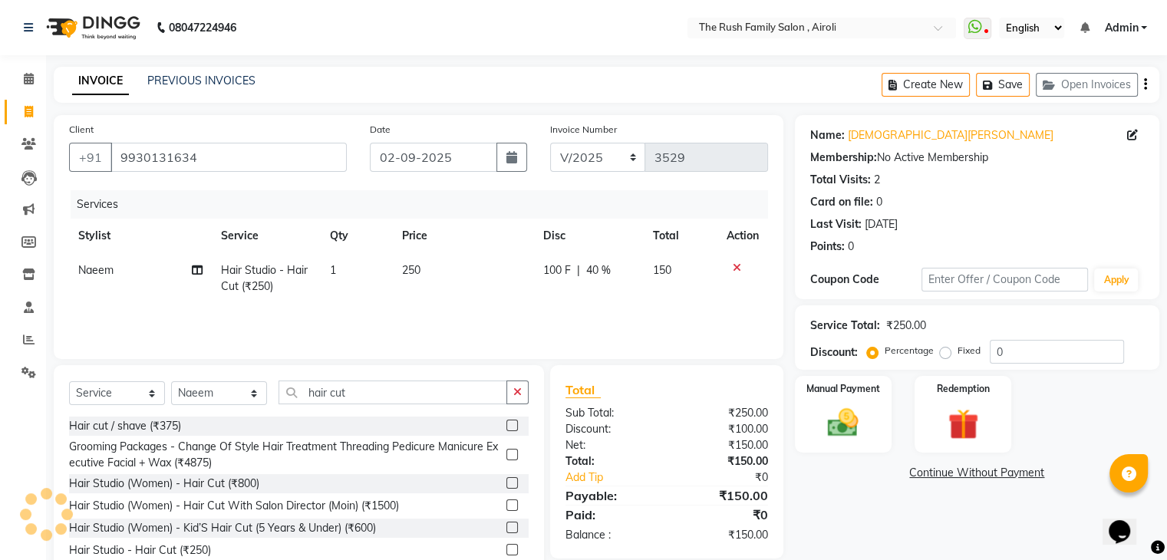
click at [679, 276] on td "150" at bounding box center [680, 278] width 73 height 51
select select "87642"
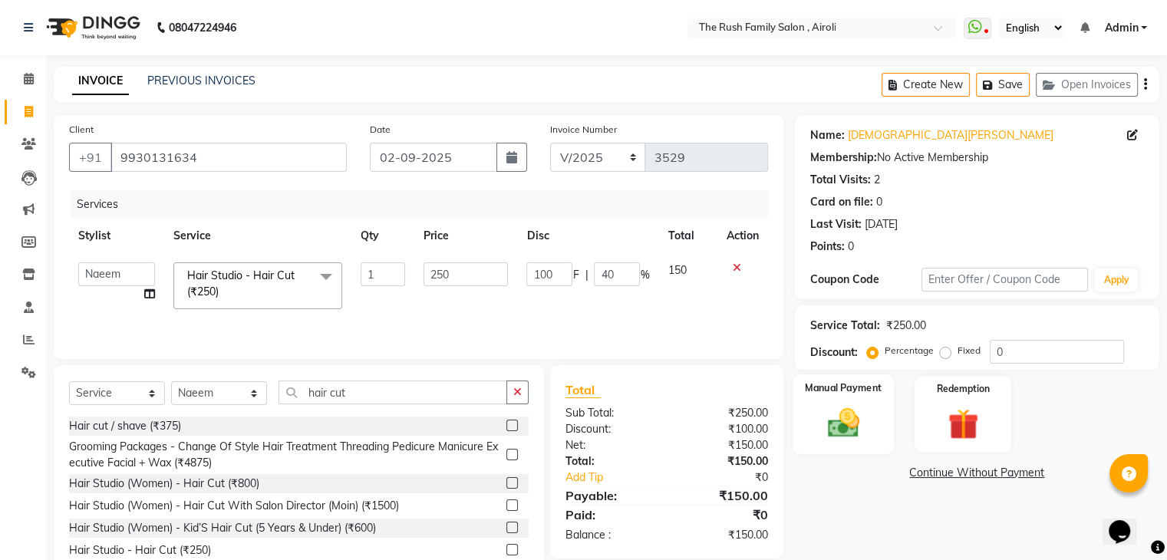
click at [833, 421] on img at bounding box center [842, 423] width 51 height 37
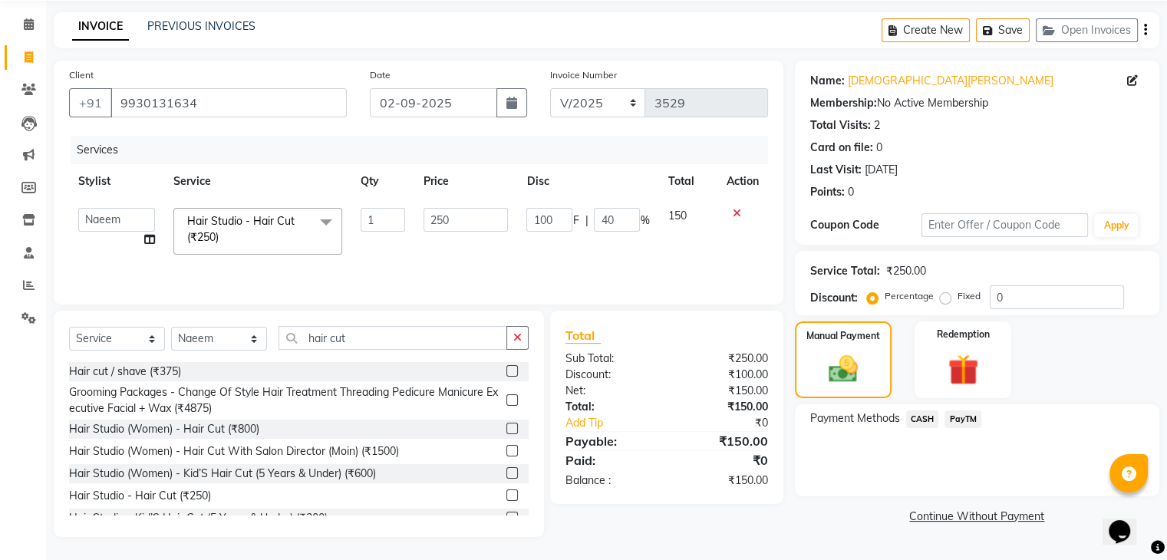
click at [970, 418] on span "PayTM" at bounding box center [963, 420] width 37 height 18
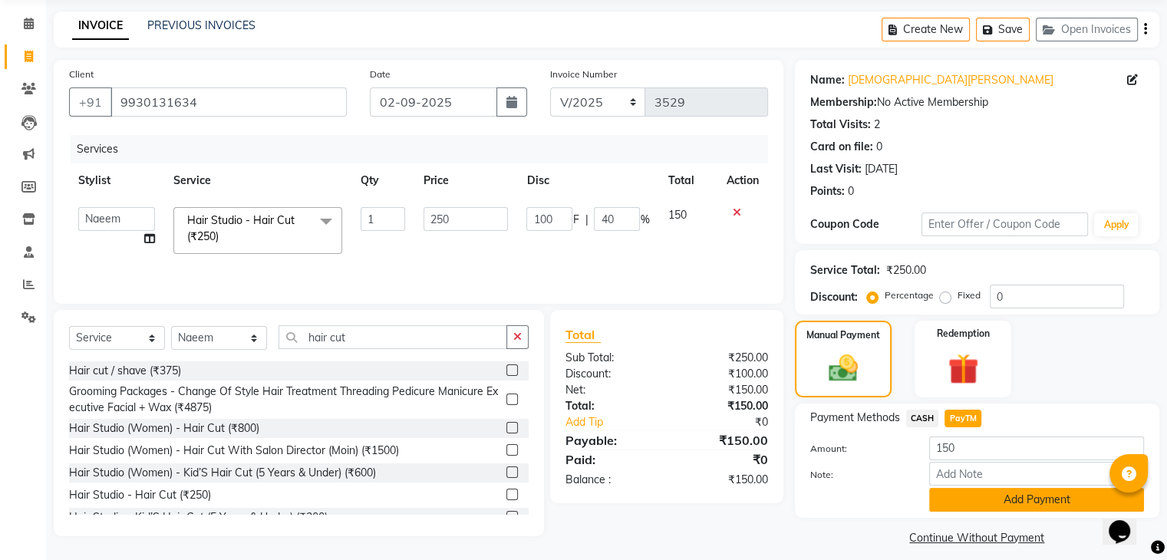
click at [977, 502] on button "Add Payment" at bounding box center [1036, 500] width 215 height 24
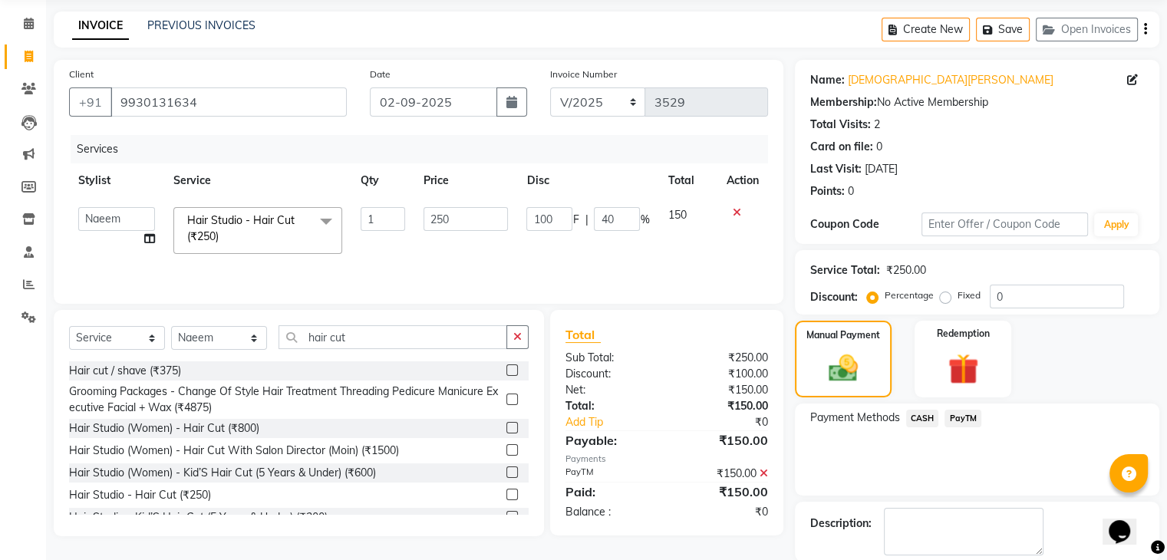
scroll to position [131, 0]
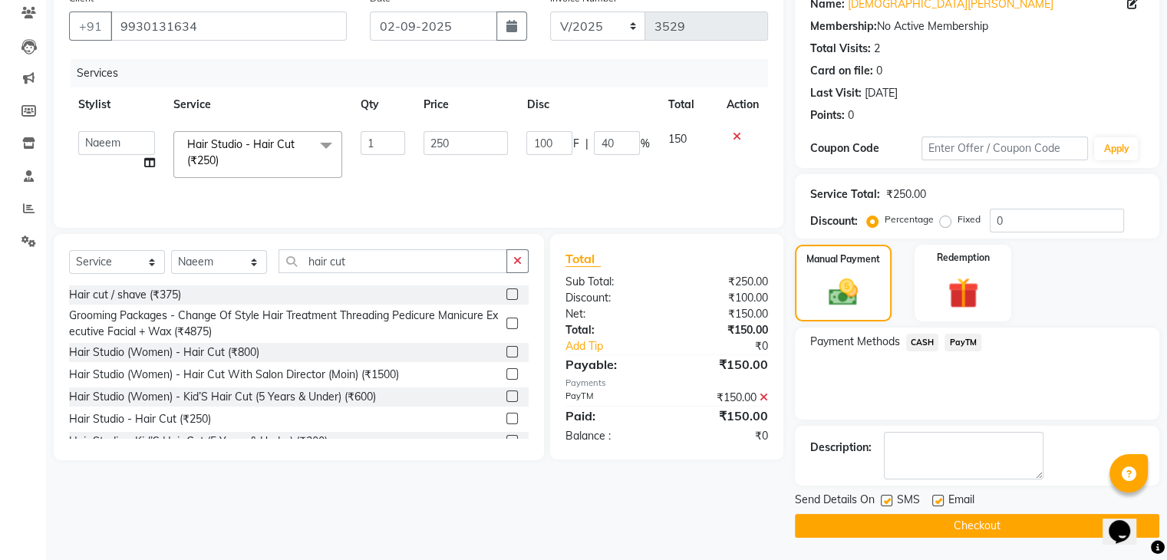
click at [888, 502] on label at bounding box center [887, 501] width 12 height 12
click at [888, 502] on input "checkbox" at bounding box center [886, 502] width 10 height 10
checkbox input "false"
click at [935, 500] on label at bounding box center [938, 501] width 12 height 12
click at [935, 500] on input "checkbox" at bounding box center [937, 502] width 10 height 10
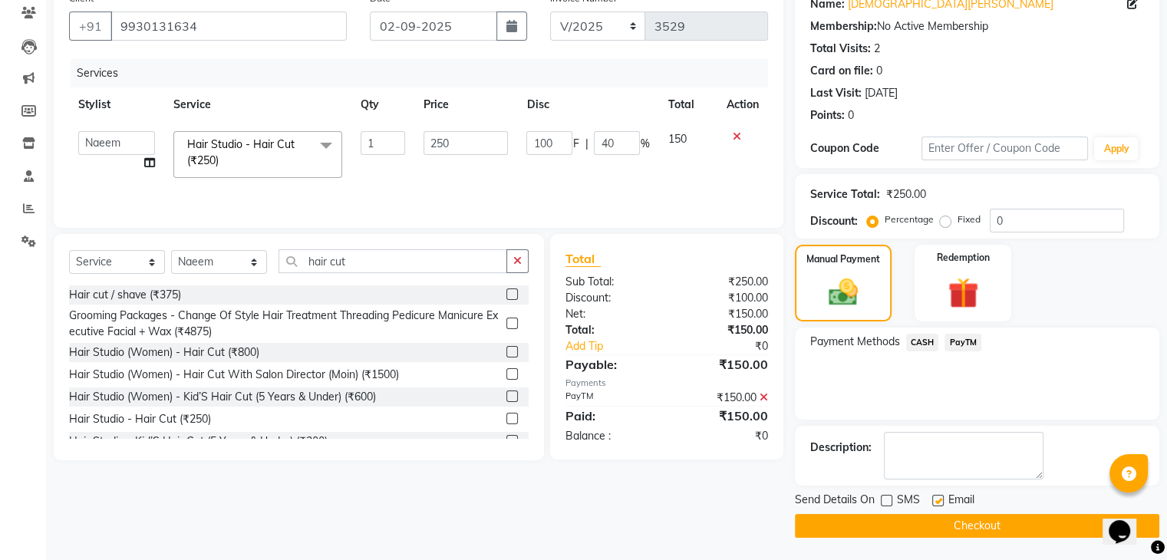
checkbox input "false"
click at [903, 523] on button "Checkout" at bounding box center [977, 526] width 365 height 24
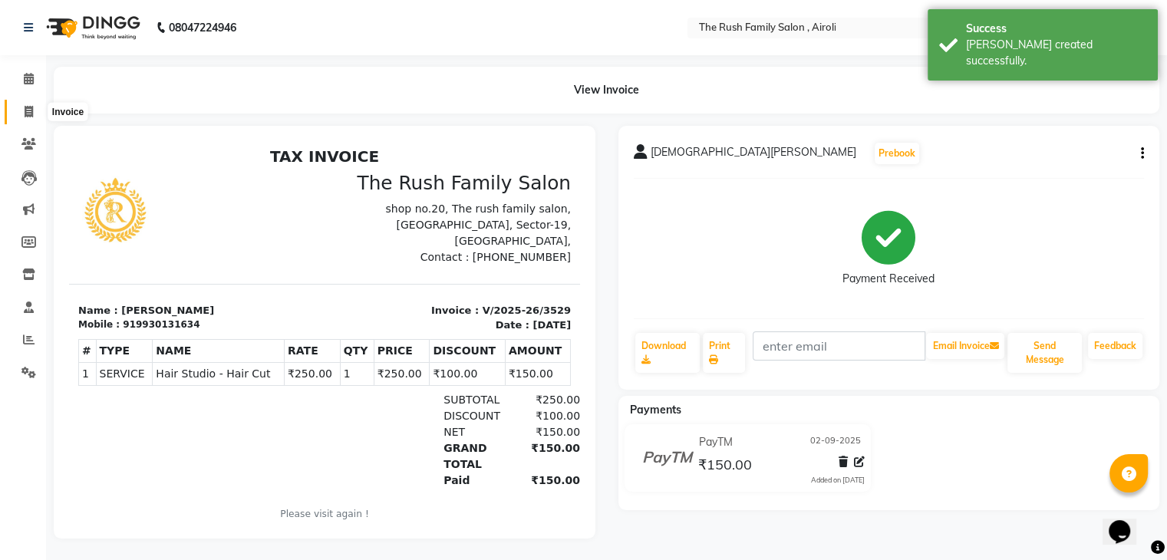
click at [27, 107] on icon at bounding box center [29, 112] width 8 height 12
select select "service"
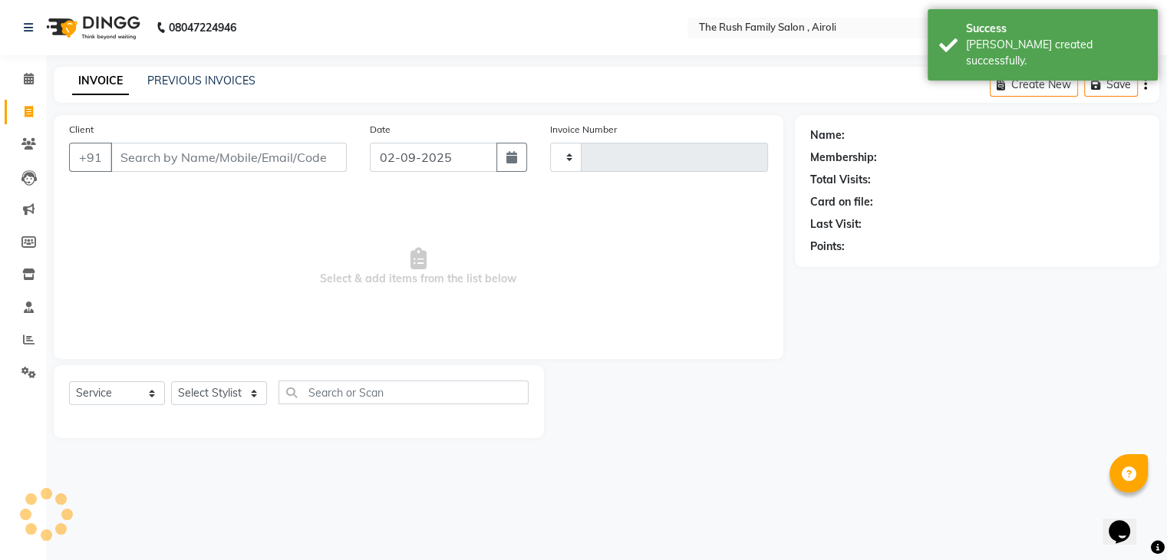
type input "3530"
select select "5419"
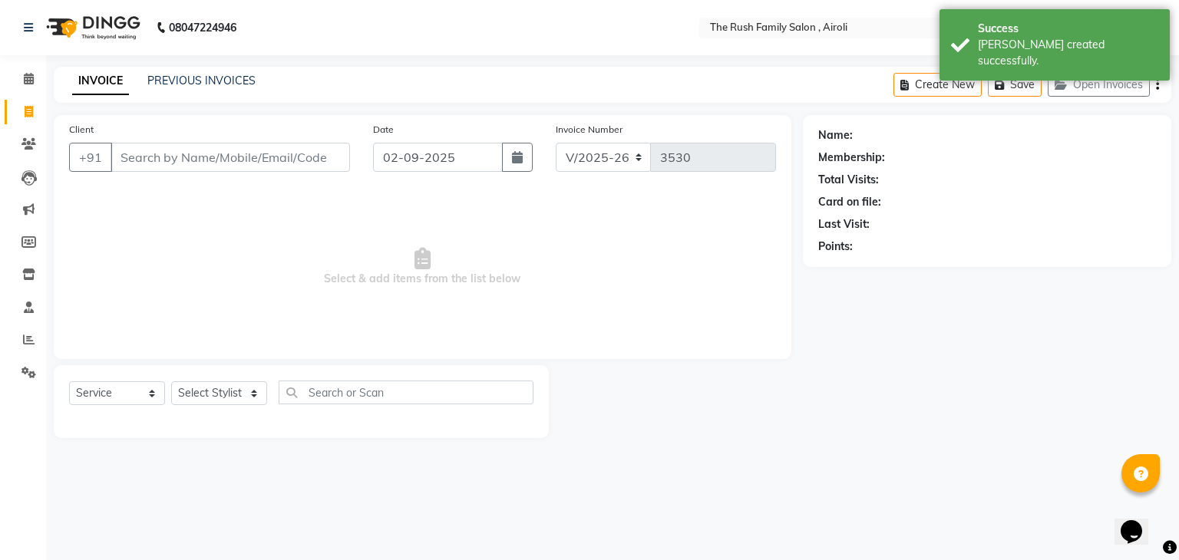
click at [144, 160] on input "Client" at bounding box center [230, 157] width 239 height 29
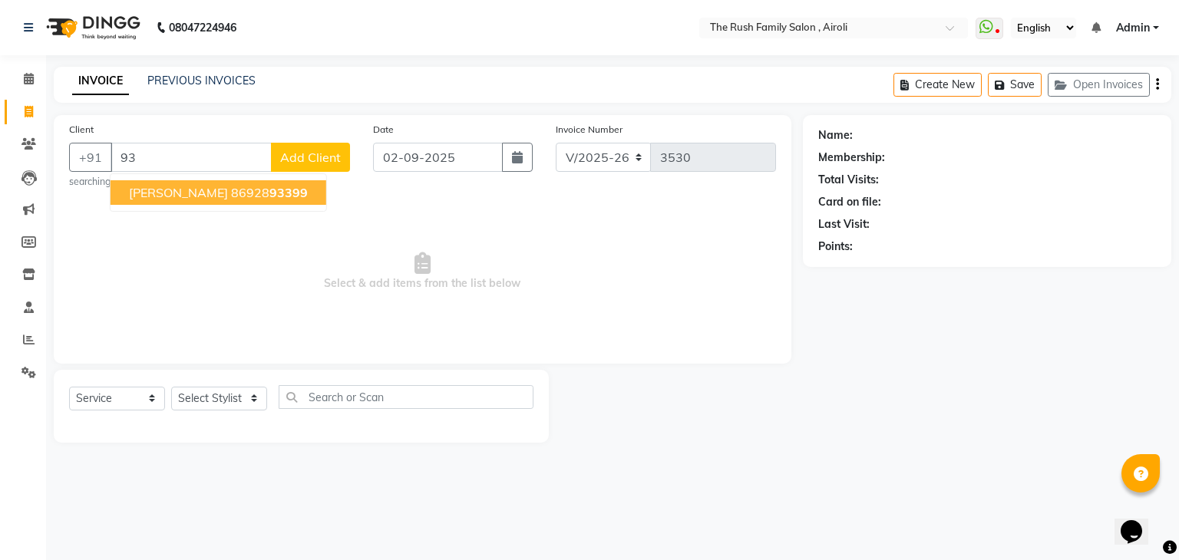
type input "9"
type input "9820624699"
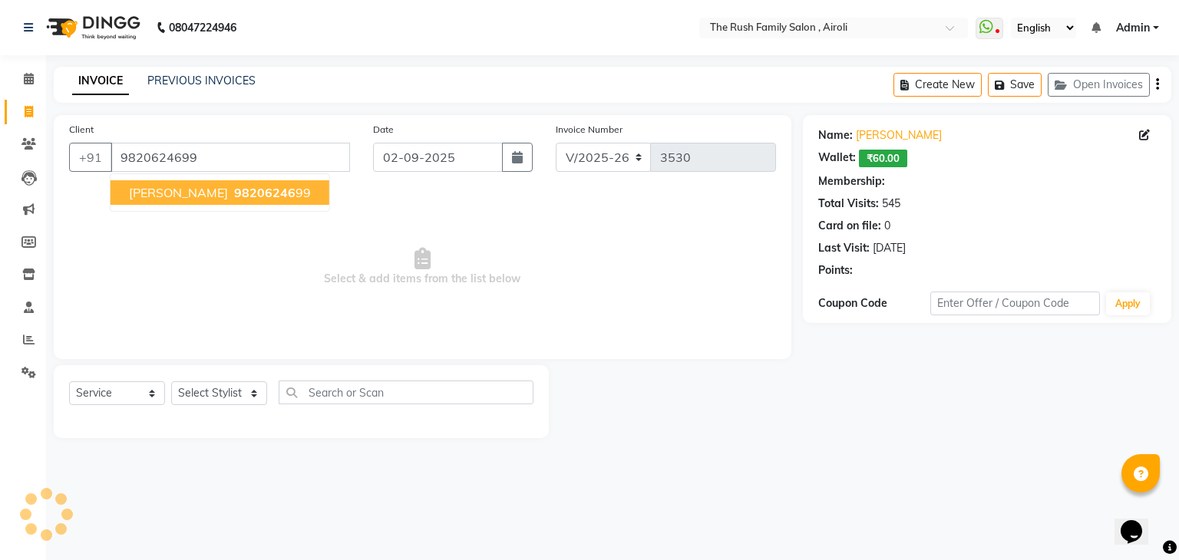
select select "1: Object"
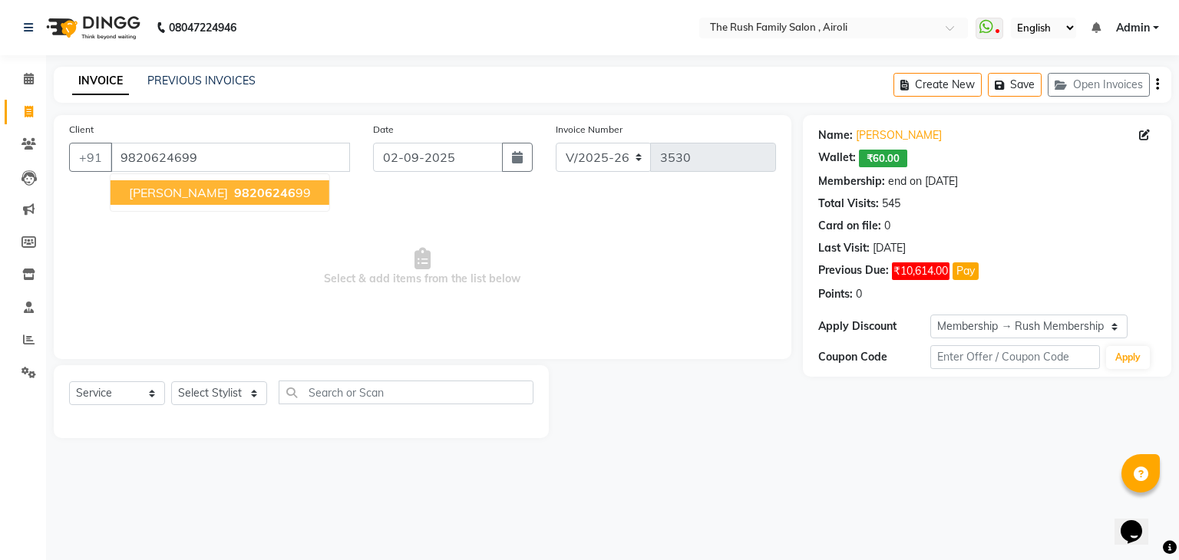
click at [166, 188] on span "[PERSON_NAME]" at bounding box center [178, 192] width 99 height 15
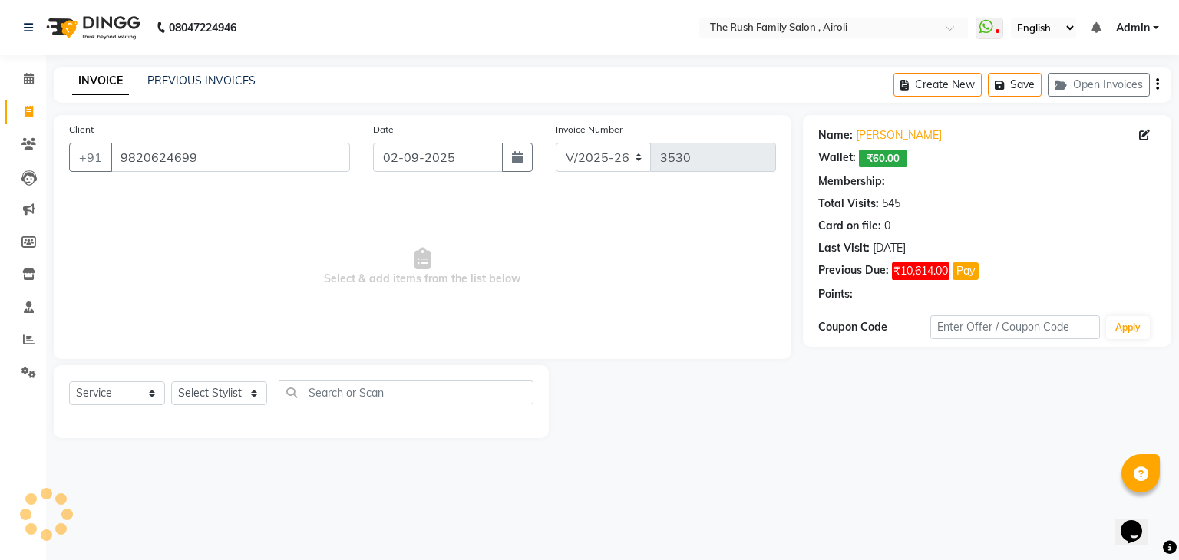
select select "1: Object"
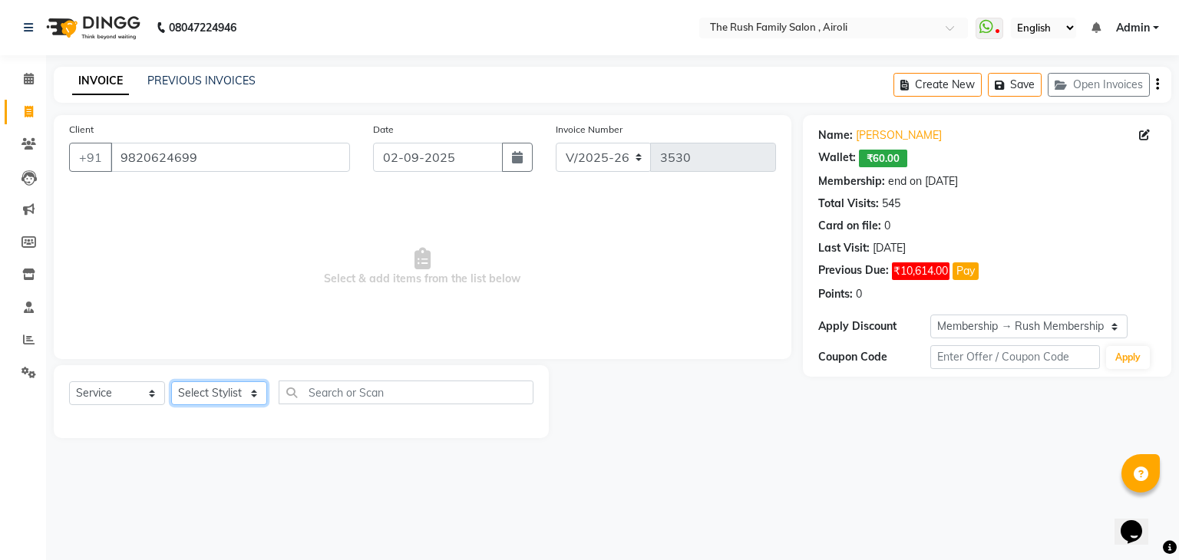
click at [236, 392] on select "Select Stylist [PERSON_NAME] [PERSON_NAME] Danish Guddi [PERSON_NAME] [PERSON_N…" at bounding box center [219, 393] width 96 height 24
select select "88452"
click at [171, 382] on select "Select Stylist [PERSON_NAME] [PERSON_NAME] Danish Guddi [PERSON_NAME] [PERSON_N…" at bounding box center [219, 393] width 96 height 24
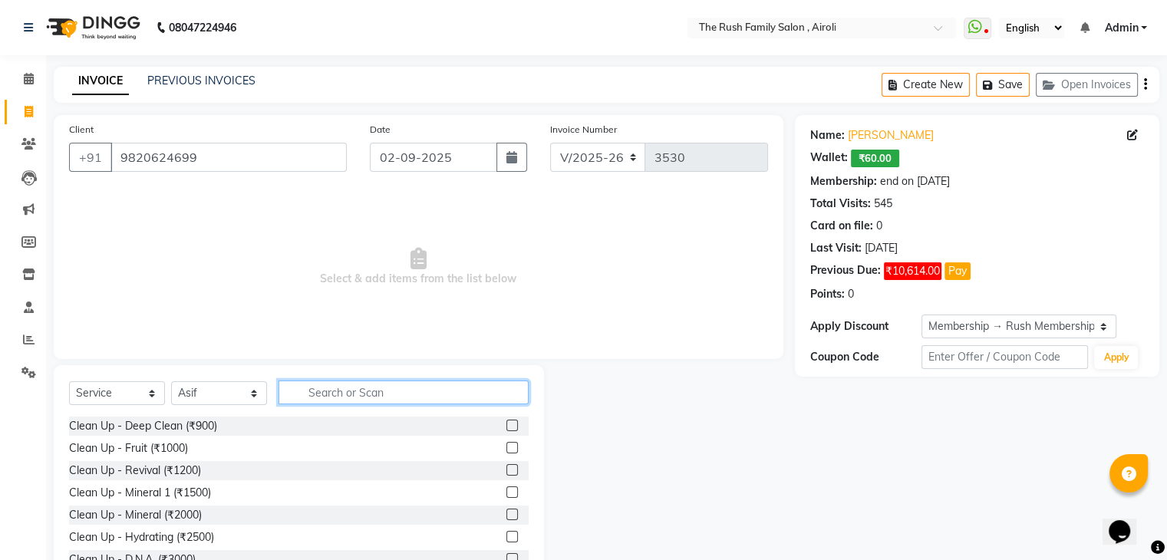
click at [328, 390] on input "text" at bounding box center [404, 393] width 250 height 24
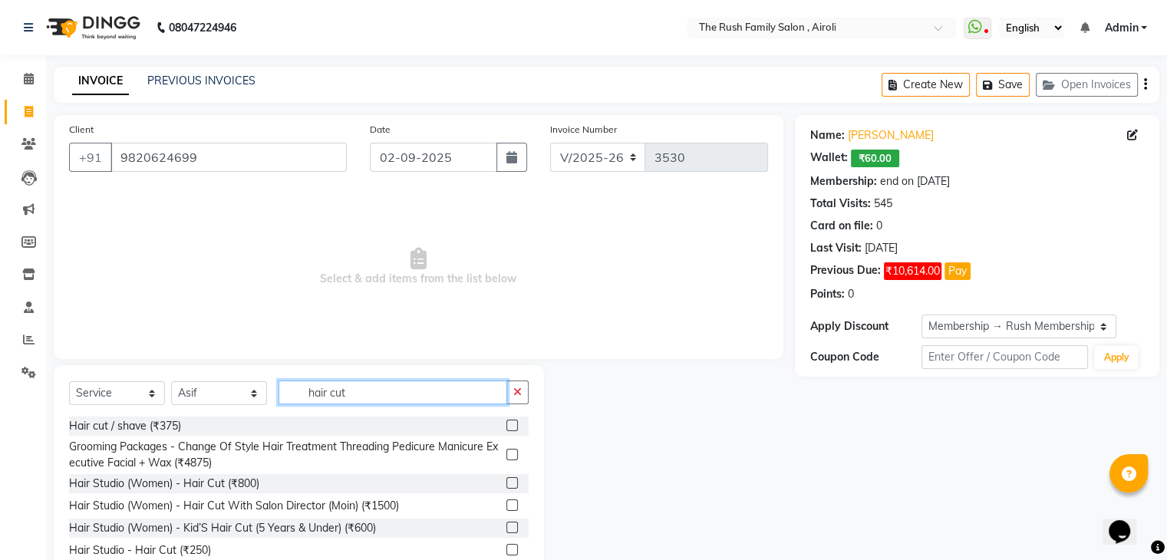
type input "hair cut"
click at [507, 556] on label at bounding box center [513, 550] width 12 height 12
click at [507, 556] on input "checkbox" at bounding box center [512, 551] width 10 height 10
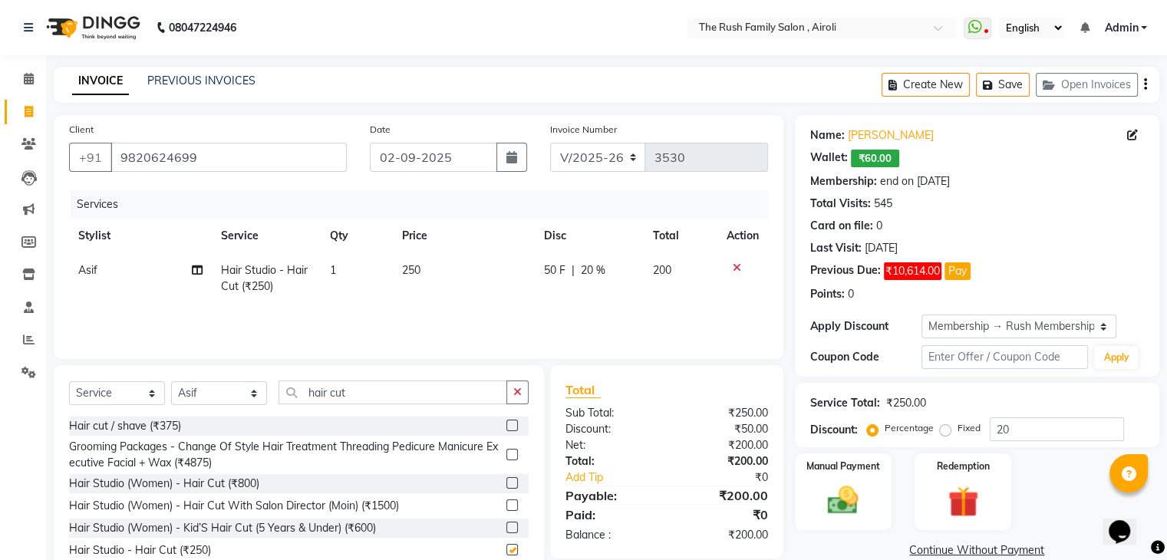
checkbox input "false"
click at [582, 318] on div "Services Stylist Service Qty Price Disc Total Action Asif Hair Studio - Hair Cu…" at bounding box center [418, 266] width 699 height 153
click at [563, 279] on span "50 F" at bounding box center [554, 270] width 21 height 16
select select "88452"
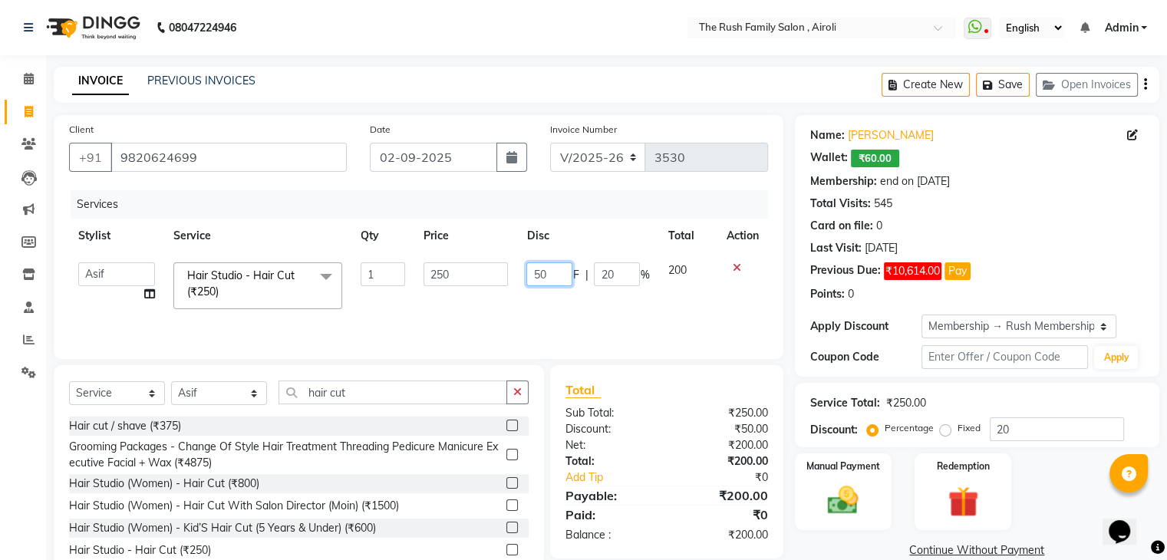
click at [553, 271] on input "50" at bounding box center [549, 274] width 46 height 24
click at [562, 272] on input "50" at bounding box center [549, 274] width 46 height 24
type input "5"
type input "100"
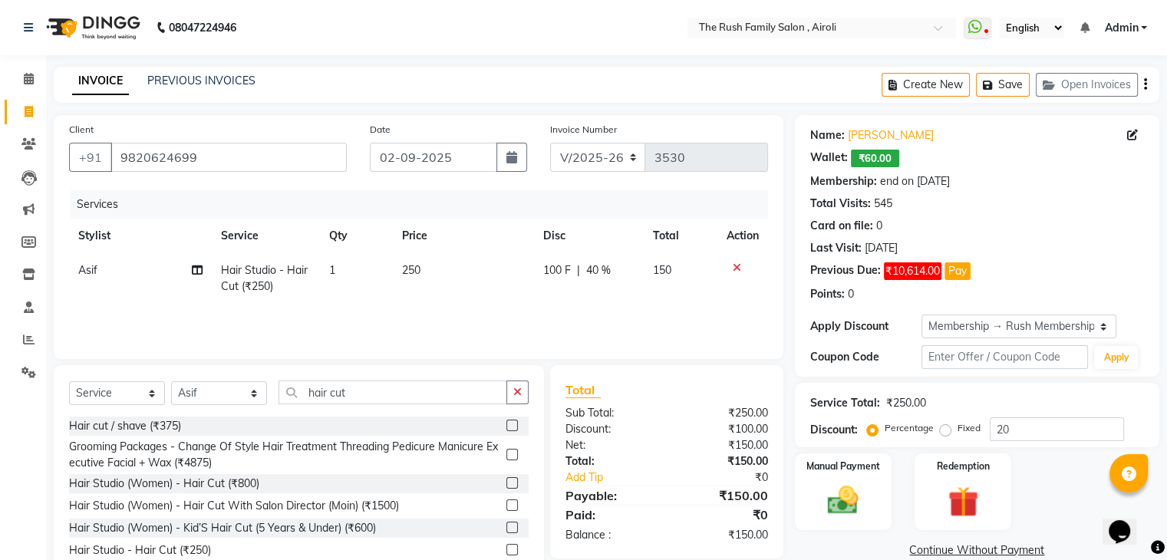
click at [668, 277] on span "150" at bounding box center [662, 270] width 18 height 14
select select "88452"
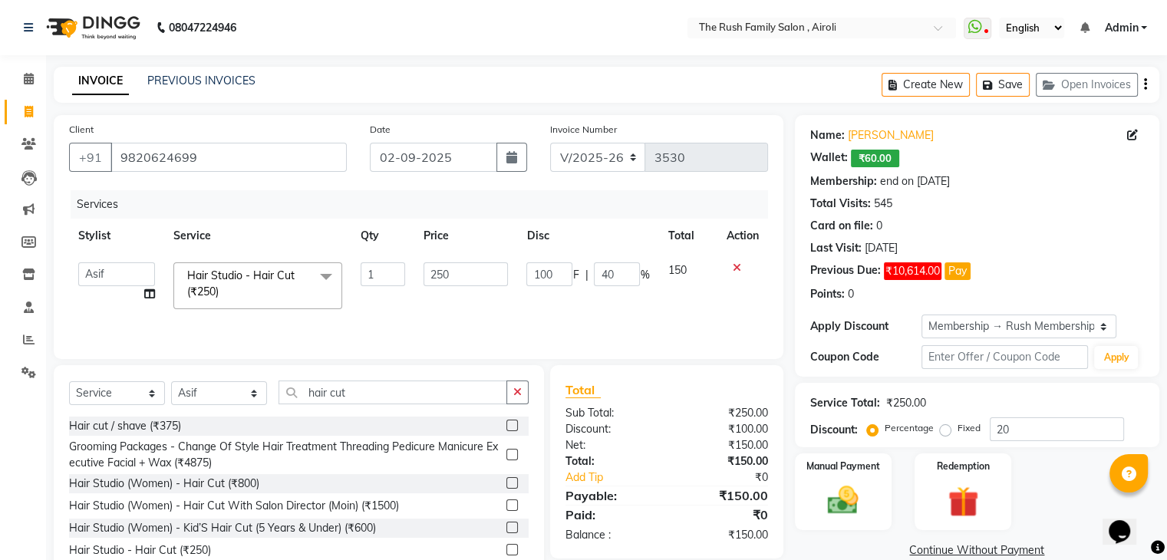
scroll to position [55, 0]
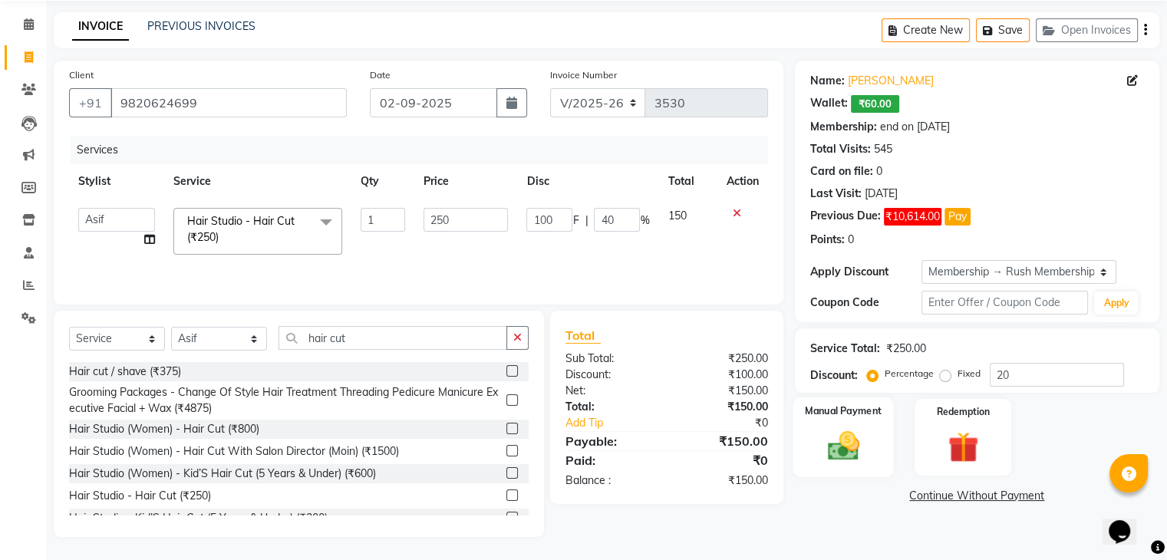
click at [856, 446] on img at bounding box center [842, 446] width 51 height 37
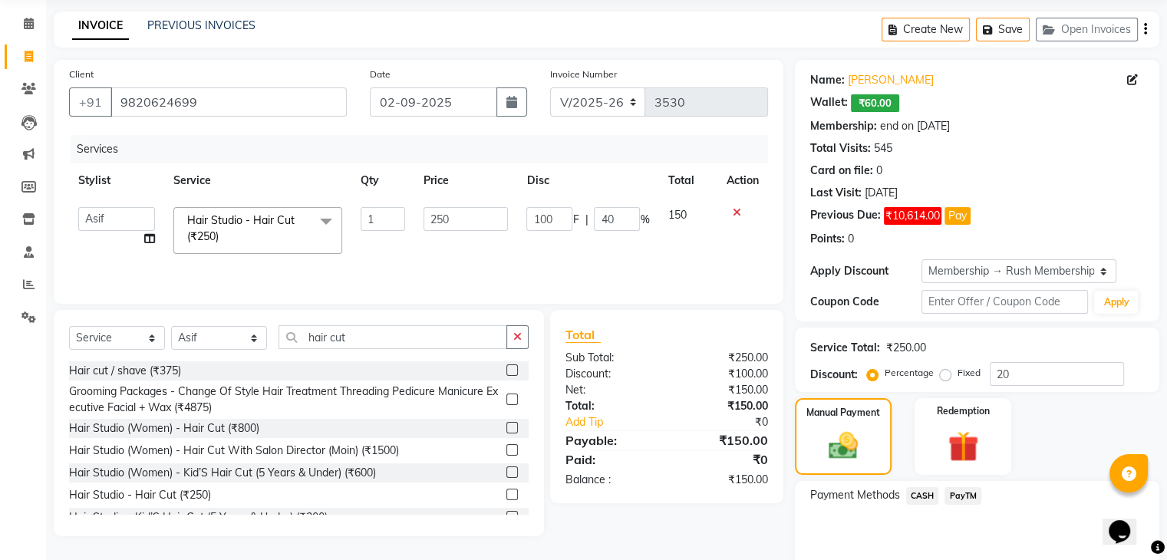
click at [965, 499] on span "PayTM" at bounding box center [963, 496] width 37 height 18
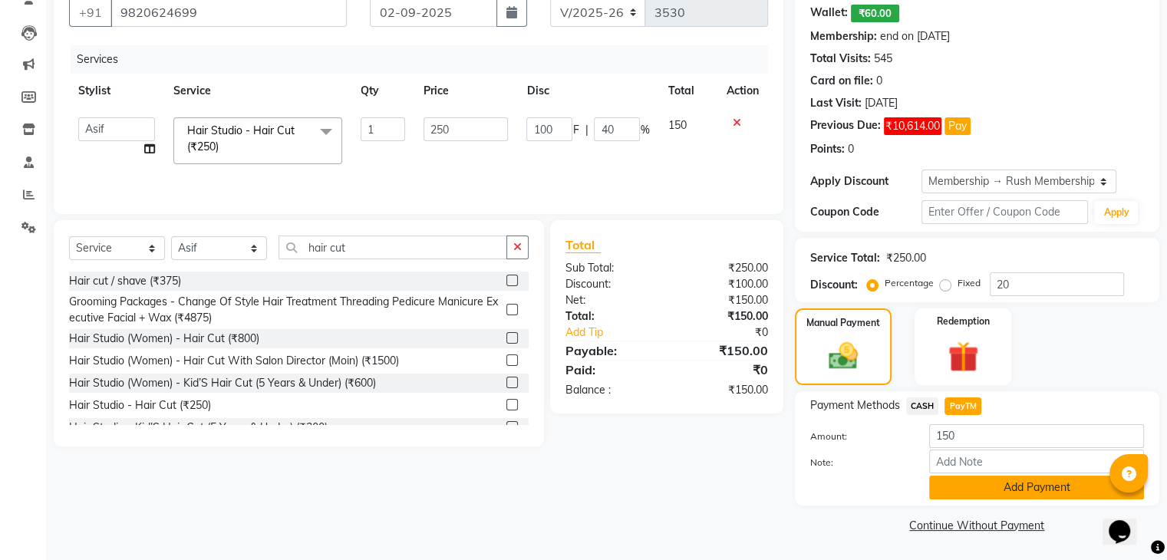
click at [978, 492] on button "Add Payment" at bounding box center [1036, 488] width 215 height 24
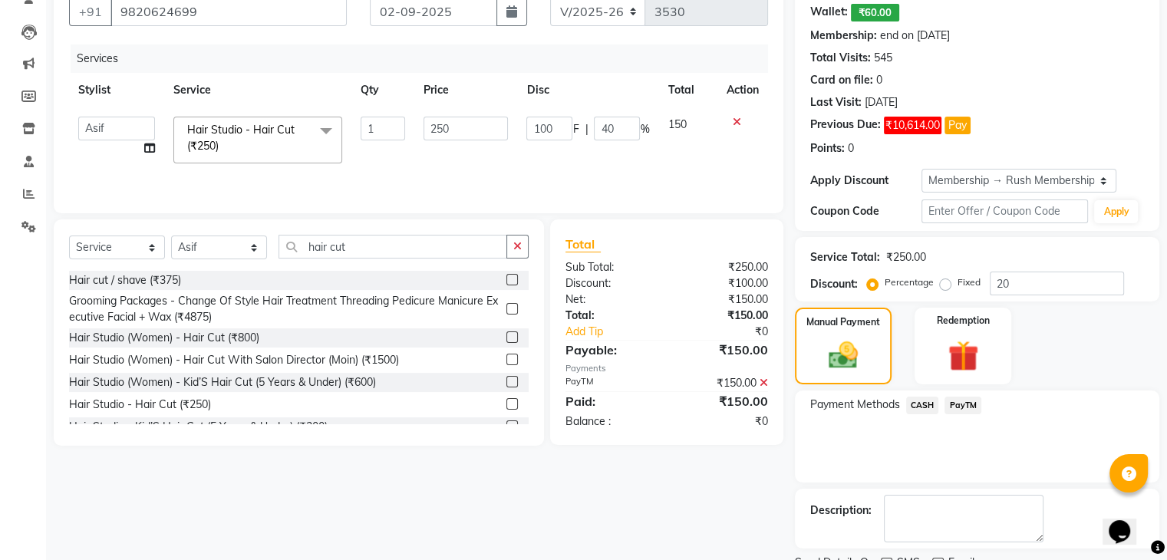
scroll to position [209, 0]
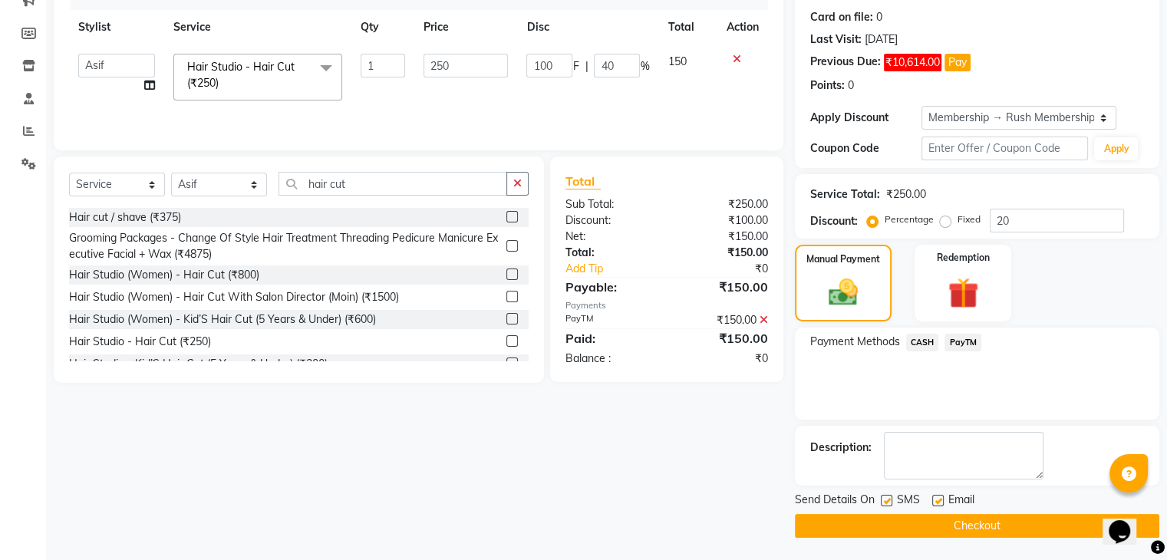
click at [885, 502] on label at bounding box center [887, 501] width 12 height 12
click at [885, 502] on input "checkbox" at bounding box center [886, 502] width 10 height 10
checkbox input "false"
click at [933, 497] on label at bounding box center [938, 501] width 12 height 12
click at [933, 497] on input "checkbox" at bounding box center [937, 502] width 10 height 10
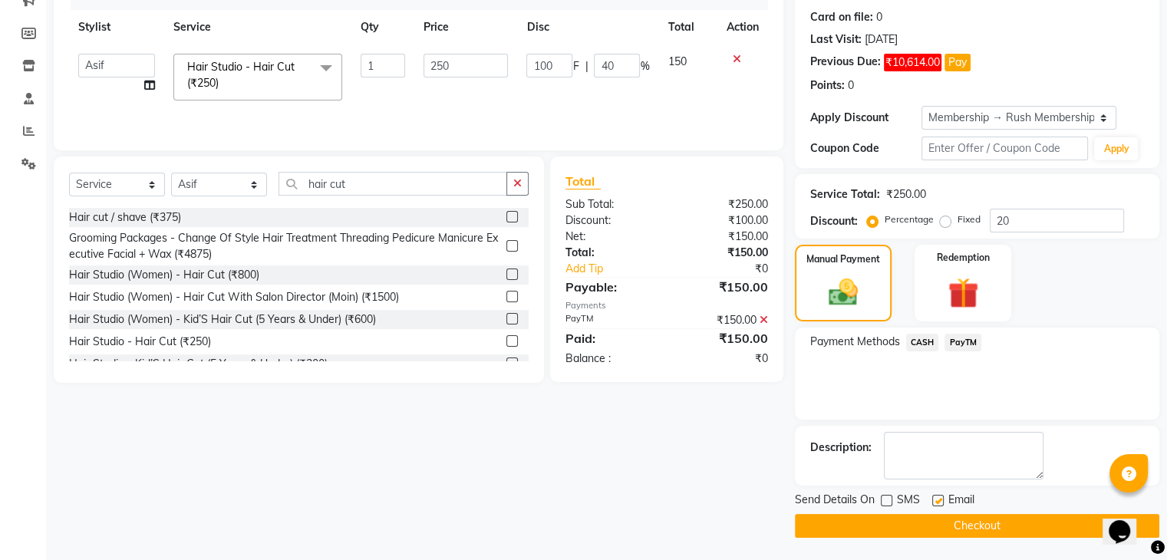
checkbox input "false"
click at [866, 520] on button "Checkout" at bounding box center [977, 526] width 365 height 24
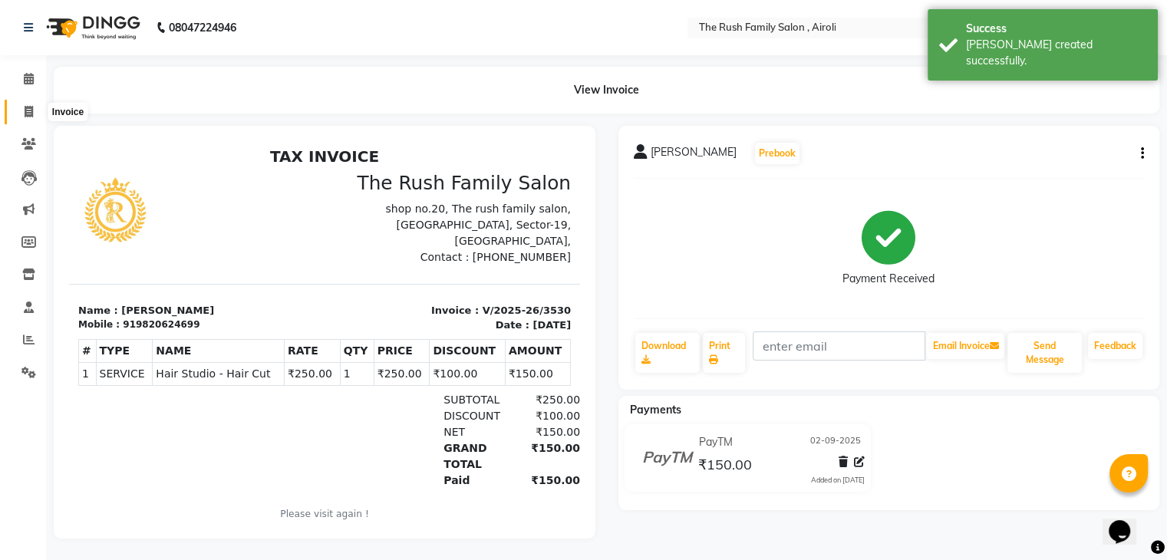
click at [27, 111] on icon at bounding box center [29, 112] width 8 height 12
select select "service"
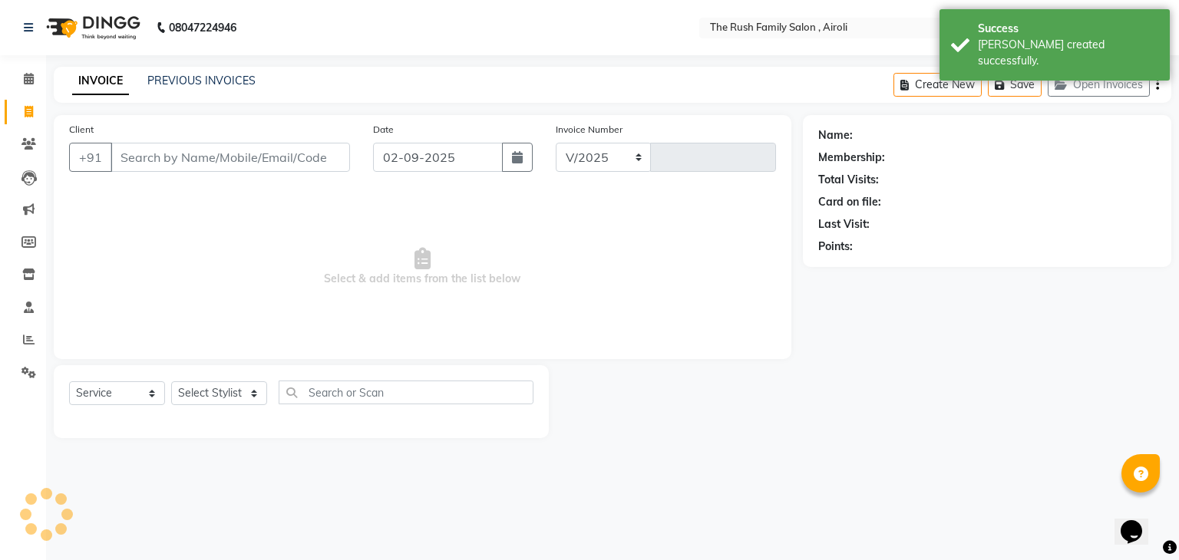
select select "5419"
type input "3531"
click at [141, 161] on input "Client" at bounding box center [230, 157] width 239 height 29
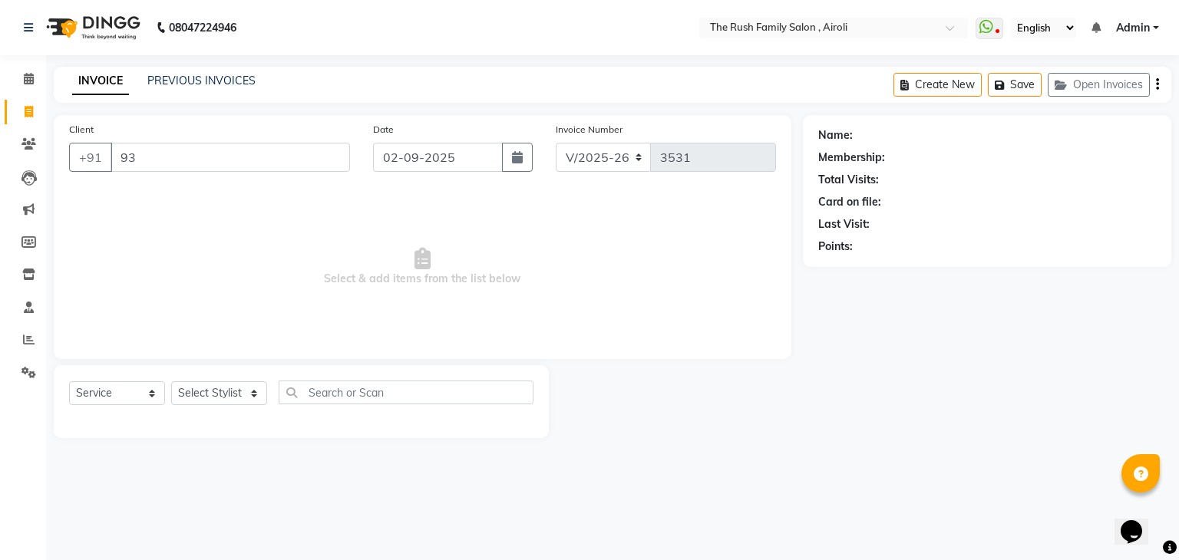
type input "9"
type input "9339927237"
click at [308, 156] on span "Add Client" at bounding box center [310, 157] width 61 height 15
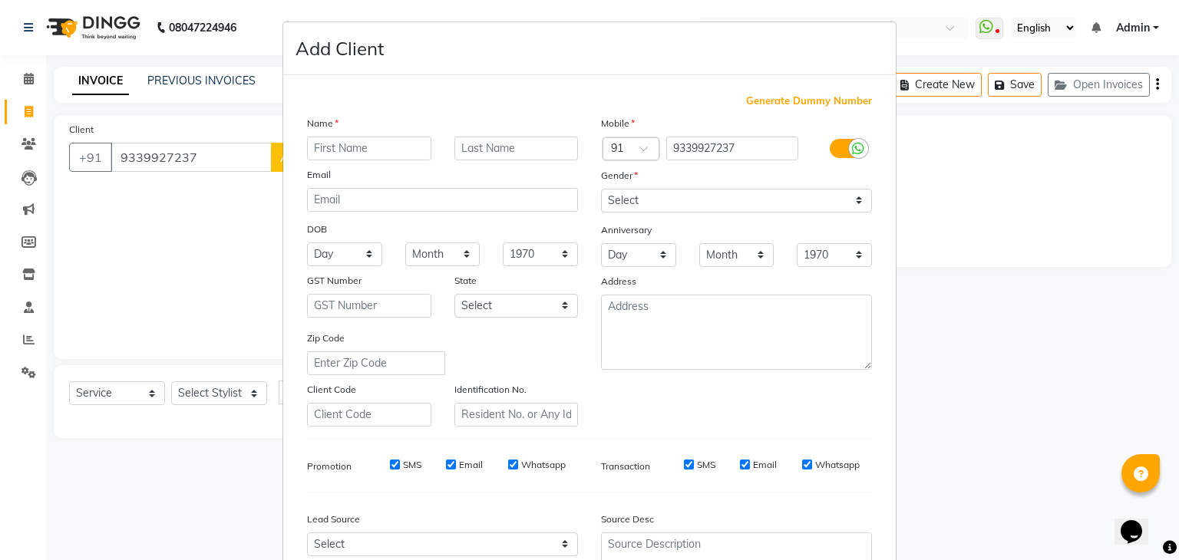
click at [328, 150] on input "text" at bounding box center [369, 149] width 124 height 24
click at [216, 187] on ngb-modal-window "Add Client Generate Dummy Number Name Email DOB Day 01 02 03 04 05 06 07 08 09 …" at bounding box center [589, 280] width 1179 height 560
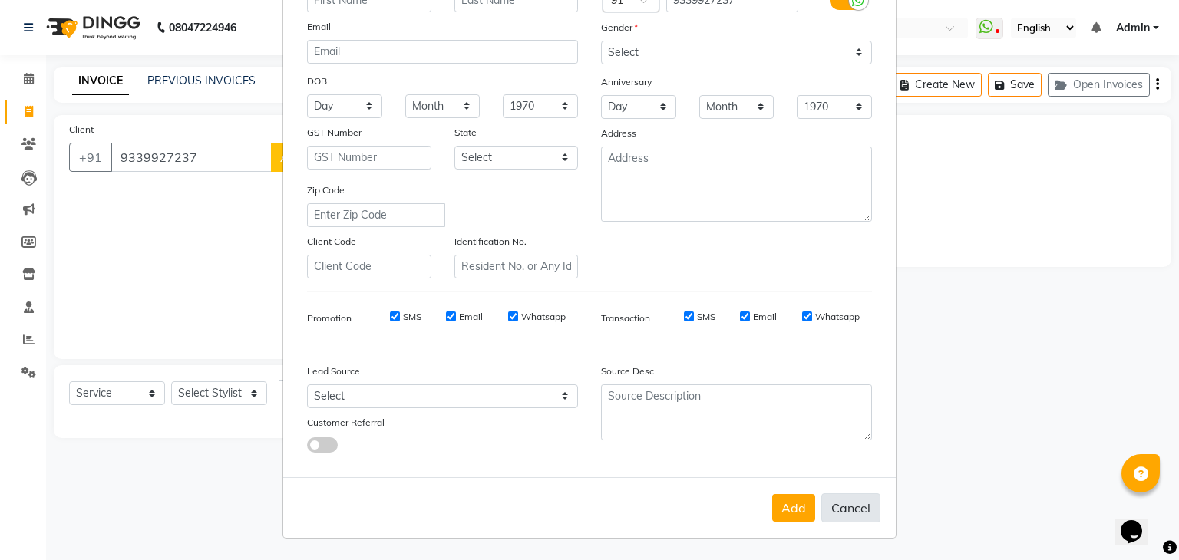
click at [840, 510] on button "Cancel" at bounding box center [850, 507] width 59 height 29
select select
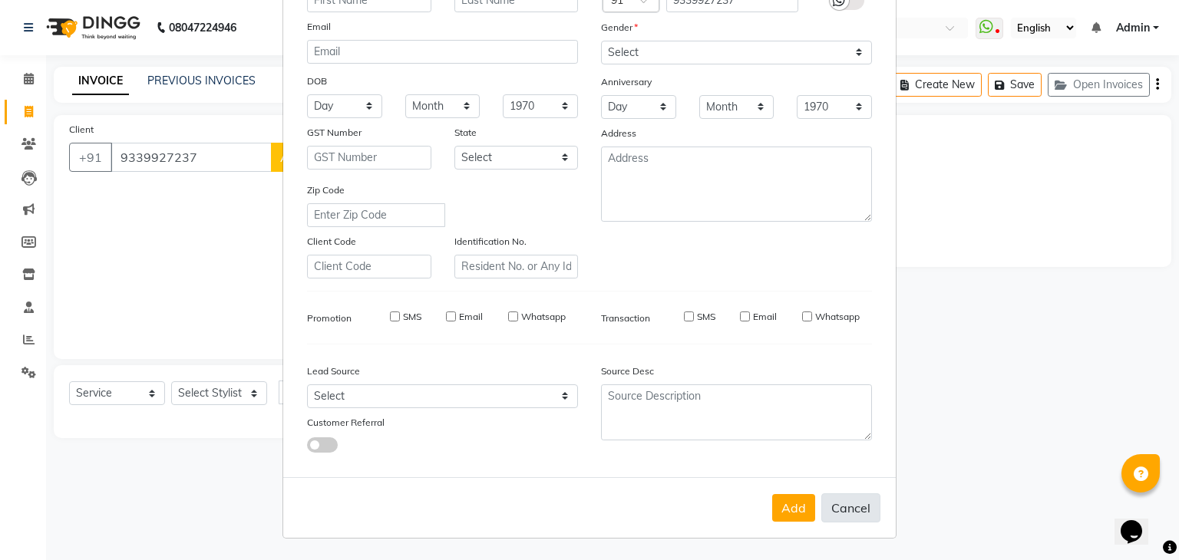
select select
checkbox input "false"
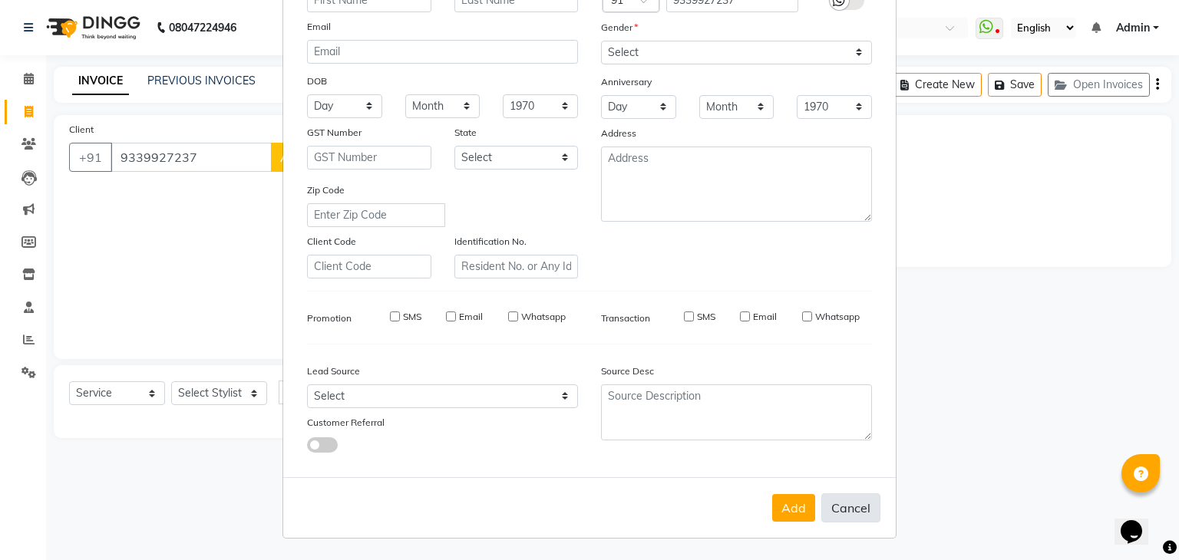
checkbox input "false"
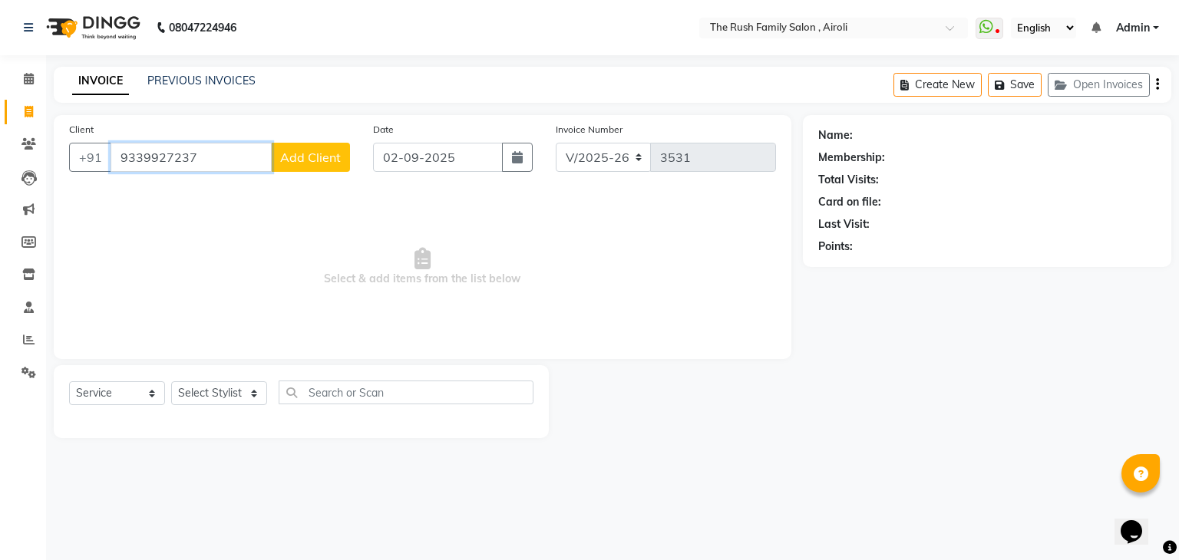
click at [203, 156] on input "9339927237" at bounding box center [191, 157] width 161 height 29
type input "9"
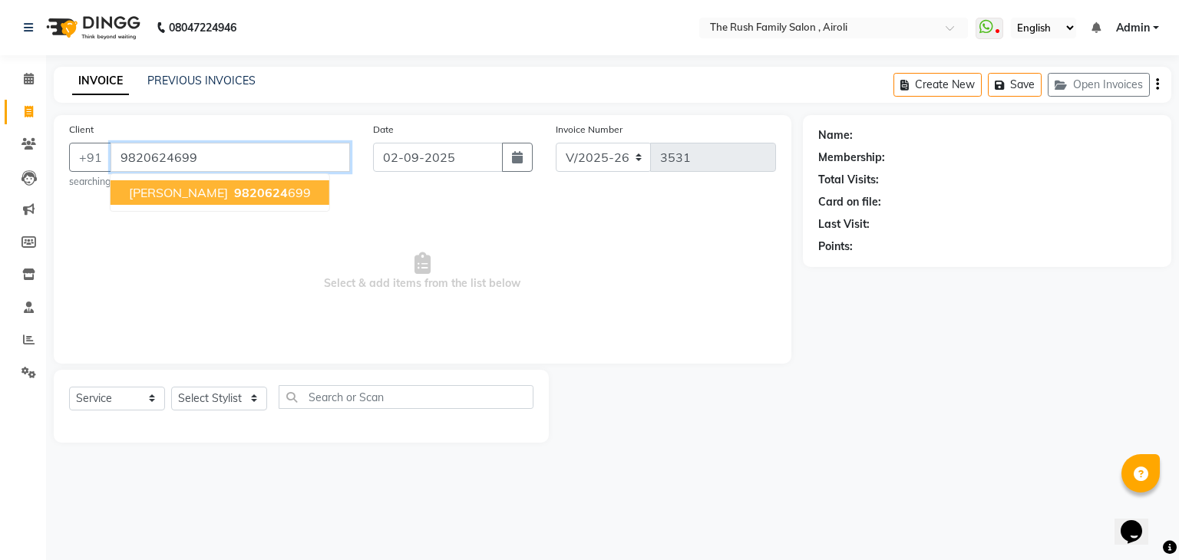
type input "9820624699"
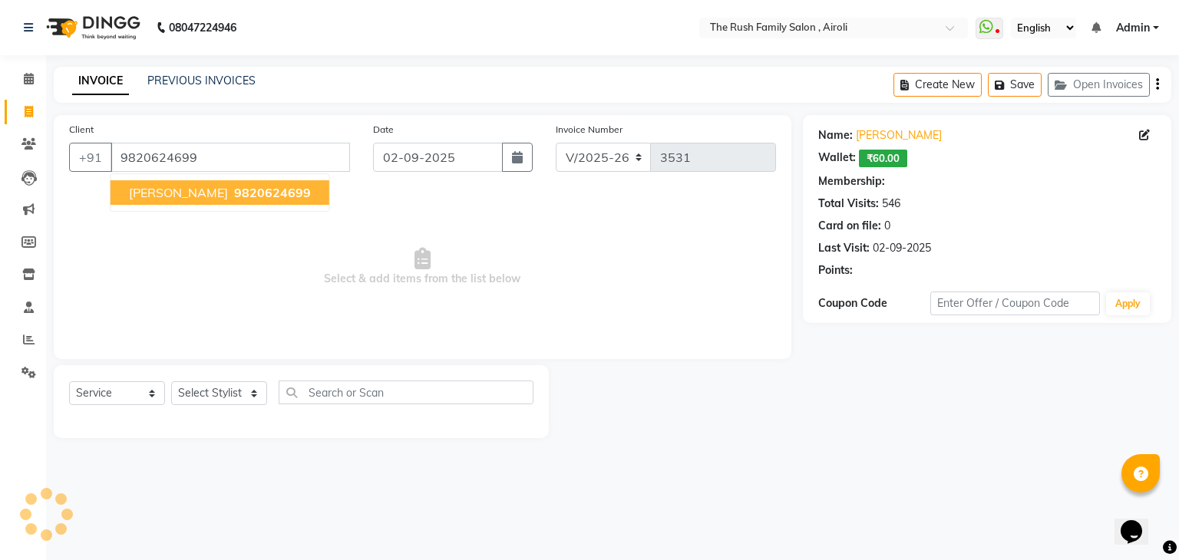
select select "1: Object"
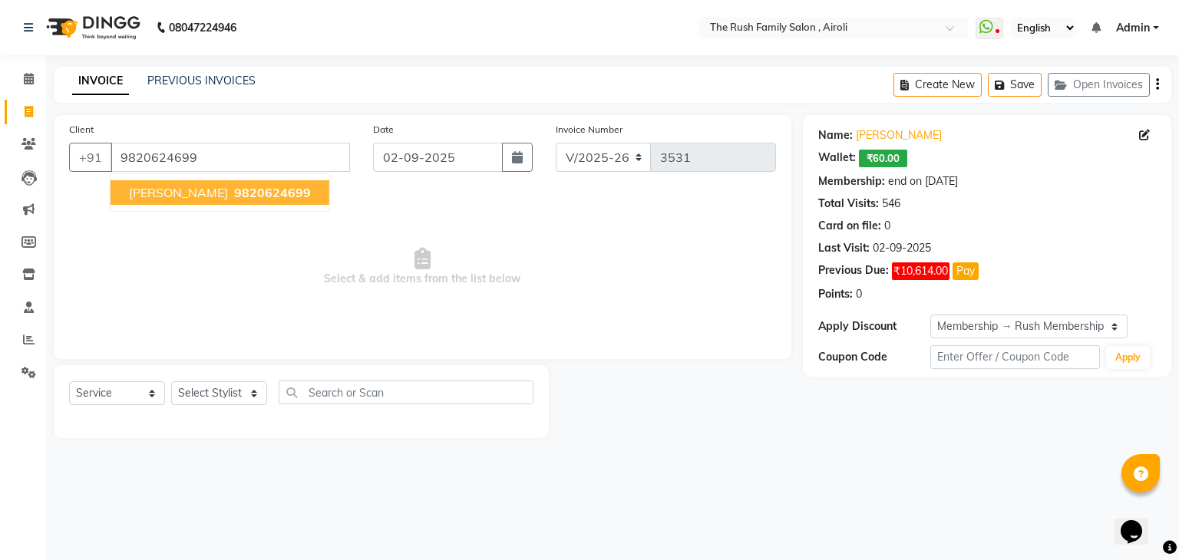
click at [255, 192] on span "9820624699" at bounding box center [272, 192] width 77 height 15
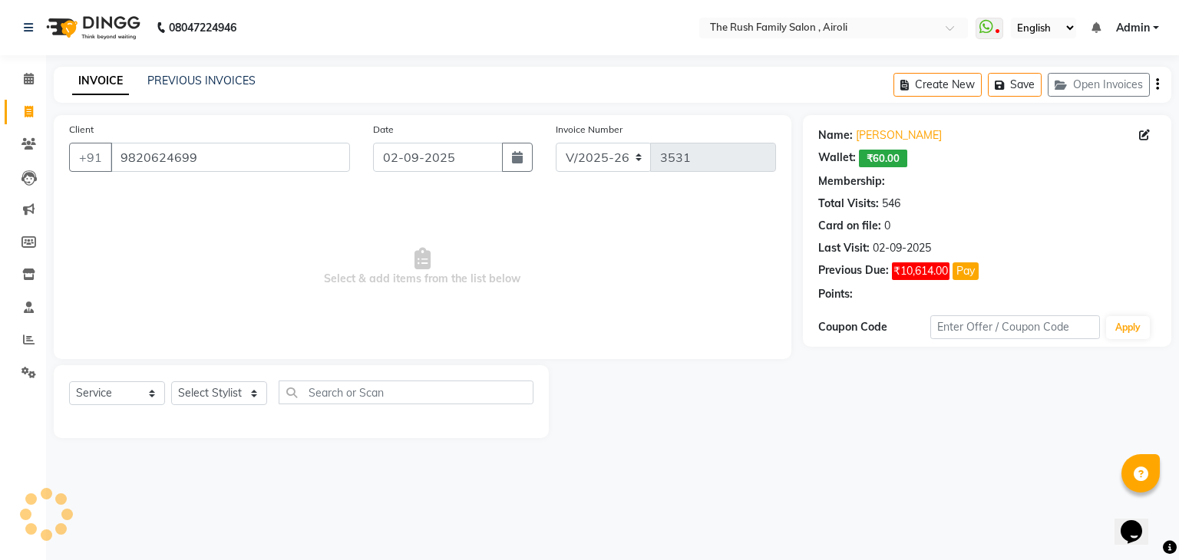
select select "1: Object"
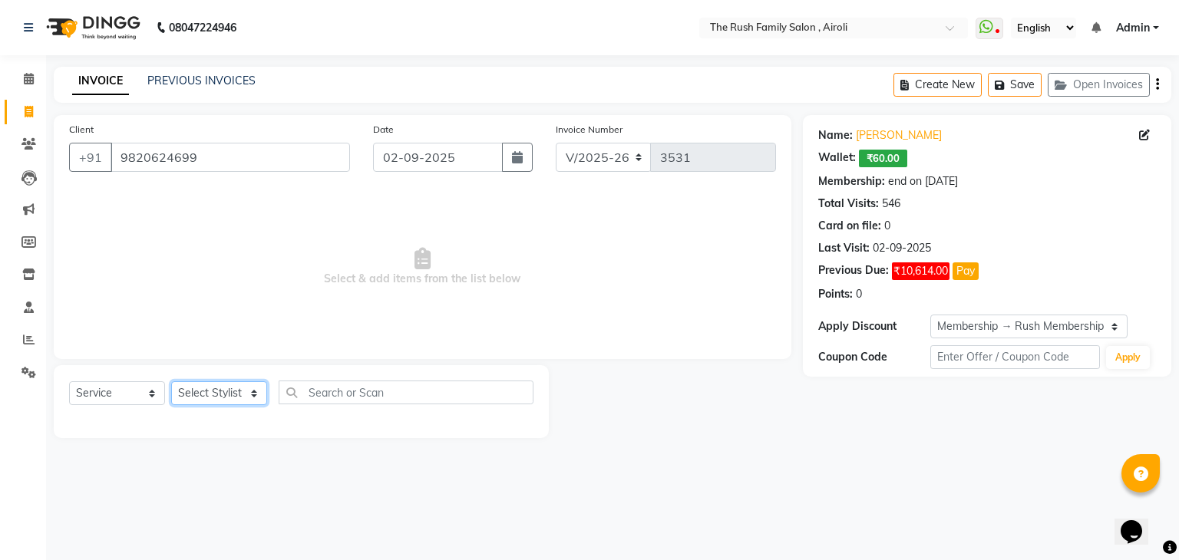
click at [243, 394] on select "Select Stylist [PERSON_NAME] [PERSON_NAME] Danish Guddi [PERSON_NAME] [PERSON_N…" at bounding box center [219, 393] width 96 height 24
click at [338, 233] on span "Select & add items from the list below" at bounding box center [422, 266] width 707 height 153
click at [203, 84] on link "PREVIOUS INVOICES" at bounding box center [201, 81] width 108 height 14
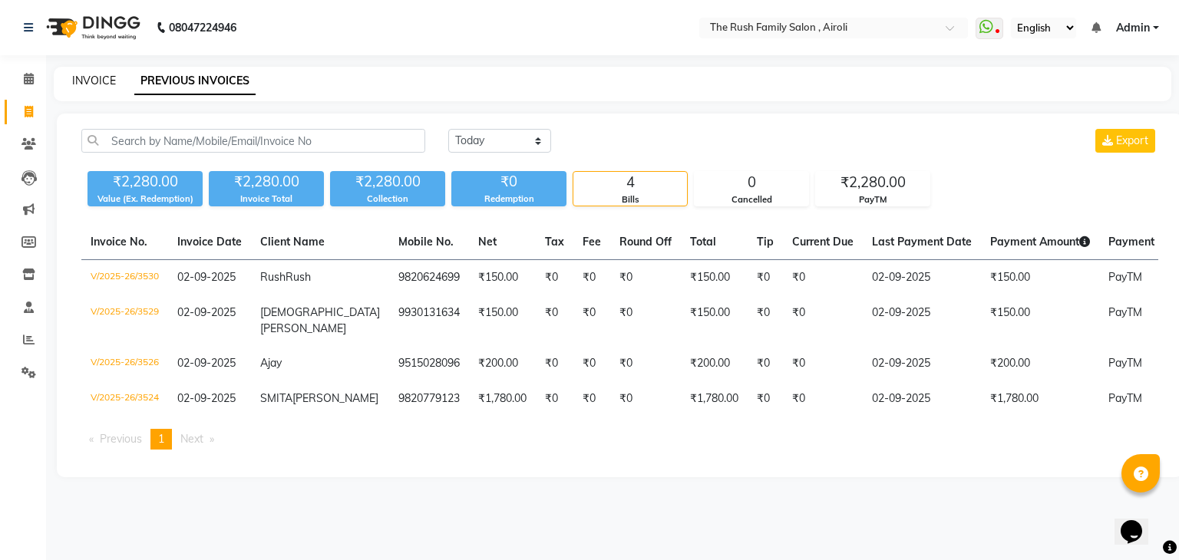
click at [88, 78] on link "INVOICE" at bounding box center [94, 81] width 44 height 14
select select "service"
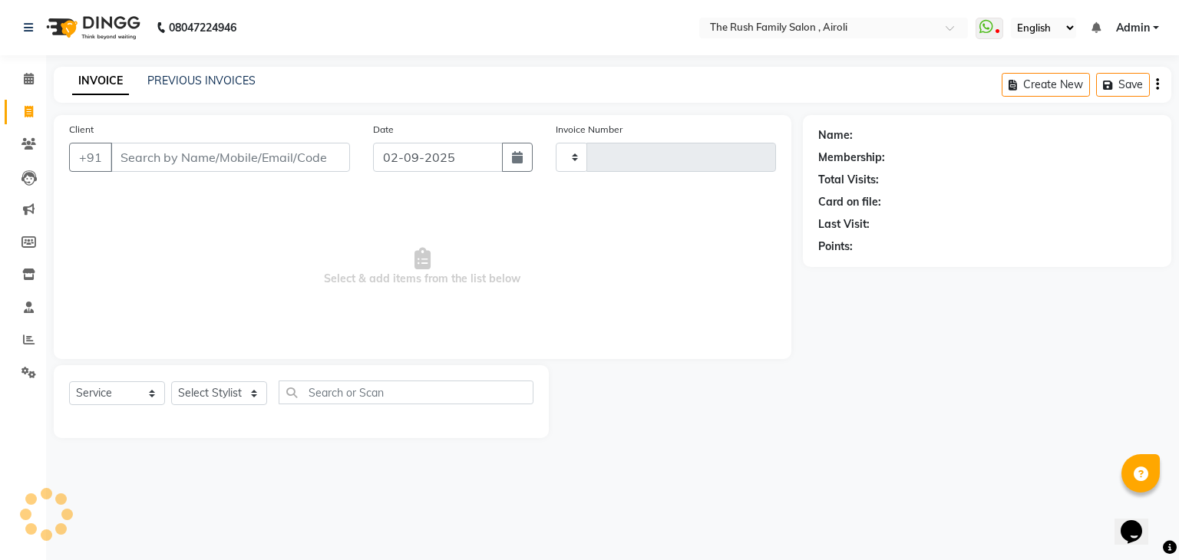
type input "3531"
select select "5419"
click at [160, 164] on input "Client" at bounding box center [230, 157] width 239 height 29
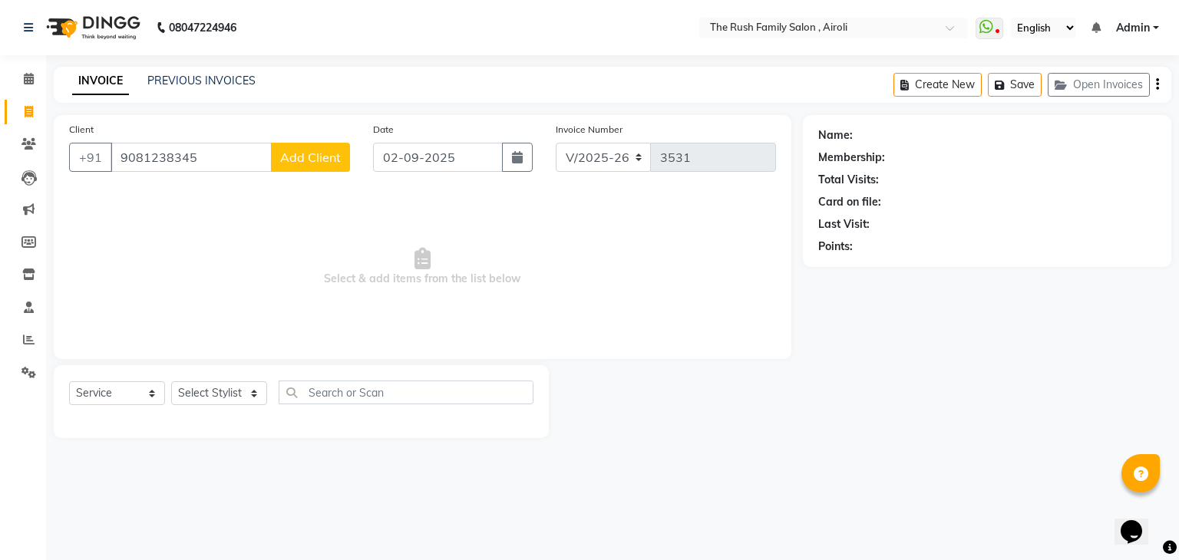
click at [210, 157] on input "9081238345" at bounding box center [191, 157] width 161 height 29
type input "9"
type input "9082138345"
click at [307, 148] on button "Add Client" at bounding box center [310, 157] width 79 height 29
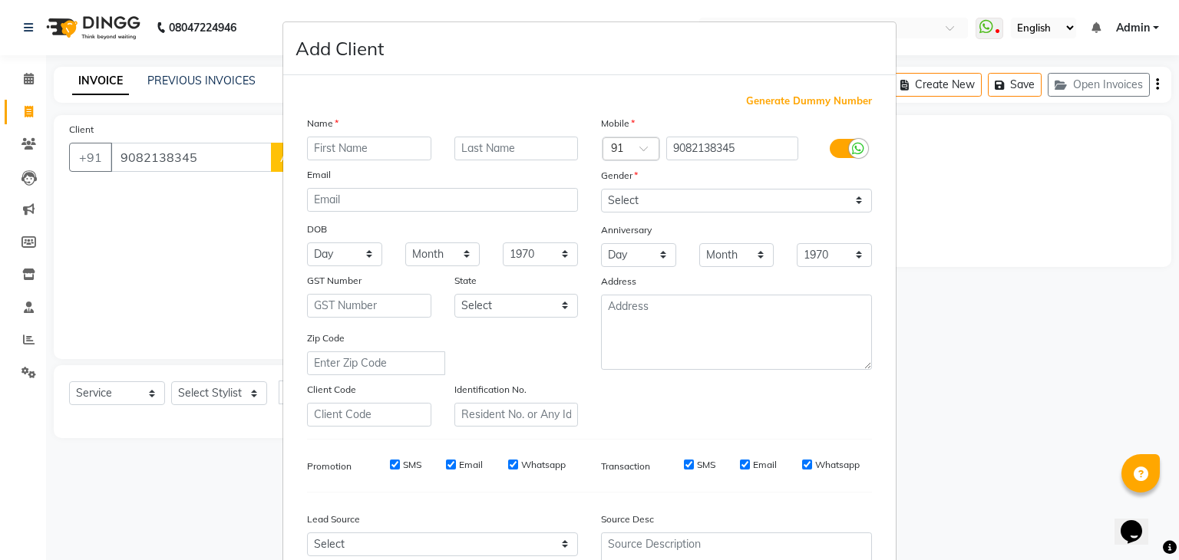
click at [325, 145] on input "text" at bounding box center [369, 149] width 124 height 24
type input "Shankar"
click at [543, 147] on input "text" at bounding box center [516, 149] width 124 height 24
click at [644, 203] on select "Select Male Female Other Prefer Not To Say" at bounding box center [736, 201] width 271 height 24
select select "male"
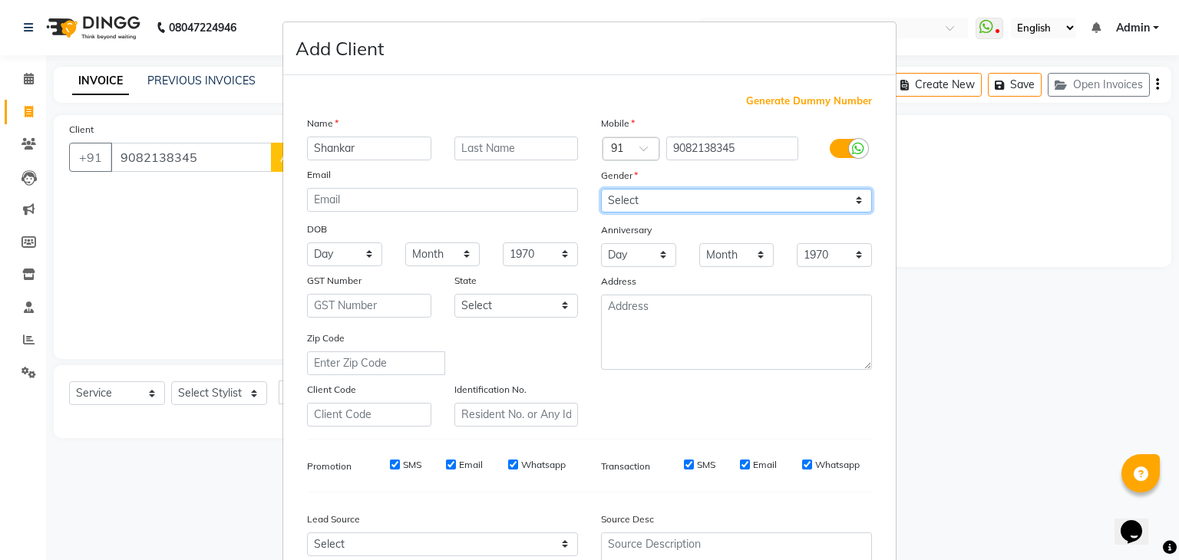
click at [601, 190] on select "Select Male Female Other Prefer Not To Say" at bounding box center [736, 201] width 271 height 24
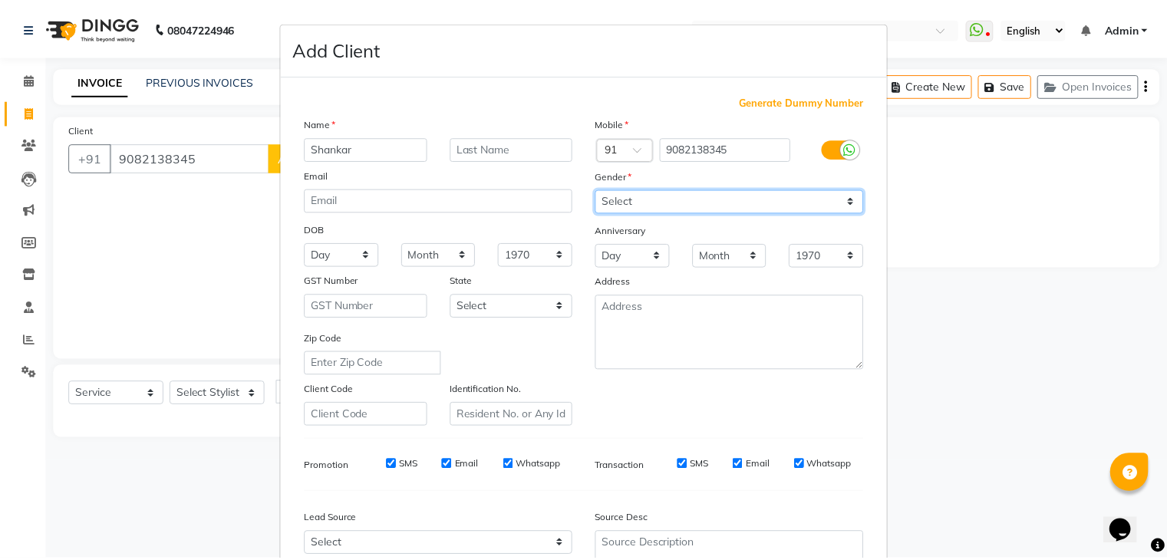
scroll to position [156, 0]
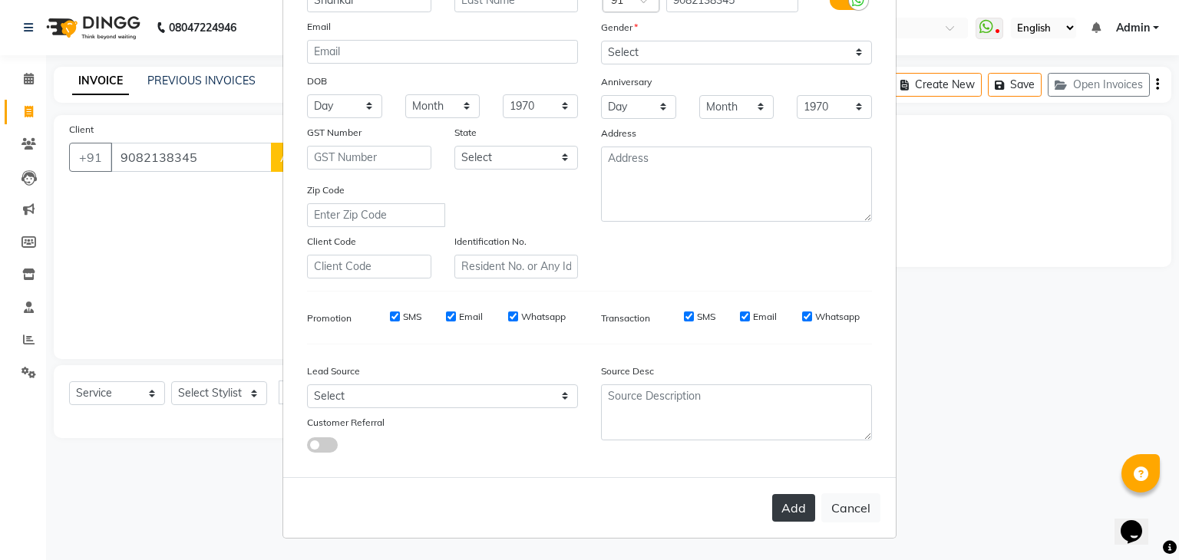
click at [795, 502] on button "Add" at bounding box center [793, 508] width 43 height 28
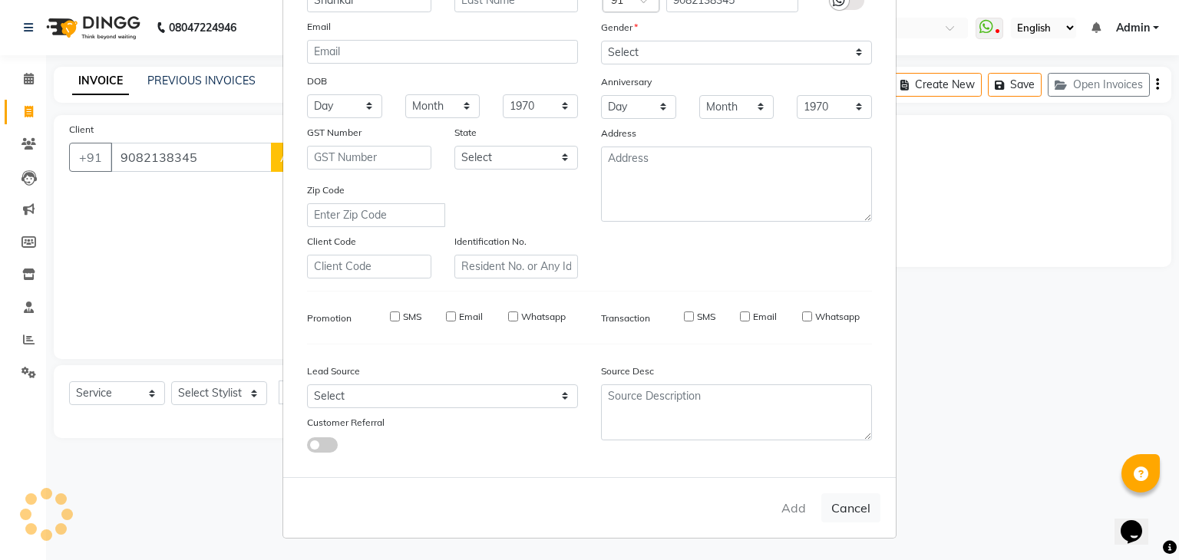
select select
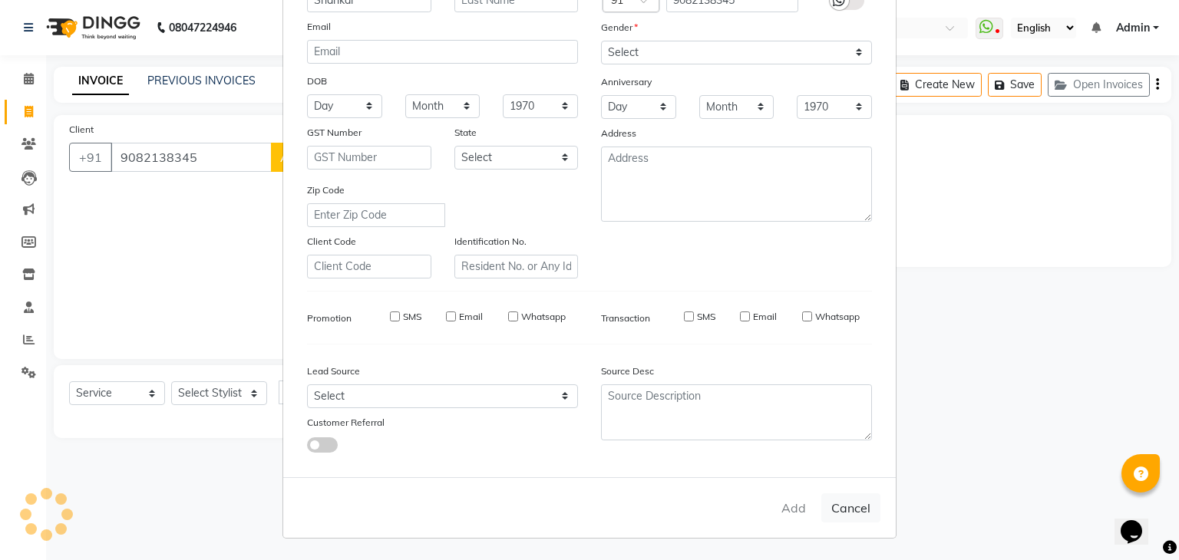
select select
checkbox input "false"
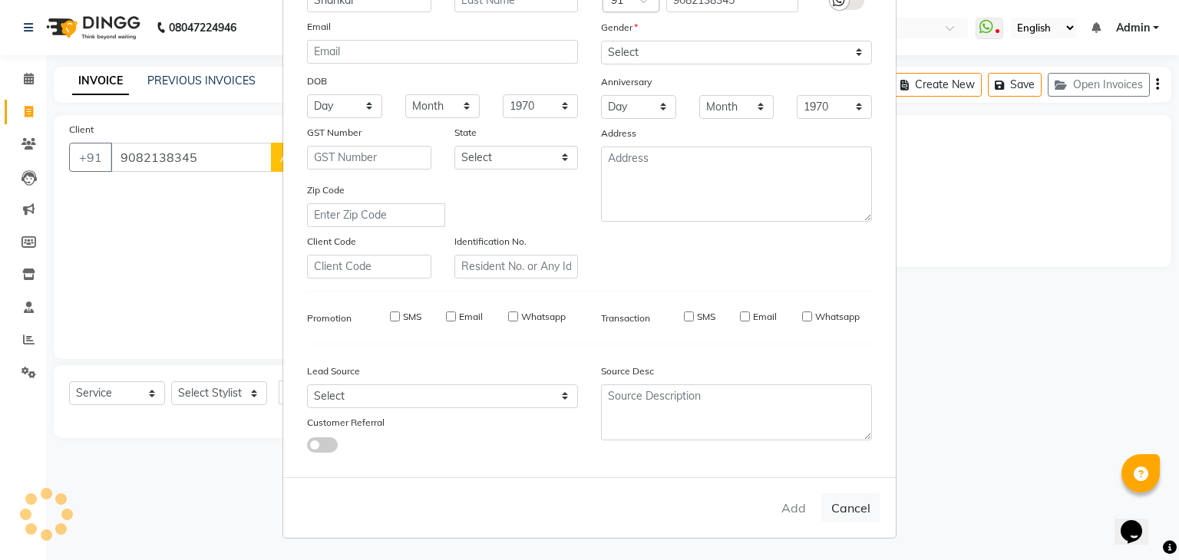
checkbox input "false"
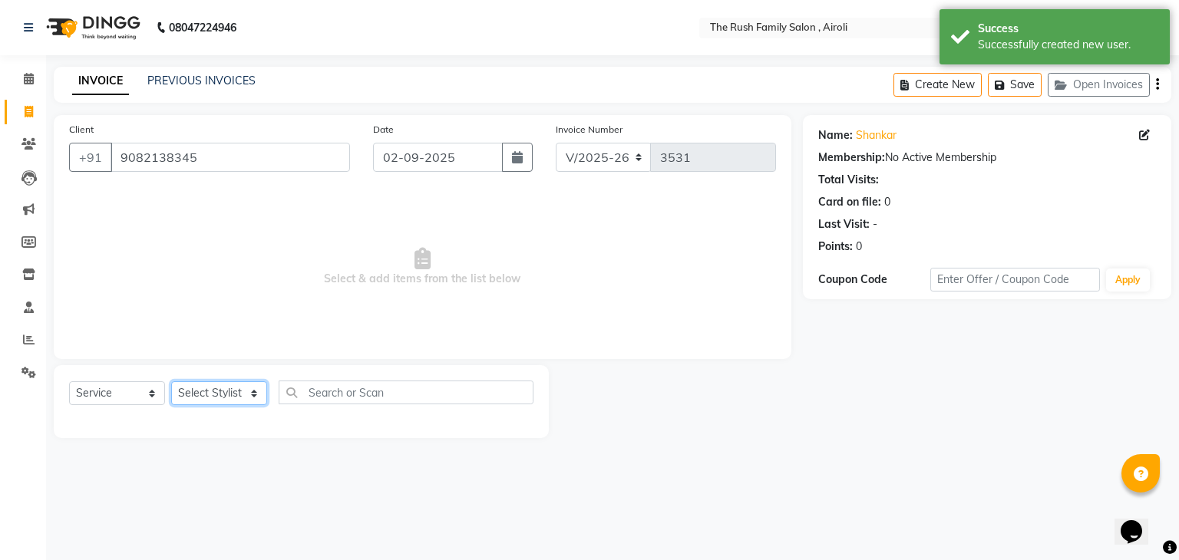
click at [243, 395] on select "Select Stylist [PERSON_NAME] [PERSON_NAME] Danish Guddi [PERSON_NAME] [PERSON_N…" at bounding box center [219, 393] width 96 height 24
select select "65380"
click at [171, 382] on select "Select Stylist [PERSON_NAME] [PERSON_NAME] Danish Guddi [PERSON_NAME] [PERSON_N…" at bounding box center [219, 393] width 96 height 24
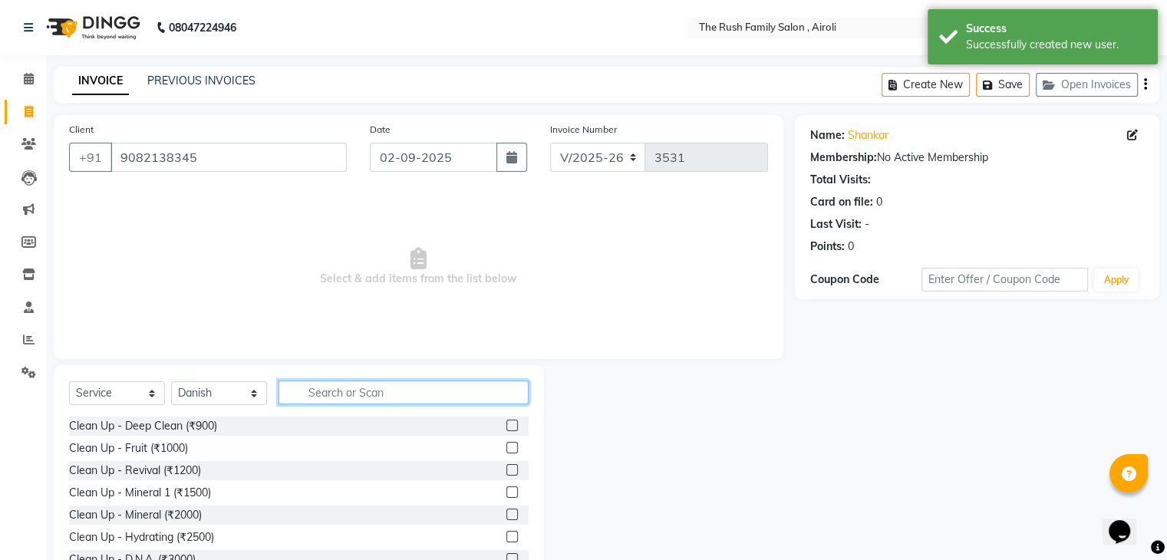
click at [307, 384] on input "text" at bounding box center [404, 393] width 250 height 24
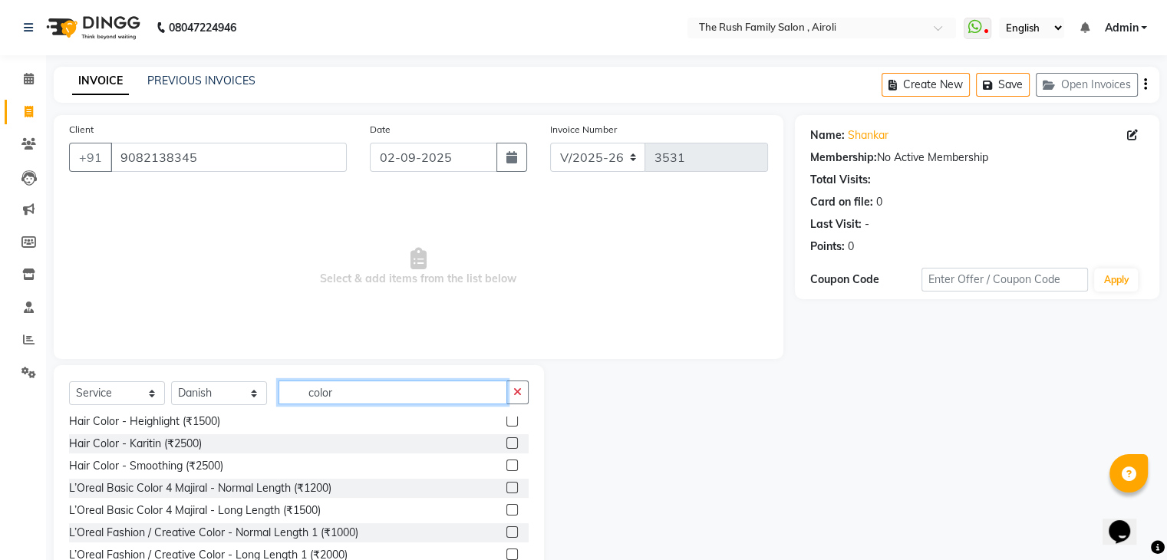
scroll to position [117, 0]
type input "color"
click at [507, 486] on label at bounding box center [513, 487] width 12 height 12
click at [507, 486] on input "checkbox" at bounding box center [512, 488] width 10 height 10
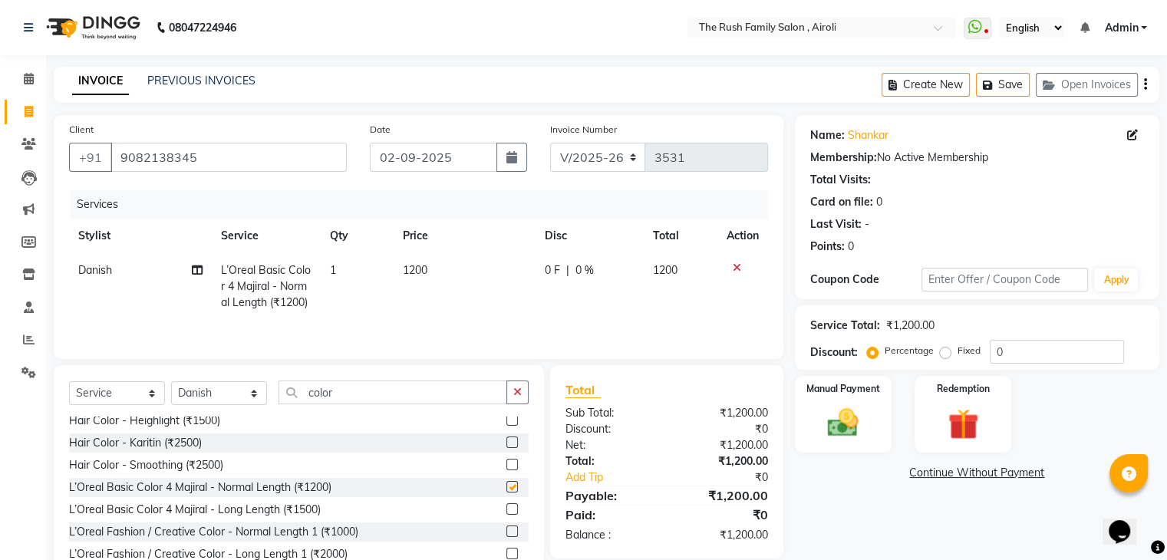
checkbox input "false"
click at [592, 292] on td "0 F | 0 %" at bounding box center [590, 286] width 108 height 67
select select "65380"
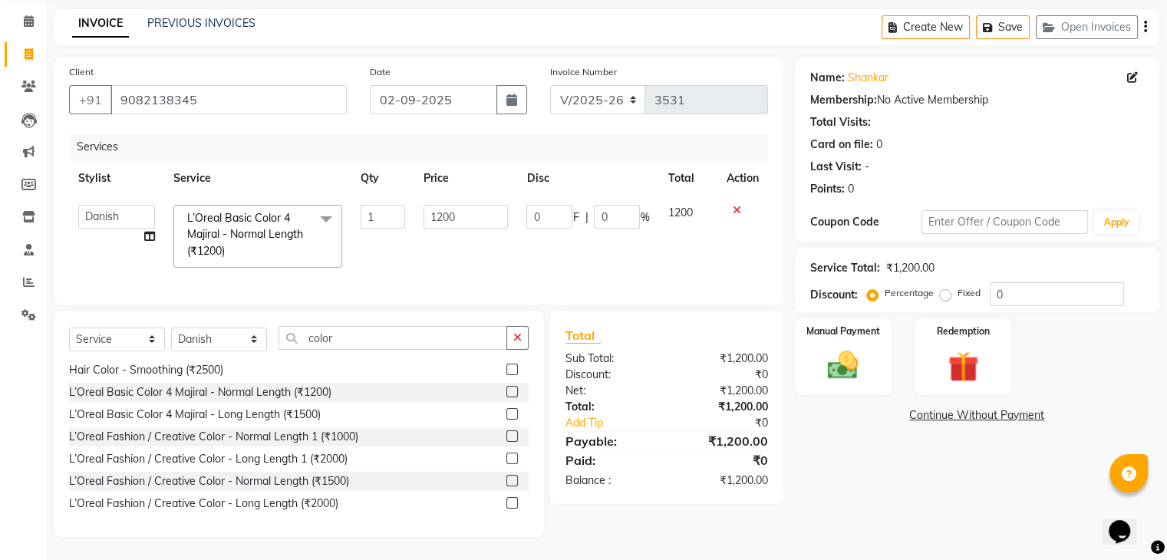
scroll to position [69, 0]
click at [507, 474] on div at bounding box center [518, 481] width 22 height 19
click at [507, 478] on label at bounding box center [513, 481] width 12 height 12
click at [507, 478] on input "checkbox" at bounding box center [512, 482] width 10 height 10
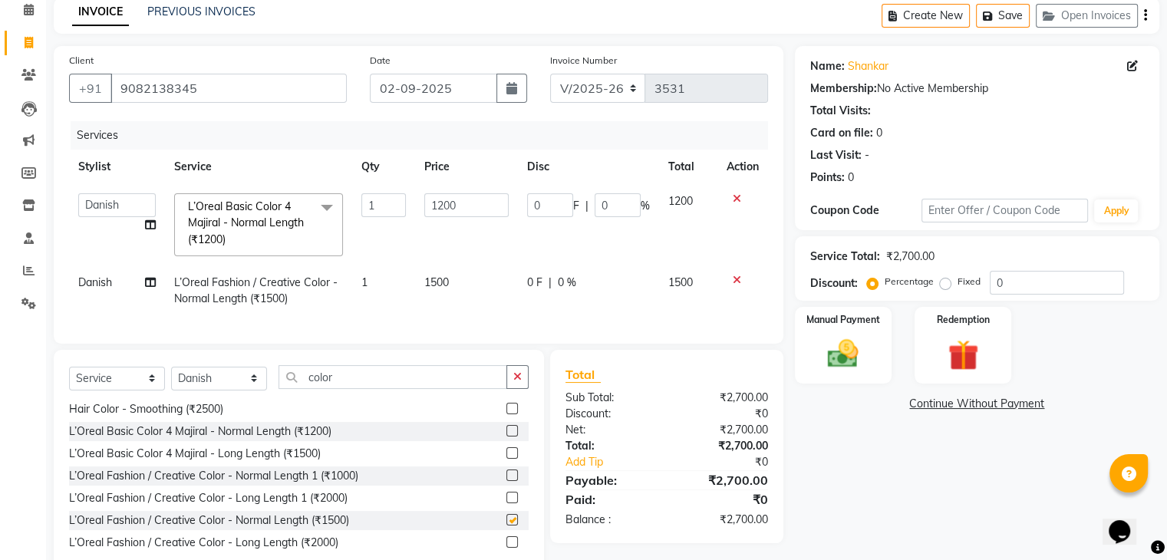
checkbox input "false"
click at [592, 287] on div "0 F | 0 %" at bounding box center [588, 283] width 123 height 16
select select "65380"
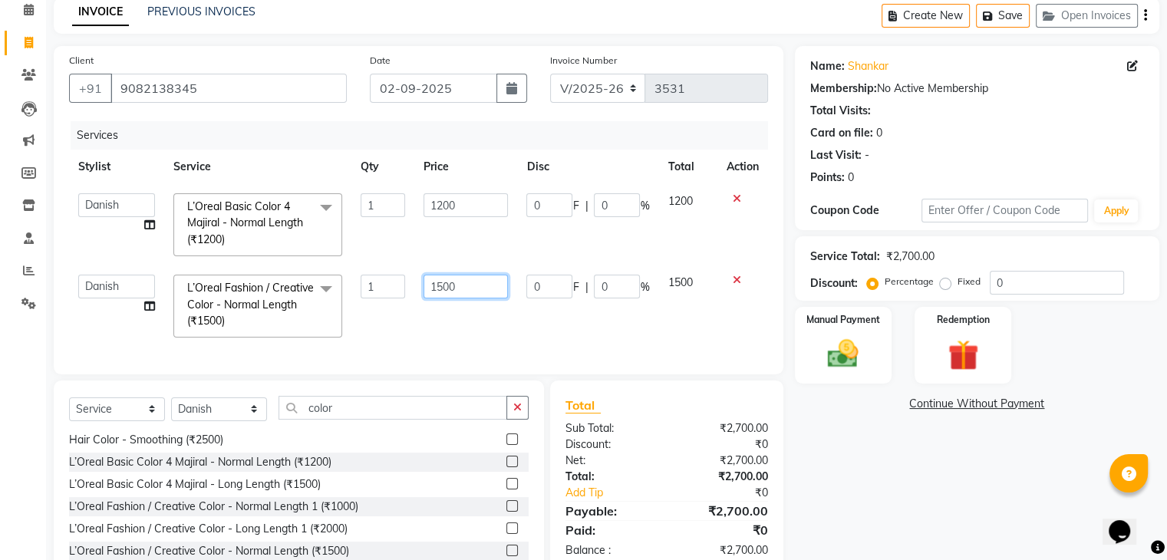
click at [464, 289] on input "1500" at bounding box center [466, 287] width 84 height 24
type input "1"
type input "1600"
click at [664, 295] on td "1500" at bounding box center [687, 306] width 58 height 81
select select "65380"
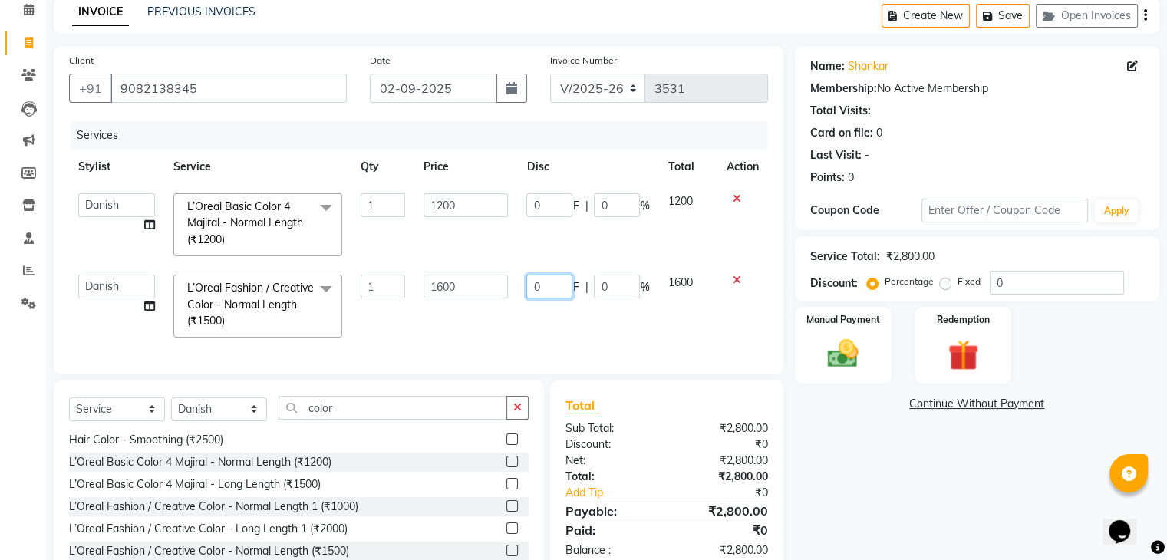
click at [562, 294] on input "0" at bounding box center [549, 287] width 46 height 24
type input "20"
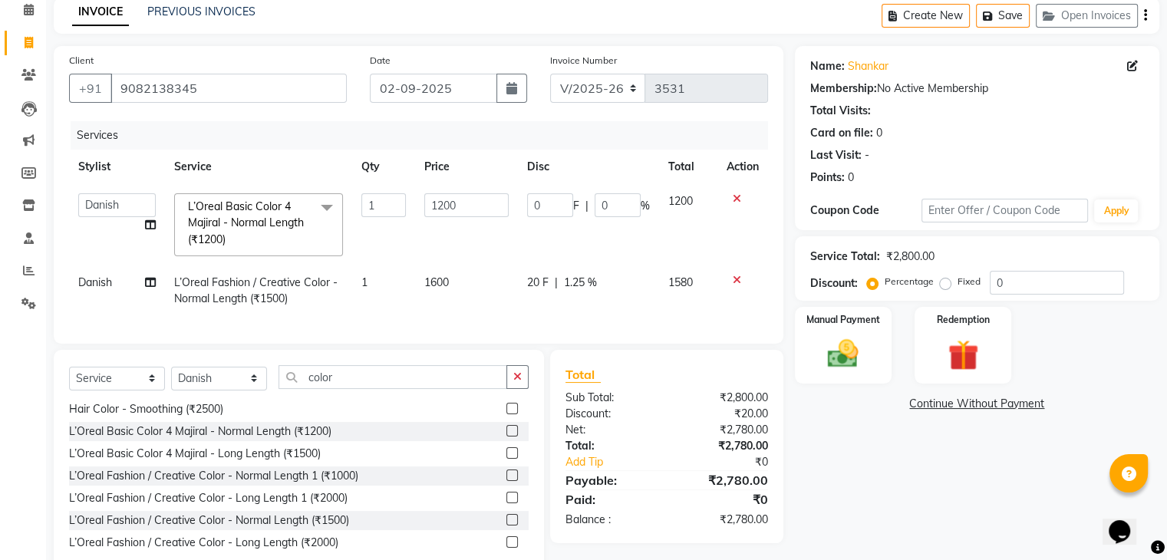
click at [697, 291] on td "1580" at bounding box center [688, 291] width 58 height 51
select select "65380"
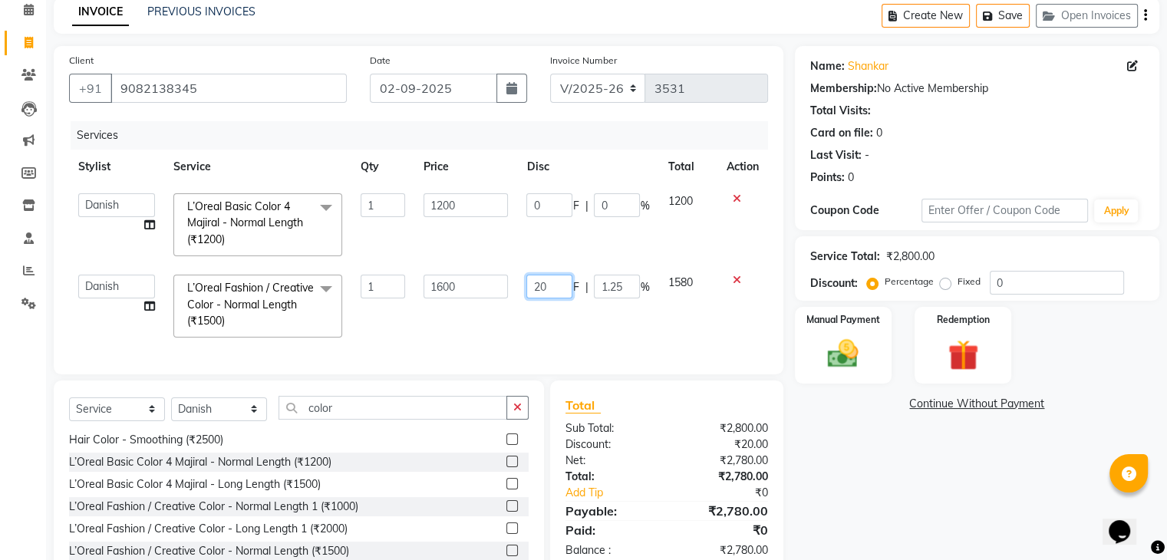
click at [557, 289] on input "20" at bounding box center [549, 287] width 46 height 24
type input "2"
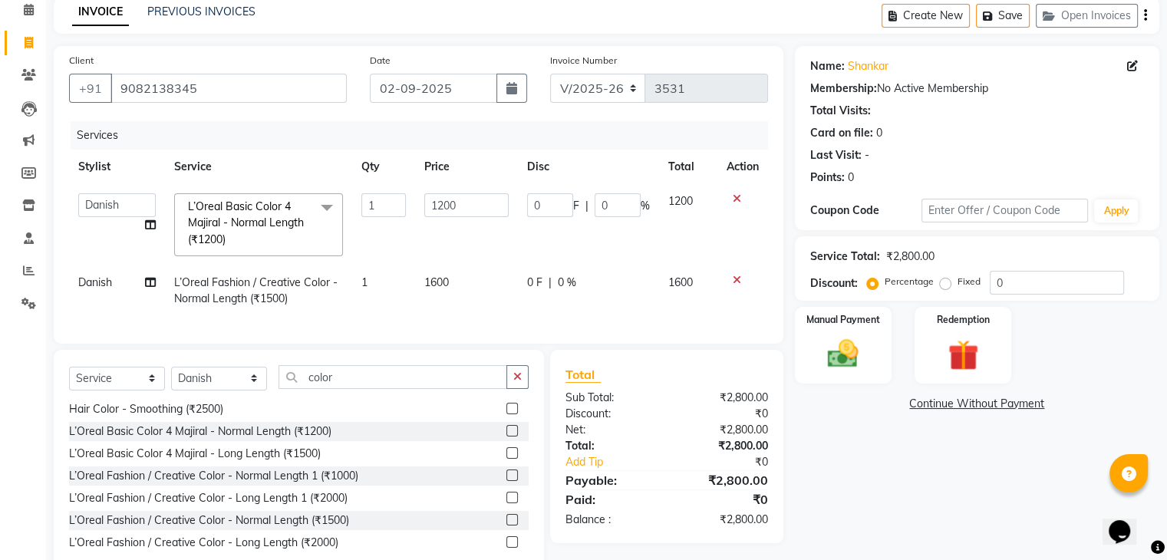
click at [696, 304] on td "1600" at bounding box center [688, 291] width 58 height 51
select select "65380"
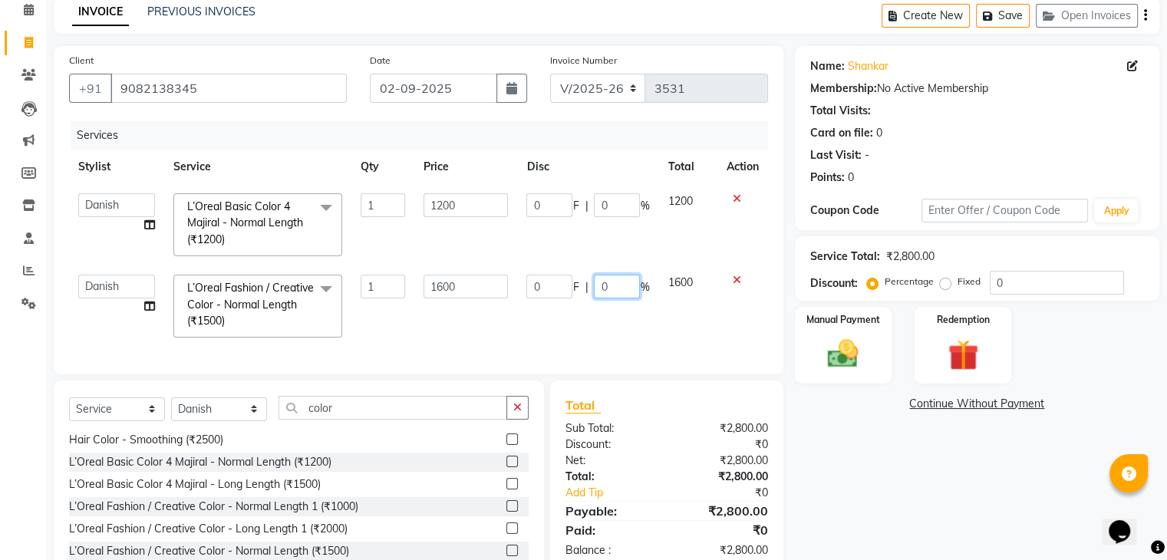
click at [625, 286] on input "0" at bounding box center [617, 287] width 46 height 24
type input "20"
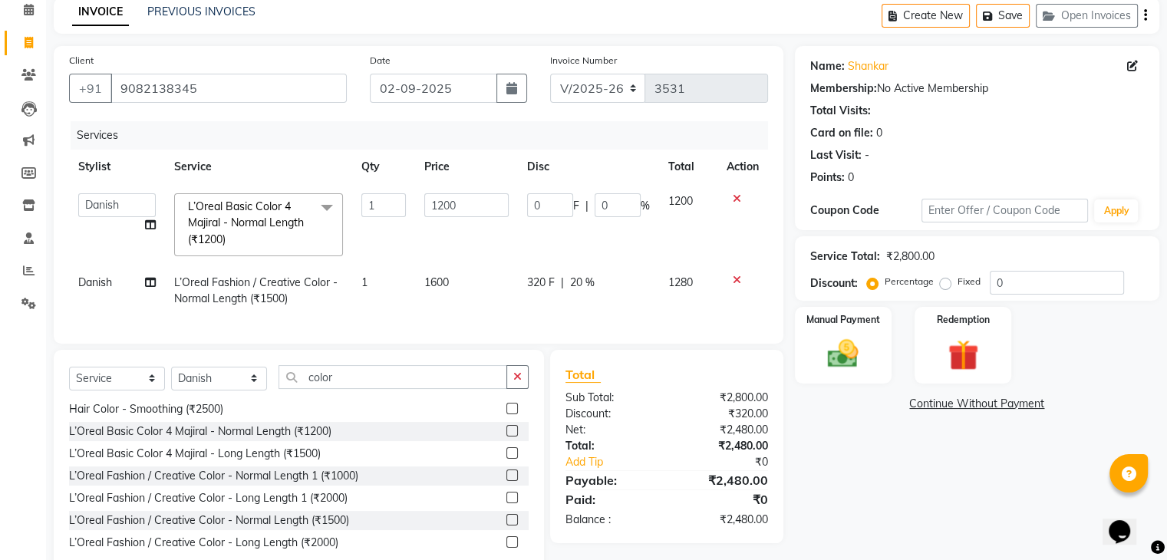
click at [694, 292] on td "1280" at bounding box center [688, 291] width 58 height 51
select select "65380"
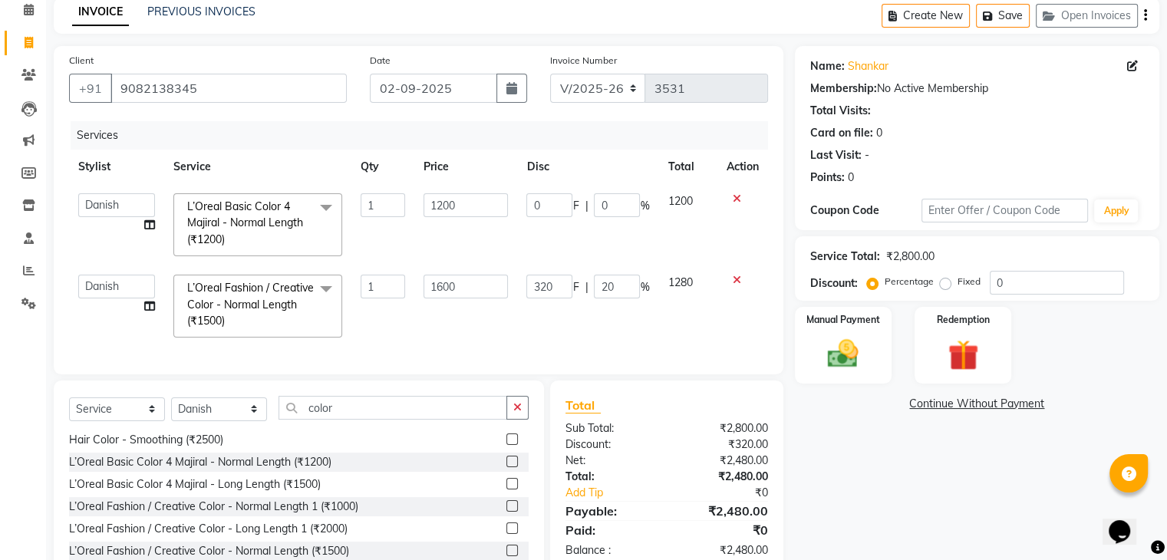
click at [736, 203] on icon at bounding box center [737, 198] width 8 height 11
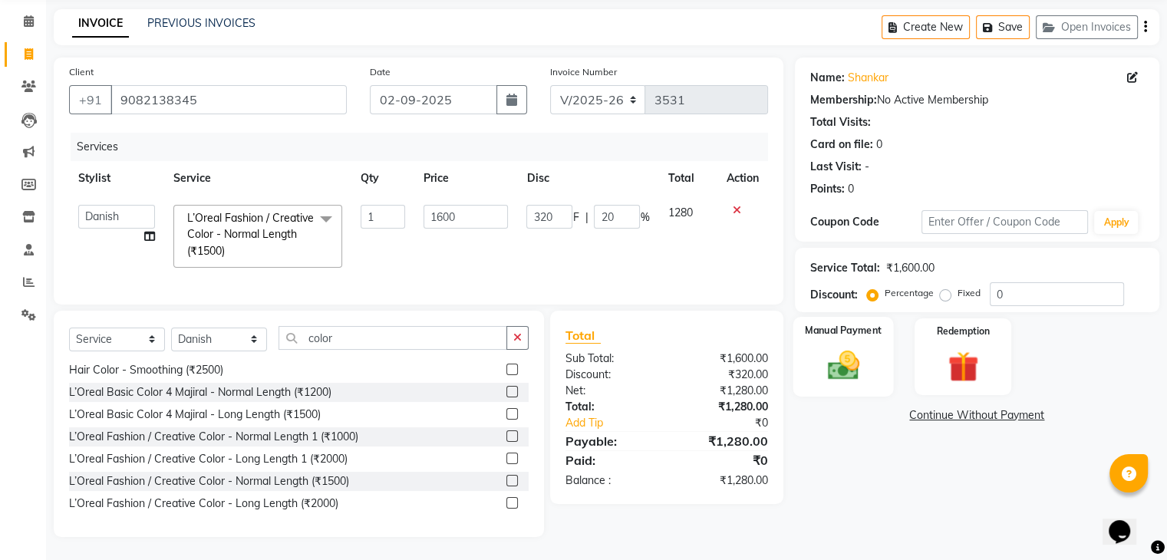
click at [833, 348] on img at bounding box center [842, 366] width 51 height 37
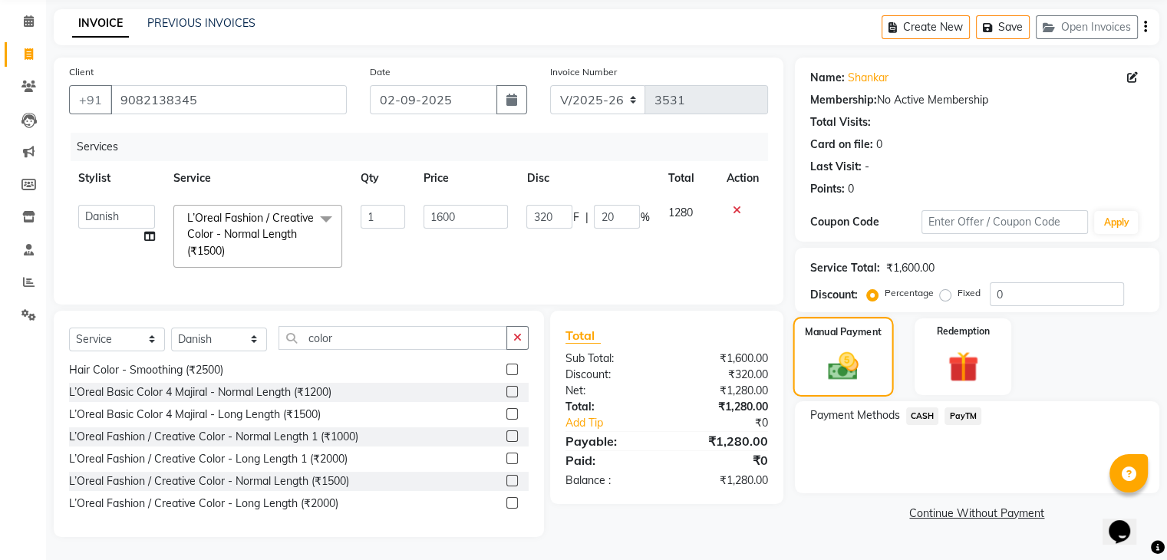
scroll to position [70, 0]
click at [966, 408] on span "PayTM" at bounding box center [963, 417] width 37 height 18
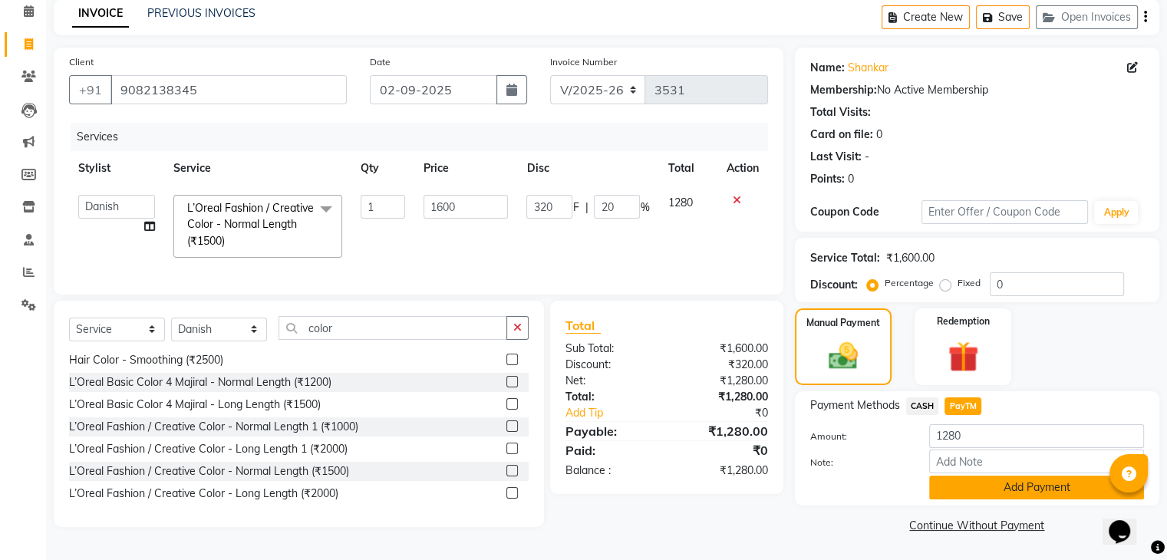
click at [962, 483] on button "Add Payment" at bounding box center [1036, 488] width 215 height 24
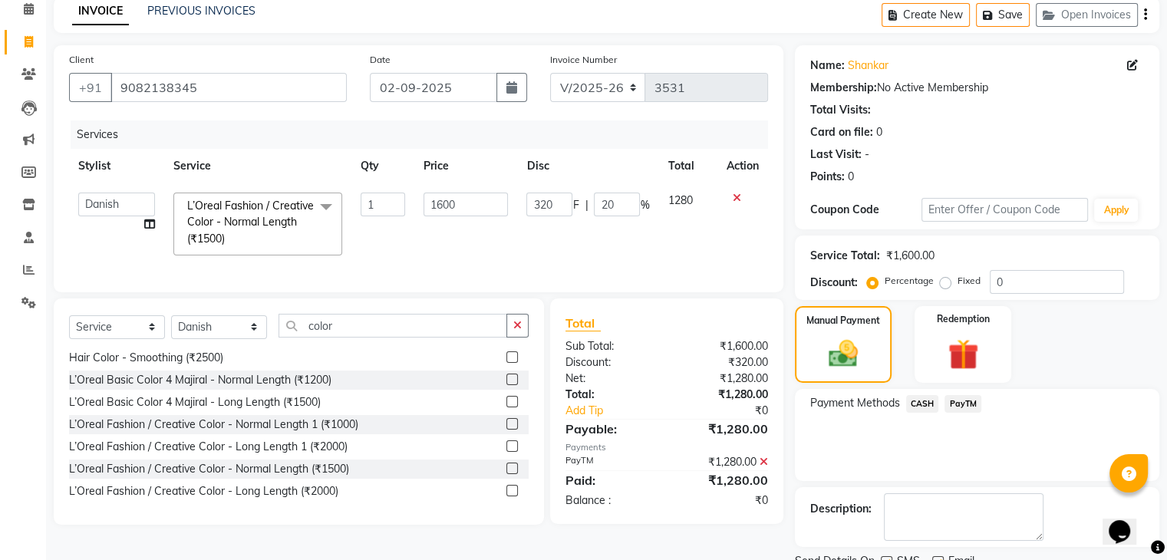
scroll to position [131, 0]
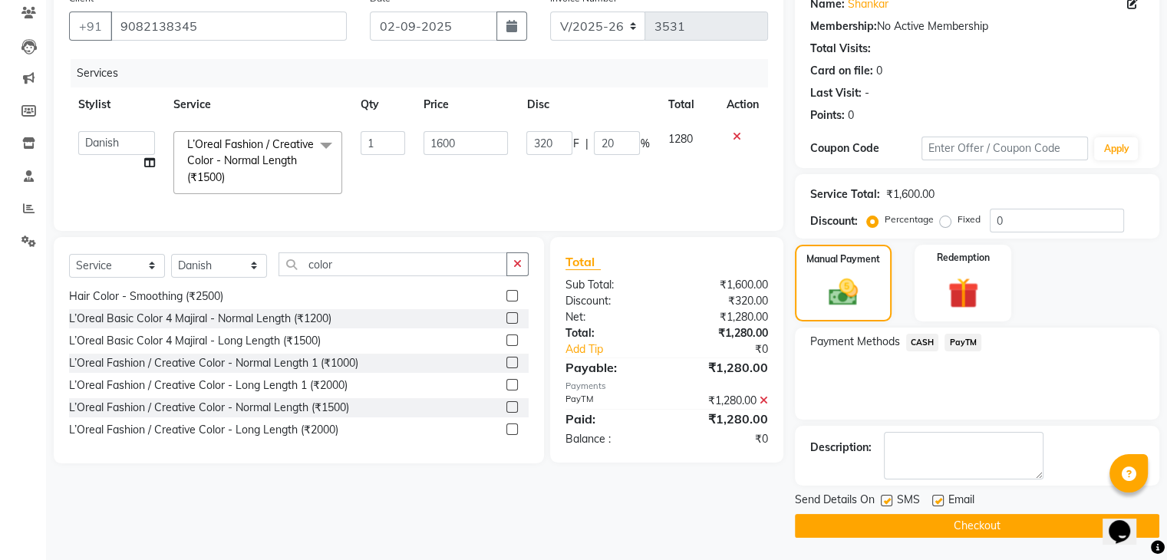
click at [889, 501] on label at bounding box center [887, 501] width 12 height 12
click at [889, 501] on input "checkbox" at bounding box center [886, 502] width 10 height 10
checkbox input "false"
click at [936, 499] on label at bounding box center [938, 501] width 12 height 12
click at [936, 499] on input "checkbox" at bounding box center [937, 502] width 10 height 10
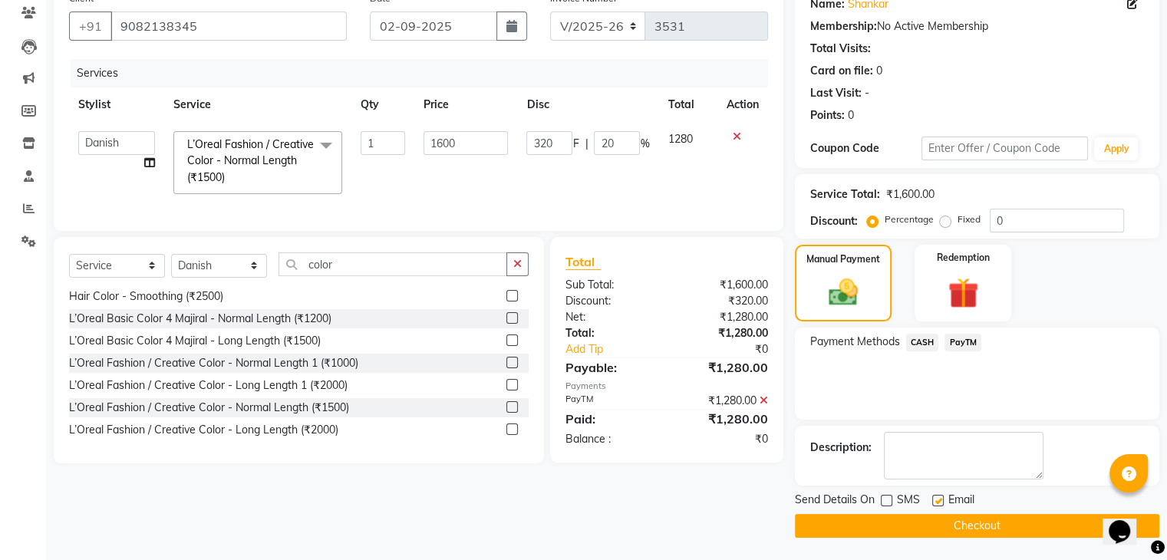
checkbox input "false"
click at [878, 530] on button "Checkout" at bounding box center [977, 526] width 365 height 24
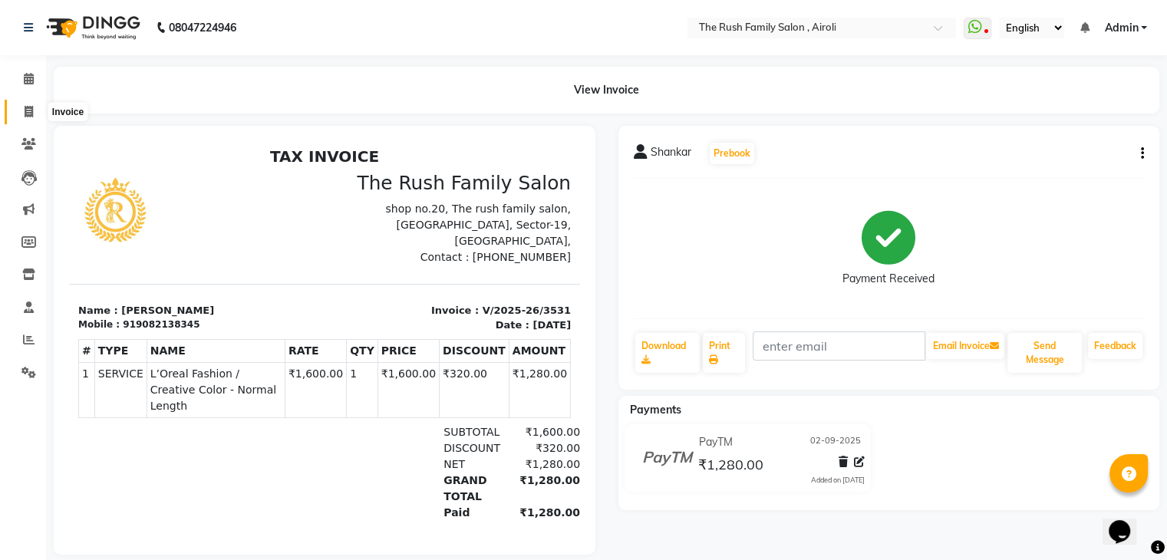
click at [27, 113] on icon at bounding box center [29, 112] width 8 height 12
select select "service"
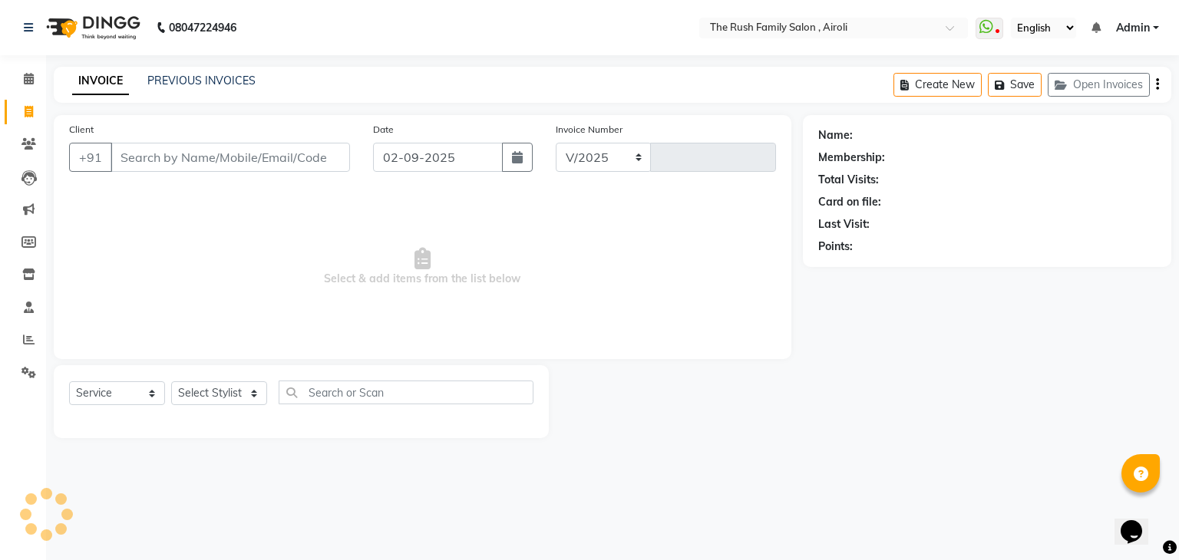
select select "5419"
type input "3532"
click at [27, 113] on icon at bounding box center [29, 112] width 8 height 12
select select "service"
type input "3532"
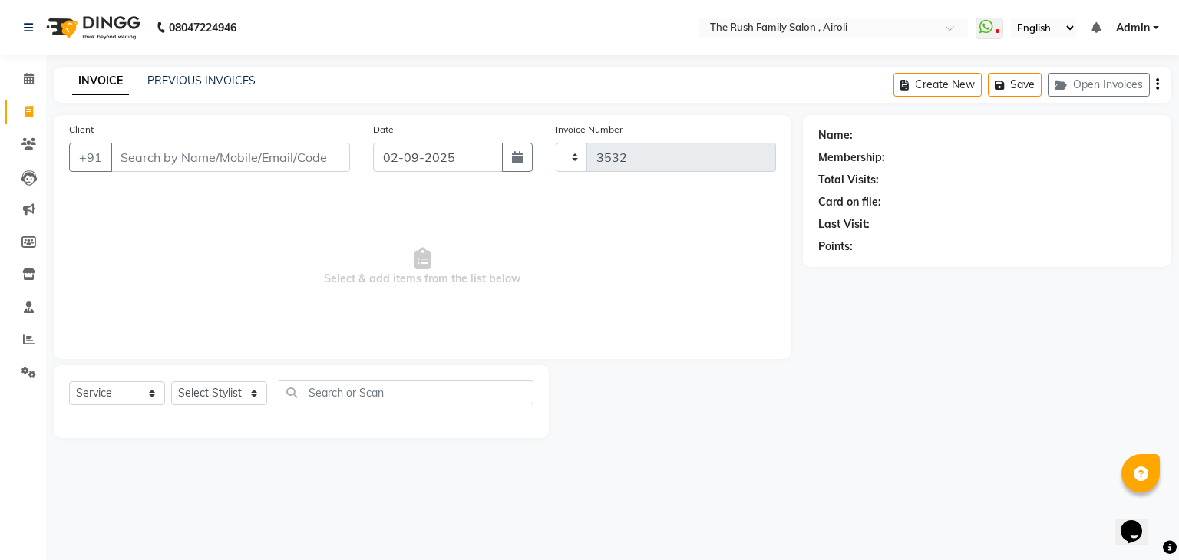
select select "5419"
click at [151, 152] on input "Client" at bounding box center [230, 157] width 239 height 29
click at [145, 152] on input "Client" at bounding box center [230, 157] width 239 height 29
click at [28, 137] on span at bounding box center [28, 145] width 27 height 18
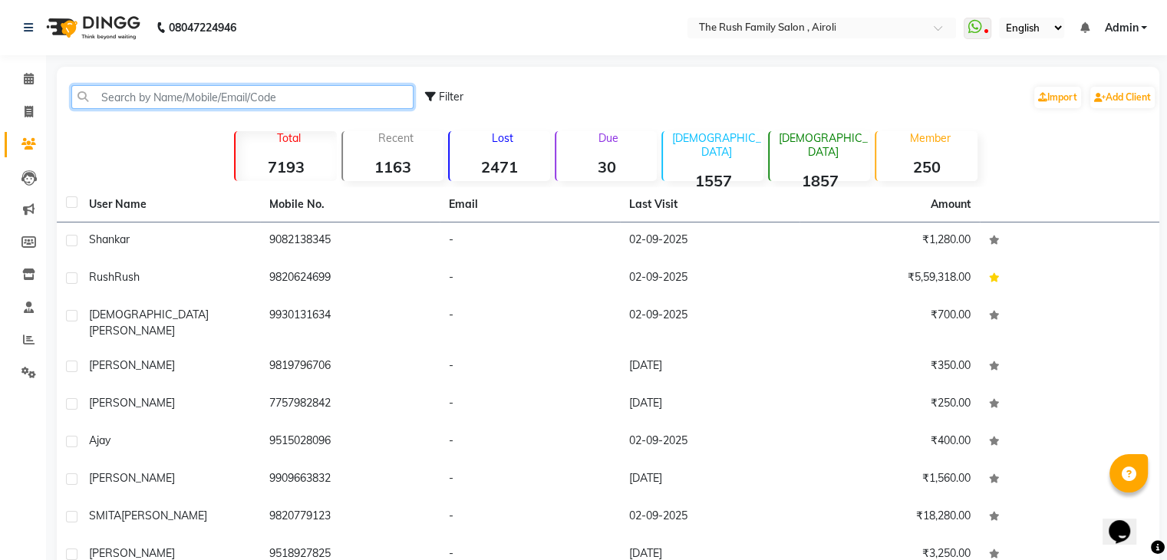
click at [145, 95] on input "text" at bounding box center [242, 97] width 342 height 24
click at [127, 95] on input "text" at bounding box center [242, 97] width 342 height 24
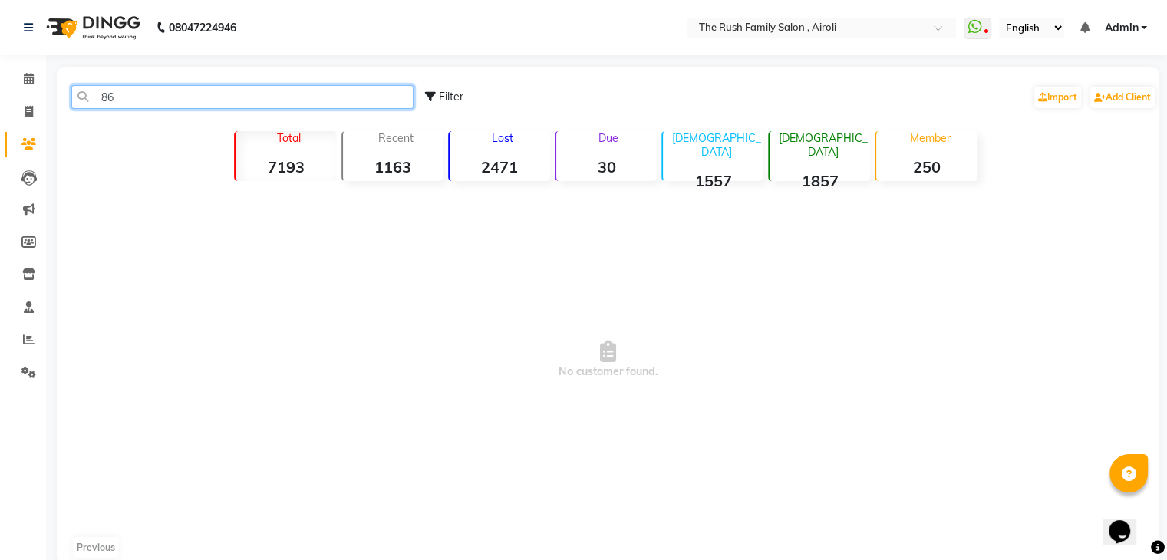
type input "8"
click at [168, 93] on input "8691961906" at bounding box center [242, 97] width 342 height 24
type input "8"
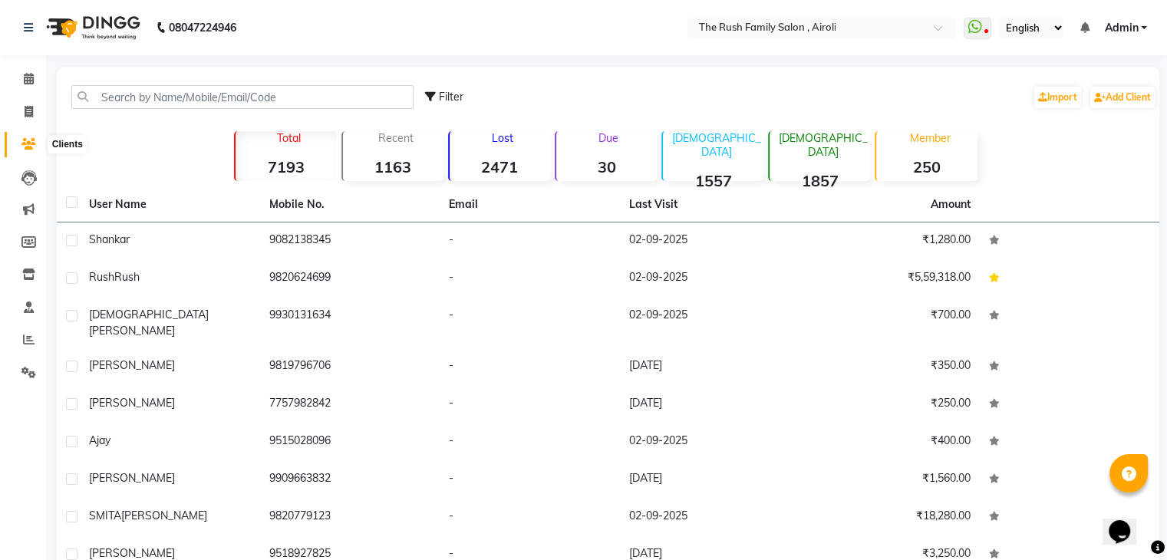
click at [28, 137] on span at bounding box center [28, 145] width 27 height 18
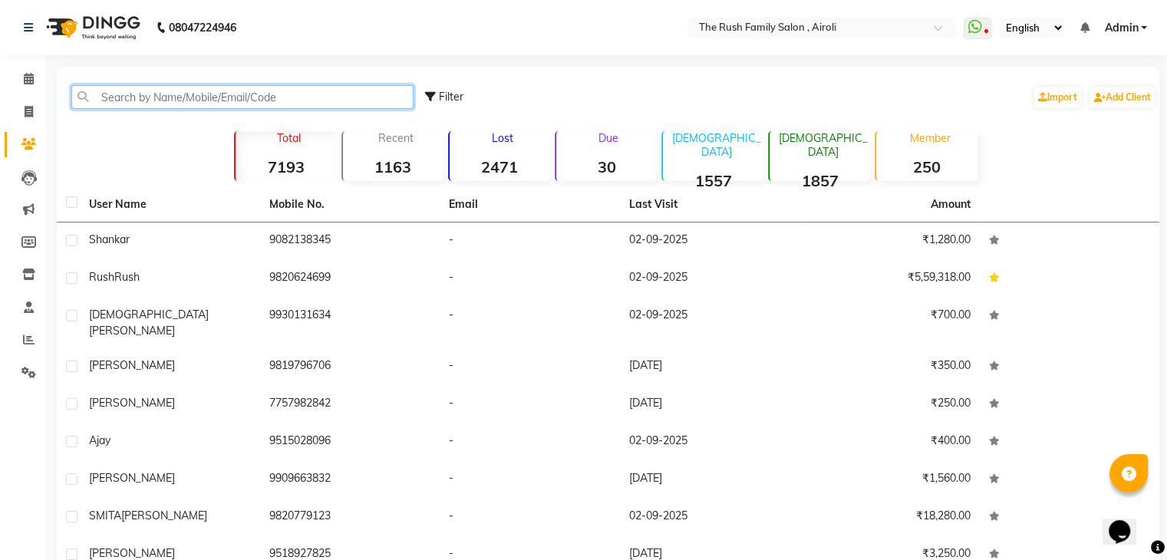
click at [117, 92] on input "text" at bounding box center [242, 97] width 342 height 24
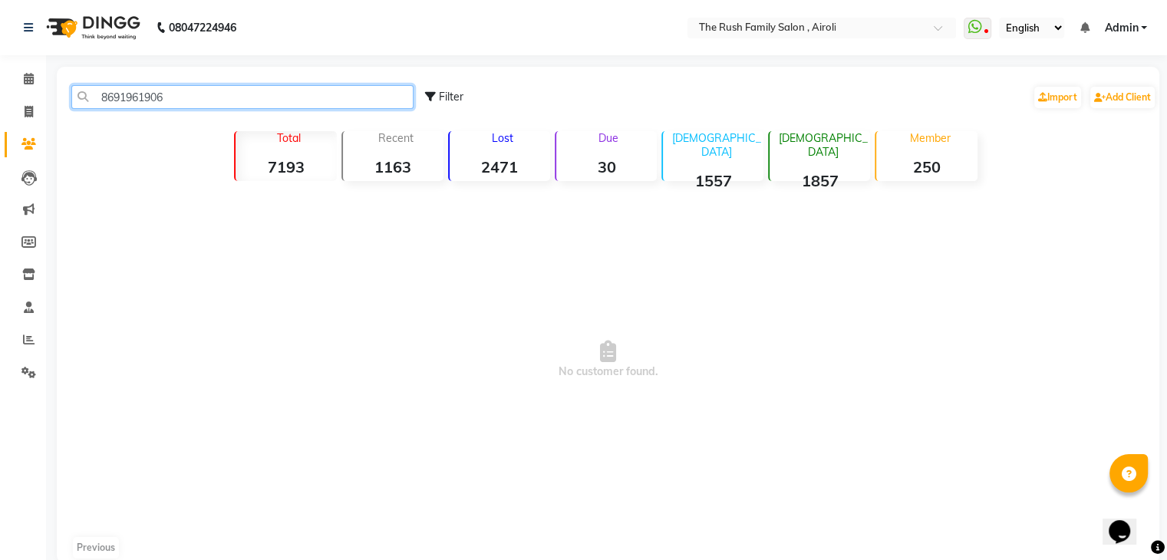
click at [186, 103] on input "8691961906" at bounding box center [242, 97] width 342 height 24
type input "8"
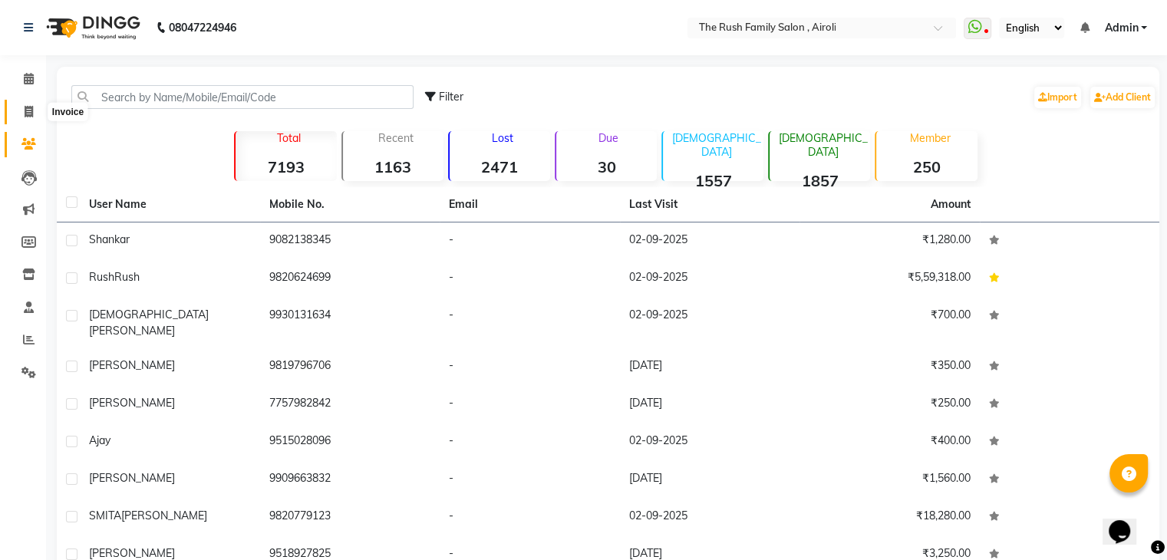
click at [27, 108] on icon at bounding box center [29, 112] width 8 height 12
select select "service"
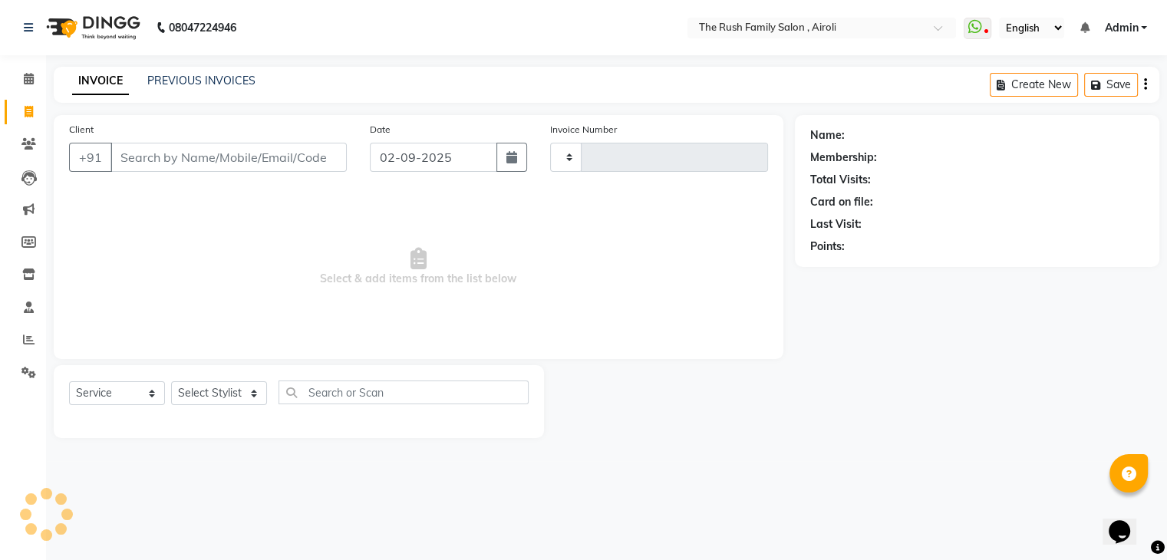
type input "3532"
select select "5419"
